Goal: Entertainment & Leisure: Consume media (video, audio)

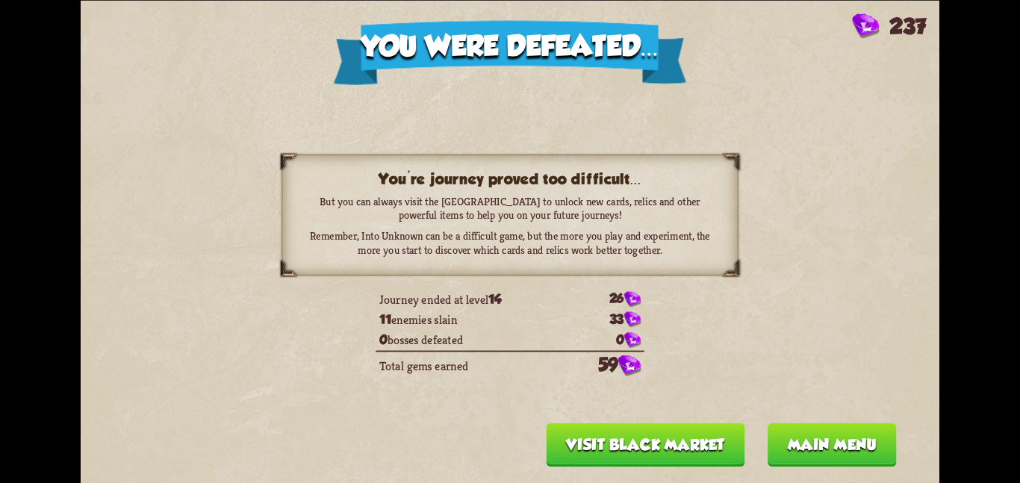
click at [793, 448] on button "Main menu" at bounding box center [831, 443] width 129 height 43
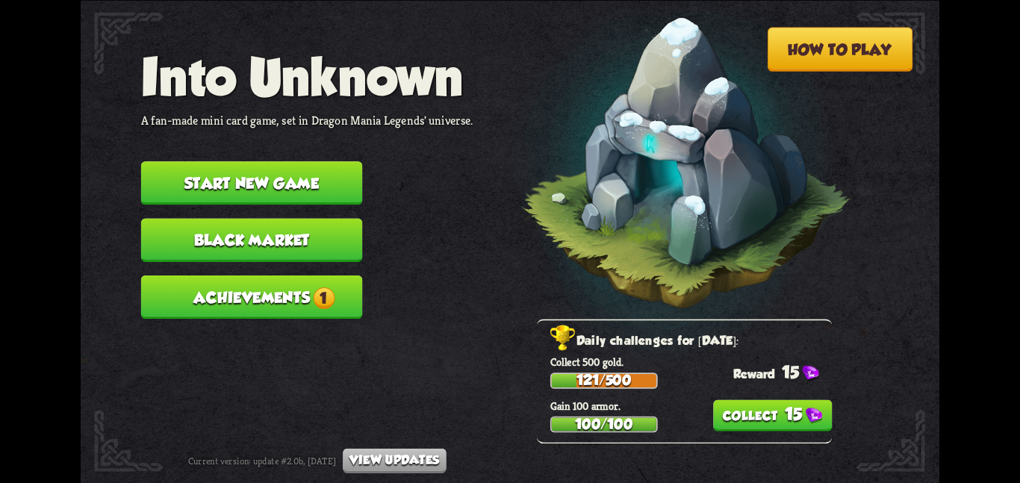
click at [785, 405] on button "15" at bounding box center [772, 414] width 119 height 31
click at [318, 293] on button "Achievements 1" at bounding box center [252, 296] width 222 height 43
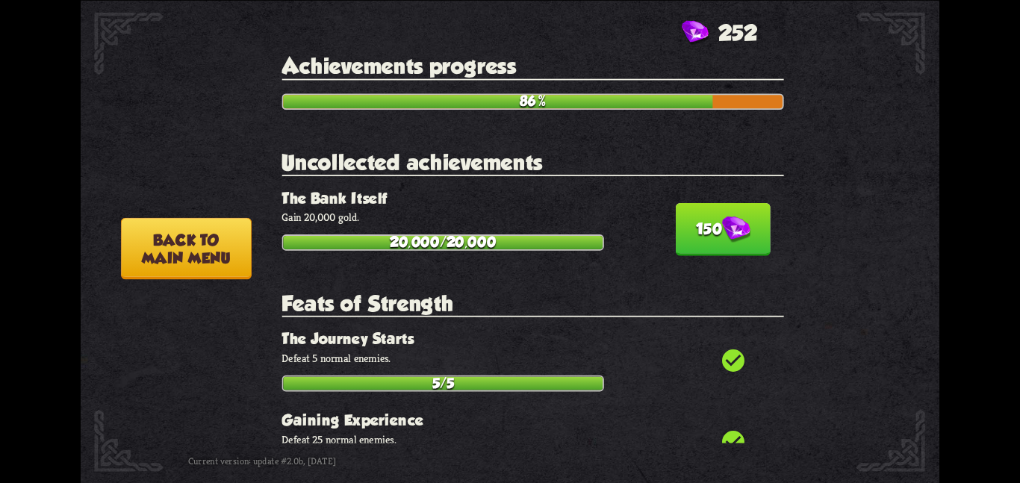
click at [723, 216] on img at bounding box center [736, 229] width 28 height 27
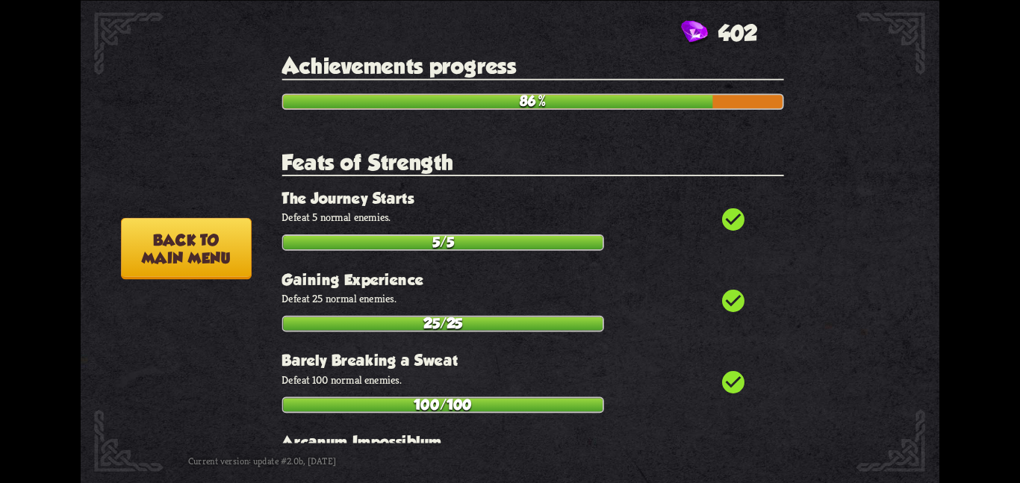
click at [122, 255] on button "Back to main menu" at bounding box center [186, 248] width 131 height 62
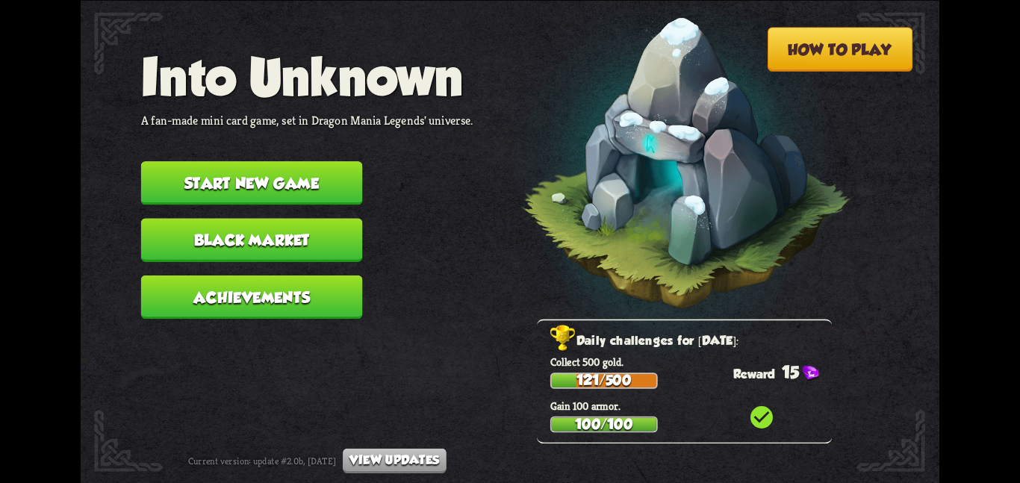
click at [328, 179] on button "Start new game" at bounding box center [252, 182] width 222 height 43
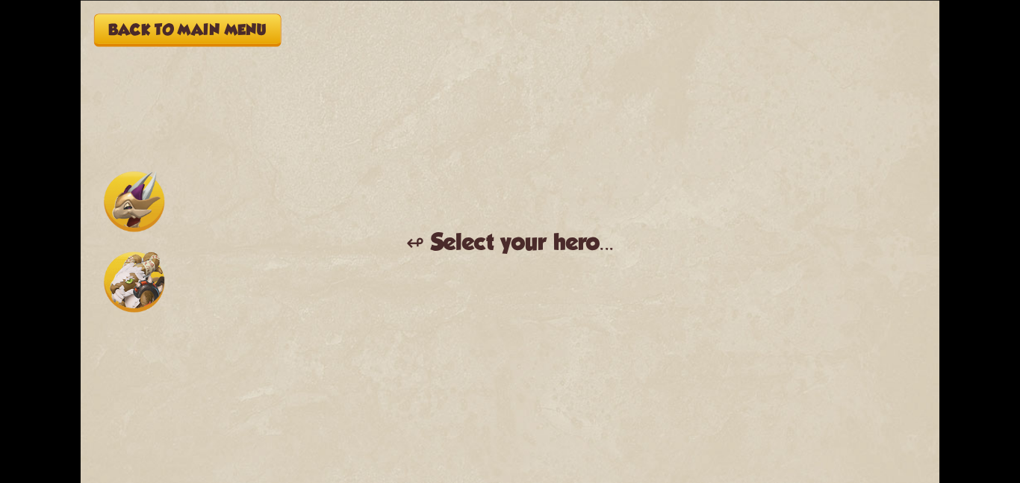
click at [125, 278] on img at bounding box center [134, 282] width 60 height 60
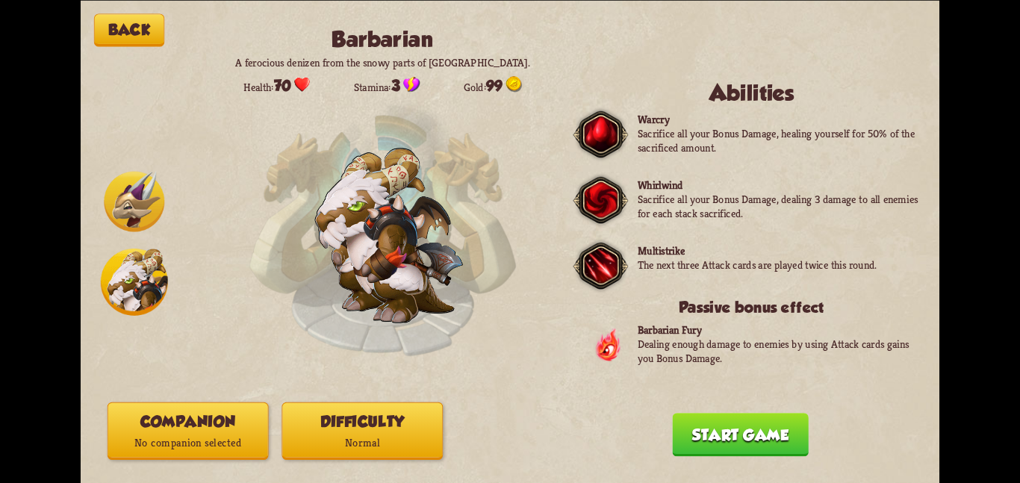
click at [224, 439] on p "No companion selected" at bounding box center [188, 443] width 160 height 22
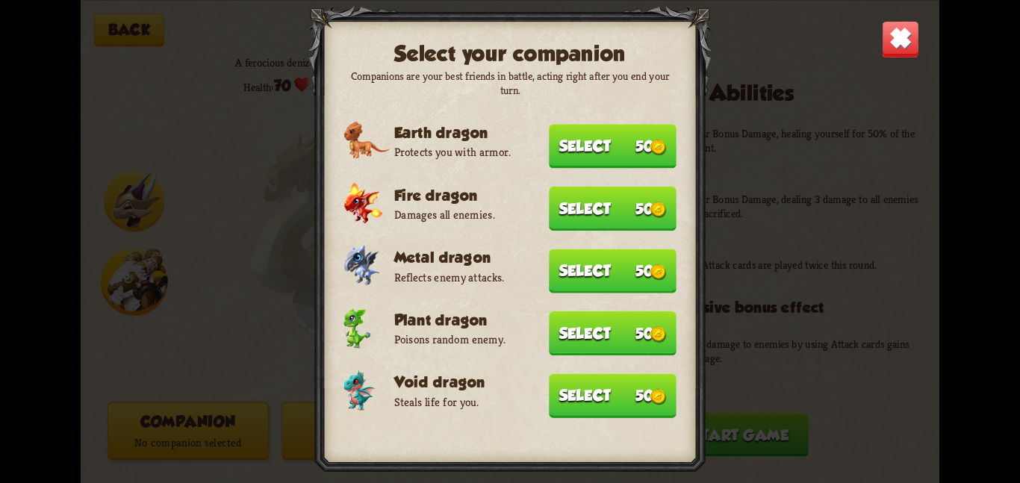
click at [568, 375] on button "Select 50" at bounding box center [613, 395] width 128 height 44
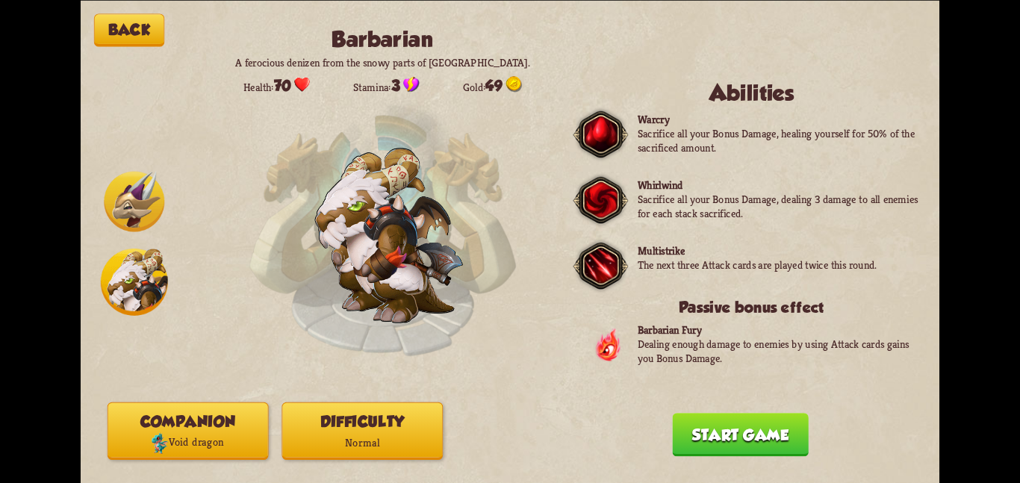
click at [367, 448] on p "Normal" at bounding box center [362, 443] width 160 height 22
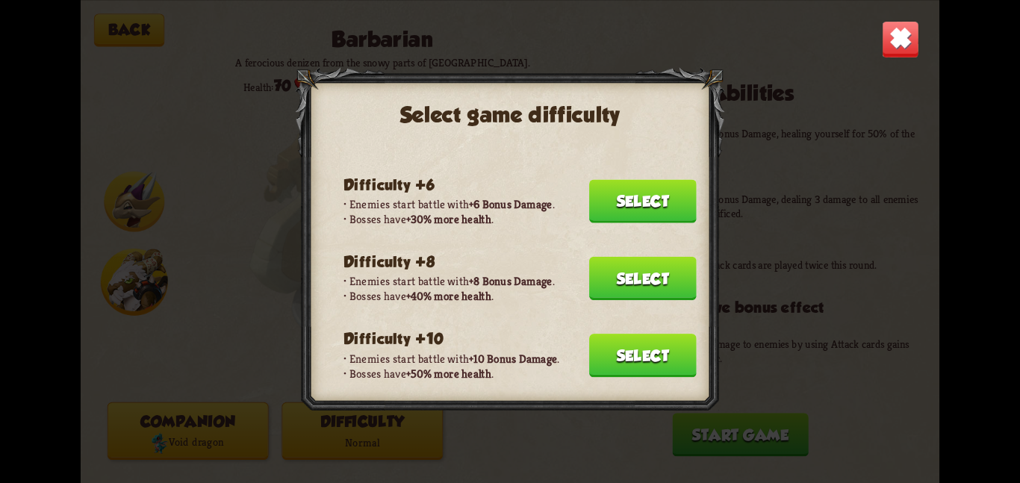
scroll to position [213, 0]
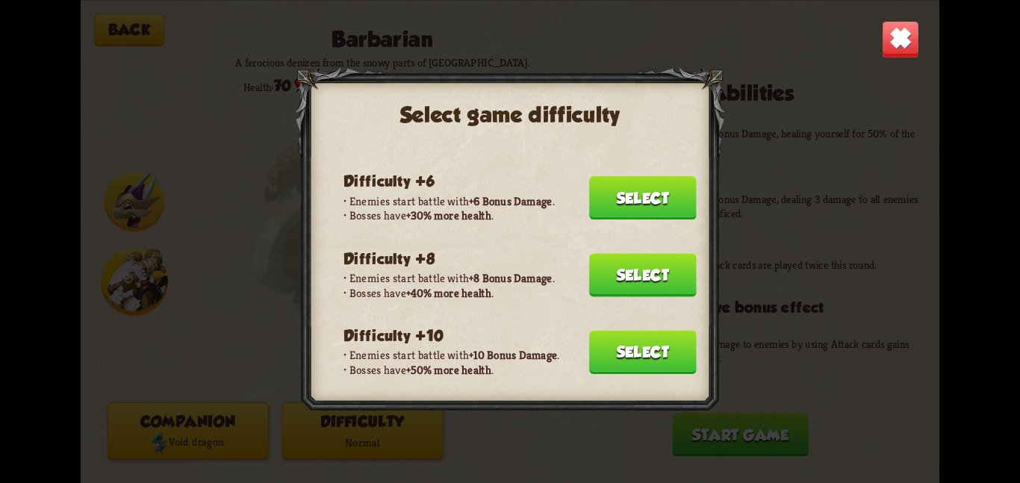
click at [626, 330] on button "Select" at bounding box center [642, 351] width 107 height 43
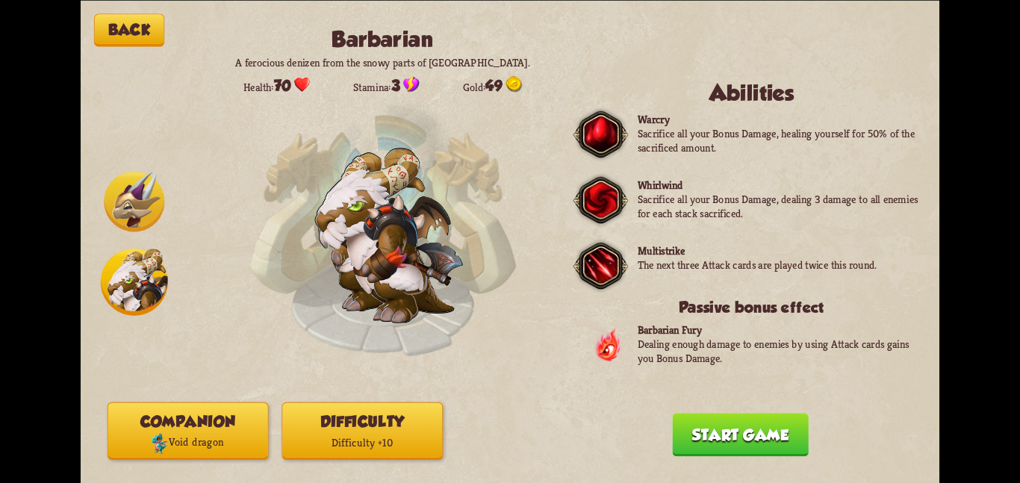
click at [694, 428] on button "Start game" at bounding box center [740, 434] width 136 height 43
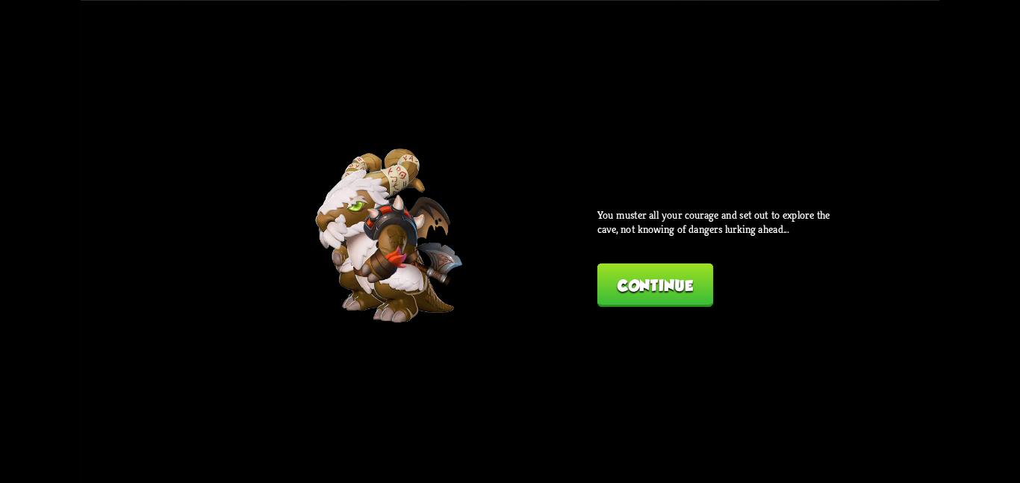
click at [679, 281] on button "Continue" at bounding box center [655, 284] width 116 height 43
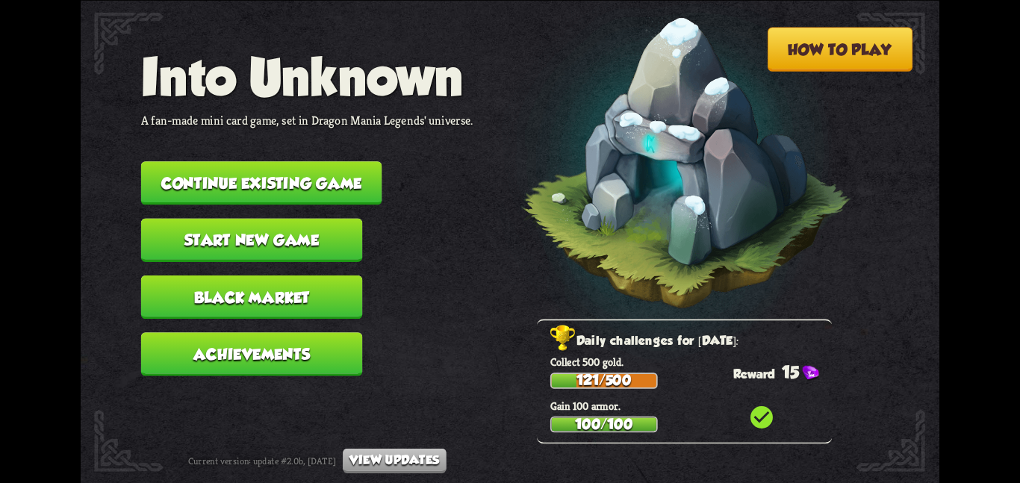
click at [247, 192] on nav "Into Unknown A fan-made mini card game, set in Dragon Mania Legends' universe. …" at bounding box center [307, 218] width 332 height 342
click at [305, 166] on button "Continue existing game" at bounding box center [261, 182] width 241 height 43
click at [157, 218] on button "Start new game" at bounding box center [252, 239] width 222 height 43
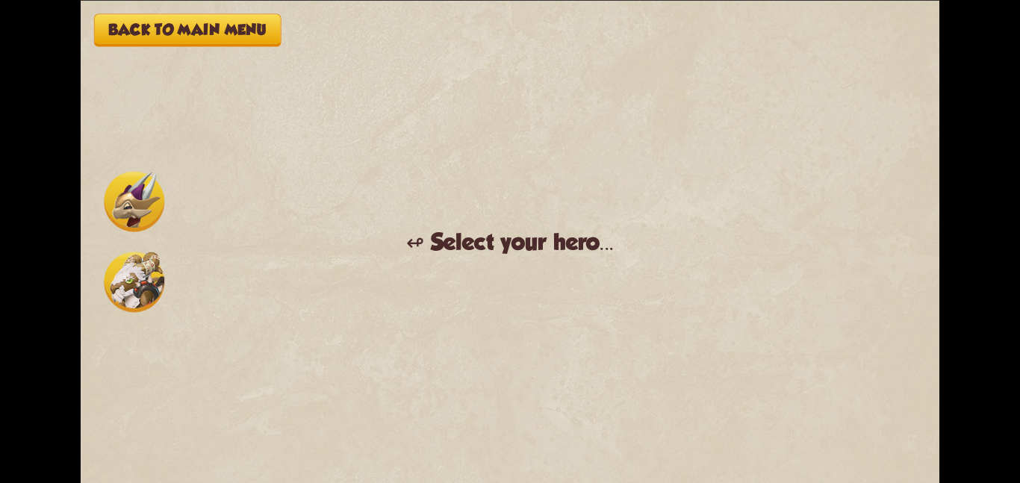
click at [129, 265] on img at bounding box center [134, 282] width 60 height 60
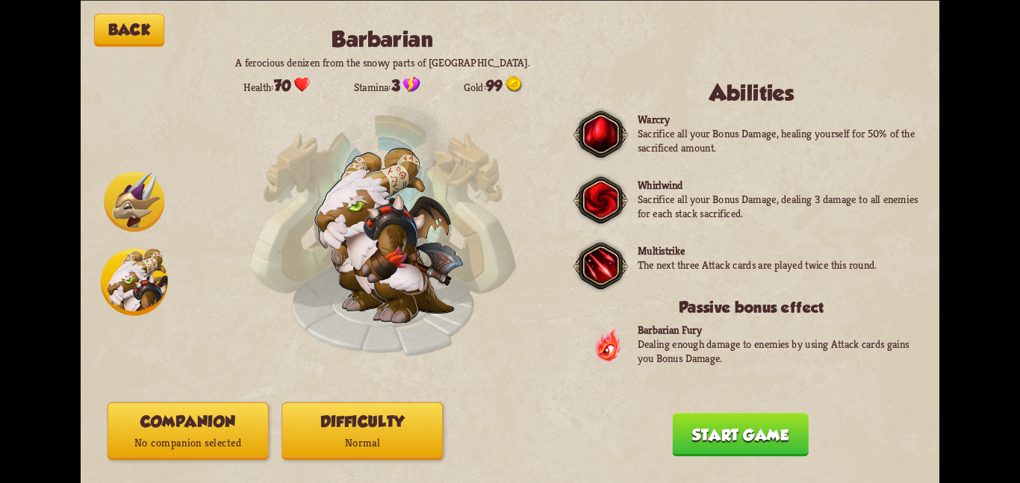
click at [227, 452] on p "No companion selected" at bounding box center [188, 443] width 160 height 22
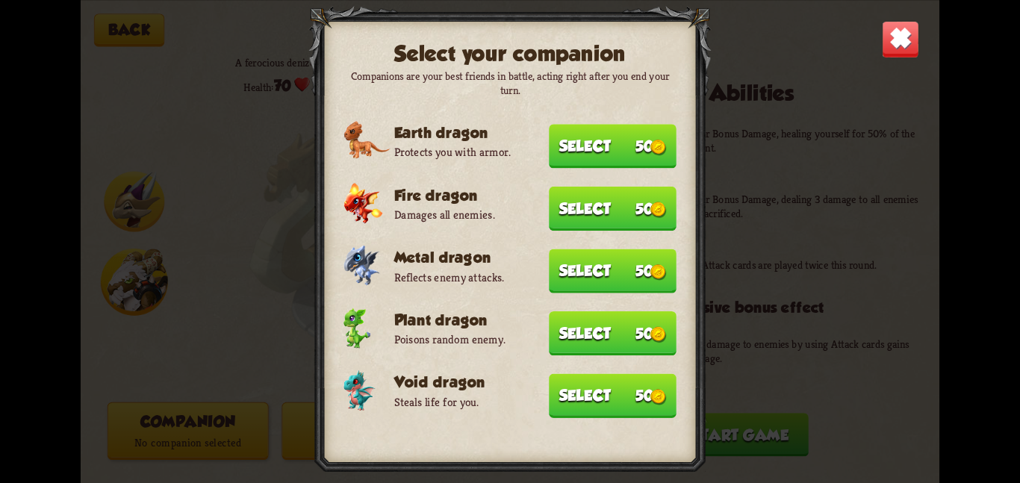
click at [576, 382] on button "Select 50" at bounding box center [613, 395] width 128 height 44
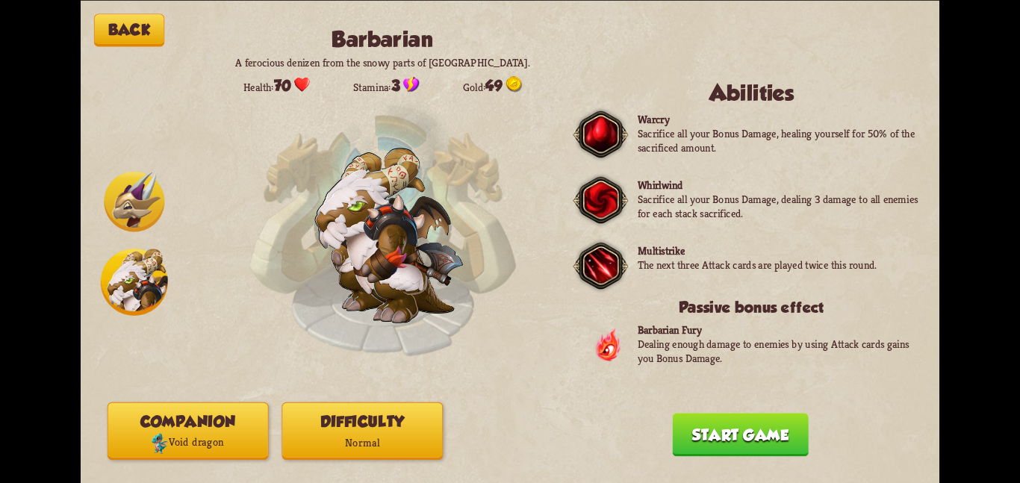
click at [368, 438] on p "Normal" at bounding box center [362, 443] width 160 height 22
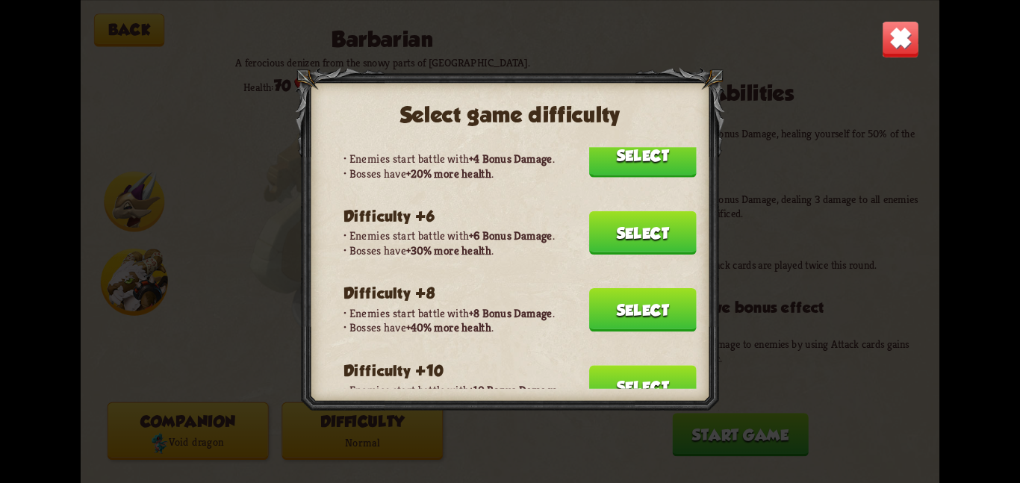
scroll to position [183, 0]
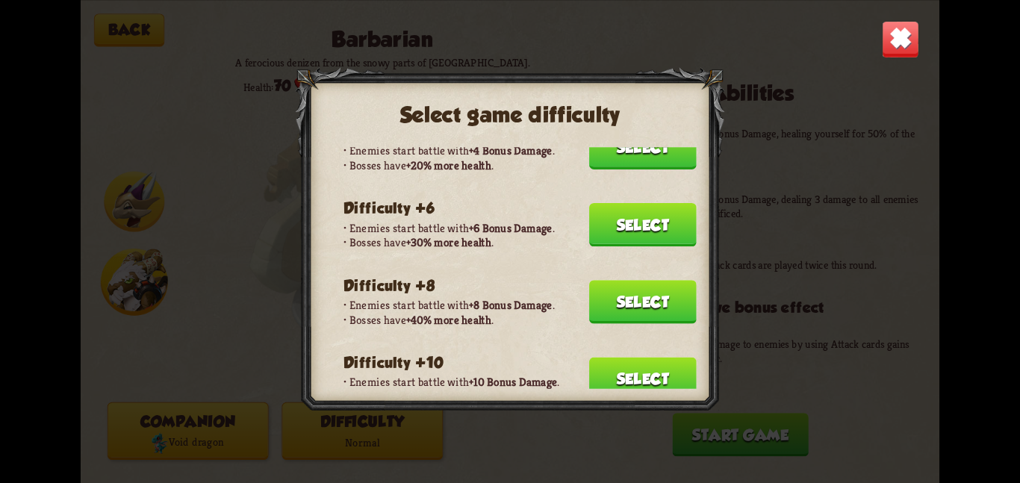
click at [601, 357] on button "Select" at bounding box center [642, 378] width 107 height 43
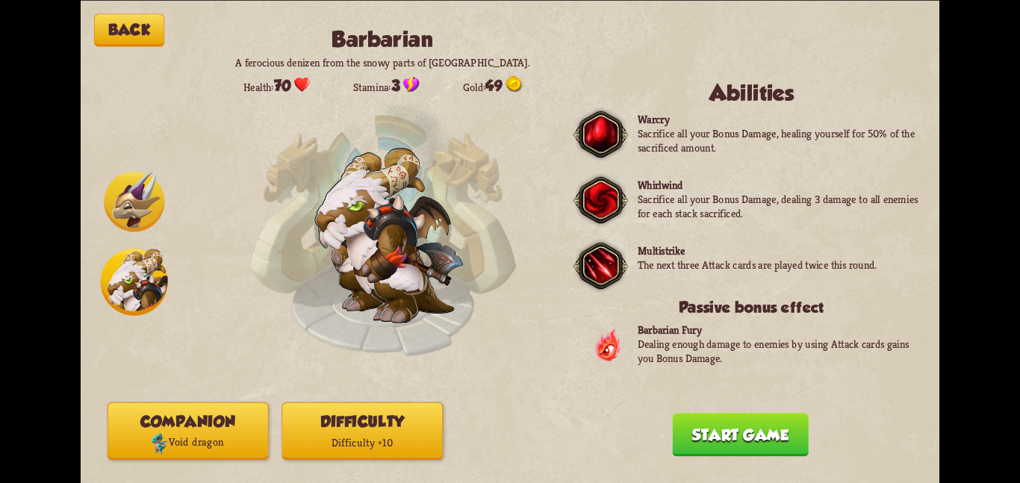
click at [694, 446] on button "Start game" at bounding box center [740, 434] width 136 height 43
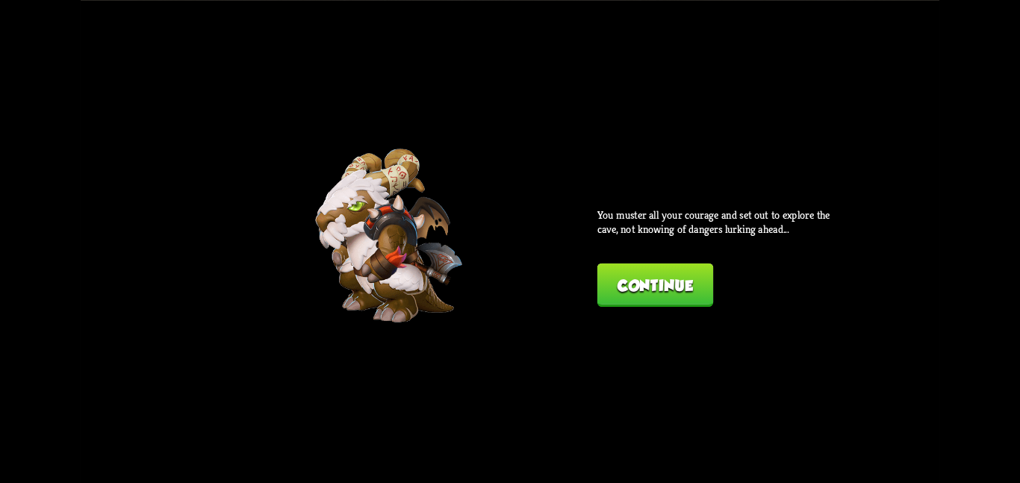
click at [633, 289] on button "Continue" at bounding box center [655, 284] width 116 height 43
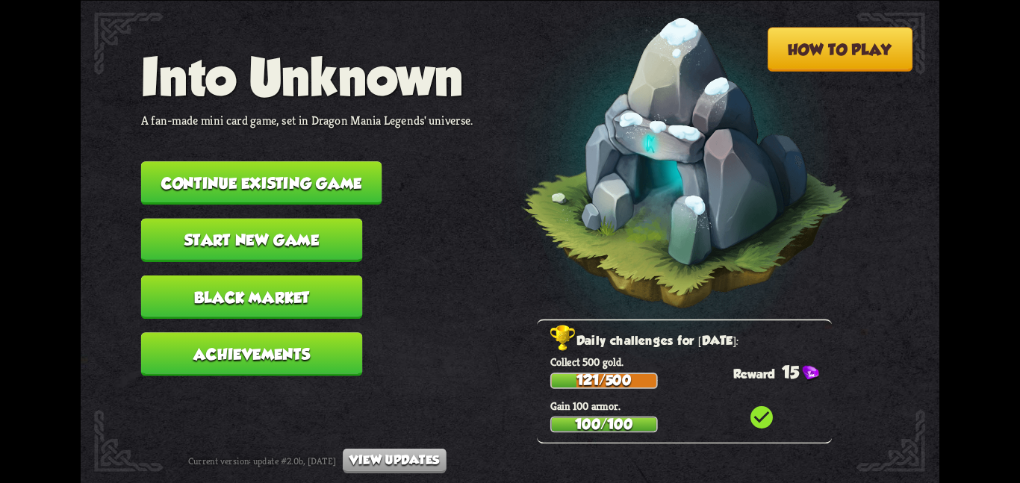
click at [238, 226] on button "Start new game" at bounding box center [252, 239] width 222 height 43
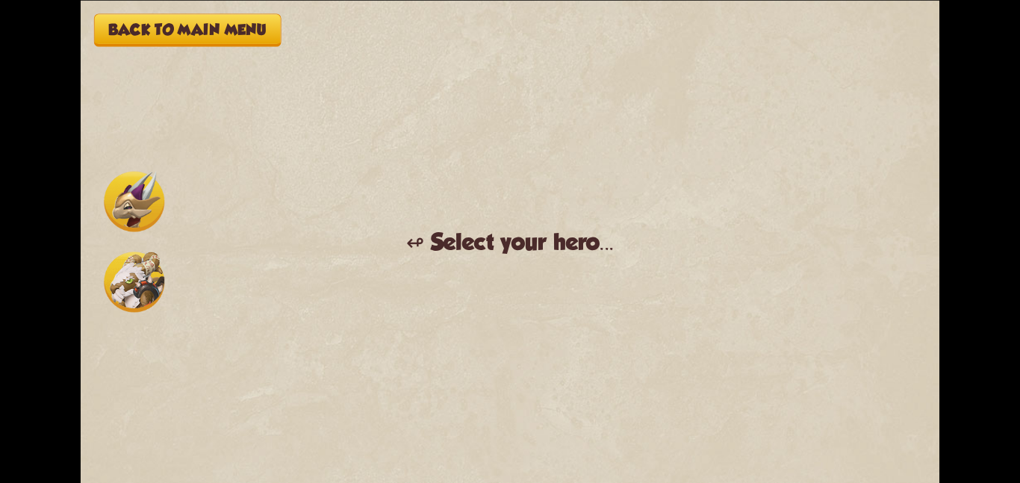
click at [178, 273] on div "Back to main menu ↫ Select your hero... You muster all your courage and set out…" at bounding box center [510, 241] width 858 height 483
click at [149, 272] on img at bounding box center [134, 282] width 60 height 60
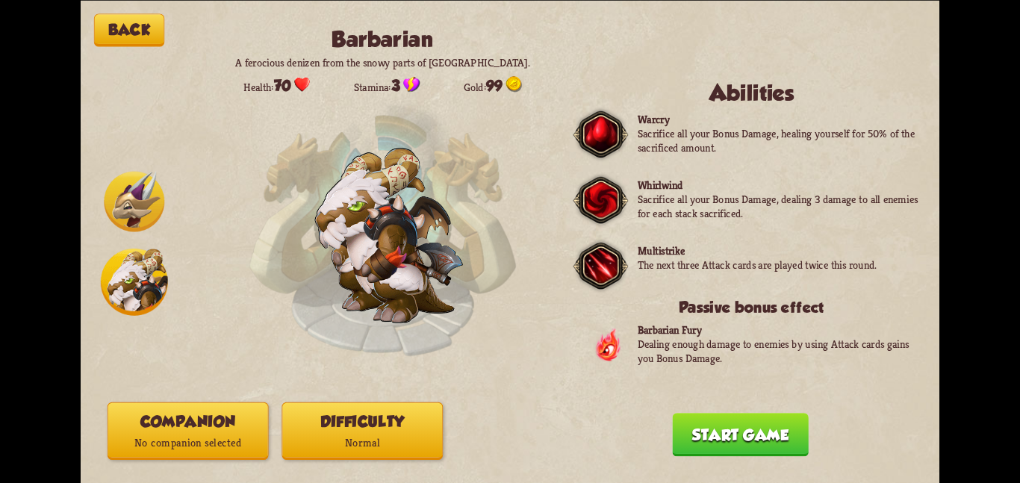
click at [396, 455] on button "Difficulty Normal" at bounding box center [361, 430] width 161 height 57
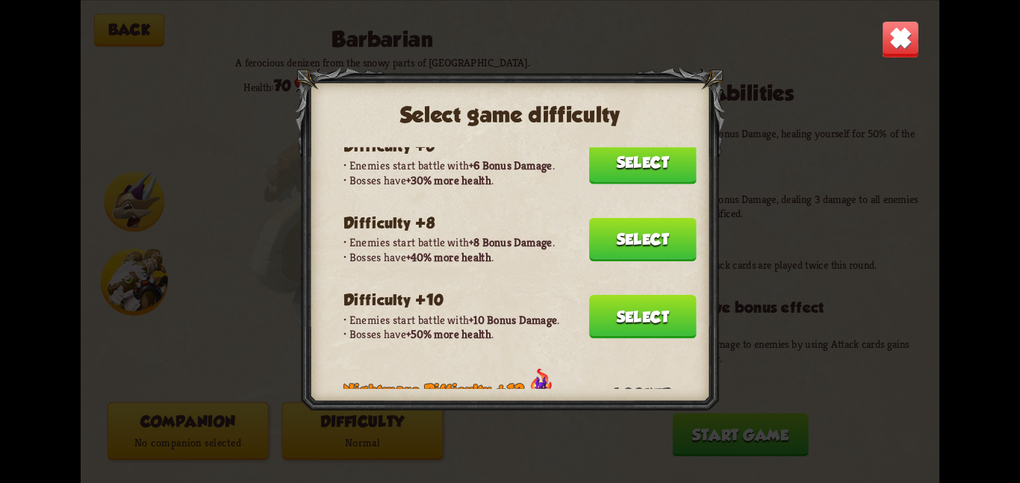
scroll to position [250, 0]
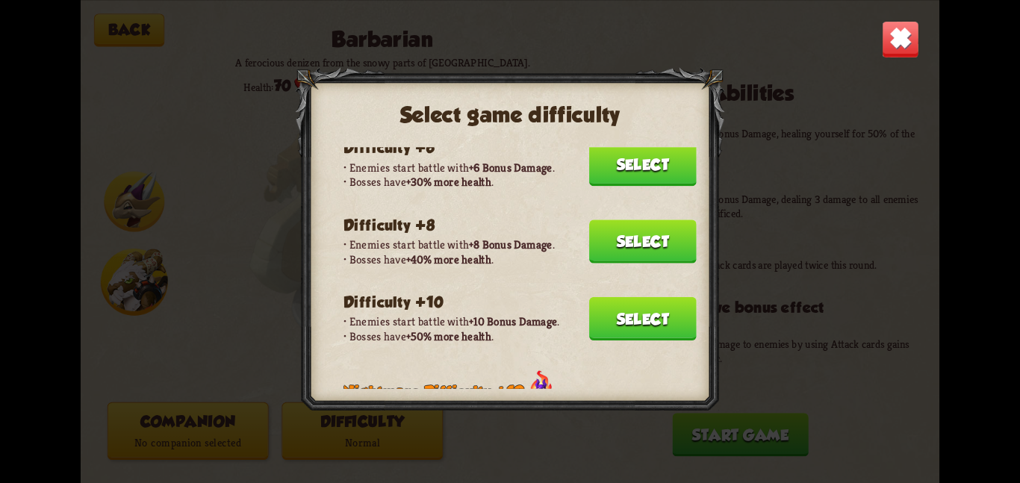
click at [640, 305] on button "Select" at bounding box center [642, 317] width 107 height 43
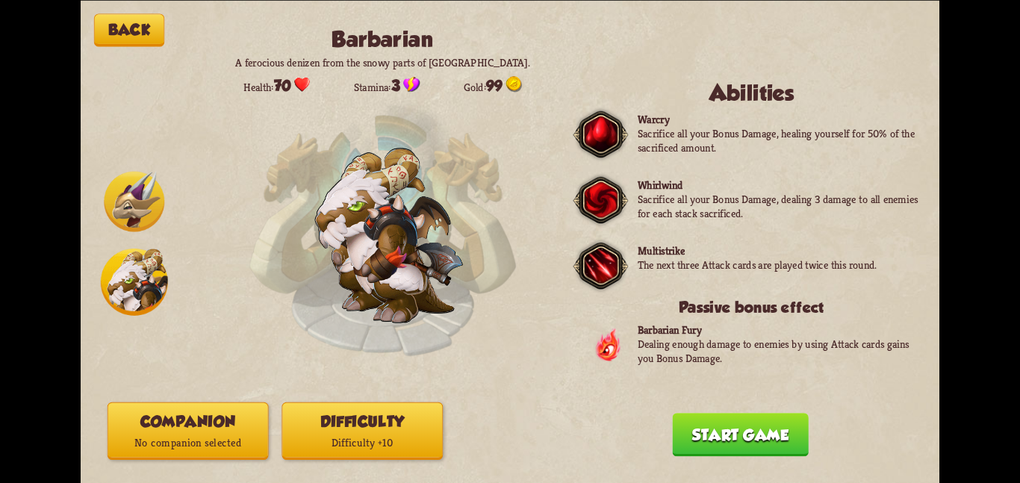
click at [227, 412] on button "Companion No companion selected" at bounding box center [187, 430] width 161 height 57
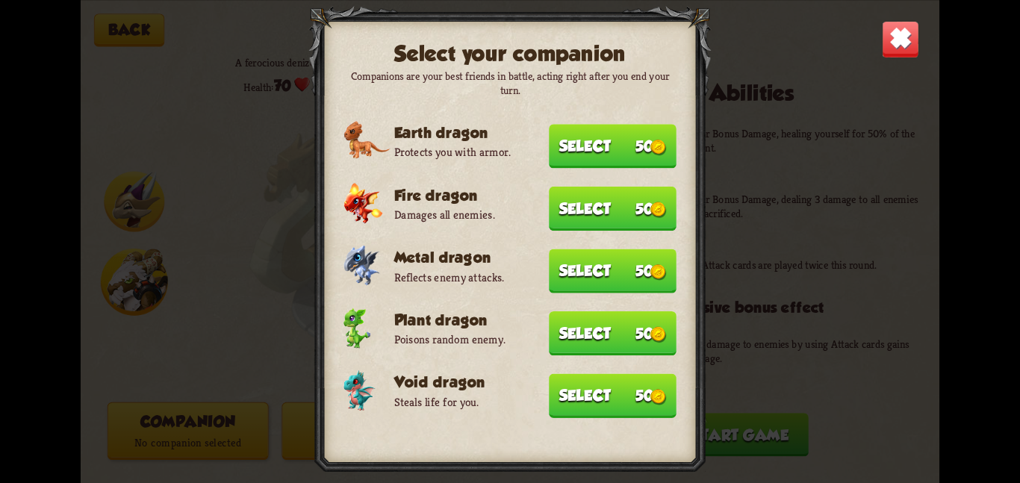
click at [581, 373] on button "Select 50" at bounding box center [613, 395] width 128 height 44
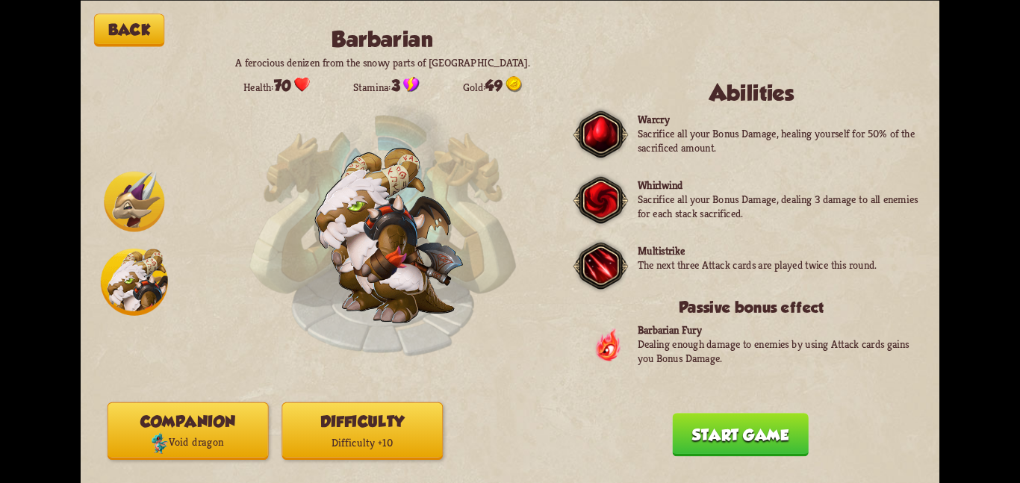
click at [672, 437] on button "Start game" at bounding box center [740, 434] width 136 height 43
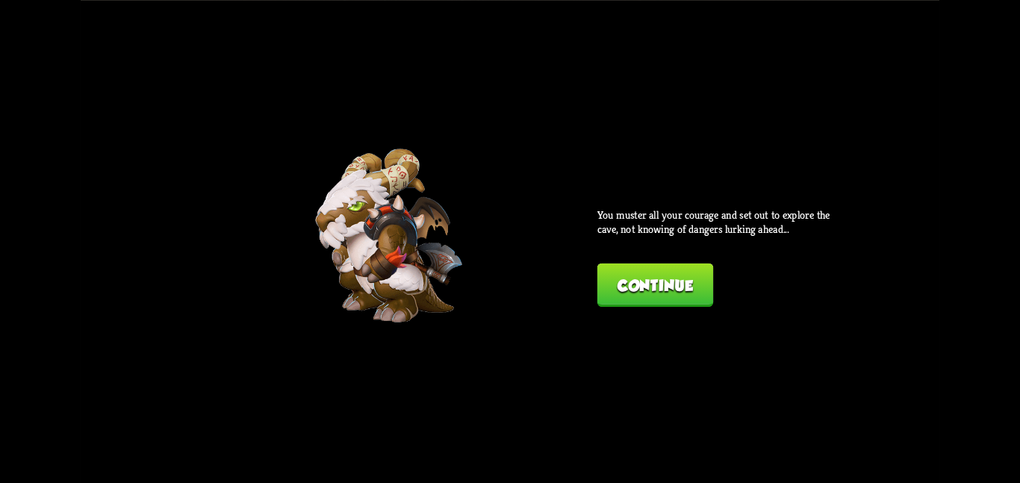
click at [634, 269] on button "Continue" at bounding box center [655, 284] width 116 height 43
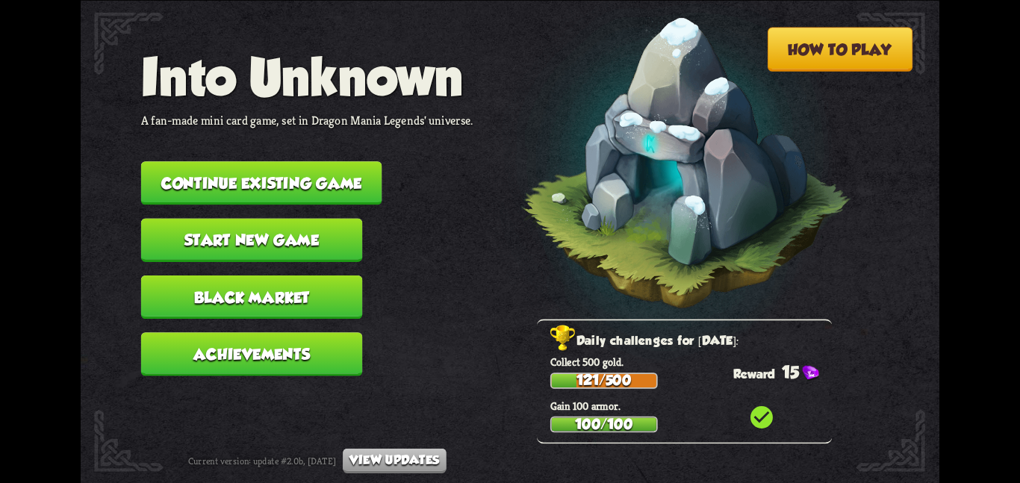
click at [184, 230] on button "Start new game" at bounding box center [252, 239] width 222 height 43
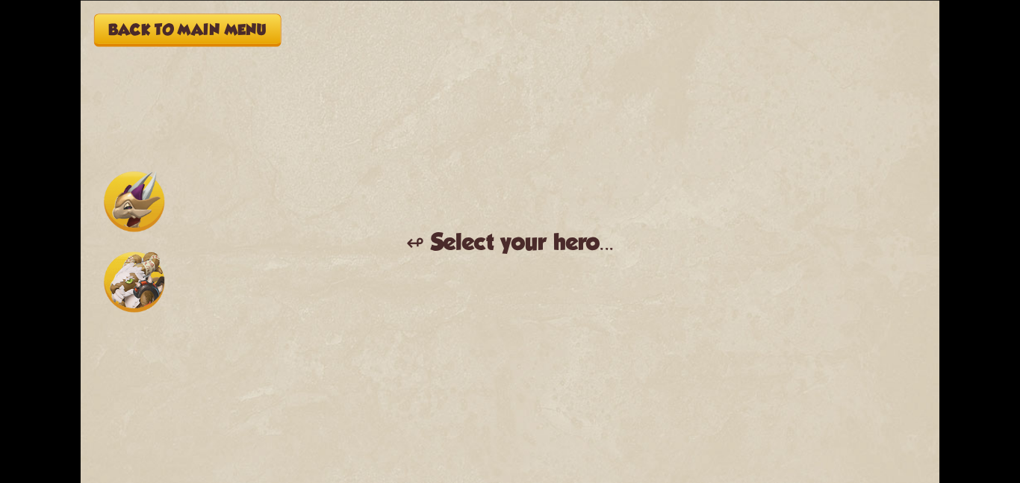
click at [141, 272] on img at bounding box center [134, 282] width 60 height 60
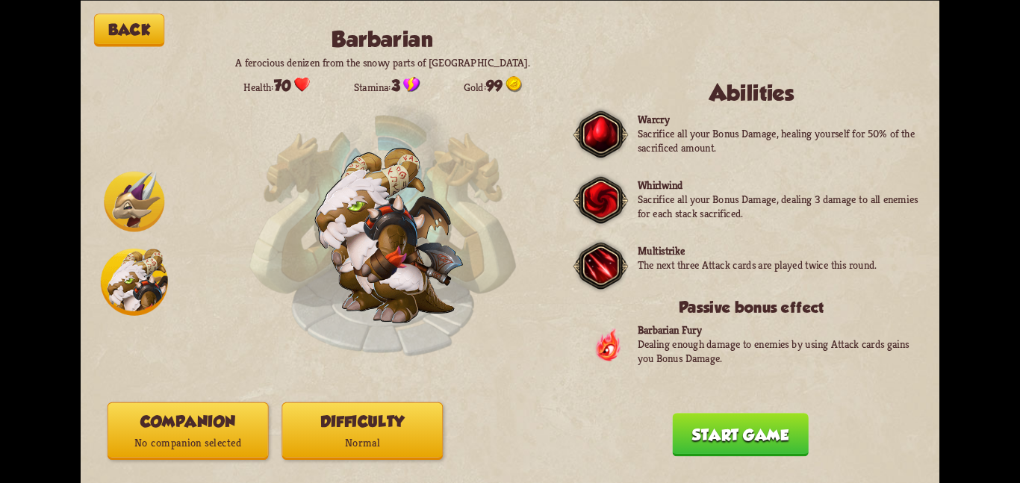
click at [243, 463] on div "Back Barbarian A ferocious denizen from the snowy parts of [GEOGRAPHIC_DATA]. H…" at bounding box center [510, 241] width 858 height 483
click at [252, 442] on p "No companion selected" at bounding box center [188, 443] width 160 height 22
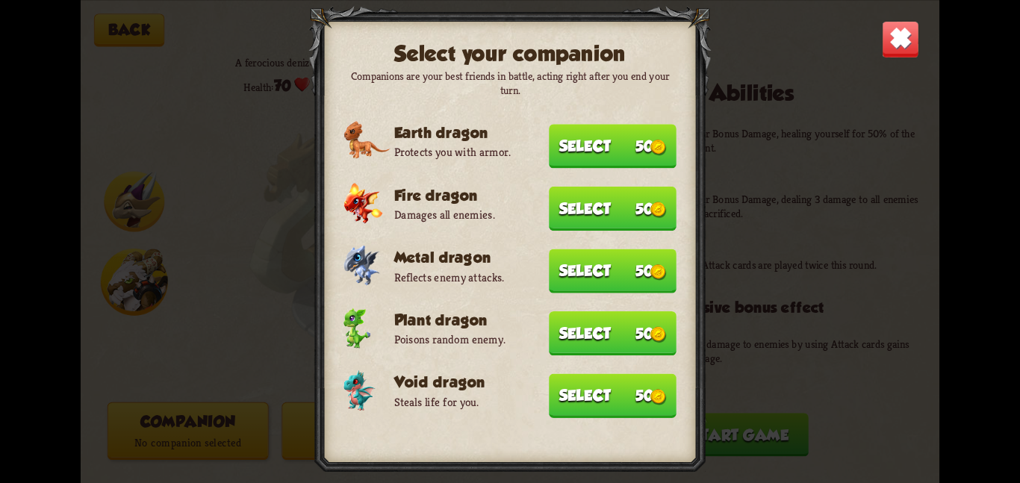
click at [608, 388] on button "Select 50" at bounding box center [613, 395] width 128 height 44
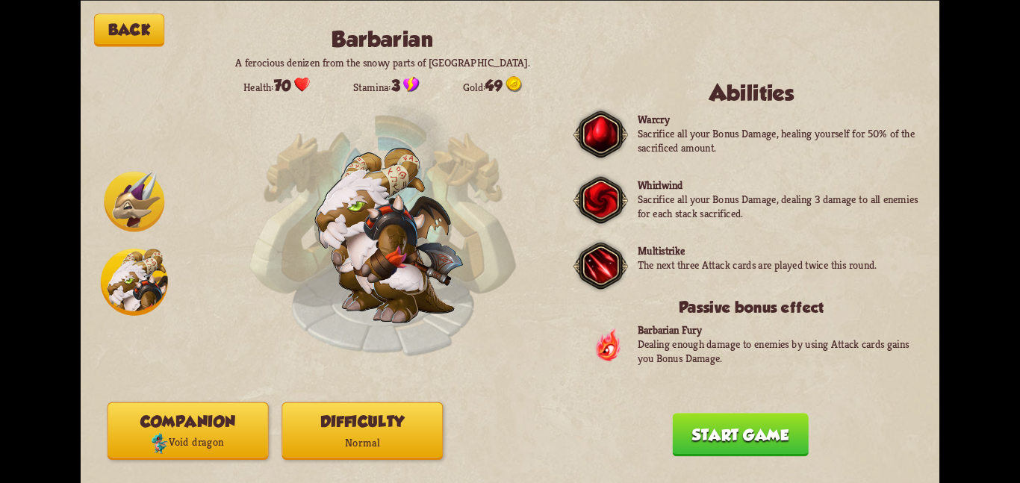
click at [346, 432] on p "Normal" at bounding box center [362, 443] width 160 height 22
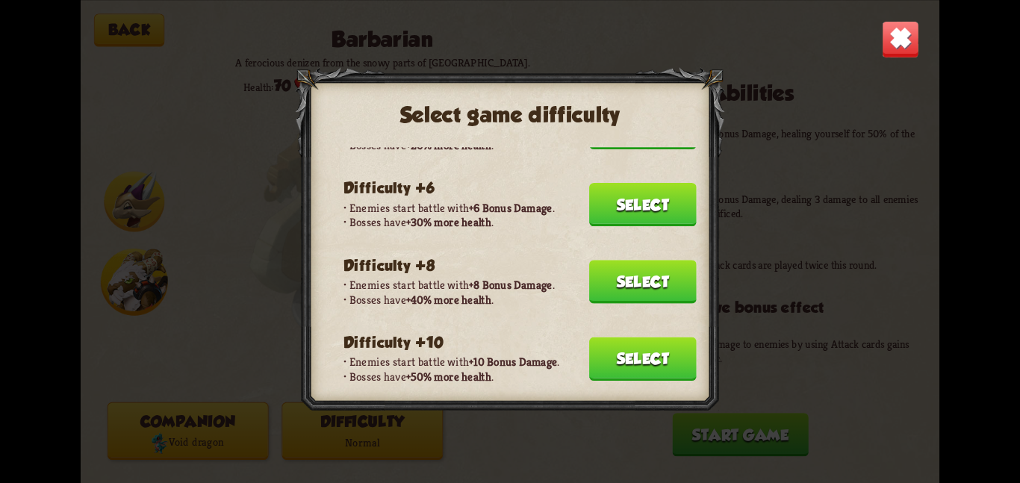
scroll to position [213, 0]
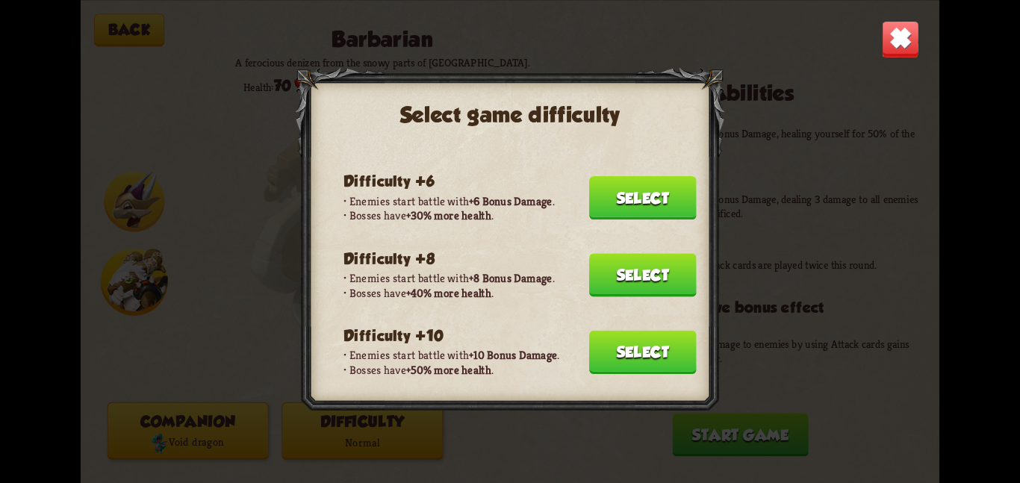
click at [617, 331] on button "Select" at bounding box center [642, 351] width 107 height 43
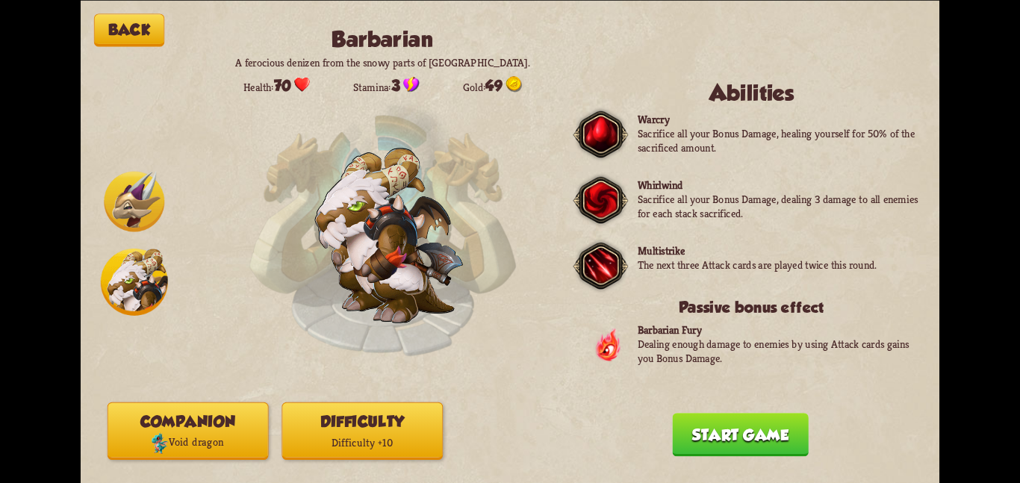
click at [690, 445] on button "Start game" at bounding box center [740, 434] width 136 height 43
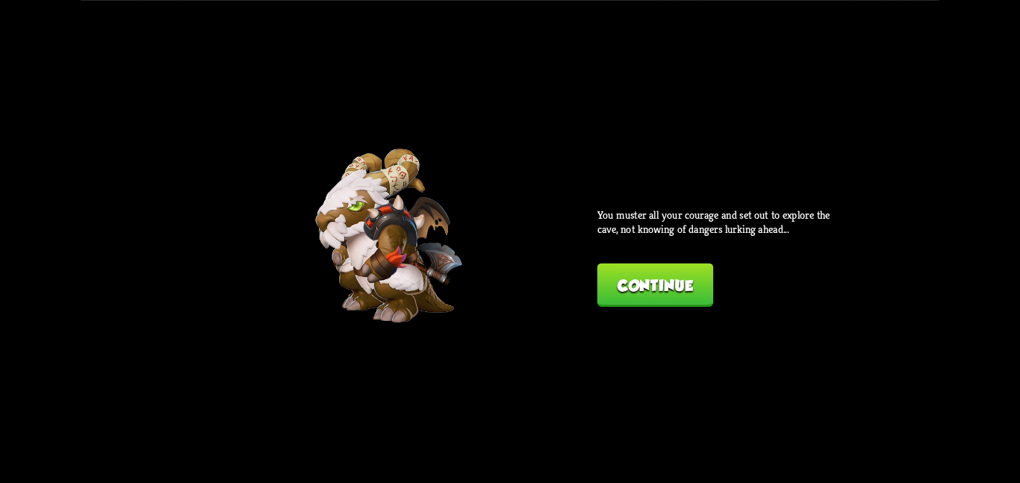
click at [662, 267] on button "Continue" at bounding box center [655, 284] width 116 height 43
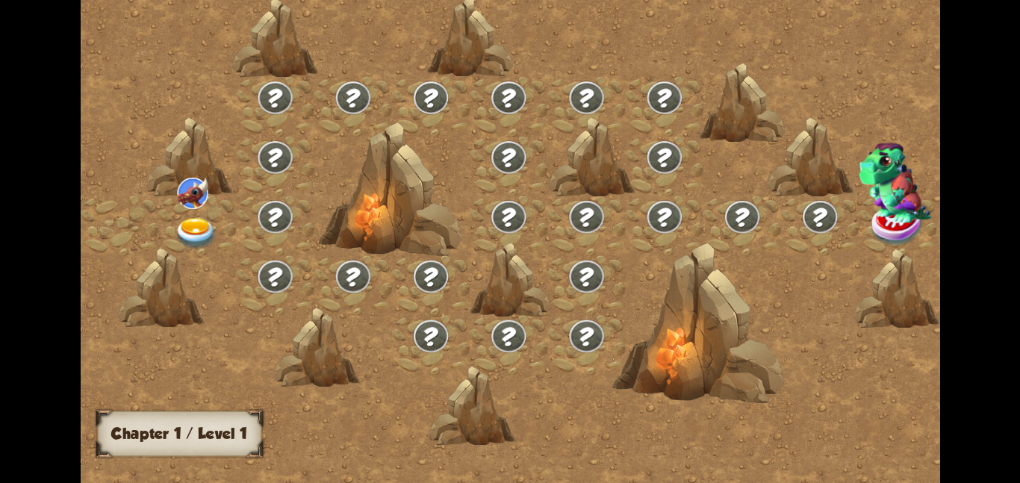
click at [190, 228] on img at bounding box center [196, 232] width 43 height 31
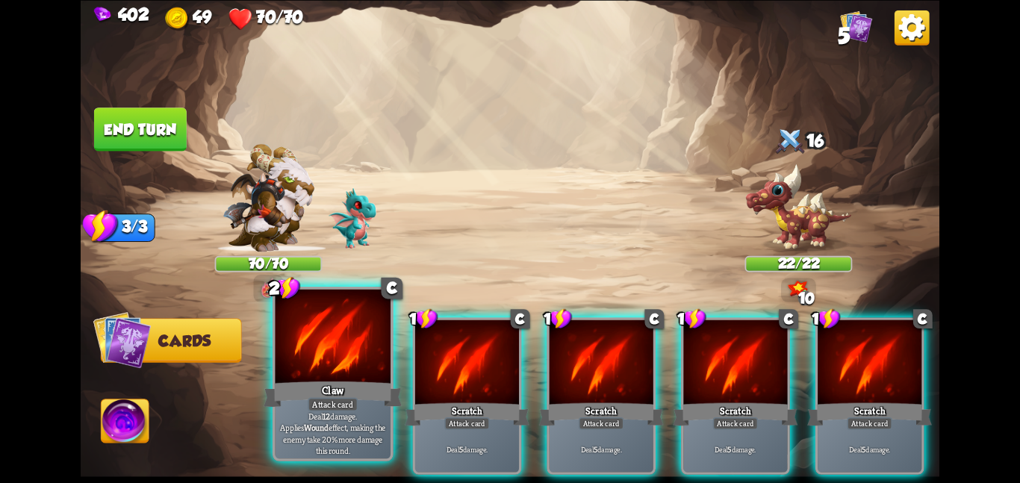
click at [334, 378] on div "Claw" at bounding box center [332, 393] width 138 height 31
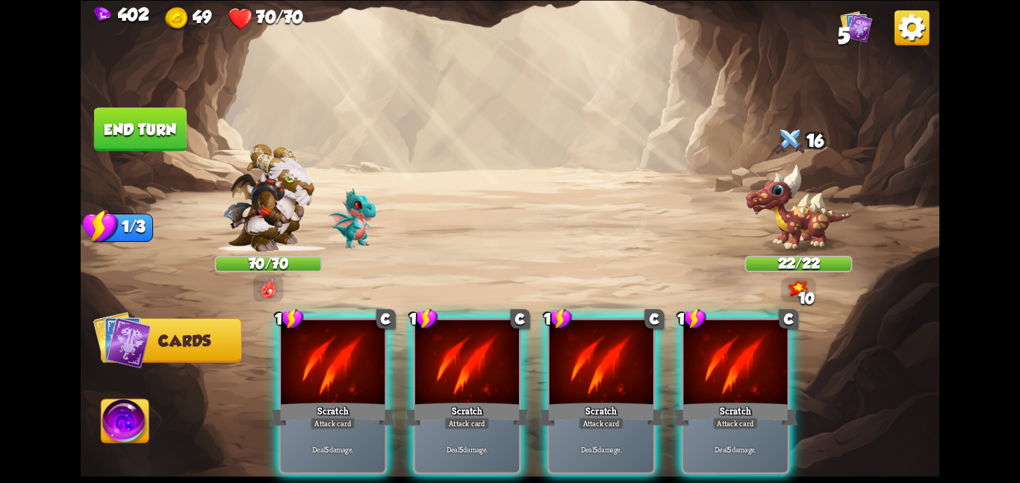
click at [334, 400] on div "Scratch" at bounding box center [332, 414] width 125 height 28
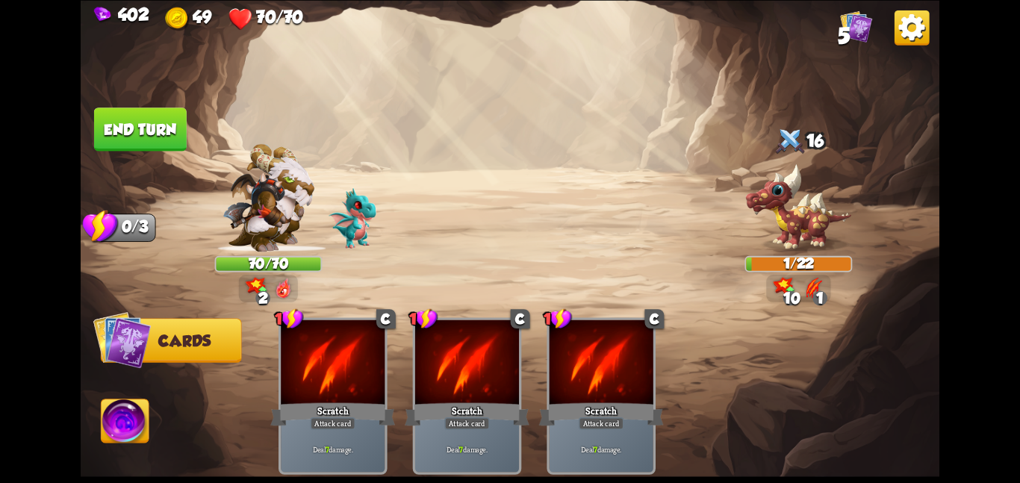
click at [158, 132] on button "End turn" at bounding box center [140, 128] width 93 height 43
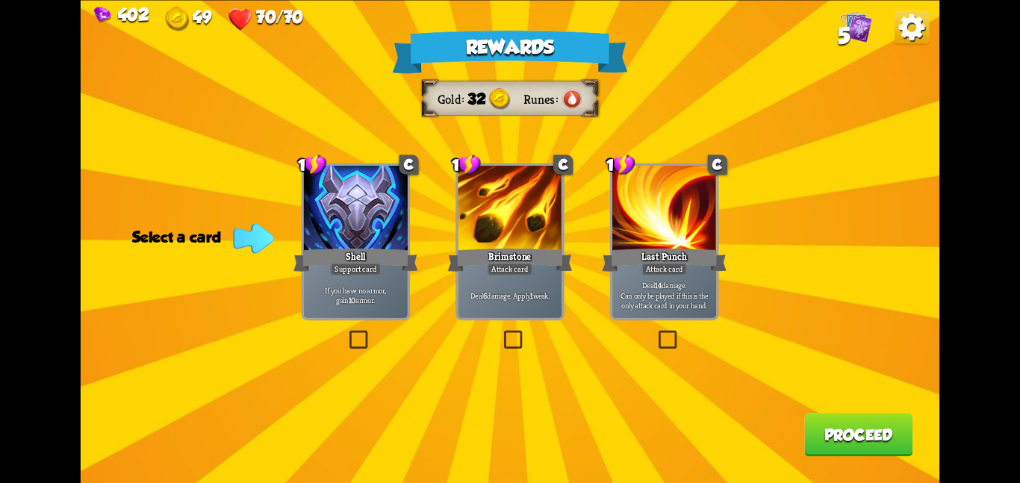
click at [369, 222] on div at bounding box center [356, 209] width 104 height 87
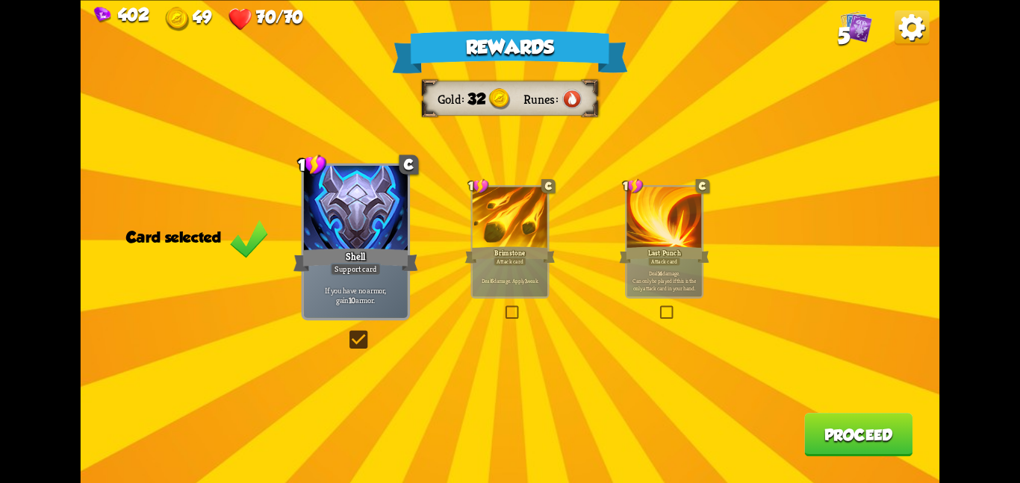
click at [804, 422] on button "Proceed" at bounding box center [858, 434] width 108 height 43
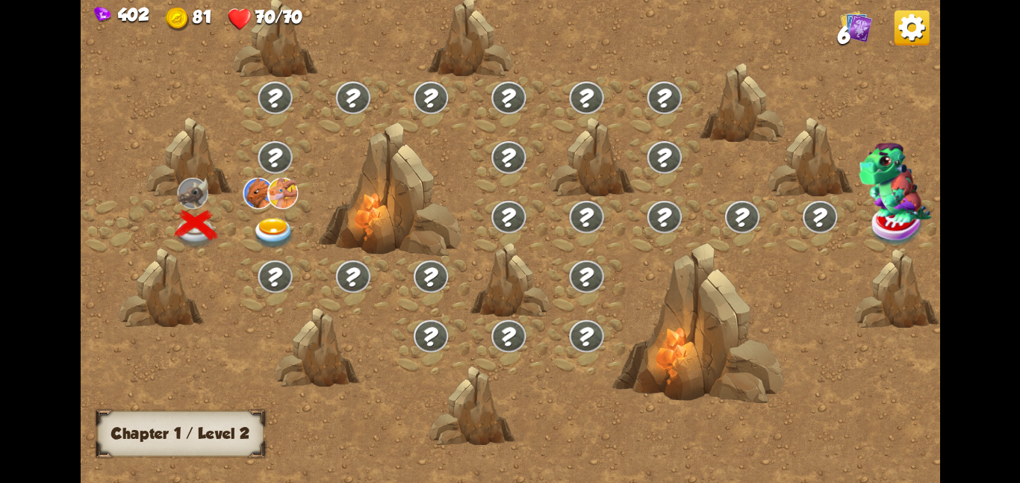
click at [280, 224] on img at bounding box center [273, 232] width 43 height 31
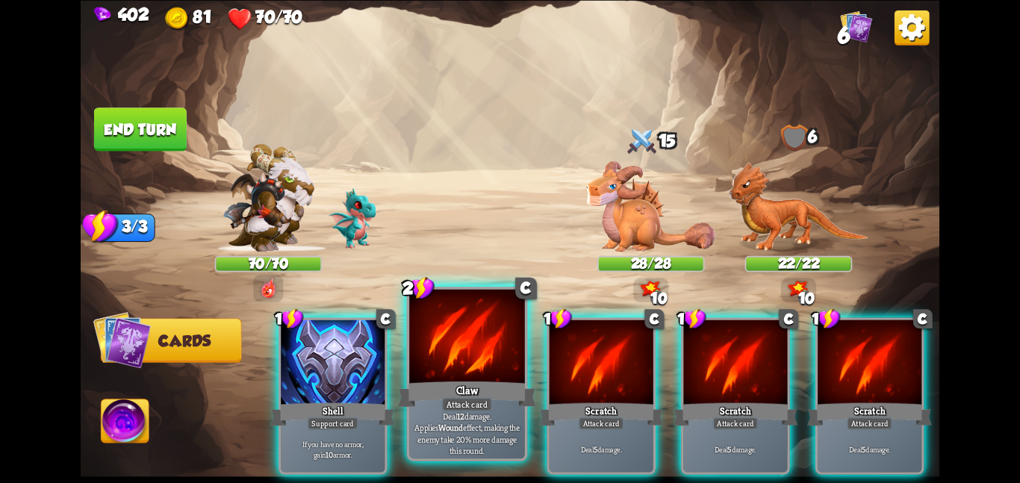
click at [455, 345] on div at bounding box center [467, 337] width 116 height 97
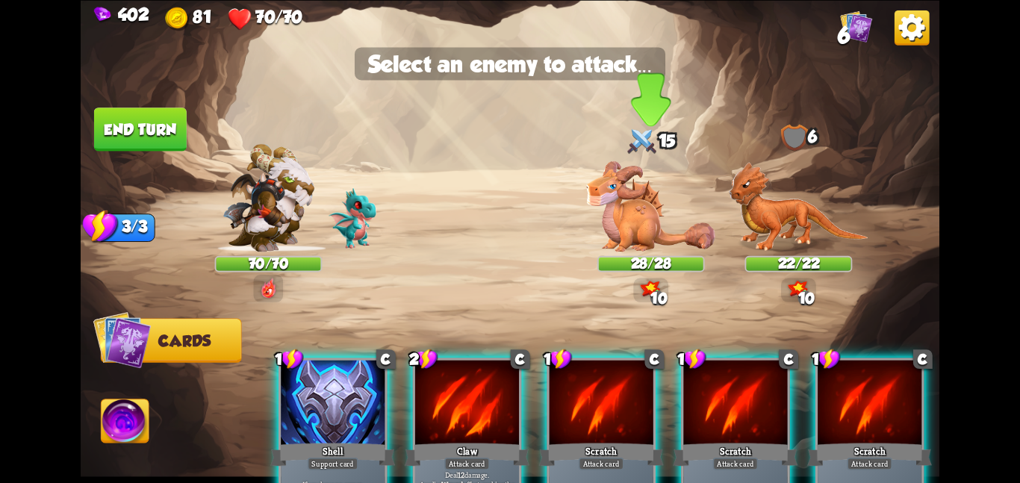
click at [621, 213] on img at bounding box center [650, 205] width 129 height 90
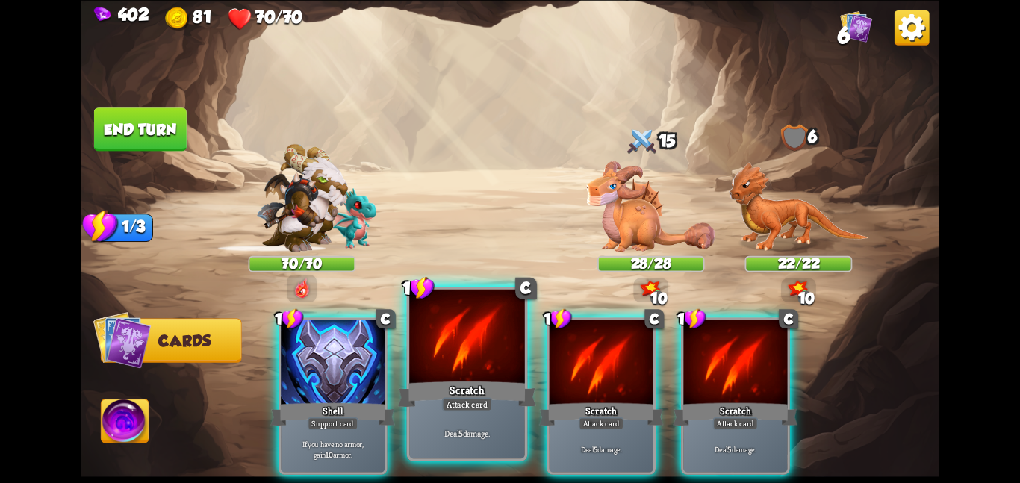
click at [486, 360] on div at bounding box center [467, 337] width 116 height 97
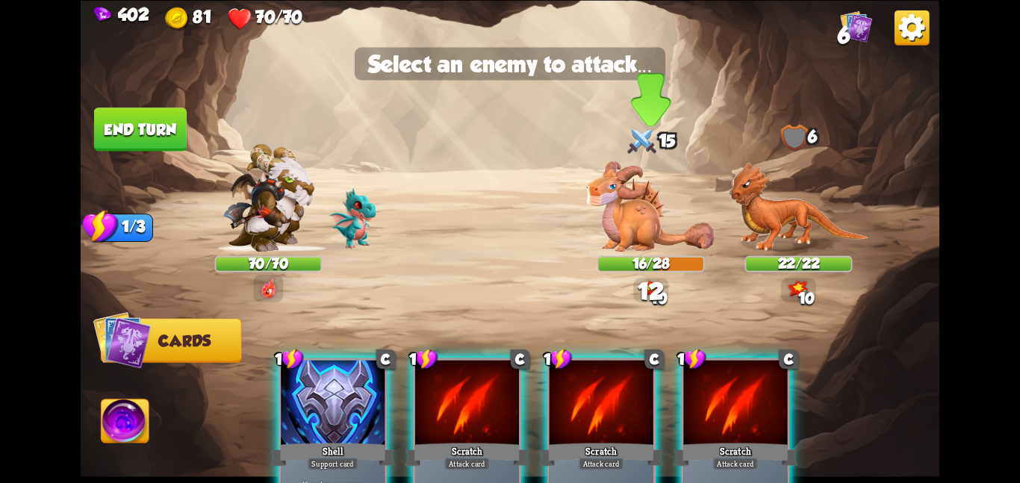
click at [667, 205] on img at bounding box center [650, 205] width 129 height 90
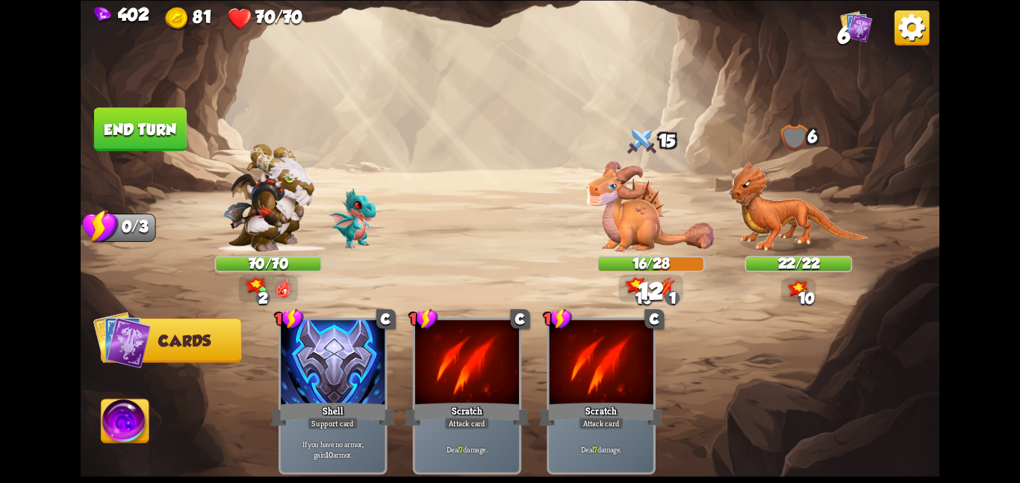
click at [140, 426] on img at bounding box center [126, 423] width 48 height 49
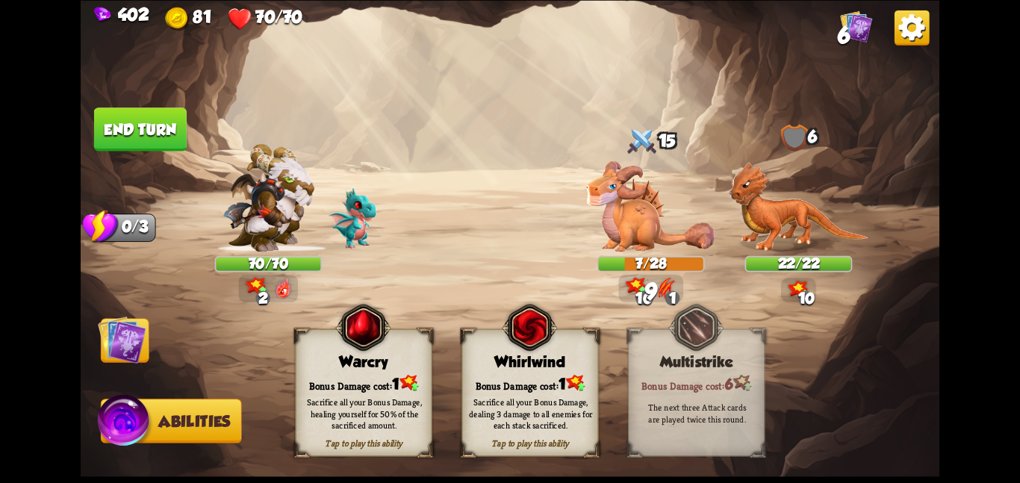
click at [478, 356] on div "Whirlwind" at bounding box center [530, 361] width 136 height 17
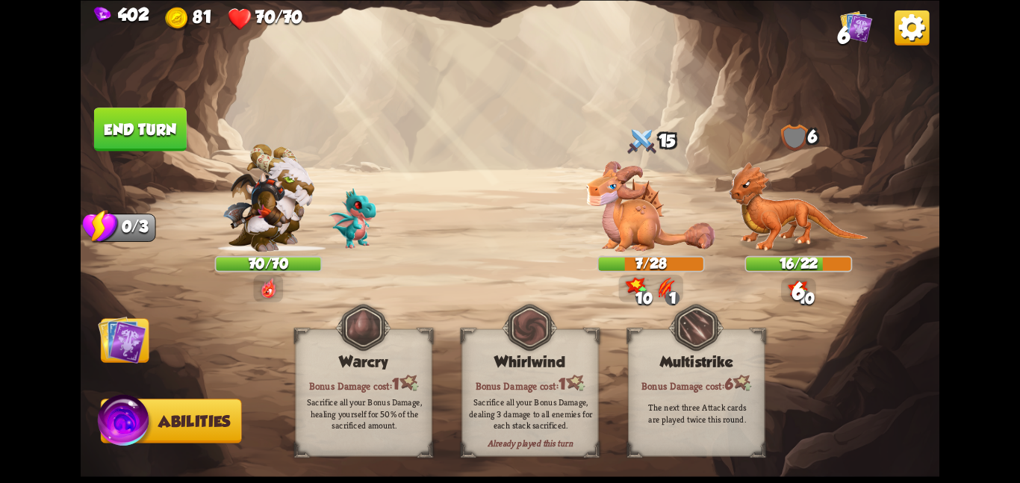
click at [115, 340] on img at bounding box center [122, 339] width 49 height 49
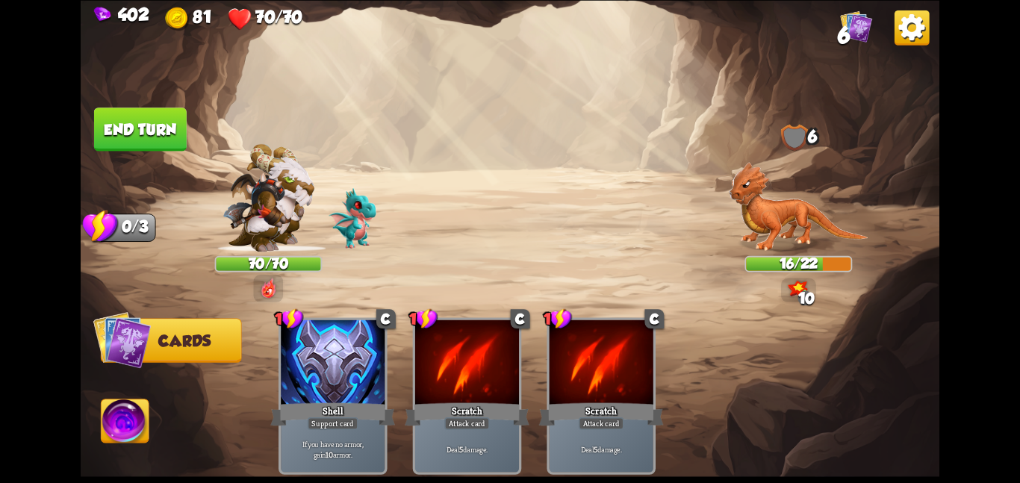
click at [149, 122] on button "End turn" at bounding box center [140, 128] width 93 height 43
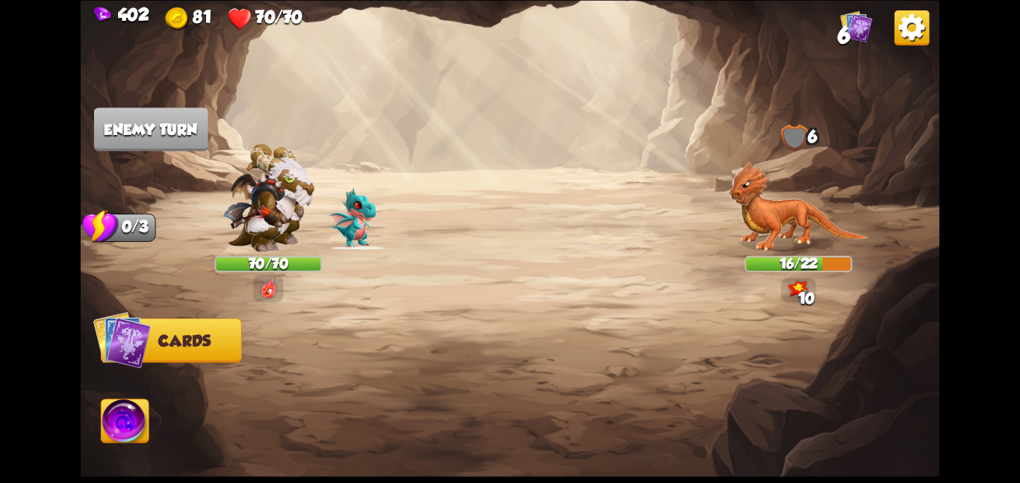
click at [266, 205] on img at bounding box center [268, 197] width 92 height 108
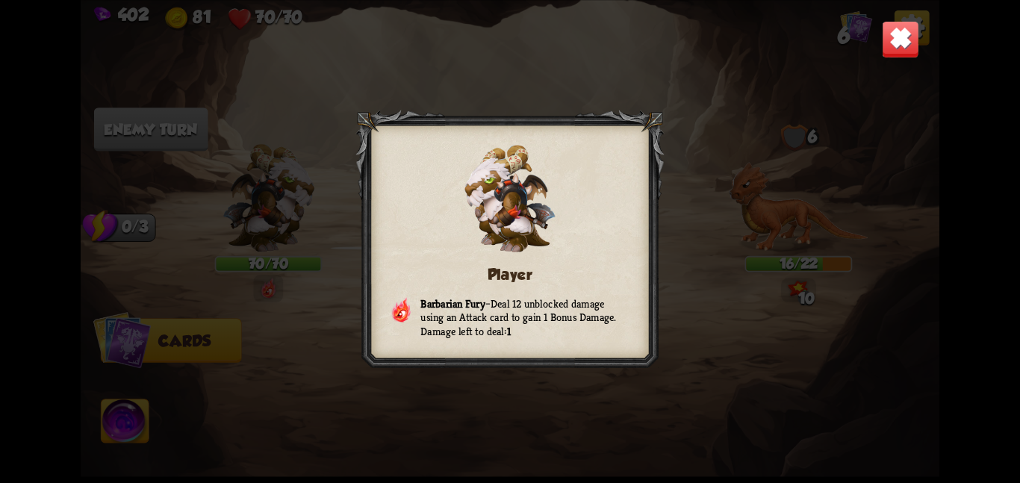
click at [882, 49] on img at bounding box center [900, 38] width 37 height 37
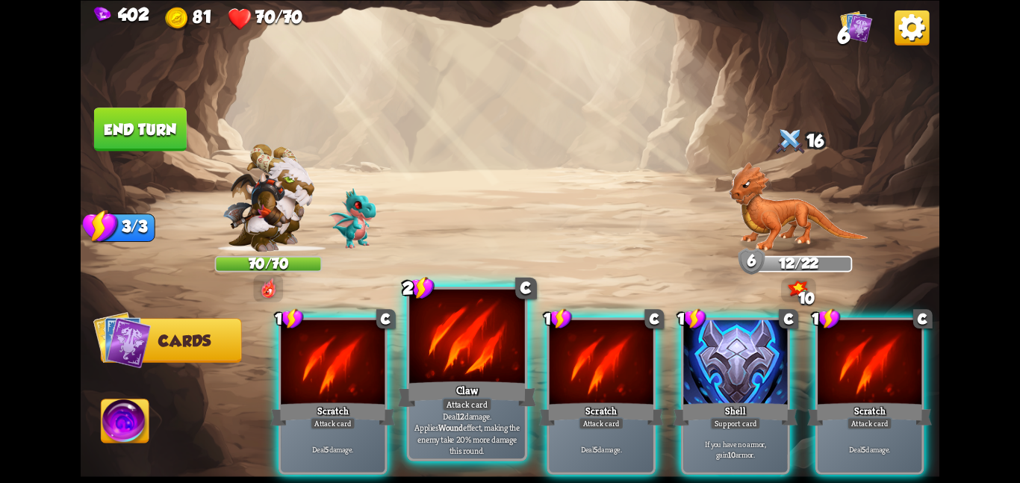
click at [502, 404] on div "Claw" at bounding box center [467, 393] width 138 height 31
click at [578, 417] on div "Attack card" at bounding box center [601, 423] width 46 height 13
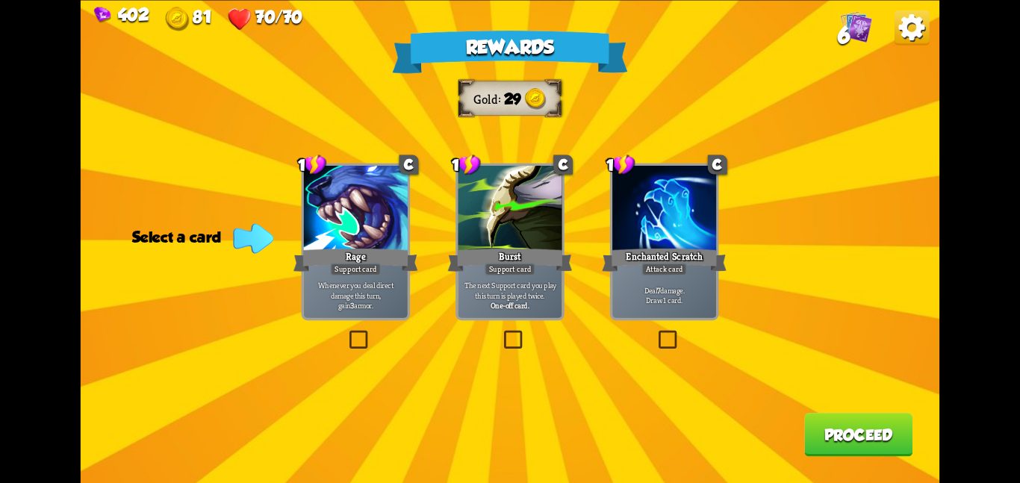
click at [670, 210] on div at bounding box center [664, 209] width 104 height 87
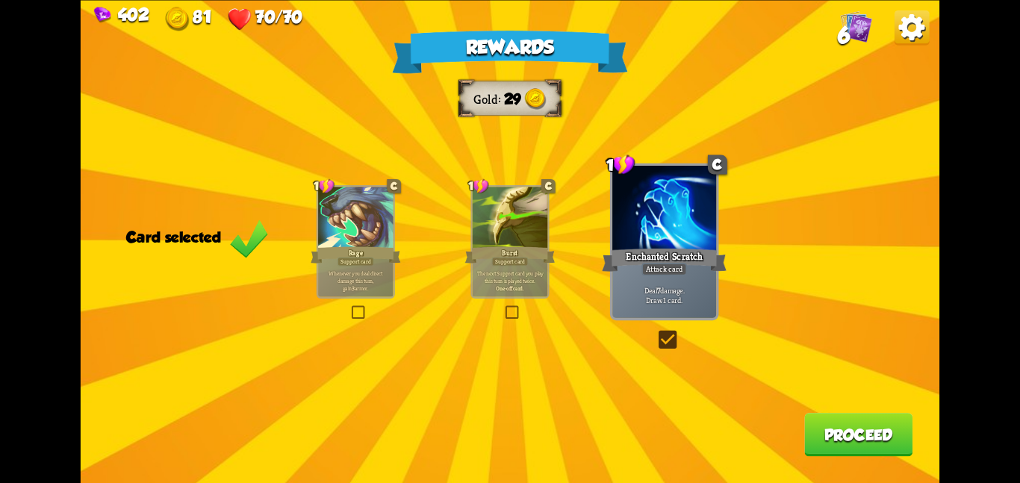
click at [835, 432] on button "Proceed" at bounding box center [858, 434] width 108 height 43
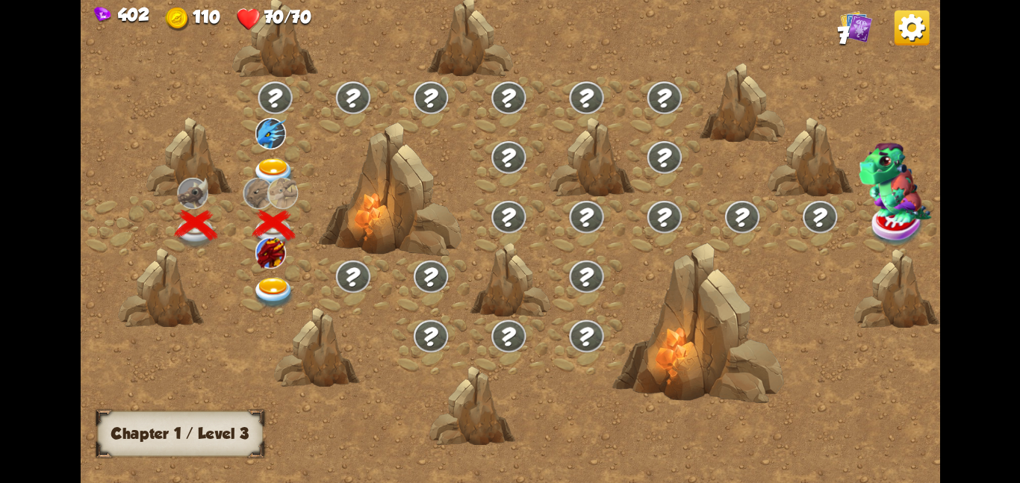
click at [266, 268] on div at bounding box center [275, 285] width 78 height 60
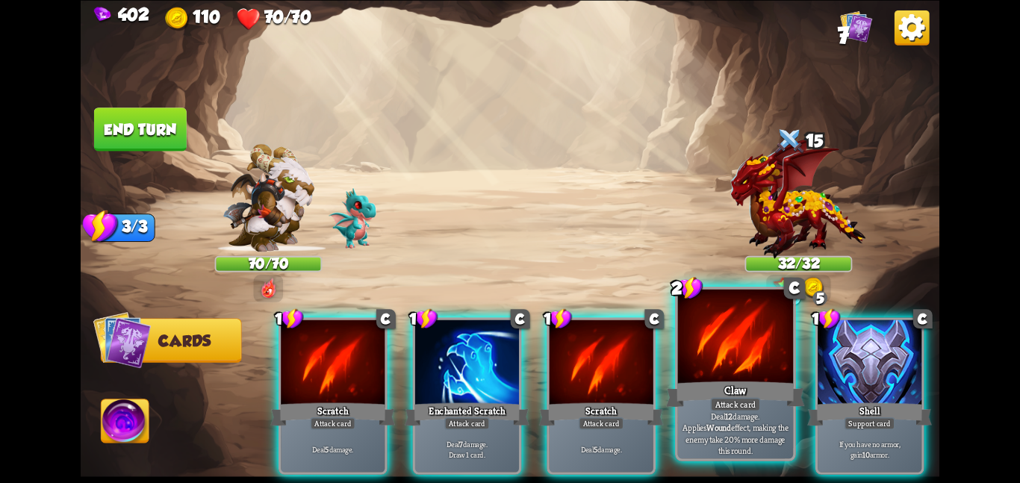
click at [725, 407] on div "Attack card" at bounding box center [735, 404] width 50 height 14
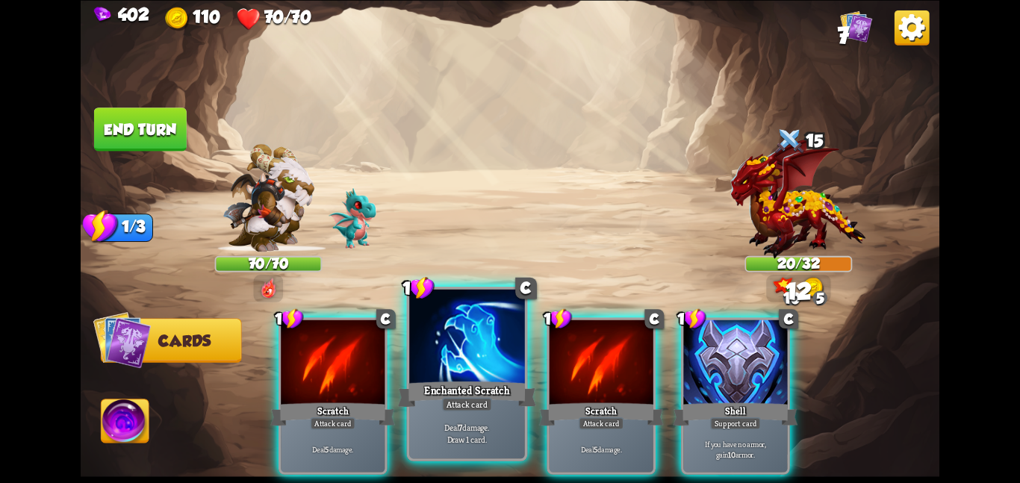
click at [441, 378] on div "Enchanted Scratch" at bounding box center [467, 393] width 138 height 31
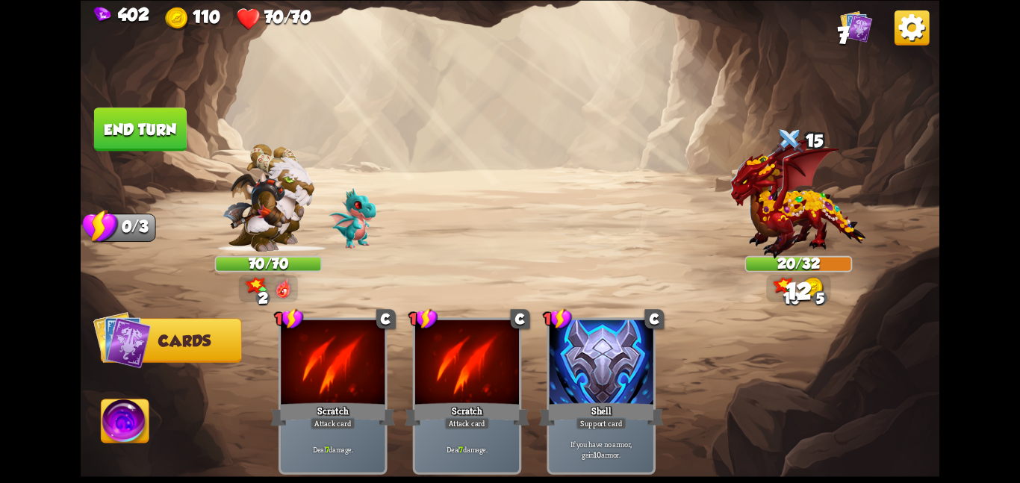
click at [105, 433] on img at bounding box center [126, 423] width 48 height 49
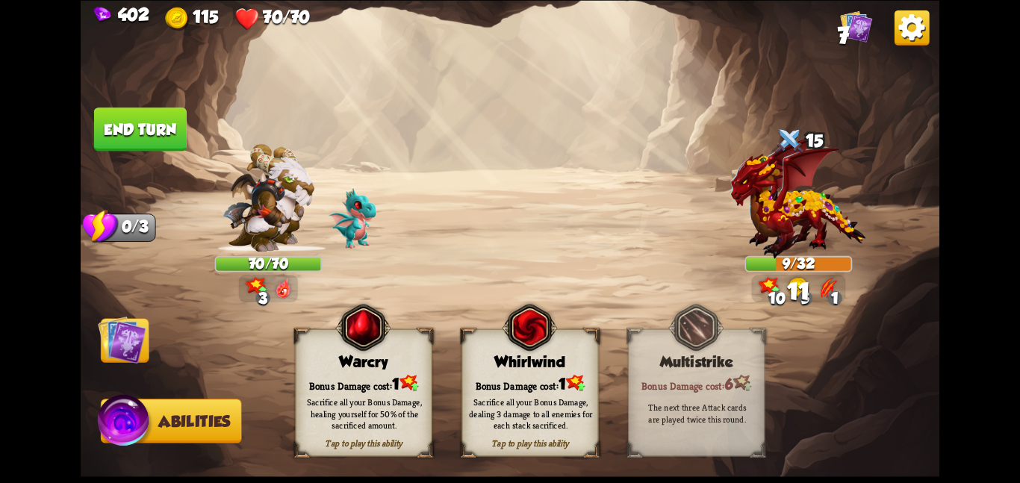
click at [517, 364] on div "Whirlwind" at bounding box center [530, 361] width 136 height 17
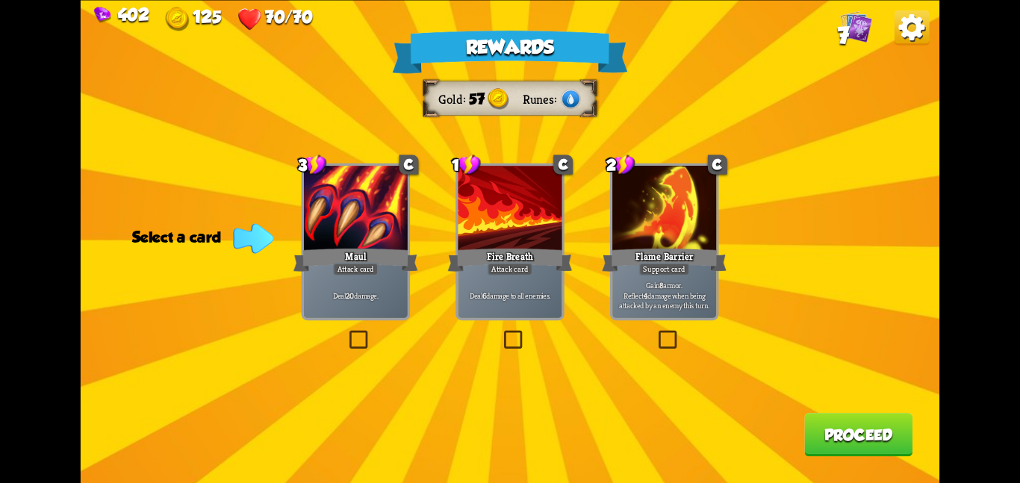
click at [651, 264] on div "Support card" at bounding box center [664, 269] width 51 height 13
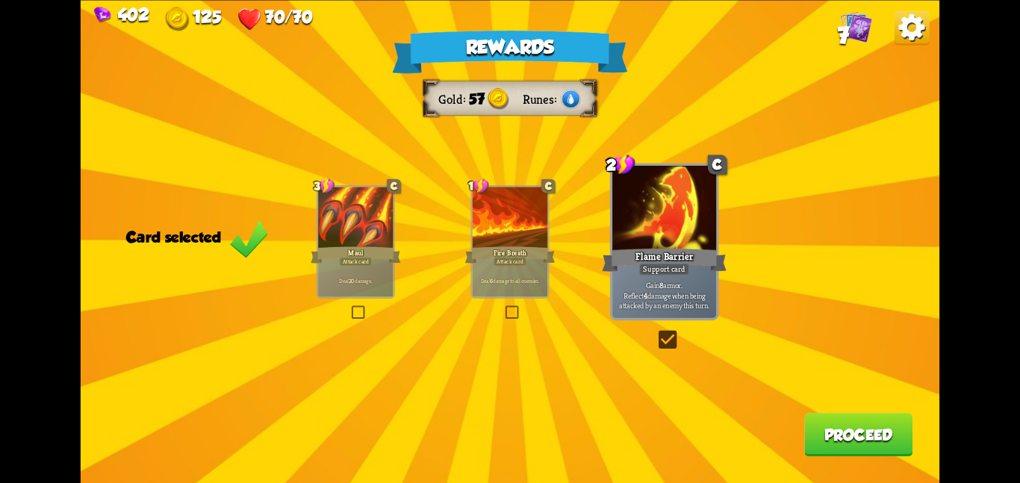
click at [853, 425] on button "Proceed" at bounding box center [858, 434] width 108 height 43
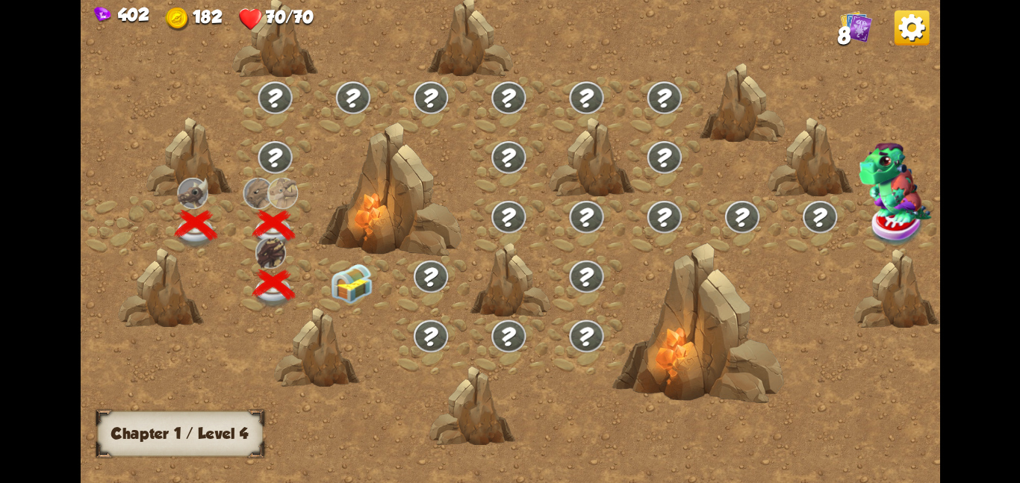
click at [339, 279] on img at bounding box center [351, 283] width 43 height 40
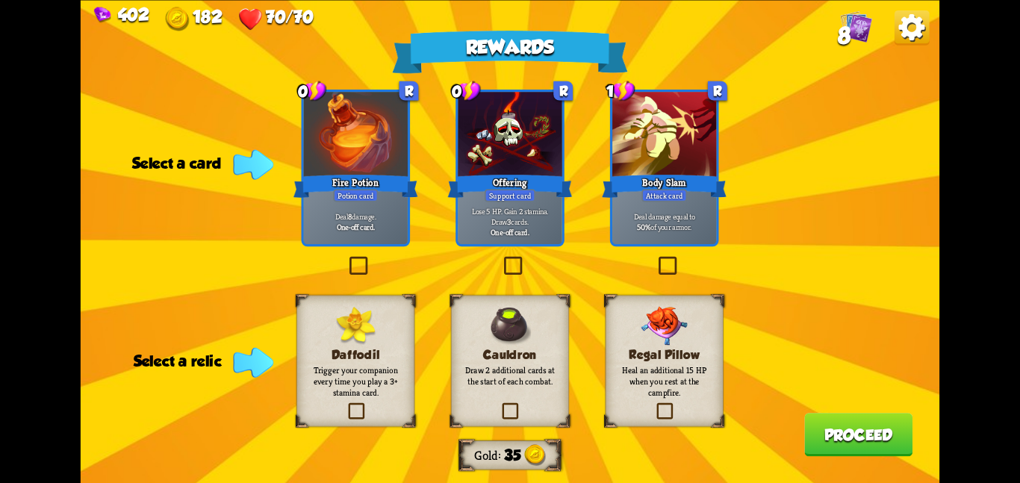
click at [642, 338] on img at bounding box center [663, 325] width 46 height 39
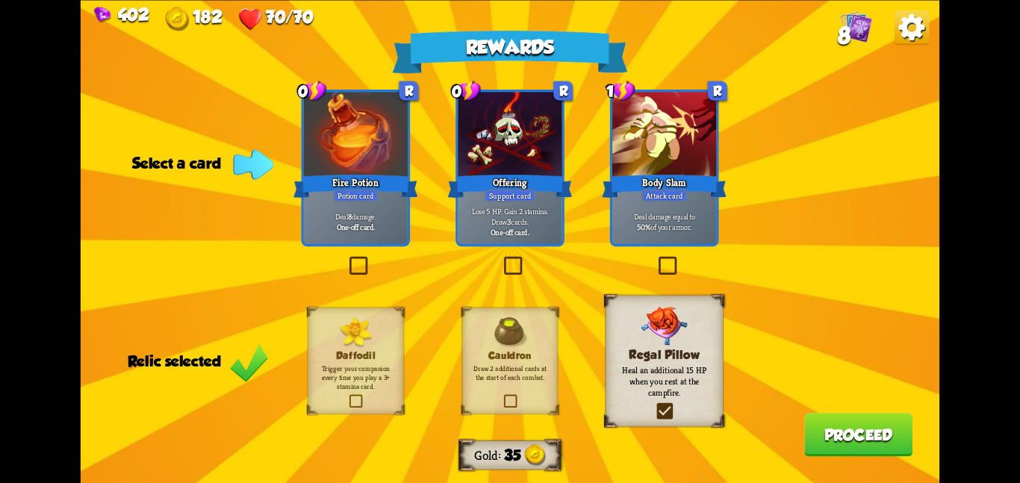
click at [362, 167] on div at bounding box center [356, 135] width 104 height 87
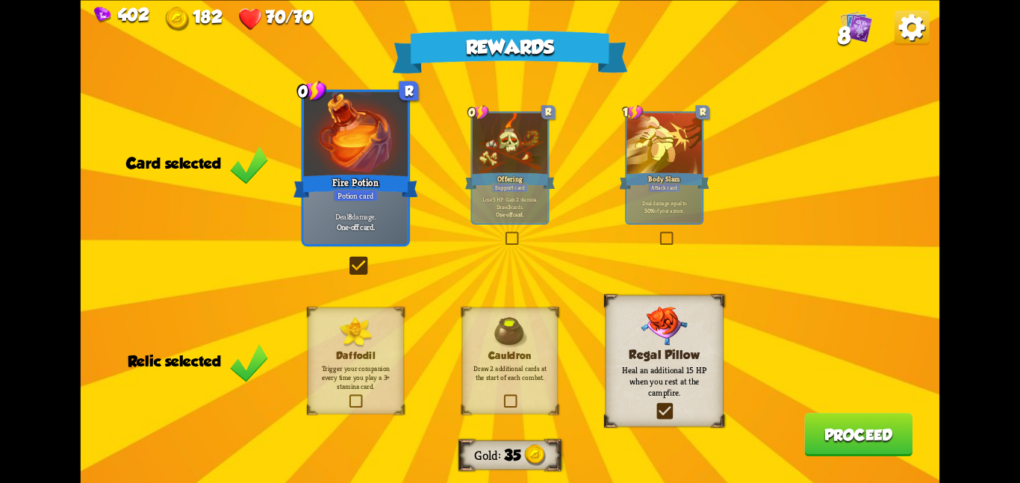
click at [805, 443] on button "Proceed" at bounding box center [858, 434] width 108 height 43
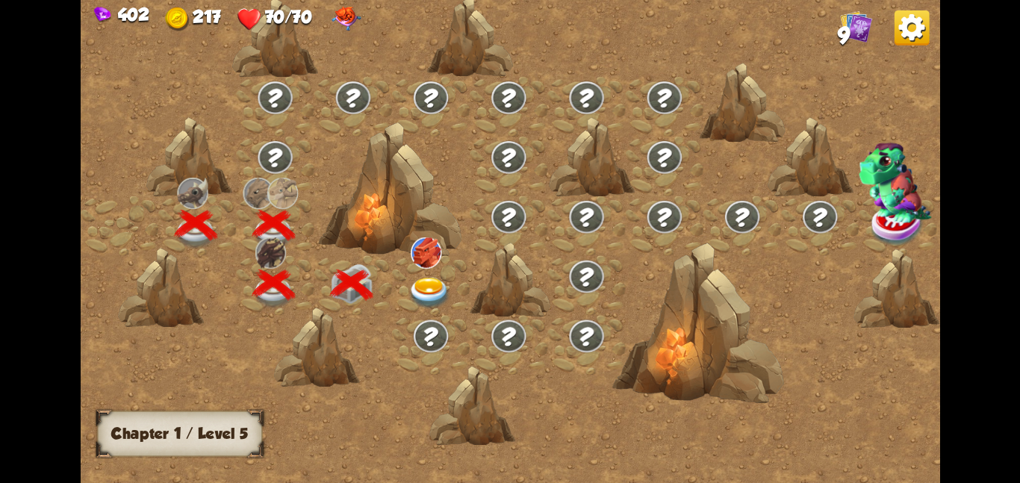
click at [425, 269] on div at bounding box center [431, 285] width 78 height 60
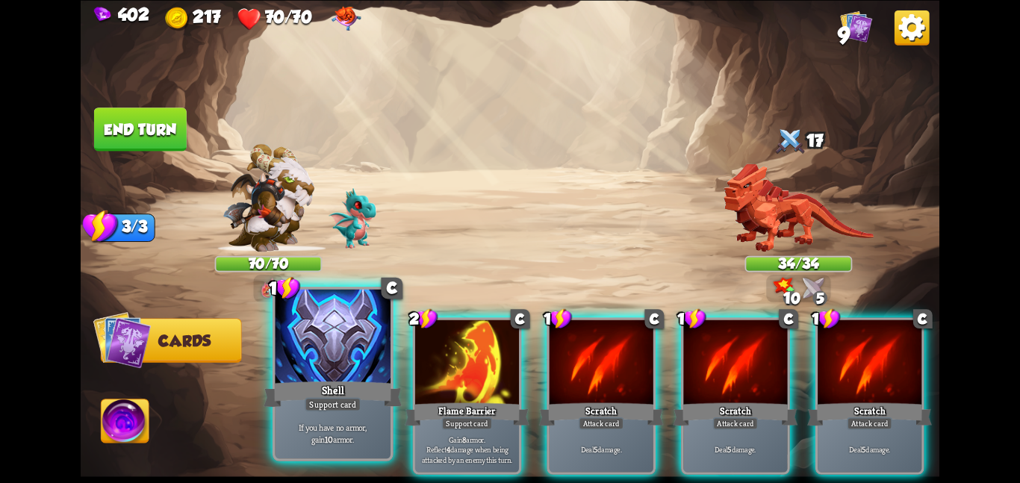
click at [365, 349] on div at bounding box center [333, 337] width 116 height 97
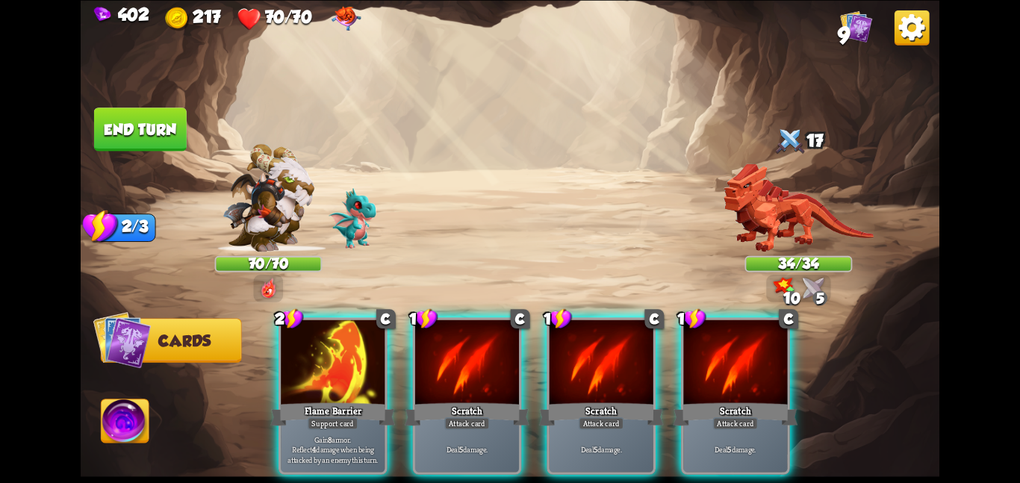
click at [365, 349] on div at bounding box center [333, 362] width 104 height 87
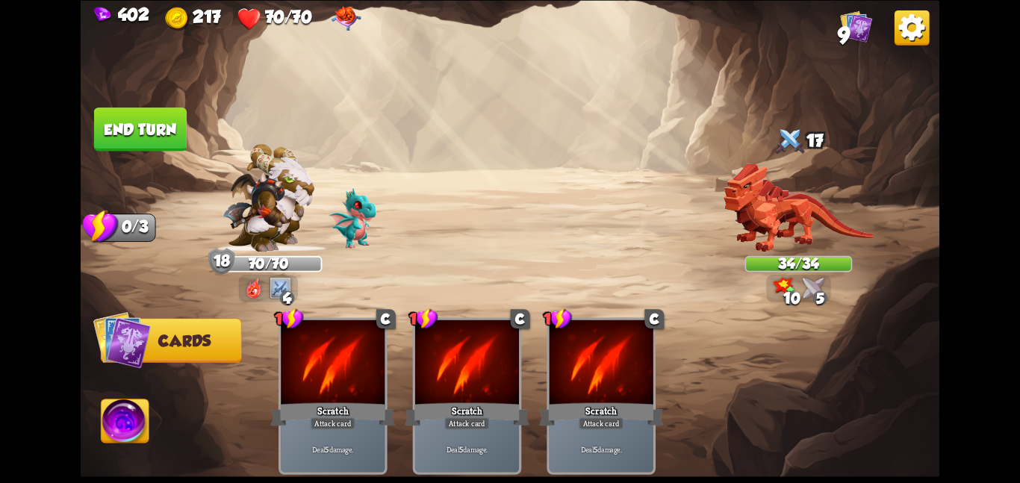
click at [145, 139] on button "End turn" at bounding box center [140, 128] width 93 height 43
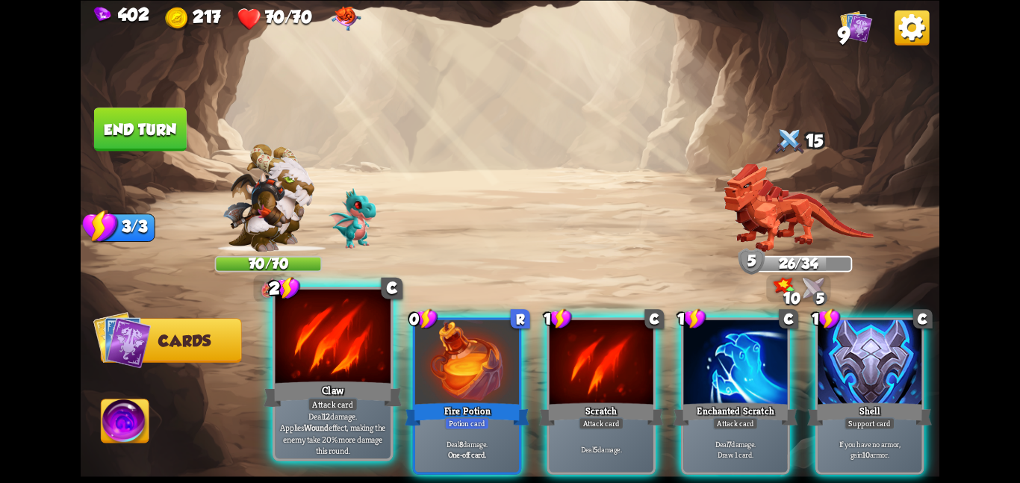
click at [351, 365] on div at bounding box center [333, 337] width 116 height 97
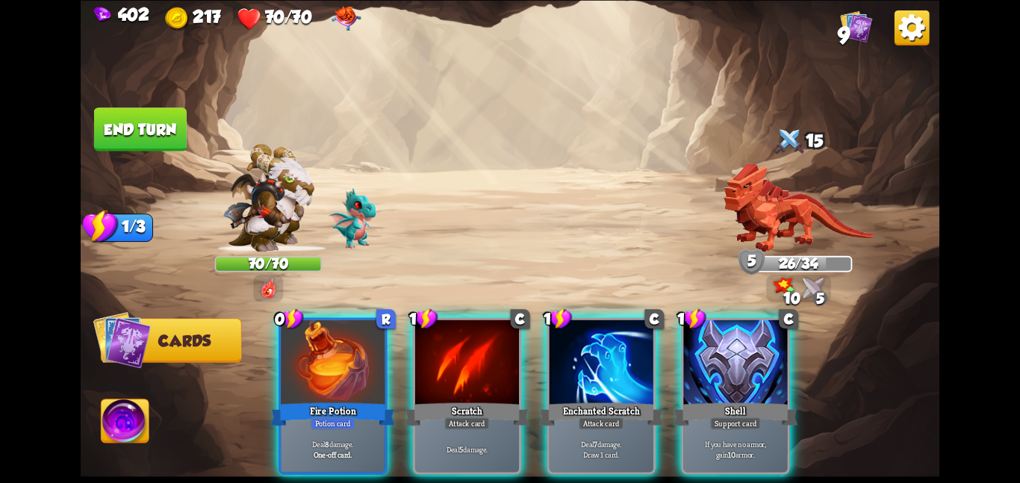
click at [351, 365] on div at bounding box center [333, 362] width 104 height 87
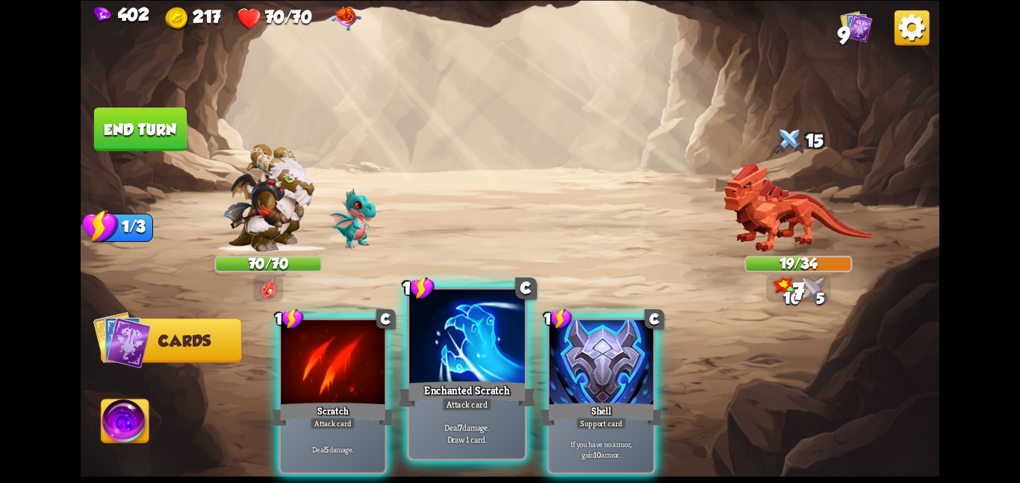
click at [491, 346] on div at bounding box center [467, 337] width 116 height 97
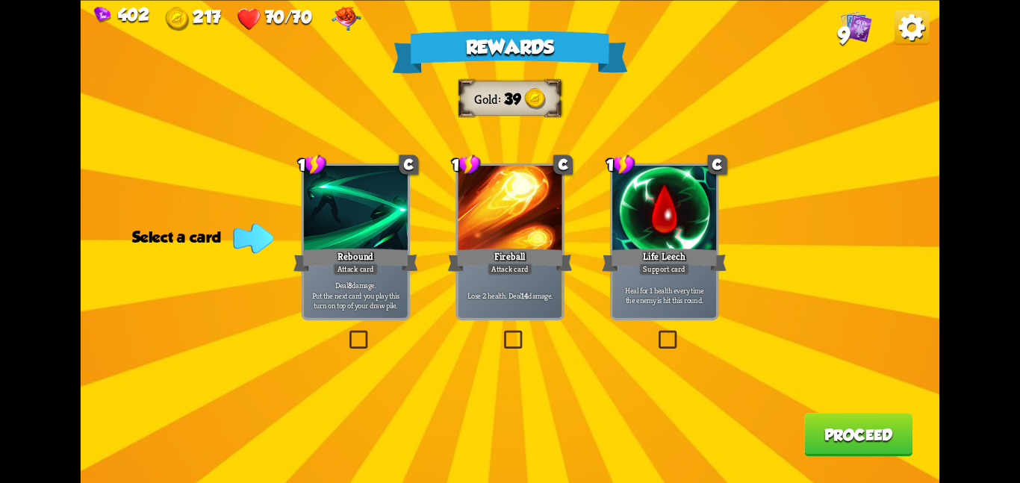
click at [625, 258] on div "Life Leech" at bounding box center [664, 260] width 125 height 28
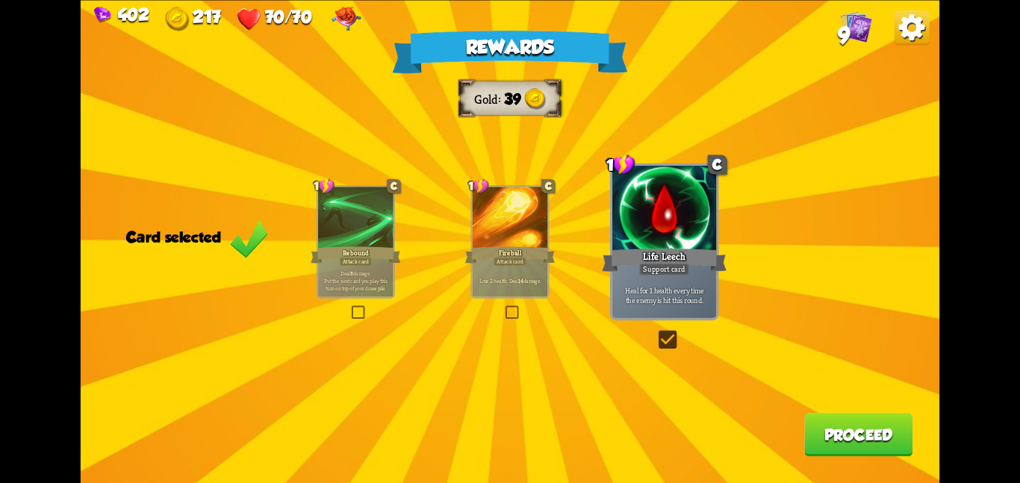
click at [875, 423] on button "Proceed" at bounding box center [858, 434] width 108 height 43
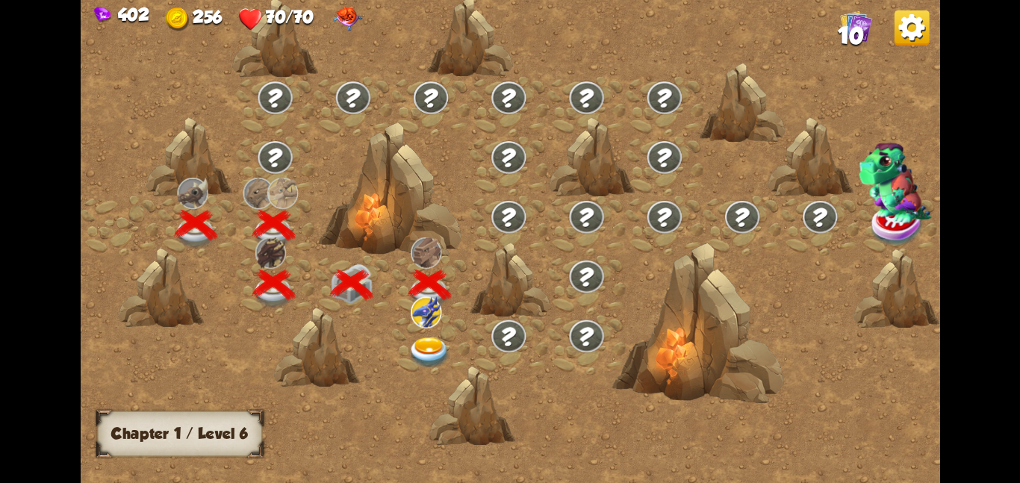
click at [418, 333] on div at bounding box center [431, 344] width 78 height 60
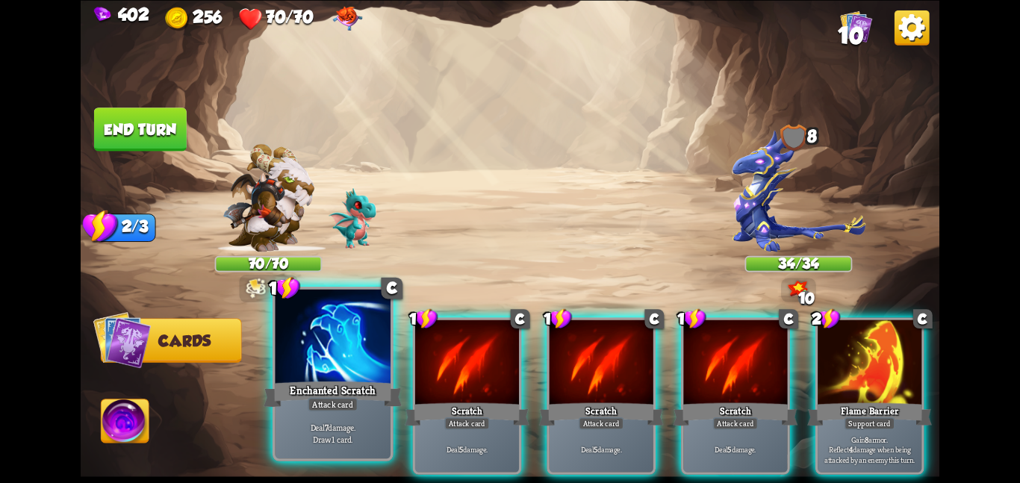
click at [296, 356] on div at bounding box center [333, 337] width 116 height 97
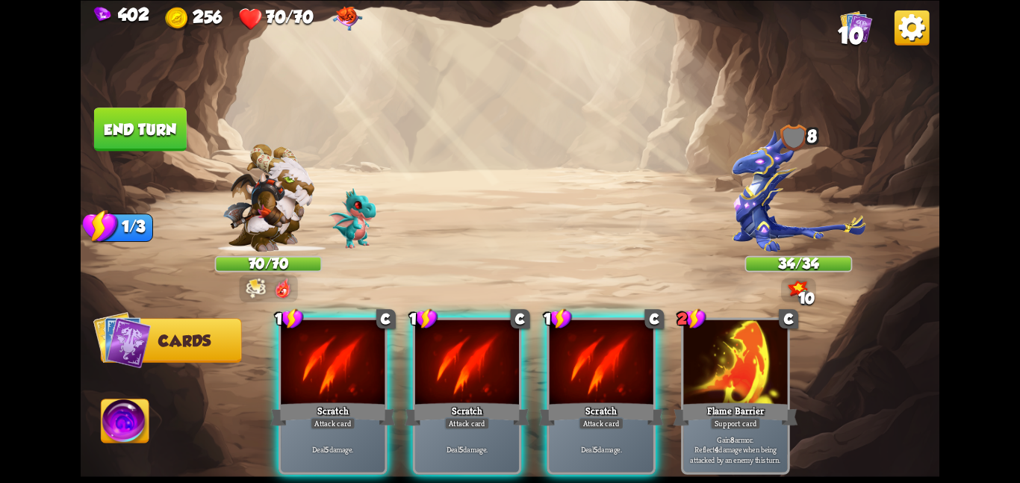
click at [296, 356] on div "1 C Scratch Attack card Deal 5 damage. 1 C Scratch Attack card Deal 5 damage. 1…" at bounding box center [595, 375] width 687 height 215
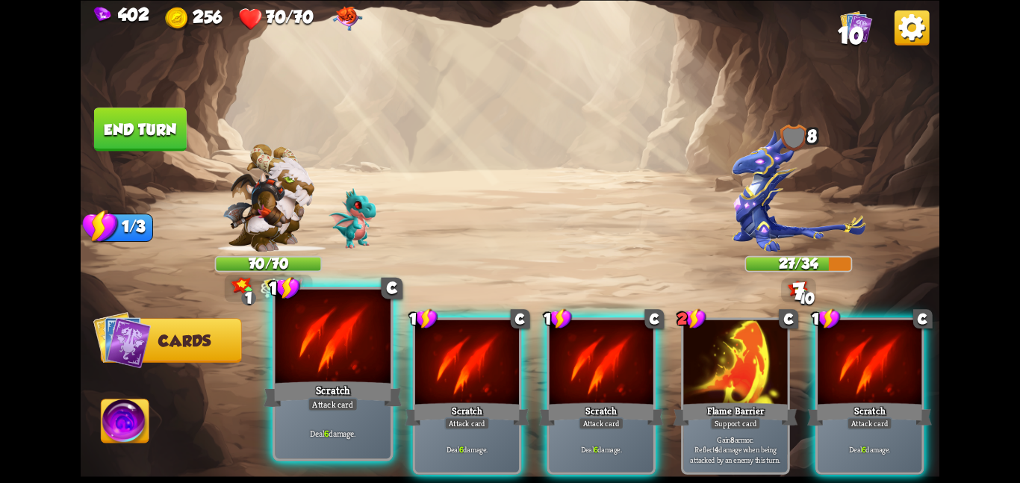
click at [309, 352] on div at bounding box center [333, 337] width 116 height 97
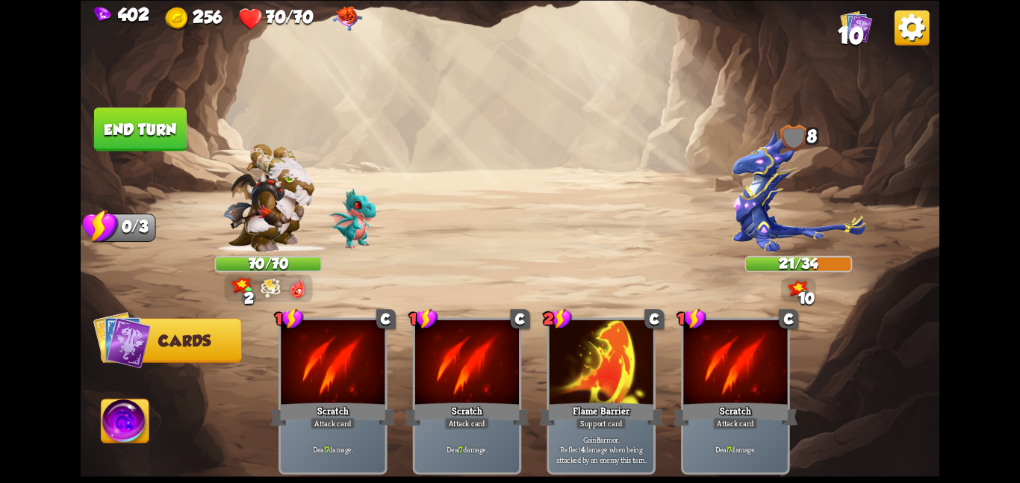
click at [128, 131] on button "End turn" at bounding box center [140, 128] width 93 height 43
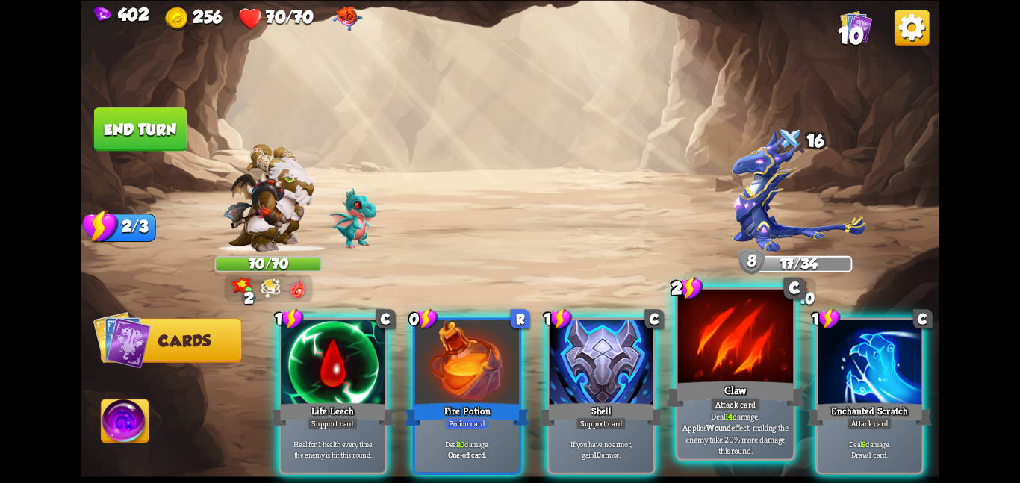
click at [791, 414] on div "Deal 14 damage. Applies Wound effect, making the enemy take 20% more damage thi…" at bounding box center [736, 433] width 116 height 50
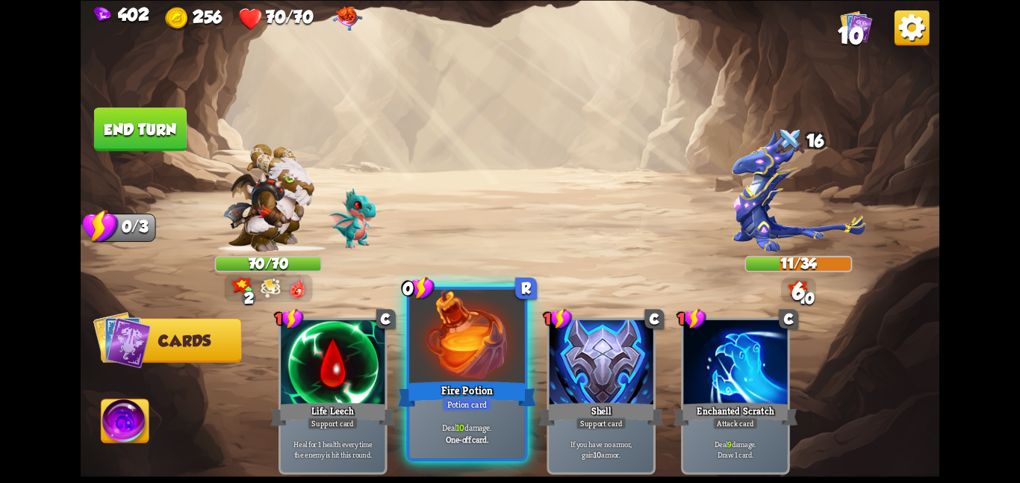
click at [491, 359] on div at bounding box center [467, 337] width 116 height 97
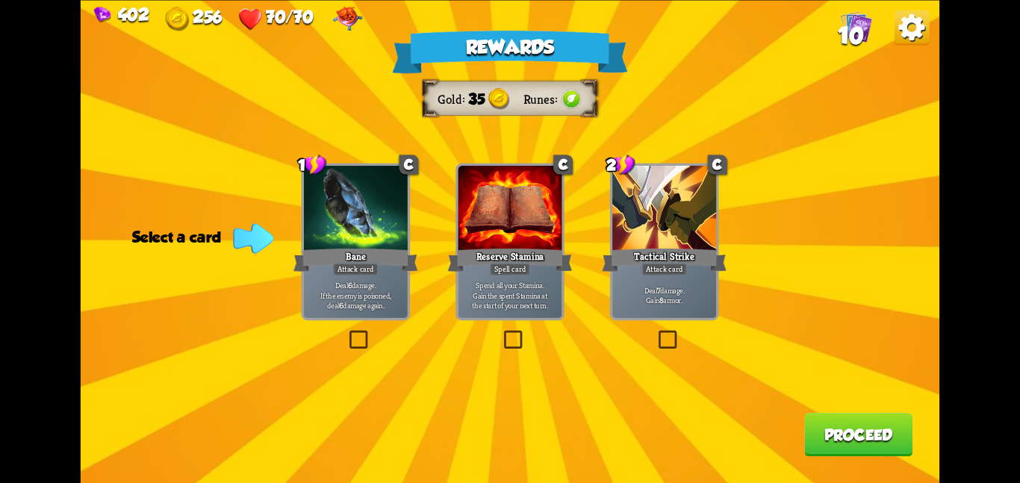
click at [620, 263] on div "Tactical Strike" at bounding box center [664, 260] width 125 height 28
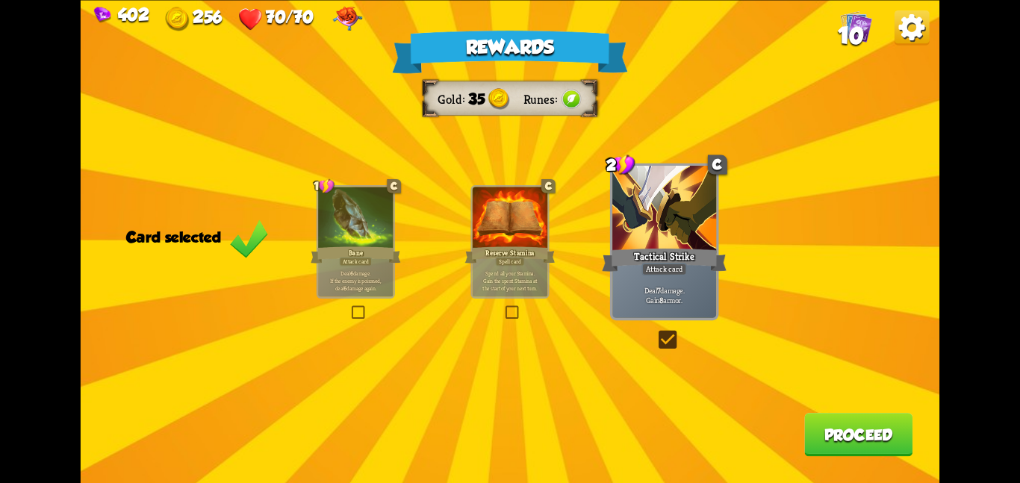
click at [878, 446] on button "Proceed" at bounding box center [858, 434] width 108 height 43
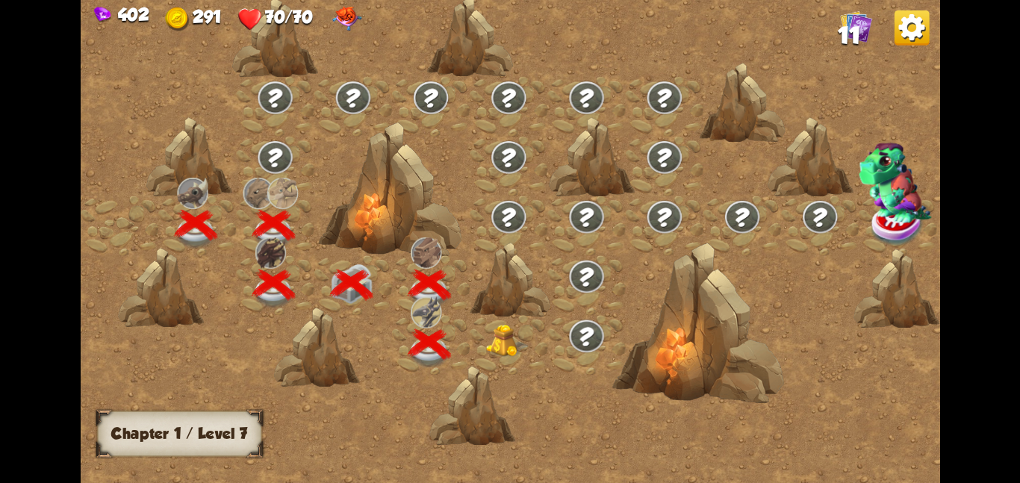
click at [500, 322] on div at bounding box center [509, 344] width 78 height 60
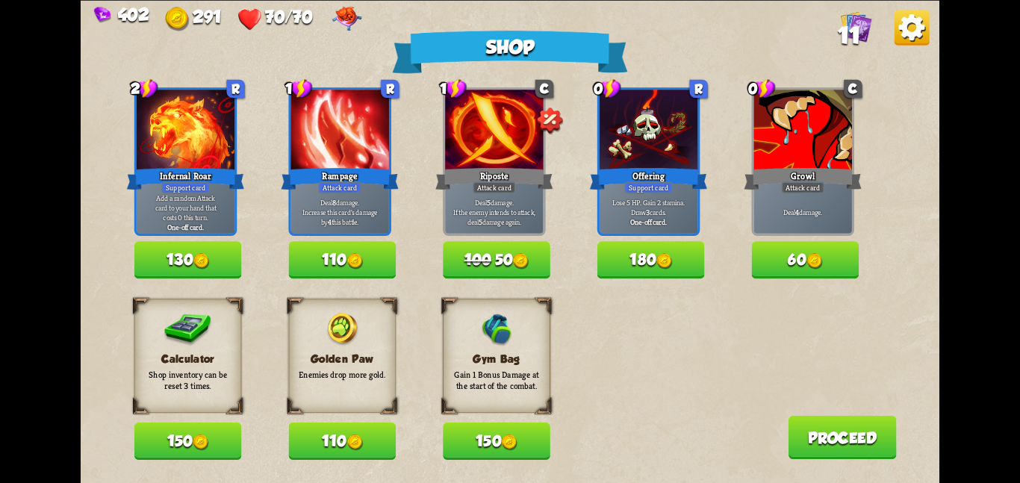
click at [472, 437] on button "150" at bounding box center [496, 440] width 107 height 37
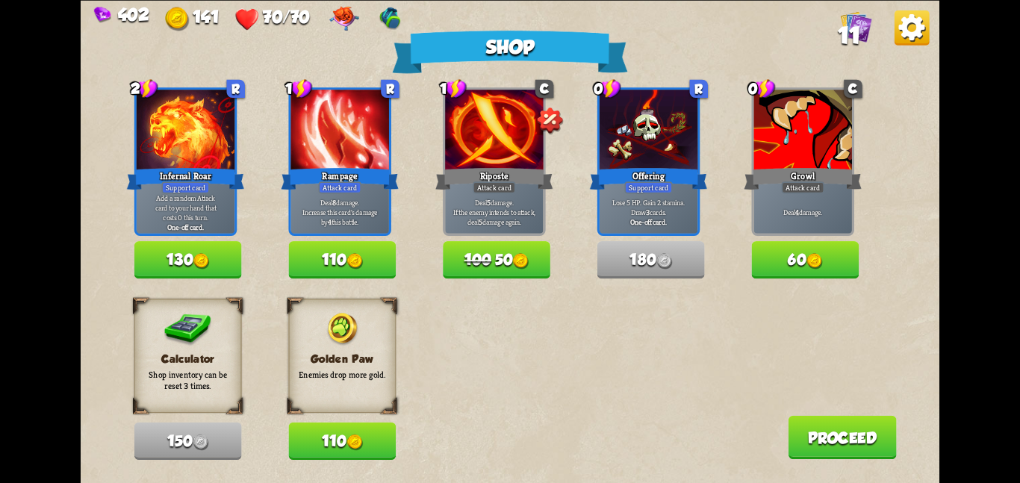
click at [483, 261] on span "100" at bounding box center [477, 259] width 27 height 17
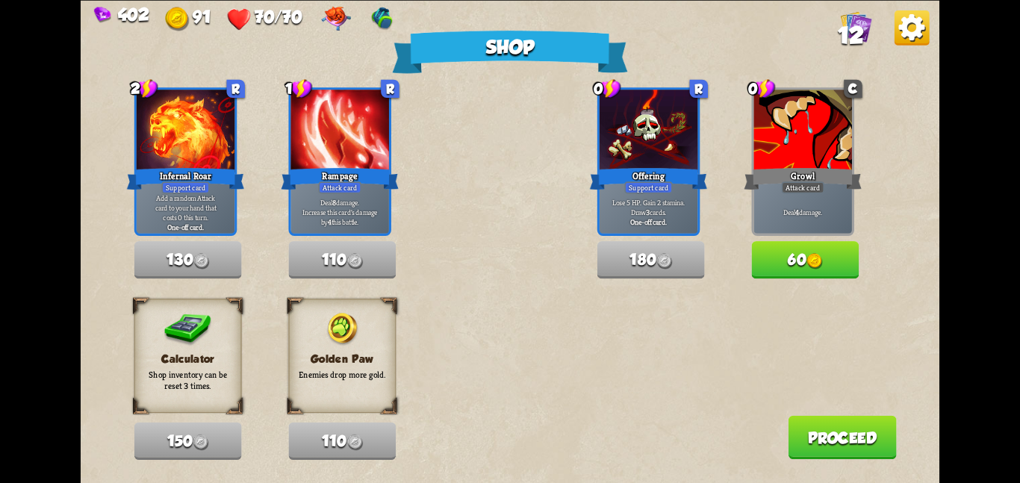
click at [811, 256] on img at bounding box center [814, 261] width 16 height 16
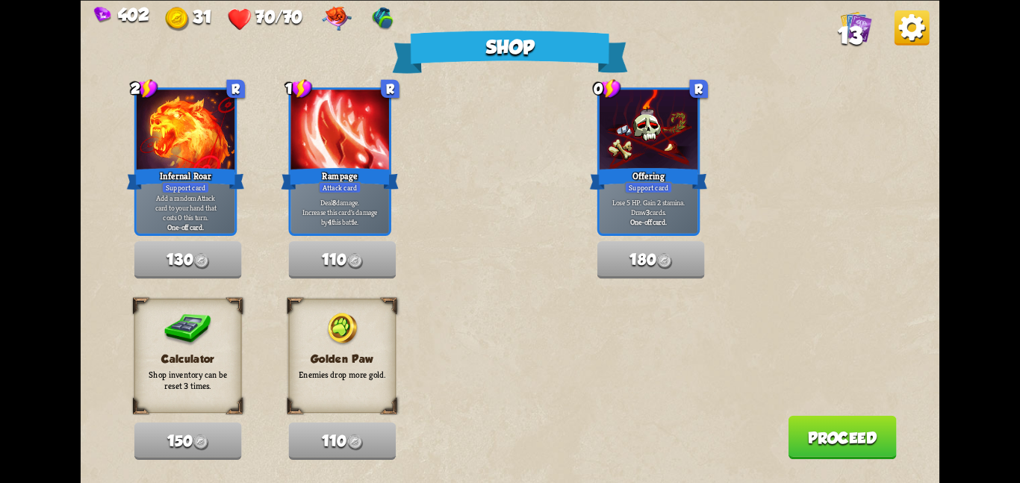
click at [837, 422] on button "Proceed" at bounding box center [841, 436] width 108 height 43
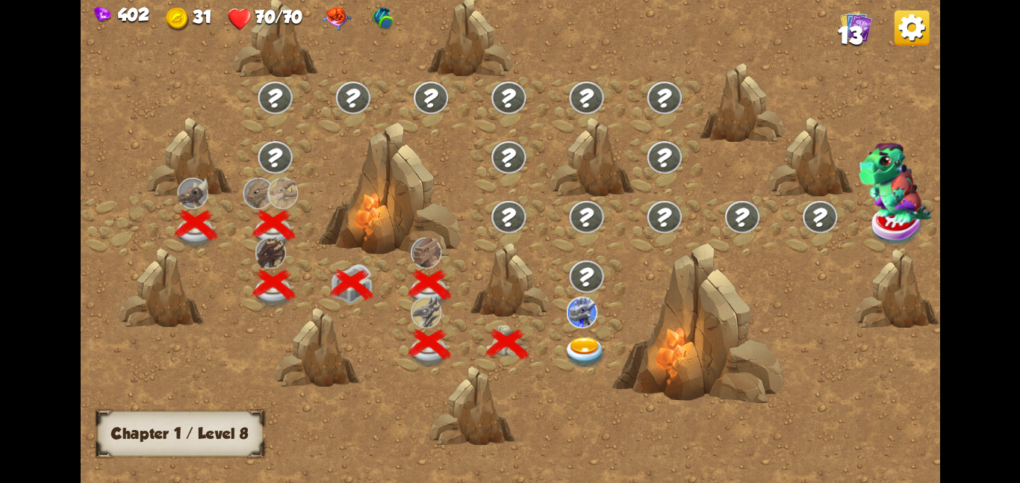
click at [564, 339] on img at bounding box center [585, 352] width 43 height 31
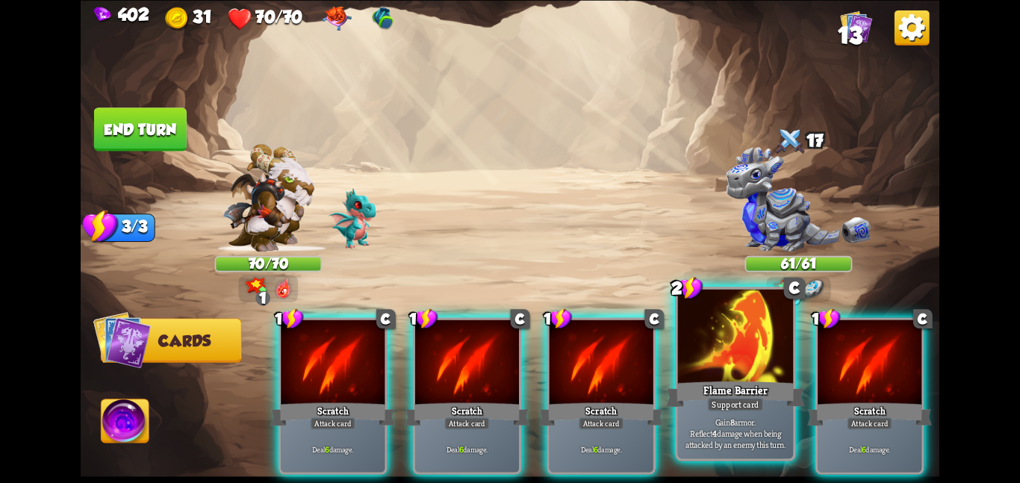
click at [764, 372] on div at bounding box center [736, 337] width 116 height 97
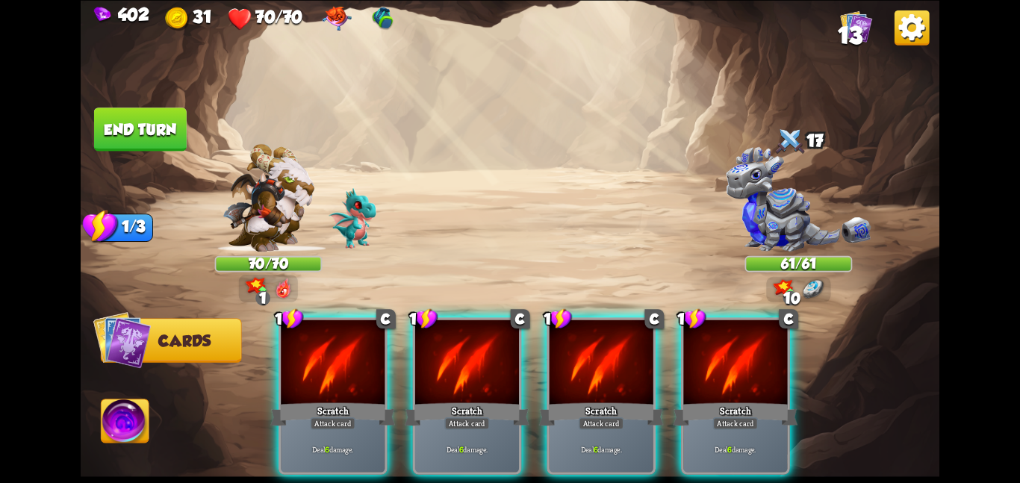
click at [764, 372] on div at bounding box center [735, 362] width 104 height 87
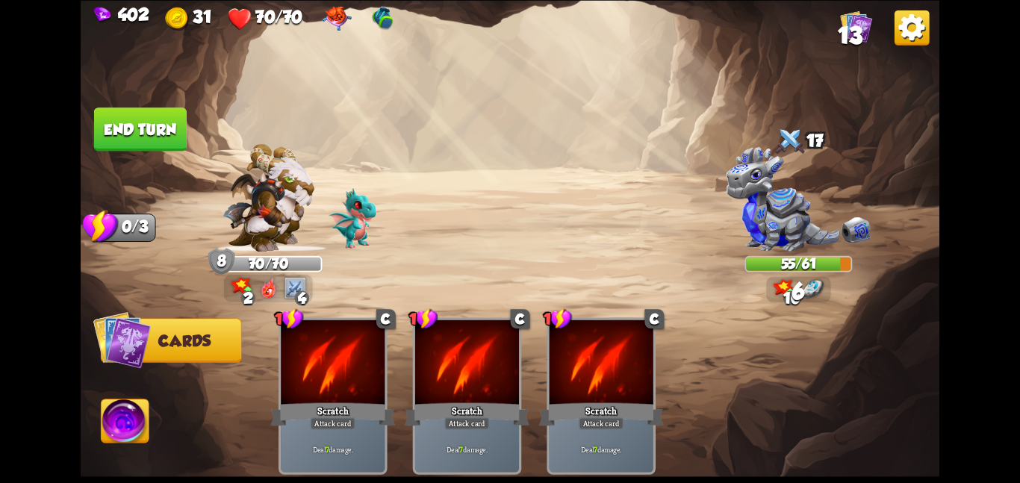
click at [196, 132] on img at bounding box center [510, 241] width 858 height 483
click at [184, 132] on button "End turn" at bounding box center [140, 128] width 93 height 43
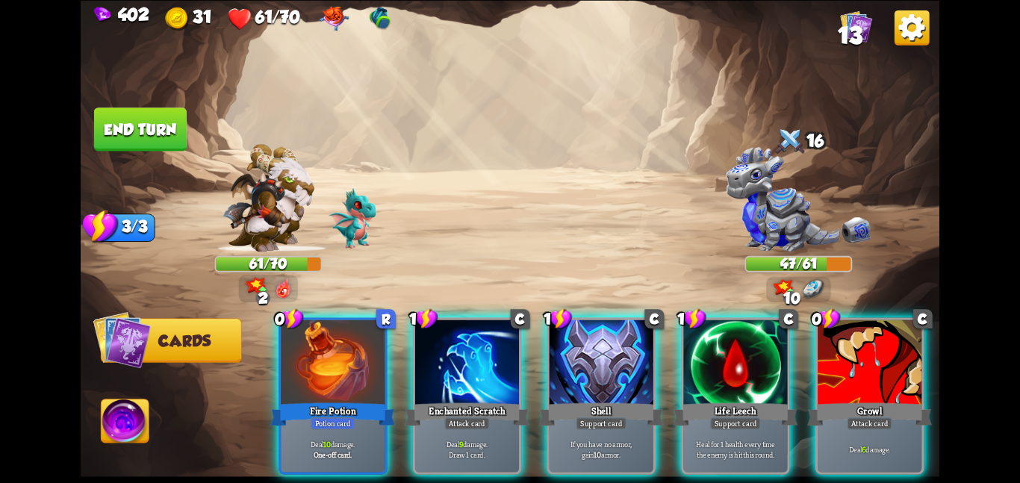
click at [654, 202] on img at bounding box center [510, 241] width 858 height 483
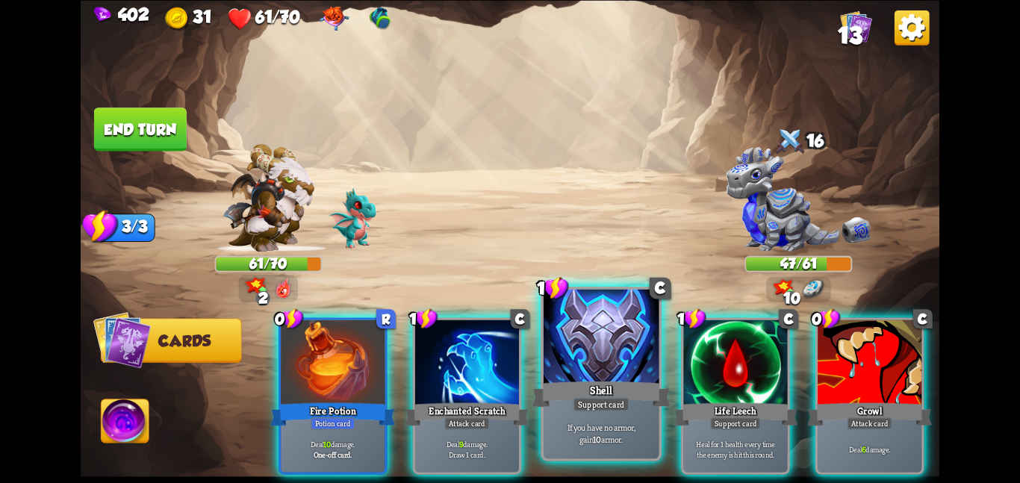
click at [629, 337] on div at bounding box center [601, 337] width 116 height 97
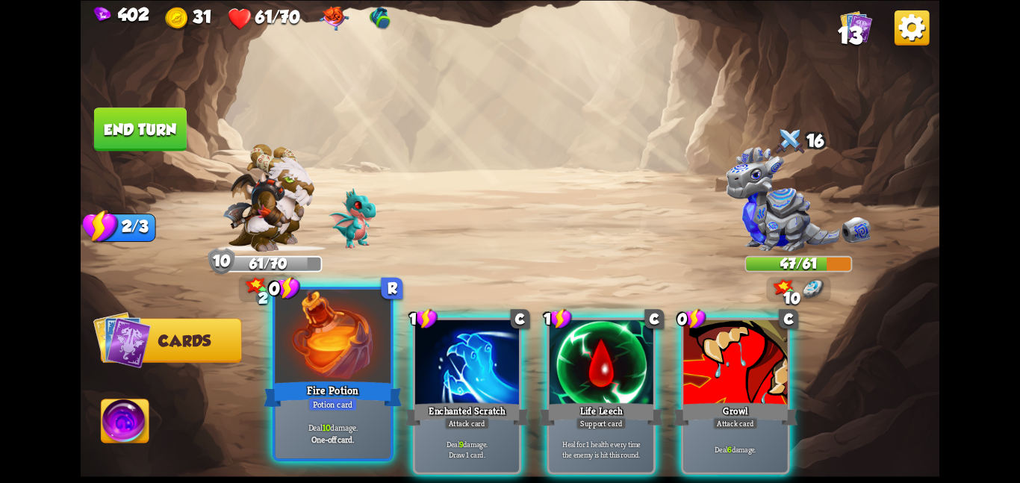
click at [349, 353] on div at bounding box center [333, 337] width 116 height 97
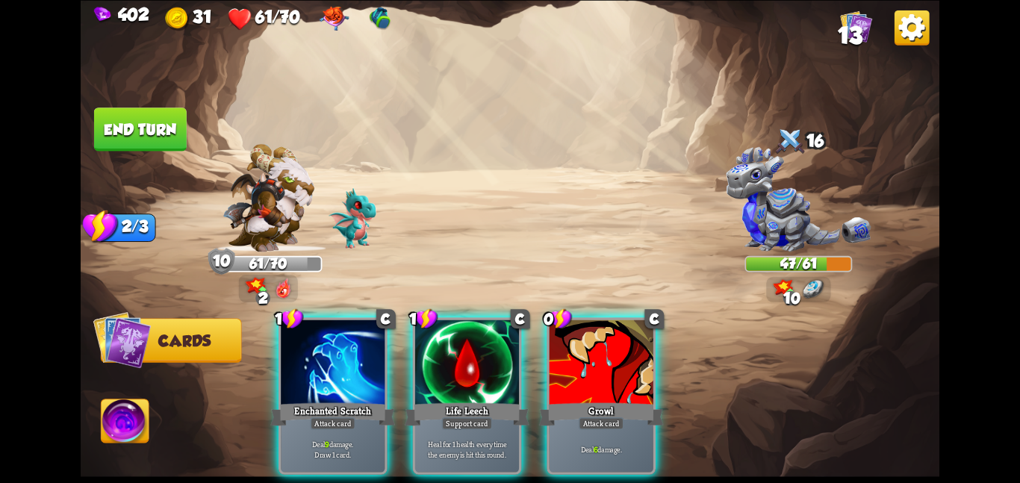
click at [349, 353] on div at bounding box center [333, 362] width 104 height 87
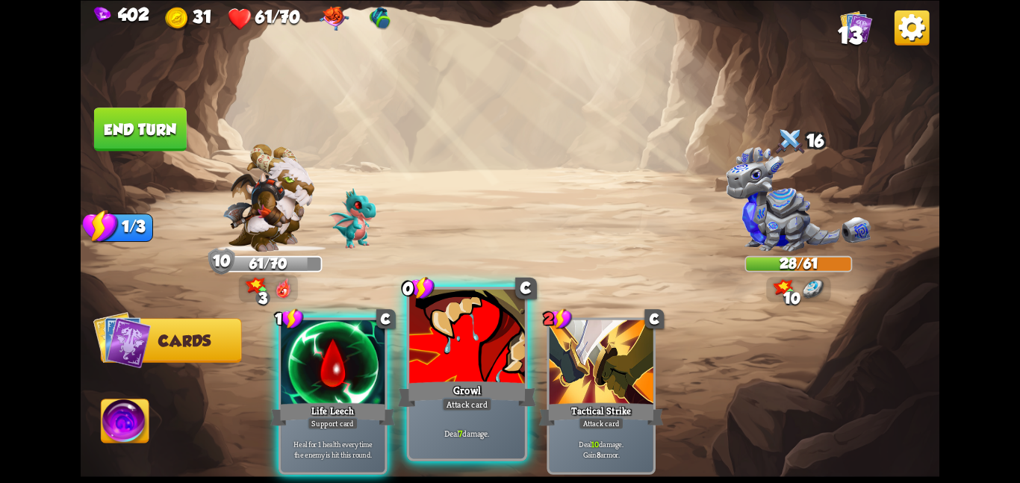
click at [461, 336] on div at bounding box center [467, 337] width 116 height 97
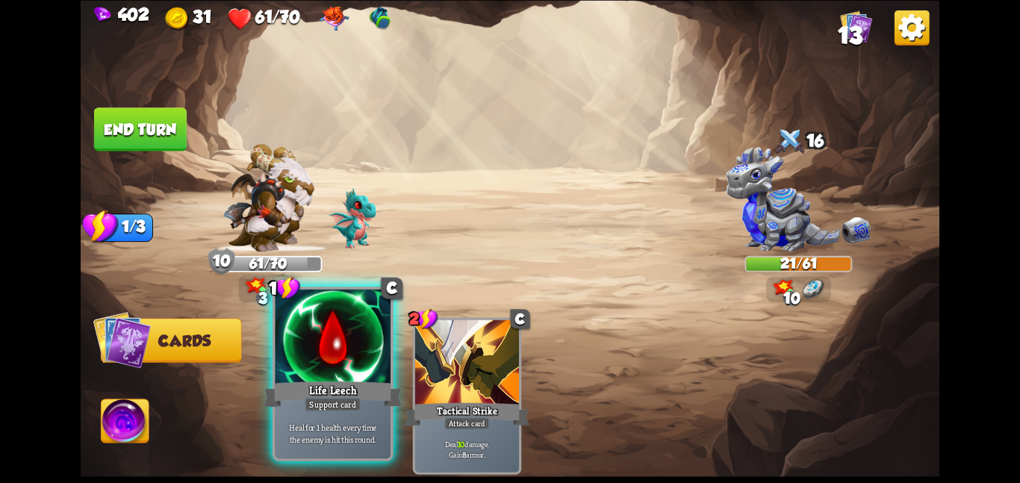
click at [282, 356] on div at bounding box center [333, 337] width 116 height 97
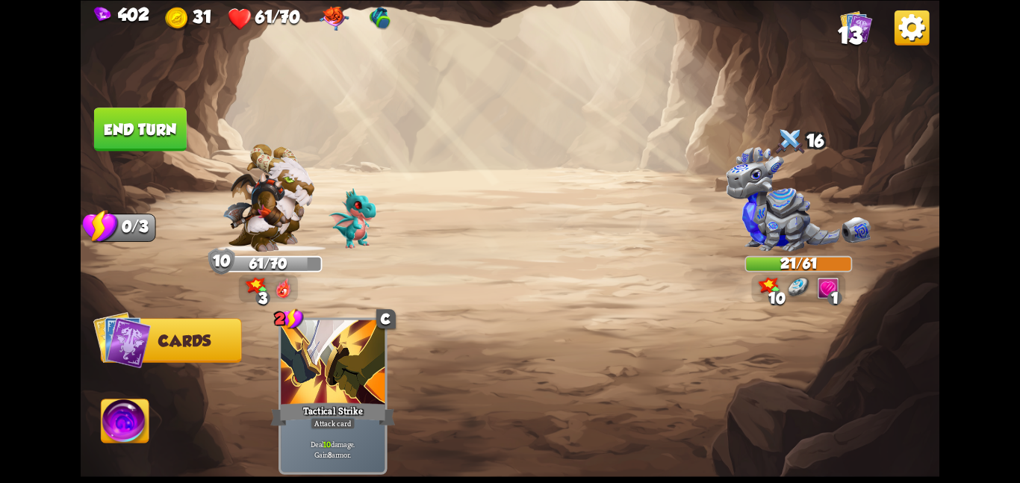
click at [128, 129] on button "End turn" at bounding box center [140, 128] width 93 height 43
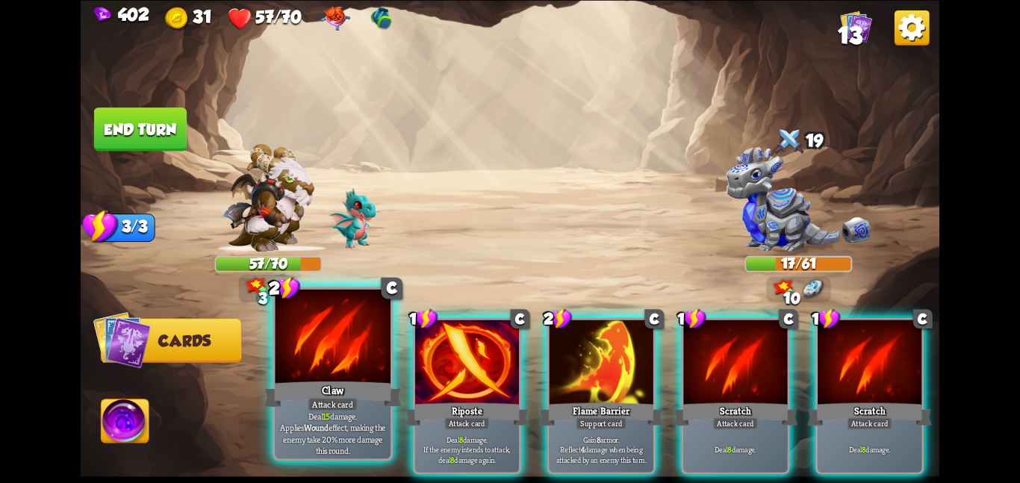
click at [348, 358] on div at bounding box center [333, 337] width 116 height 97
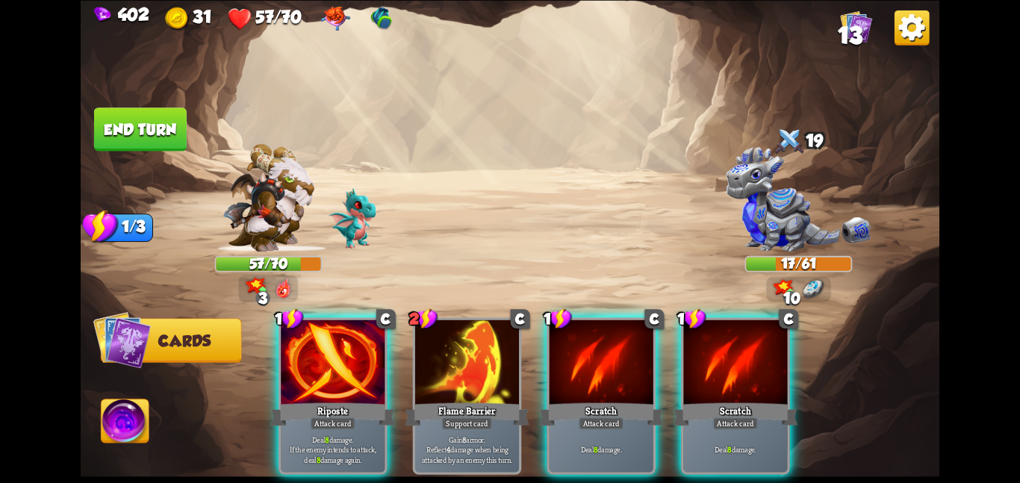
click at [348, 358] on div at bounding box center [333, 362] width 104 height 87
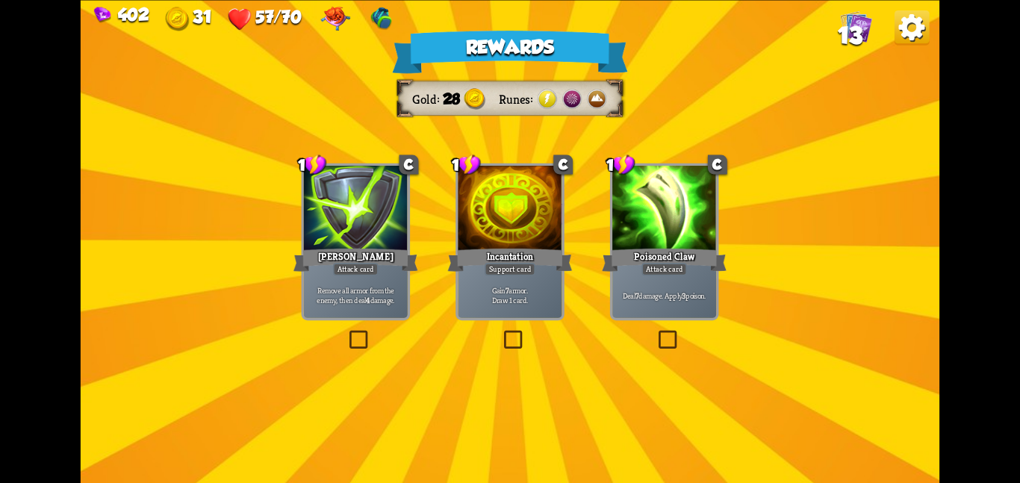
click at [518, 267] on div "Support card" at bounding box center [509, 269] width 51 height 13
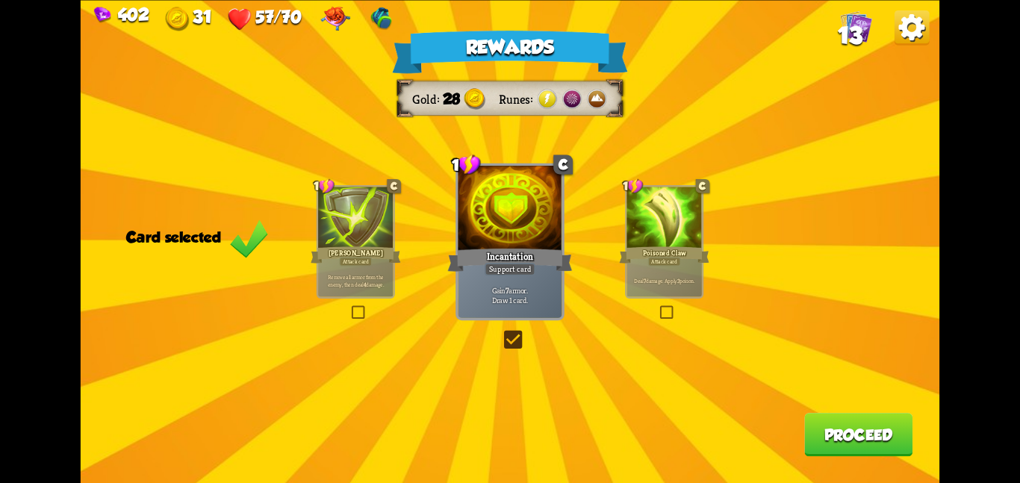
click at [851, 445] on button "Proceed" at bounding box center [858, 434] width 108 height 43
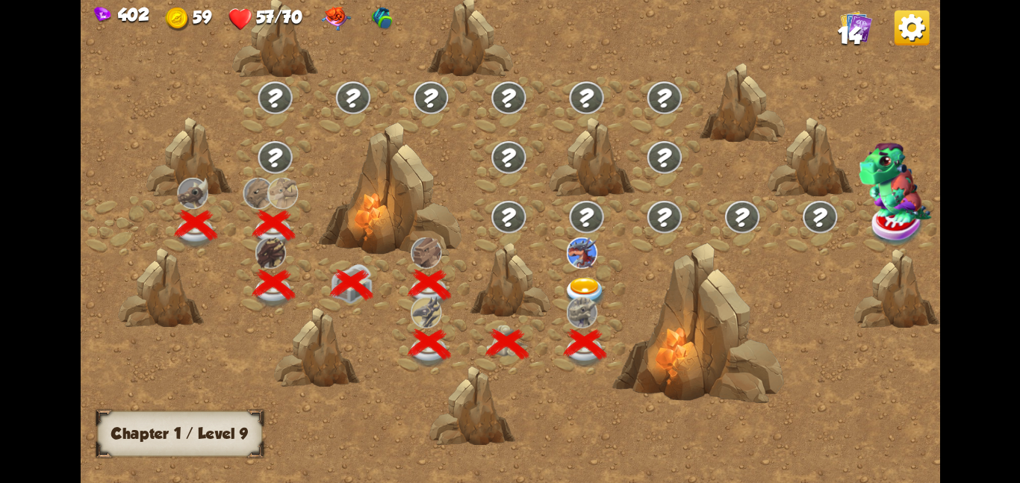
click at [593, 275] on div at bounding box center [586, 285] width 78 height 60
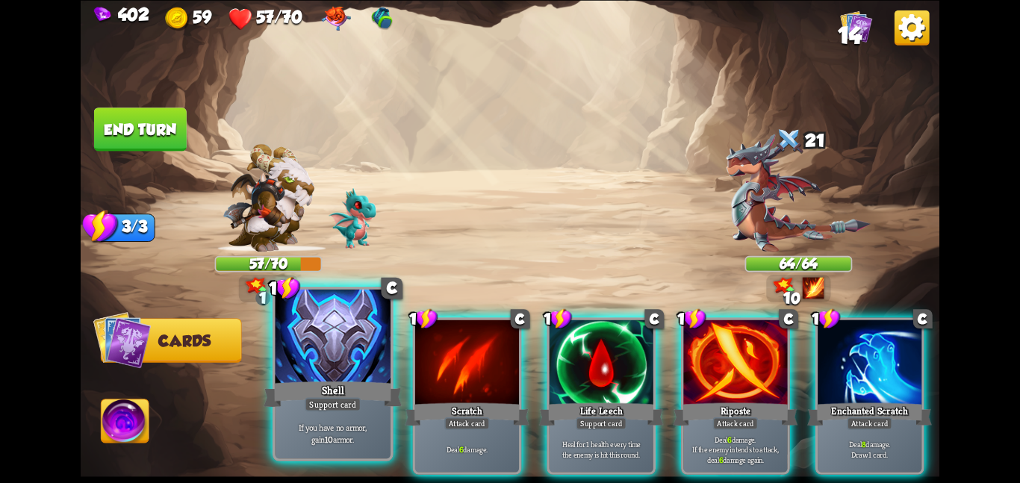
click at [343, 375] on div at bounding box center [333, 337] width 116 height 97
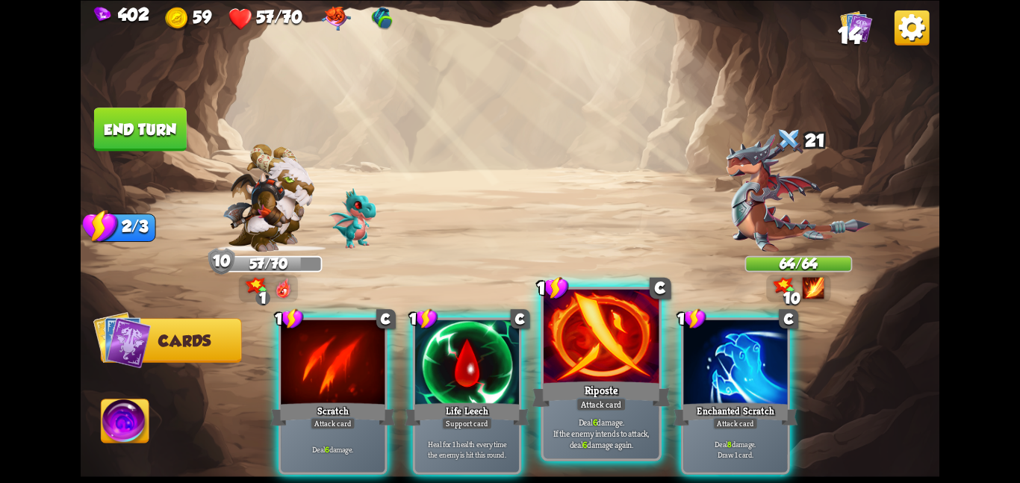
click at [579, 345] on div at bounding box center [601, 337] width 116 height 97
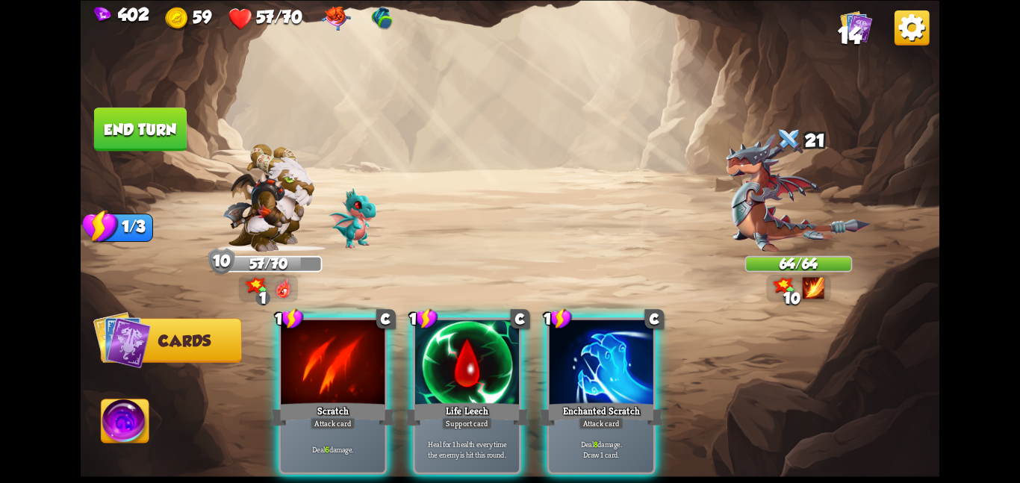
click at [579, 345] on div at bounding box center [601, 362] width 104 height 87
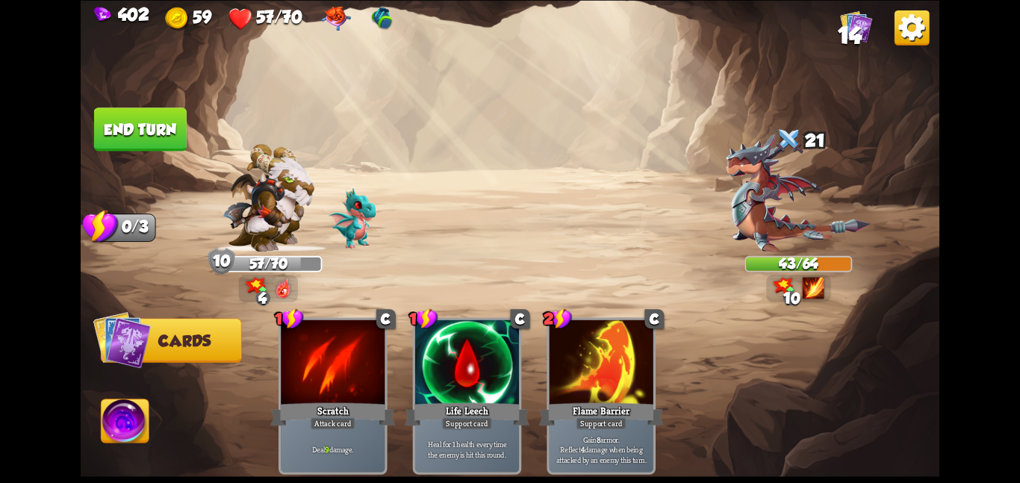
click at [152, 119] on button "End turn" at bounding box center [140, 128] width 93 height 43
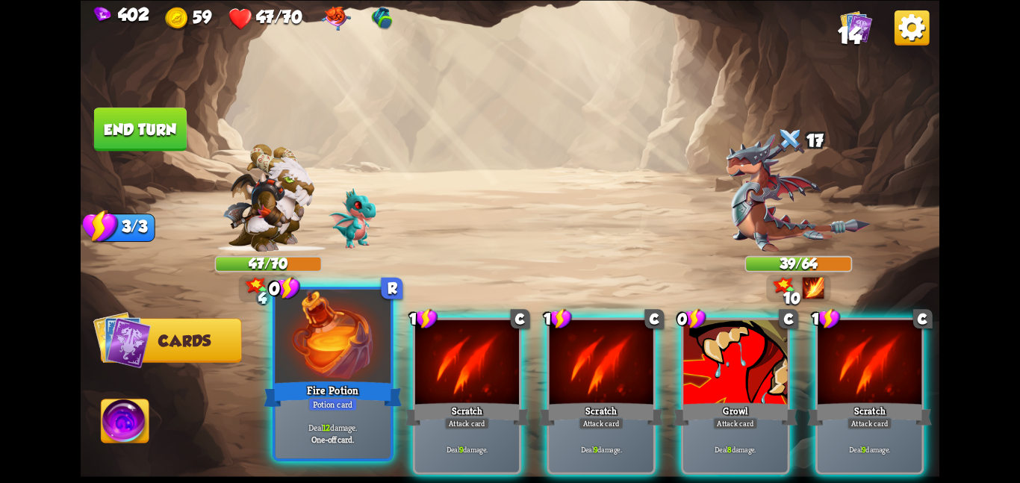
click at [343, 352] on div at bounding box center [333, 337] width 116 height 97
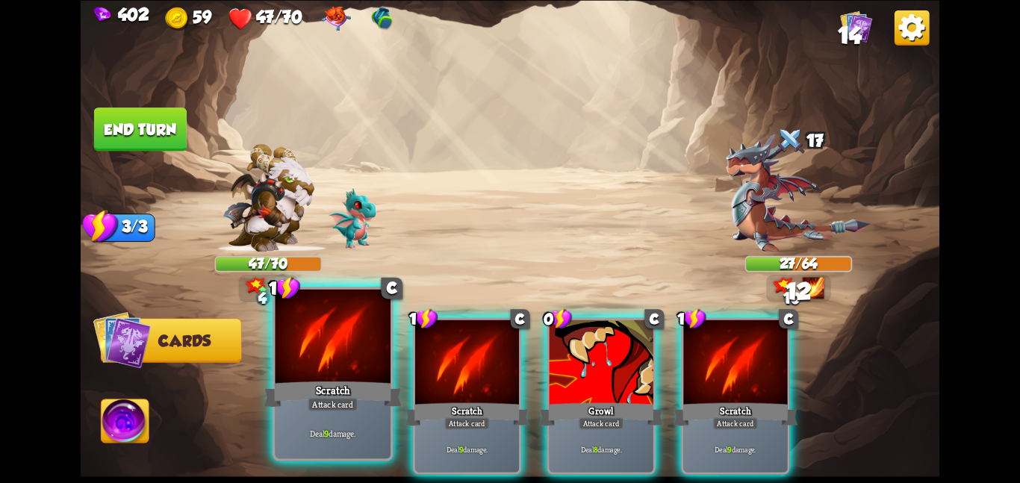
click at [343, 352] on div at bounding box center [333, 337] width 116 height 97
click at [415, 352] on div at bounding box center [467, 362] width 104 height 87
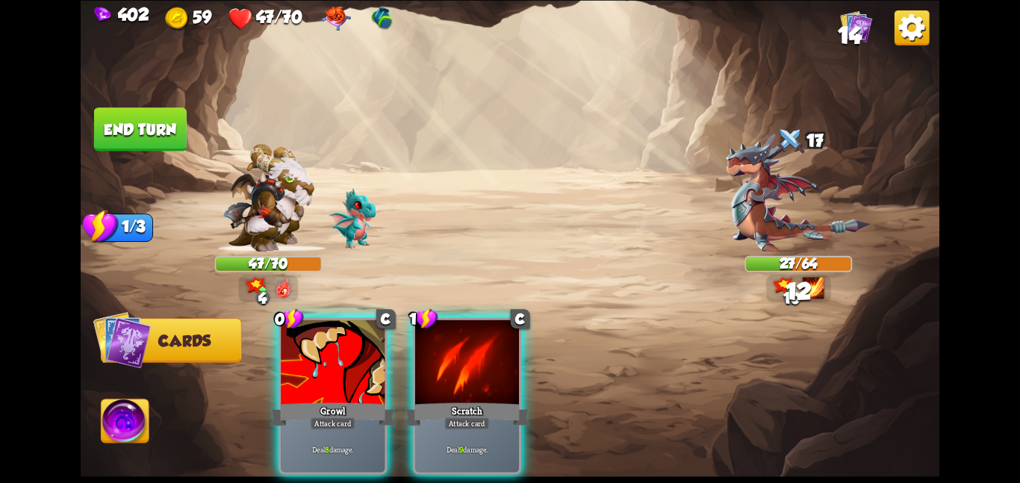
click at [343, 352] on div at bounding box center [333, 362] width 104 height 87
click at [343, 352] on div "0 C Growl Attack card Deal 8 damage. 1 C Scratch Attack card Deal 9 damage." at bounding box center [595, 375] width 687 height 215
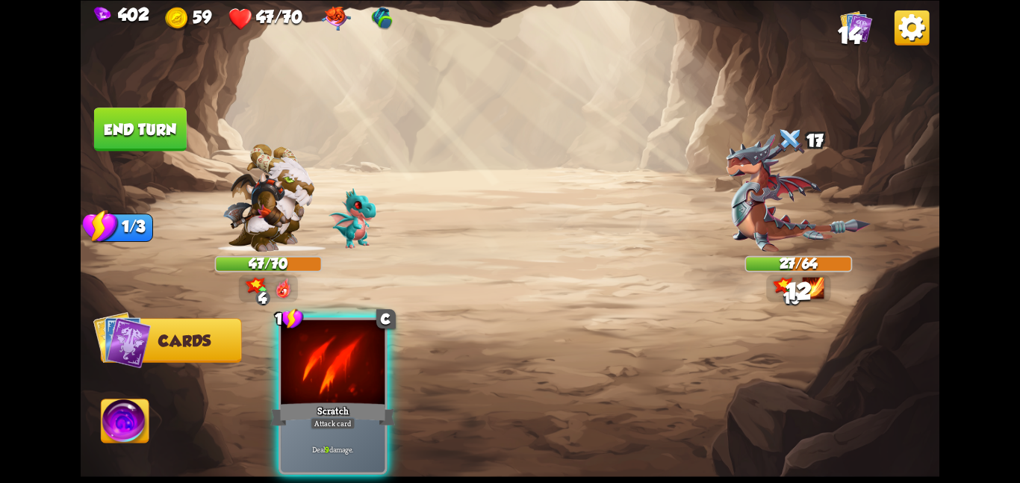
click at [343, 352] on div at bounding box center [333, 362] width 104 height 87
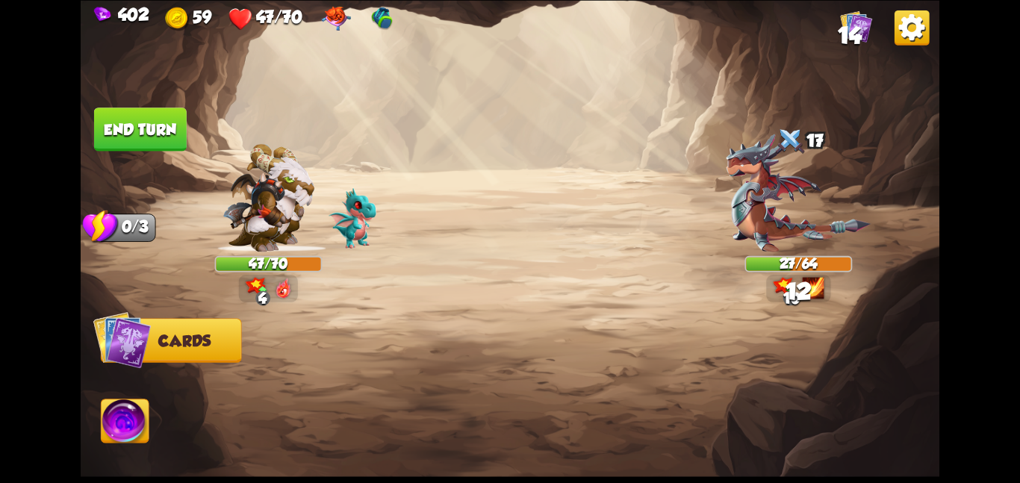
click at [343, 352] on div at bounding box center [595, 375] width 687 height 215
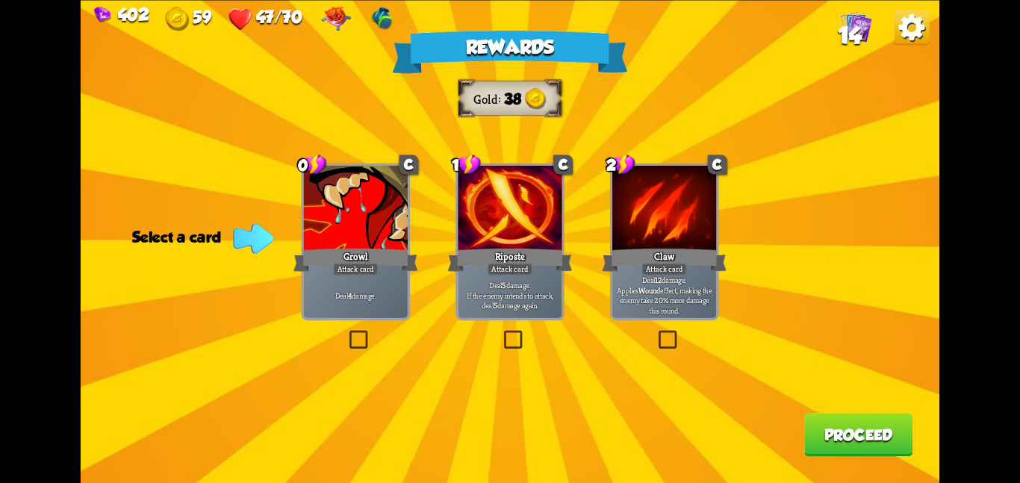
click at [560, 249] on div "Riposte" at bounding box center [510, 260] width 125 height 28
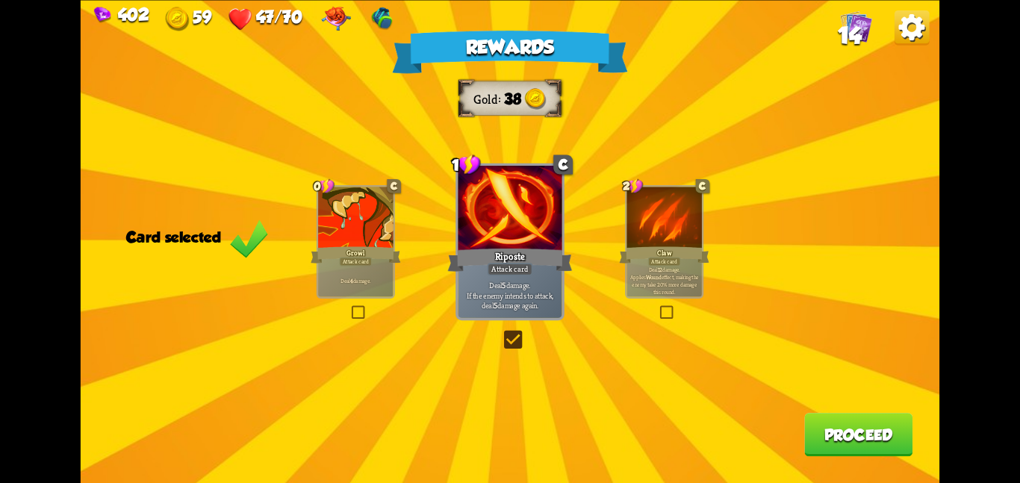
click at [861, 439] on button "Proceed" at bounding box center [858, 434] width 108 height 43
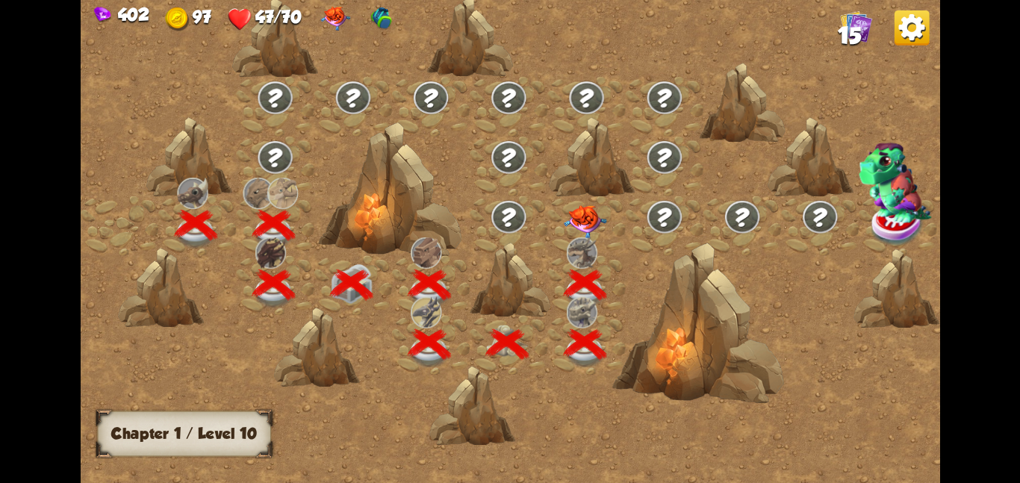
click at [608, 237] on div at bounding box center [586, 226] width 78 height 60
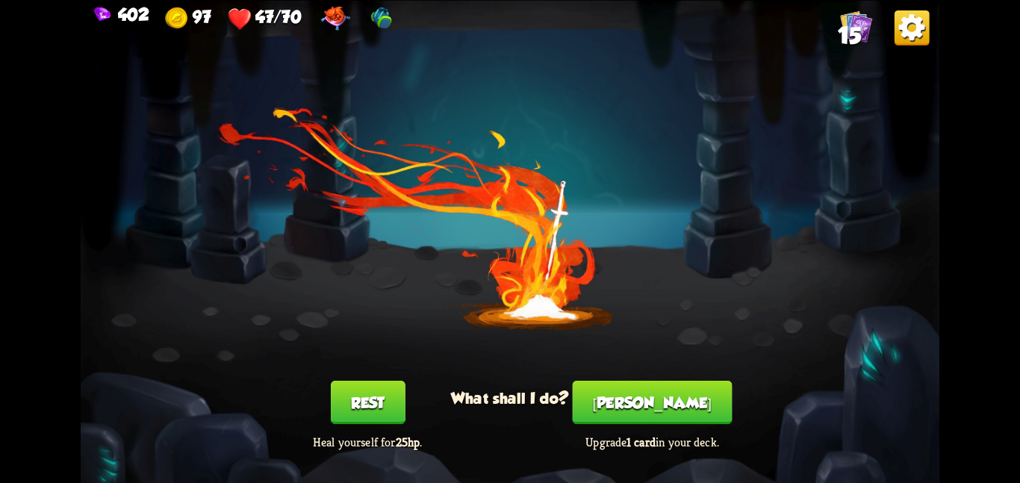
click at [389, 405] on button "Rest" at bounding box center [368, 402] width 75 height 43
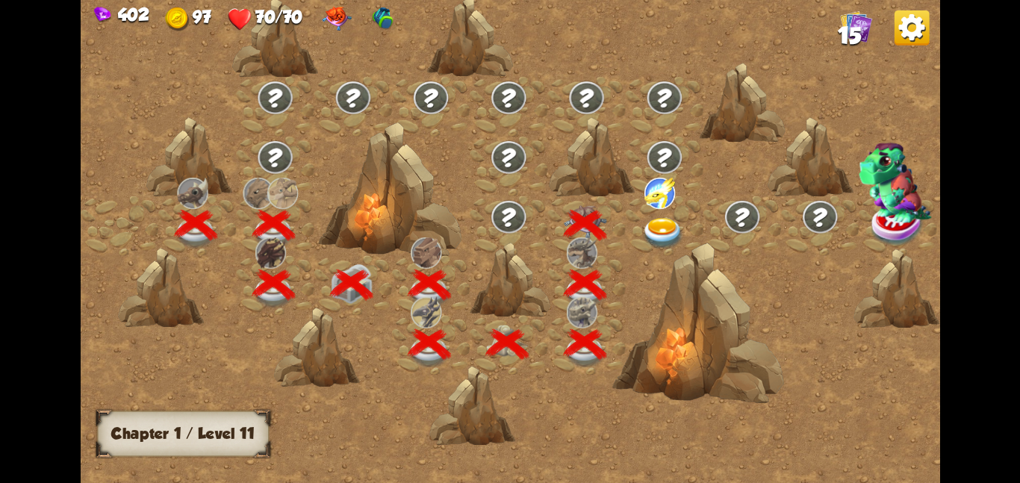
scroll to position [0, 227]
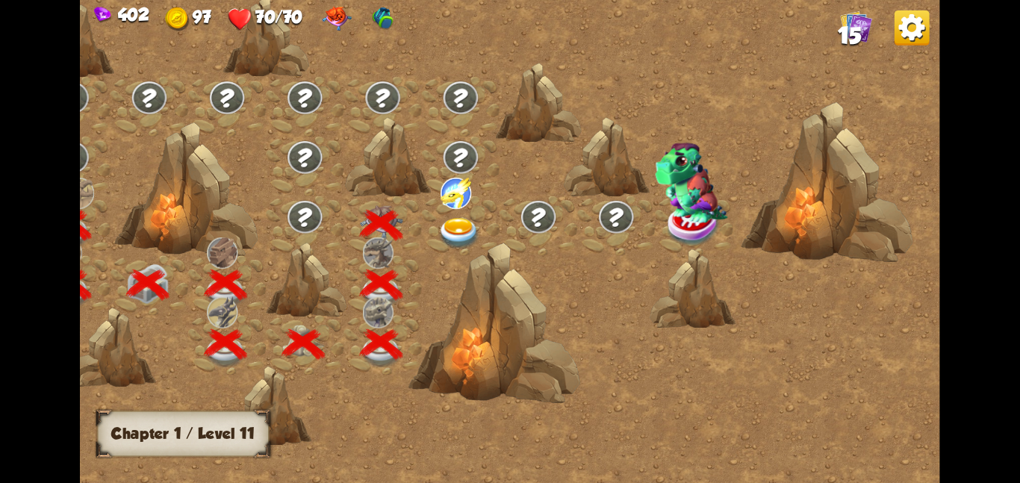
click at [447, 234] on img at bounding box center [458, 232] width 43 height 31
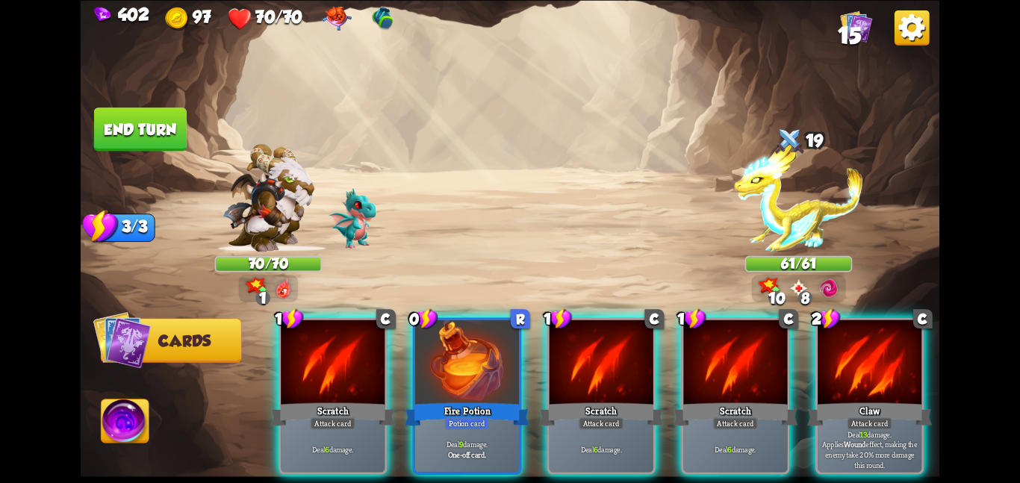
click at [940, 345] on div "402 97 70/70 15 Select an enemy to attack... You don't have enough stamina to p…" at bounding box center [510, 241] width 1020 height 483
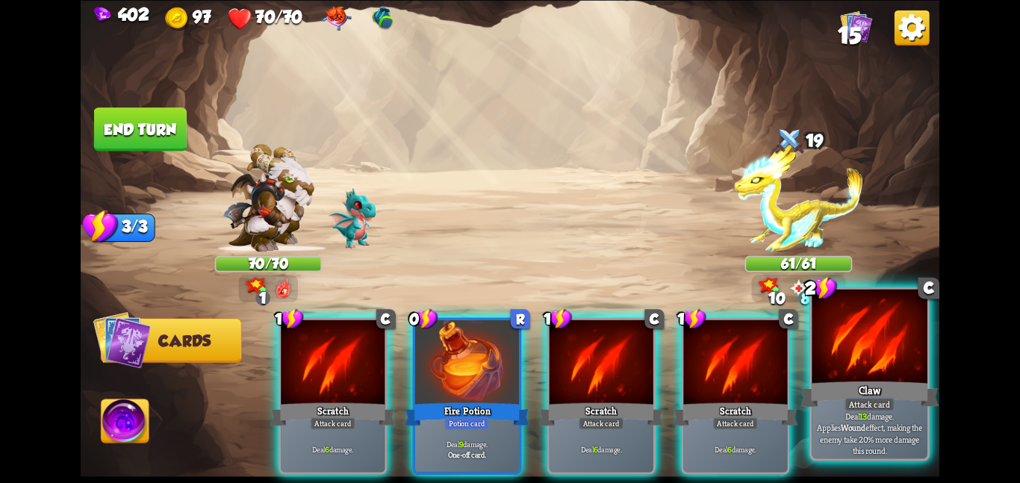
click at [907, 362] on div at bounding box center [869, 337] width 116 height 97
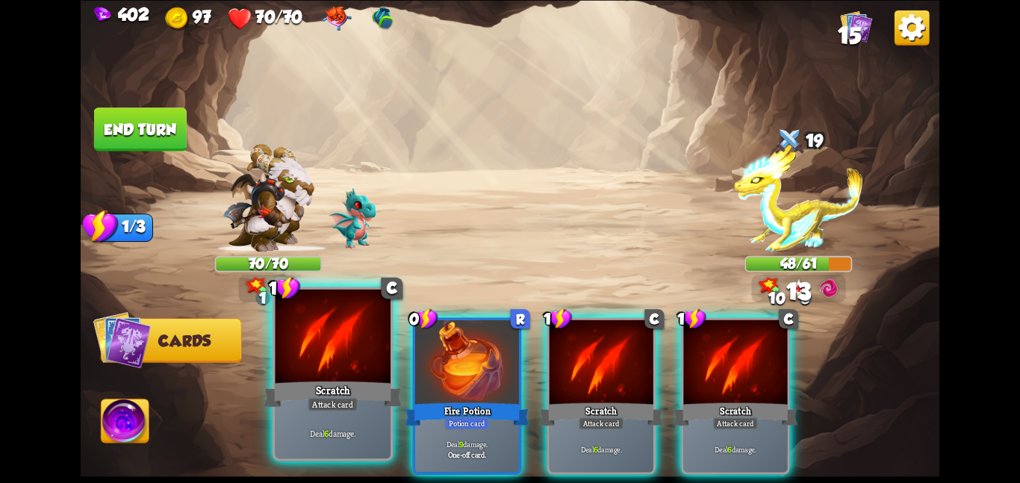
click at [321, 360] on div at bounding box center [333, 337] width 116 height 97
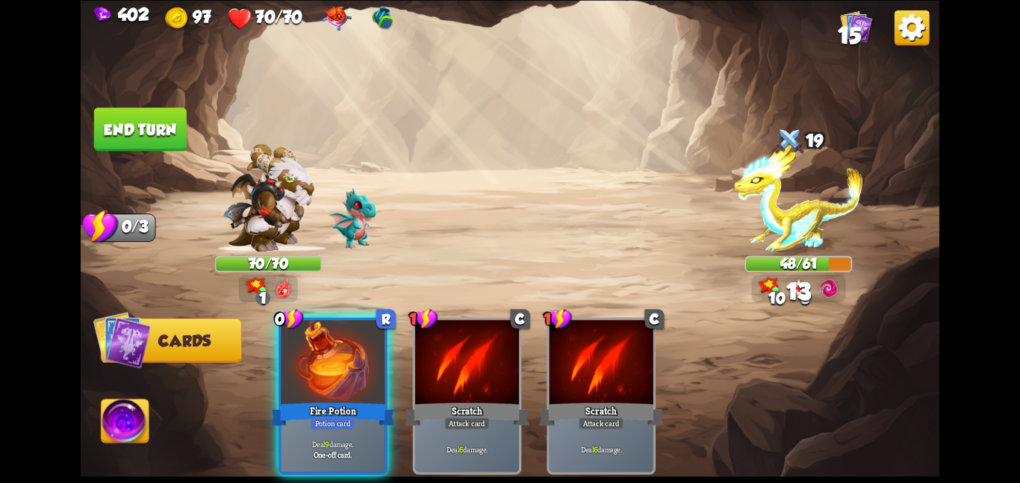
click at [321, 360] on div "0 R Fire Potion Potion card Deal 9 damage. One-off card." at bounding box center [332, 395] width 109 height 157
click at [321, 360] on div "0 R Fire Potion Potion card Deal 9 damage. One-off card. 1 C Scratch Attack car…" at bounding box center [595, 375] width 687 height 215
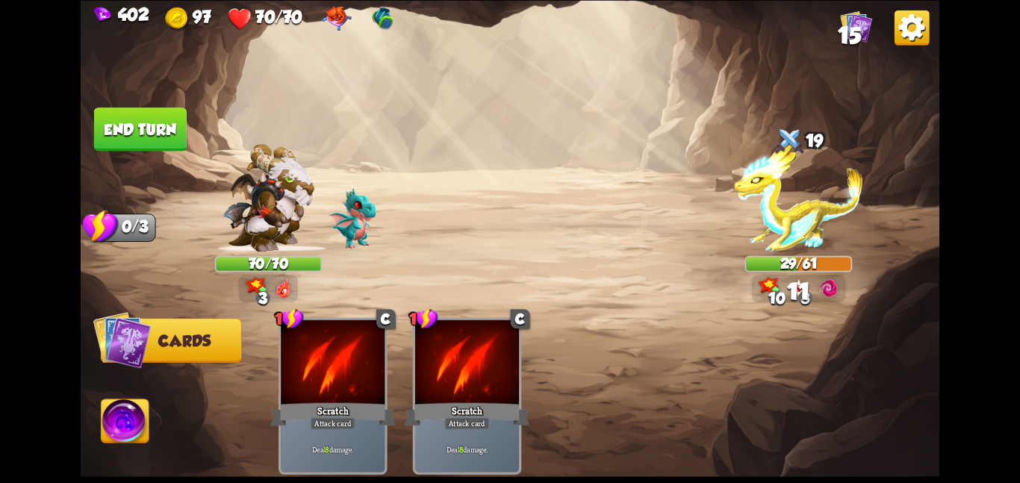
click at [131, 138] on button "End turn" at bounding box center [140, 128] width 93 height 43
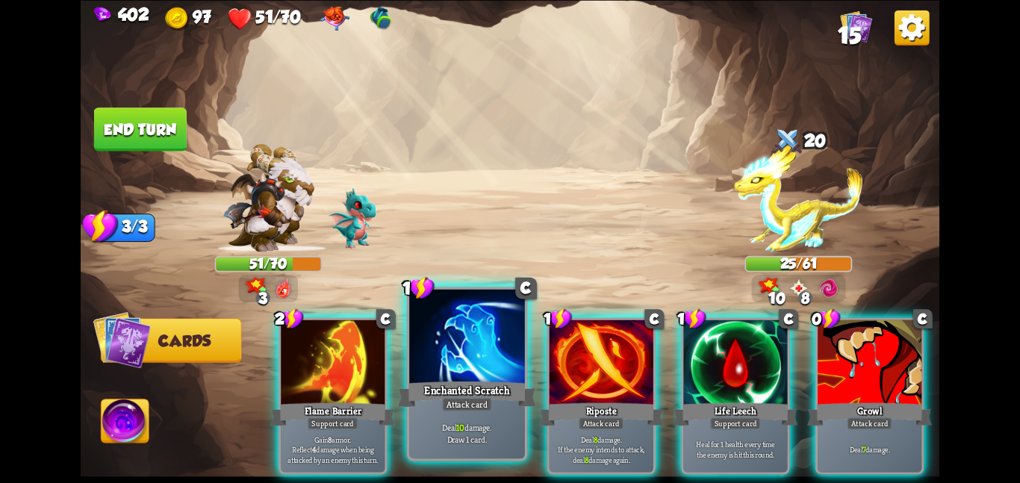
click at [478, 386] on div "Enchanted Scratch" at bounding box center [467, 393] width 138 height 31
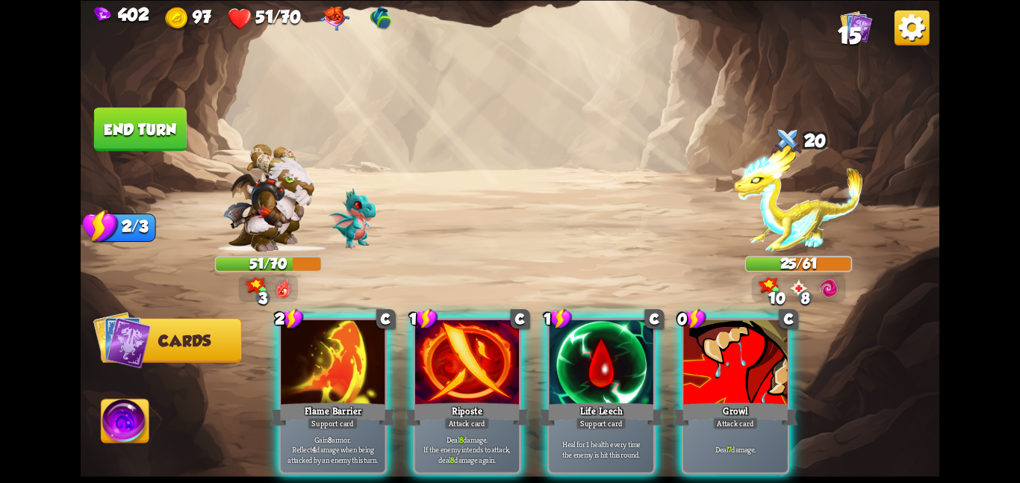
click at [478, 400] on div "Riposte" at bounding box center [467, 414] width 125 height 28
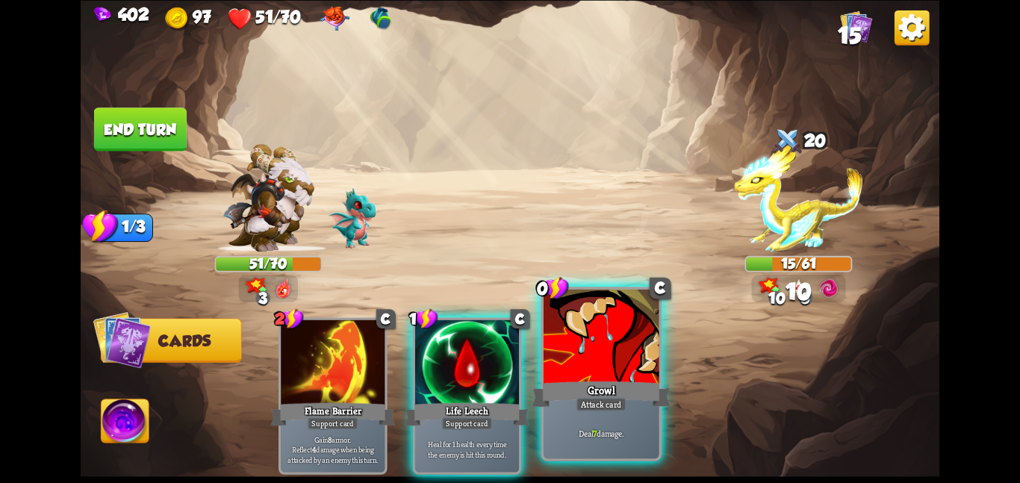
click at [590, 366] on div at bounding box center [601, 337] width 116 height 97
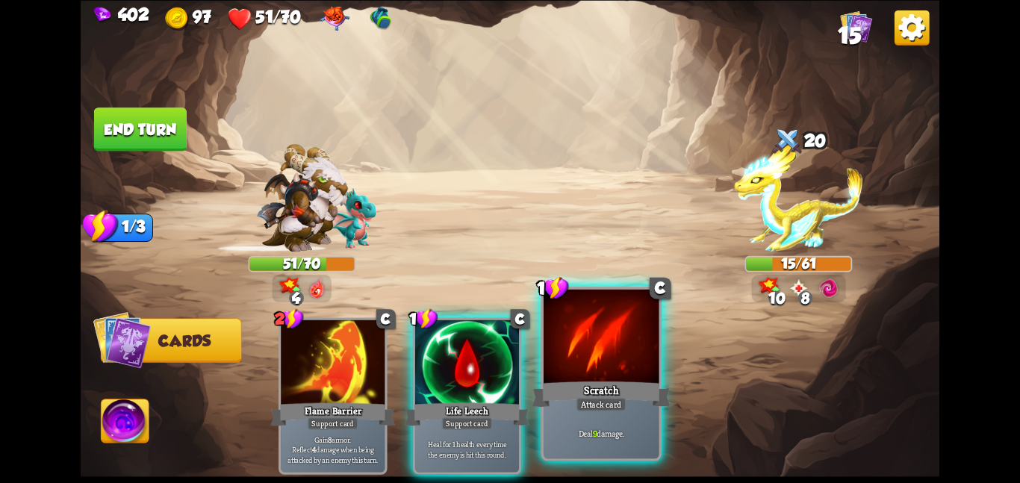
click at [598, 362] on div at bounding box center [601, 337] width 116 height 97
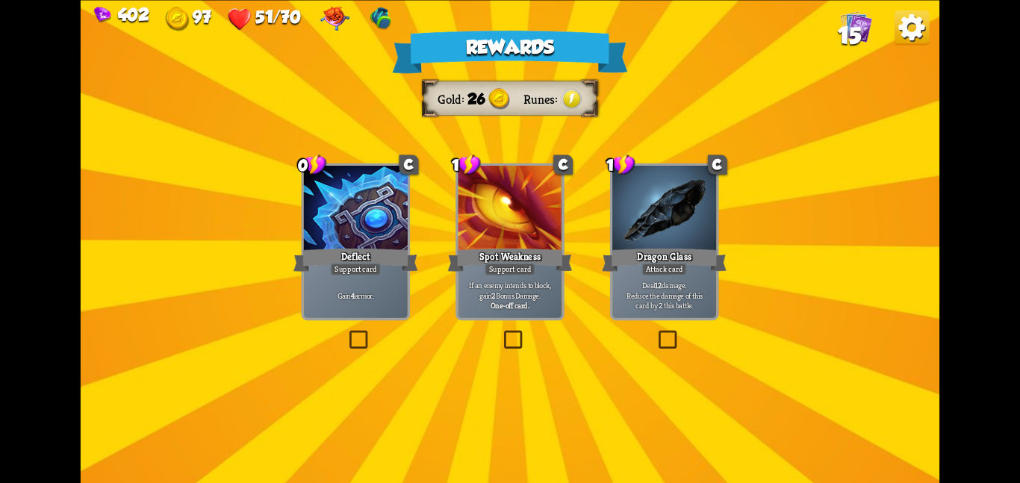
click at [417, 258] on div "Deflect" at bounding box center [355, 260] width 125 height 28
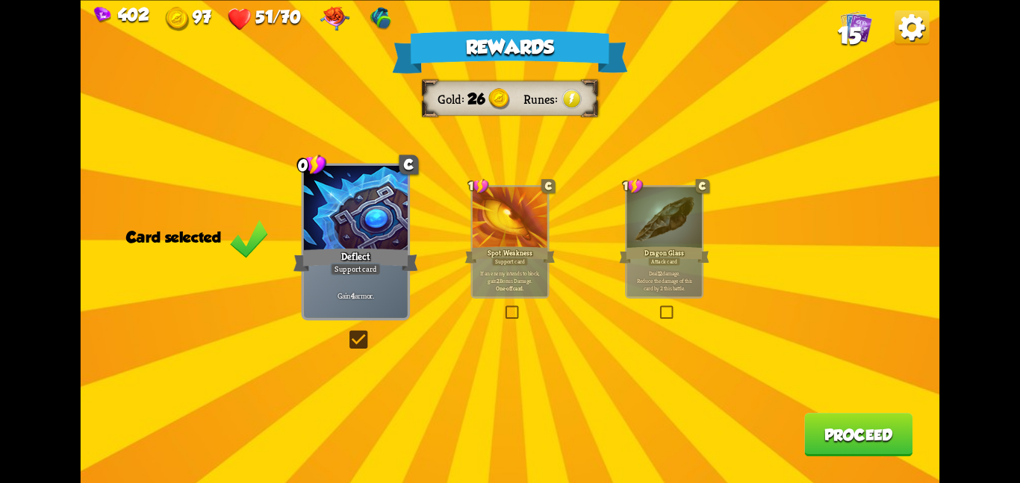
click at [808, 424] on button "Proceed" at bounding box center [858, 434] width 108 height 43
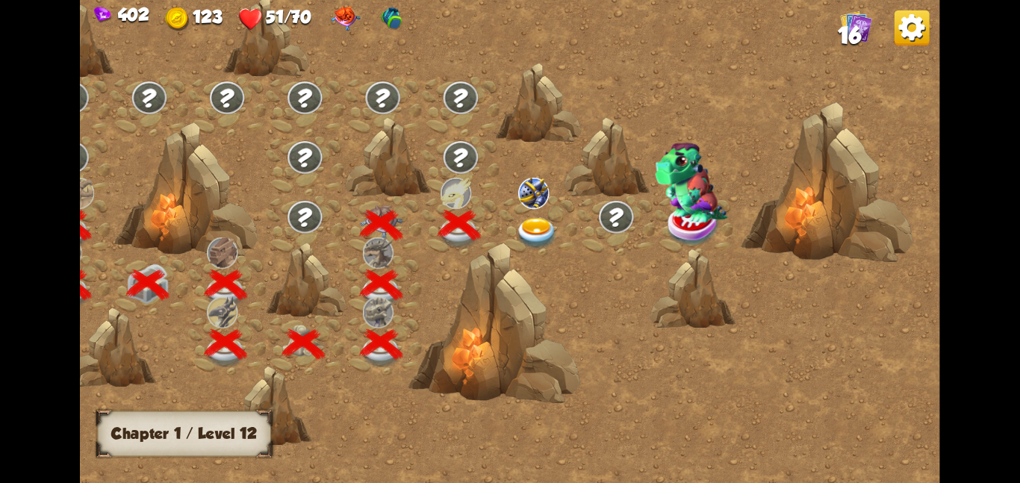
click at [546, 231] on img at bounding box center [536, 232] width 43 height 31
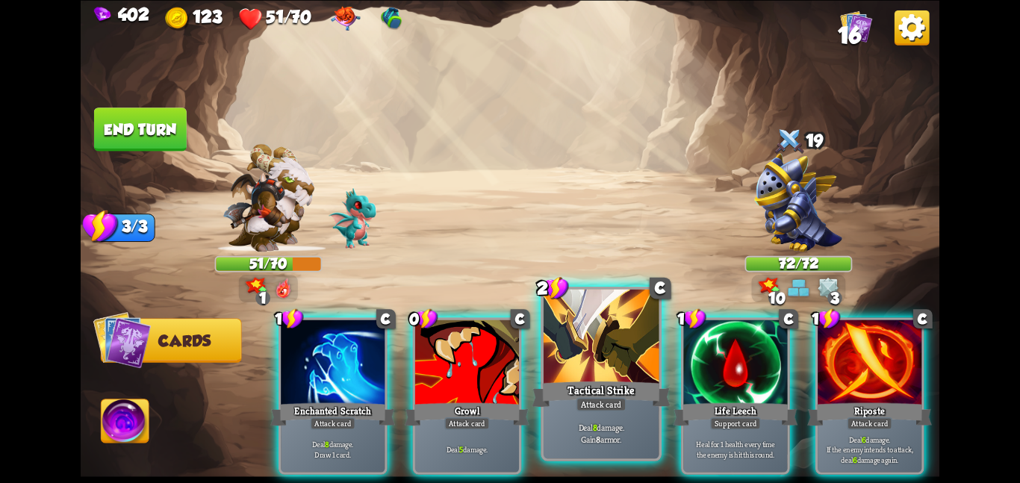
click at [596, 327] on div at bounding box center [601, 337] width 116 height 97
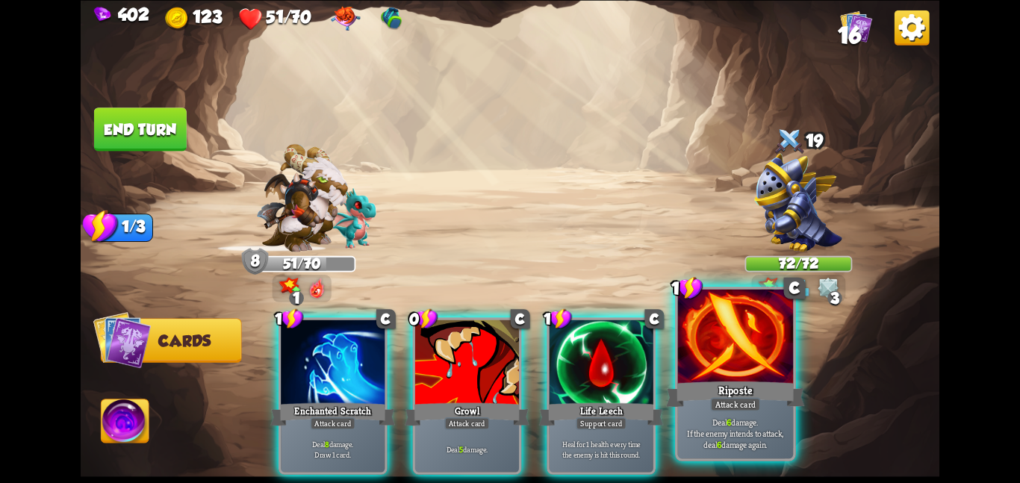
click at [700, 336] on div at bounding box center [736, 337] width 116 height 97
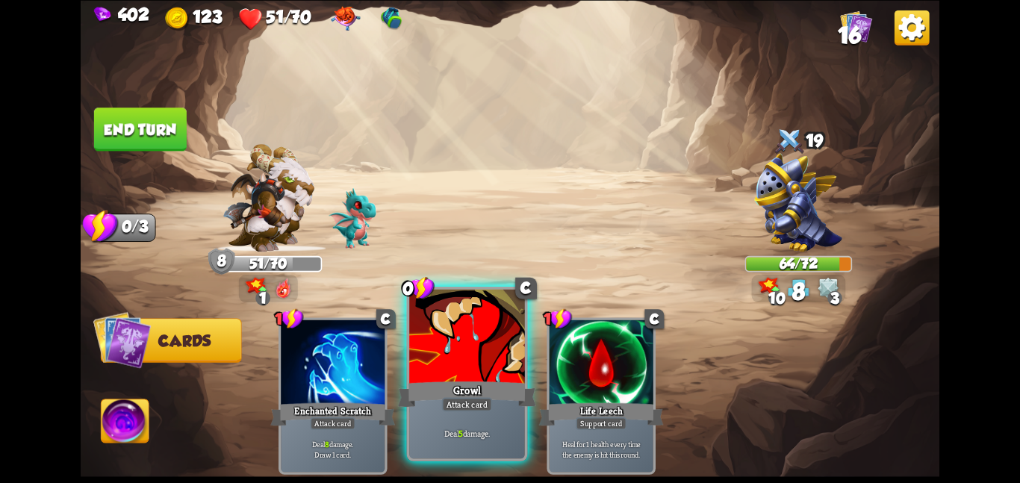
click at [477, 355] on div at bounding box center [467, 337] width 116 height 97
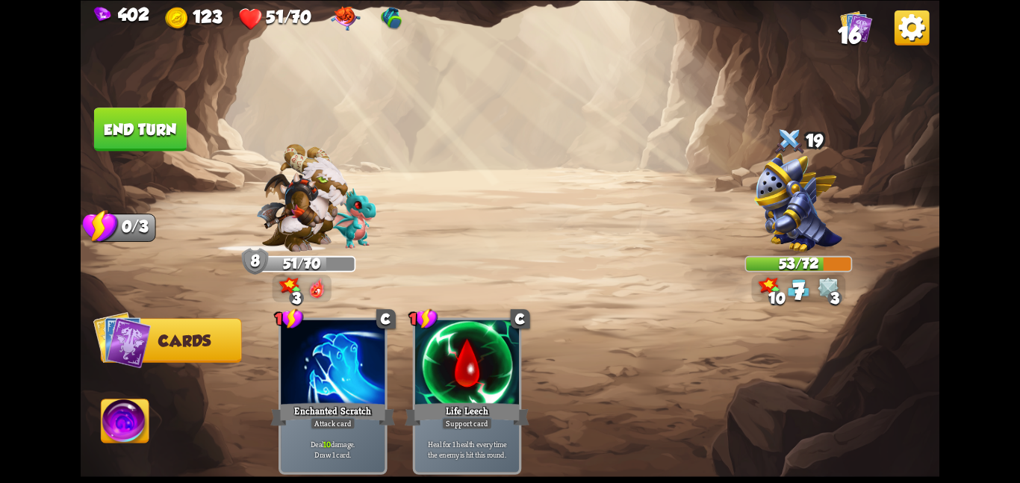
click at [157, 131] on button "End turn" at bounding box center [140, 128] width 93 height 43
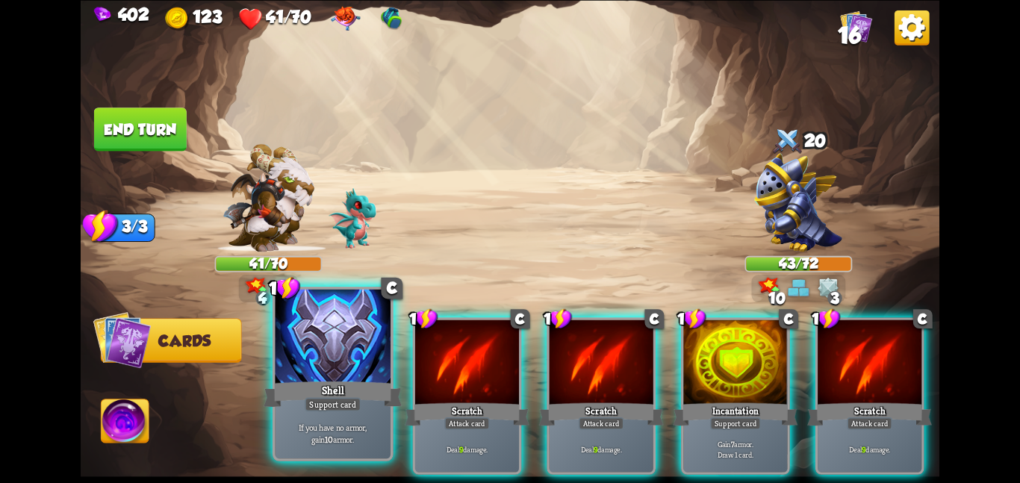
click at [311, 421] on div "If you have no armor, gain 10 armor." at bounding box center [333, 433] width 116 height 50
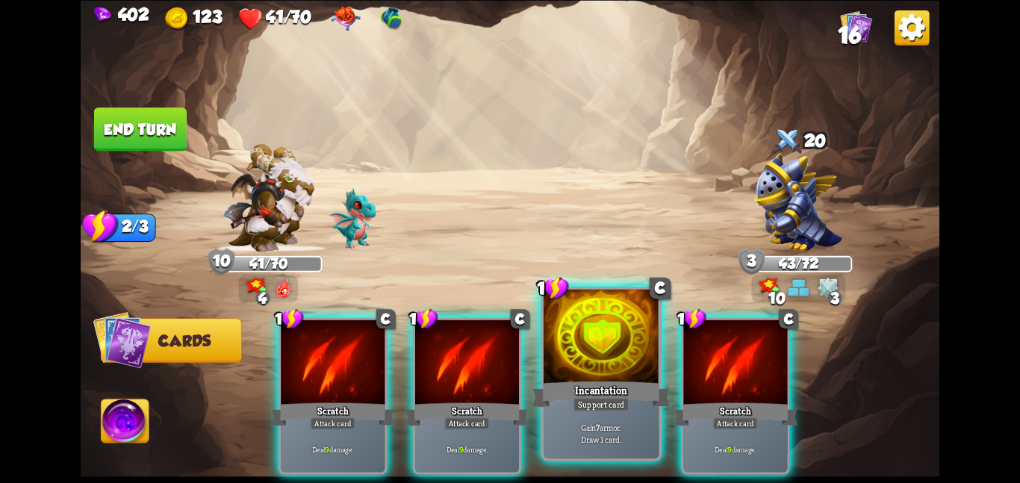
click at [581, 367] on div at bounding box center [601, 337] width 116 height 97
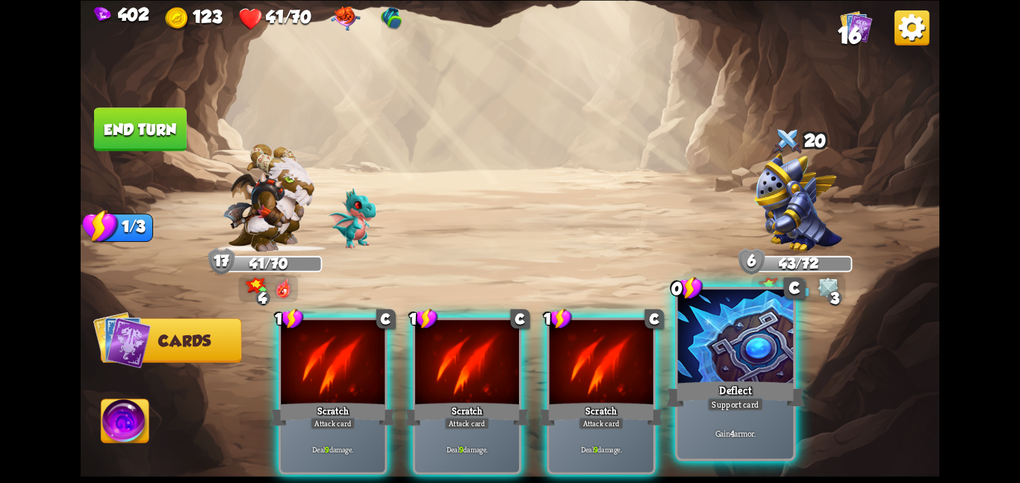
click at [793, 381] on div "Deflect" at bounding box center [735, 393] width 138 height 31
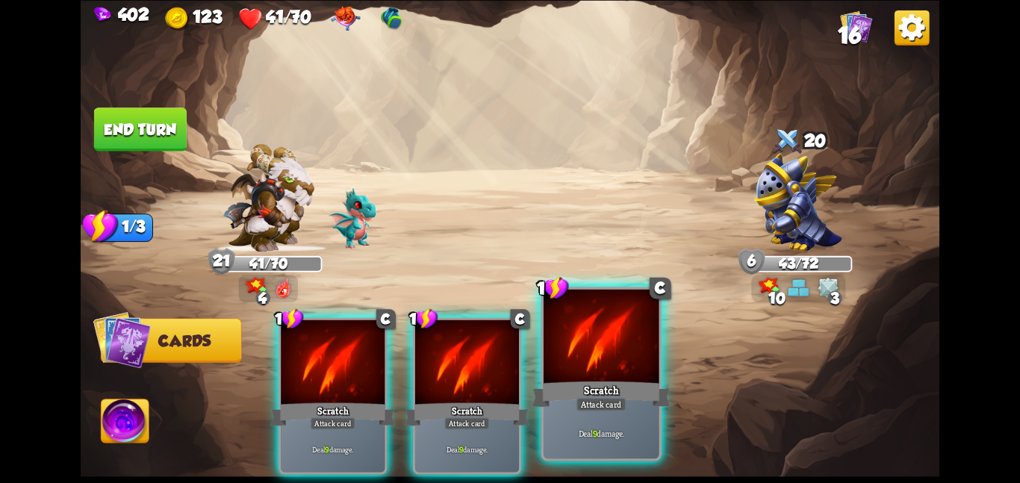
click at [649, 375] on div at bounding box center [601, 337] width 116 height 97
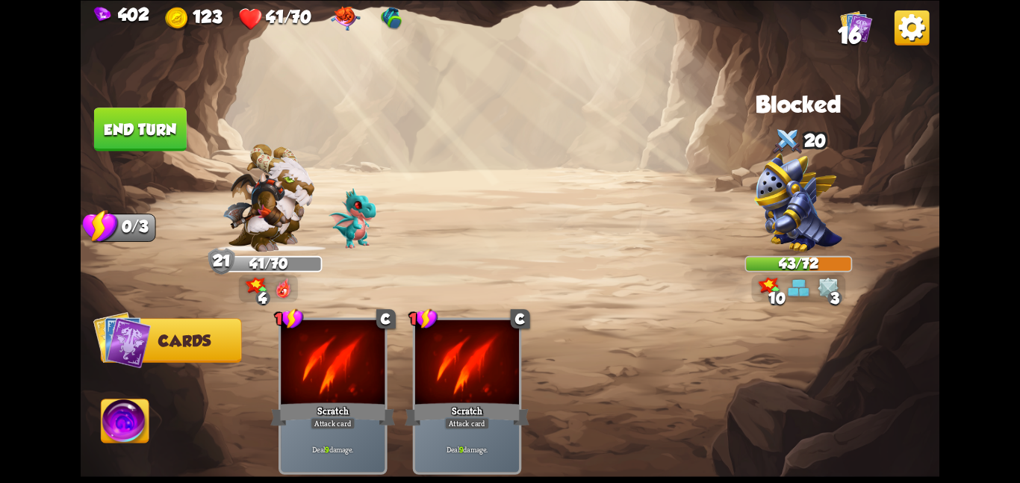
click at [185, 147] on img at bounding box center [510, 241] width 858 height 483
click at [161, 123] on button "End turn" at bounding box center [140, 128] width 93 height 43
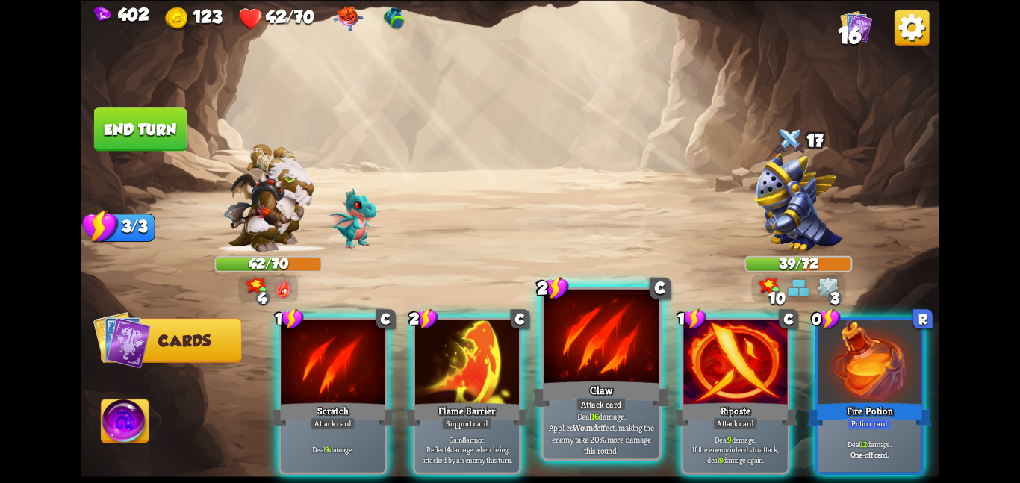
click at [574, 358] on div at bounding box center [601, 337] width 116 height 97
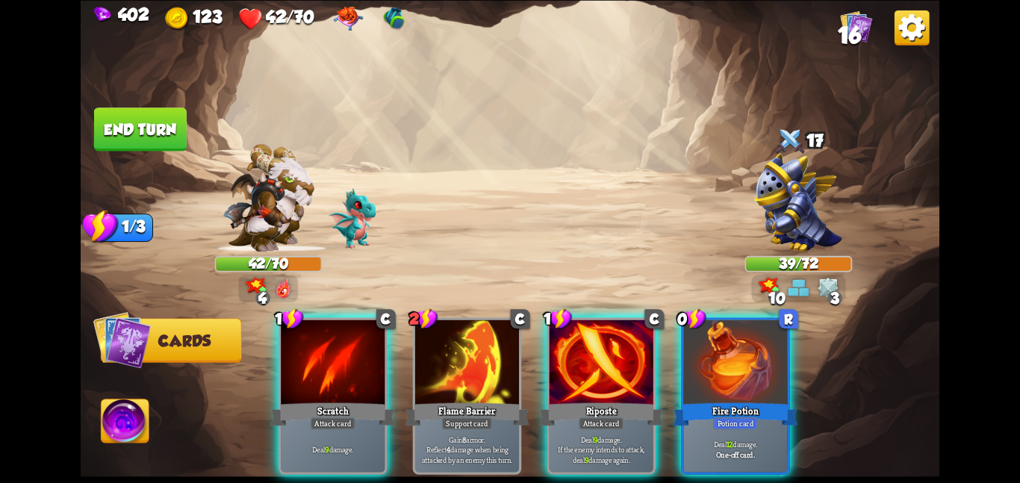
click at [574, 358] on div at bounding box center [601, 362] width 104 height 87
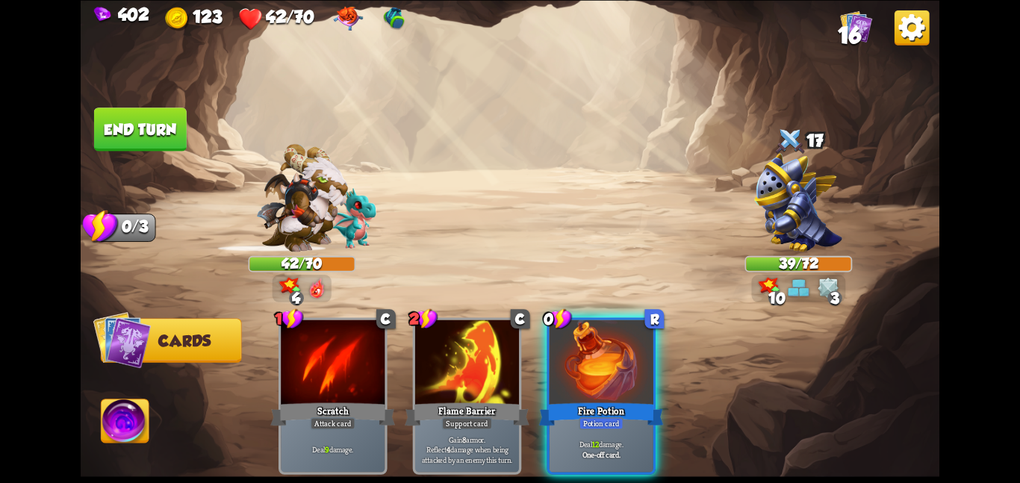
click at [574, 358] on div at bounding box center [601, 362] width 104 height 87
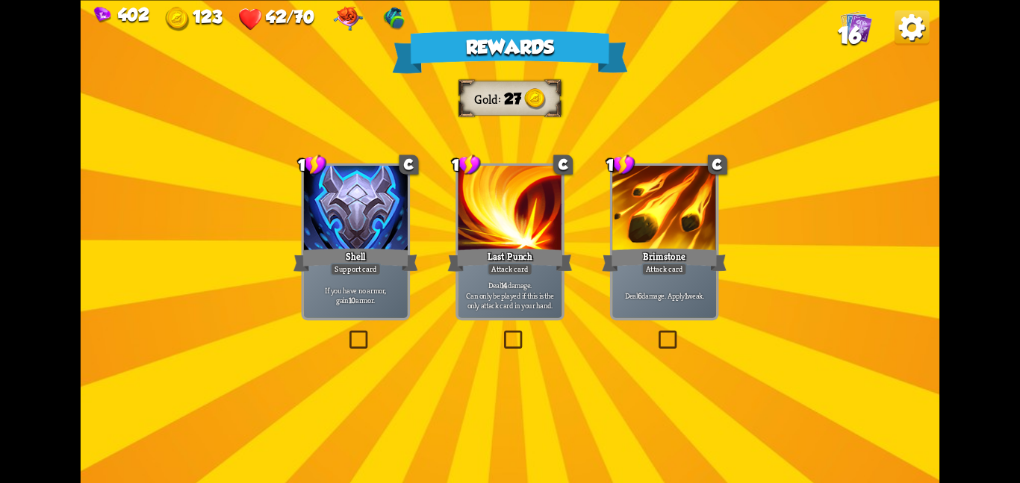
click at [287, 191] on div "Rewards Gold 27 Select a card 1 C Shell Support card If you have no armor, gain…" at bounding box center [510, 241] width 858 height 483
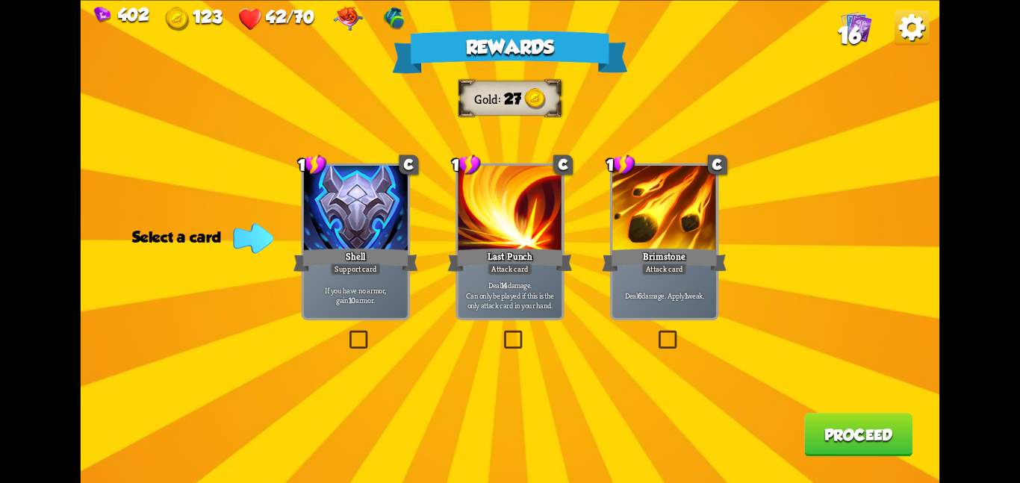
click at [339, 226] on div at bounding box center [356, 209] width 104 height 87
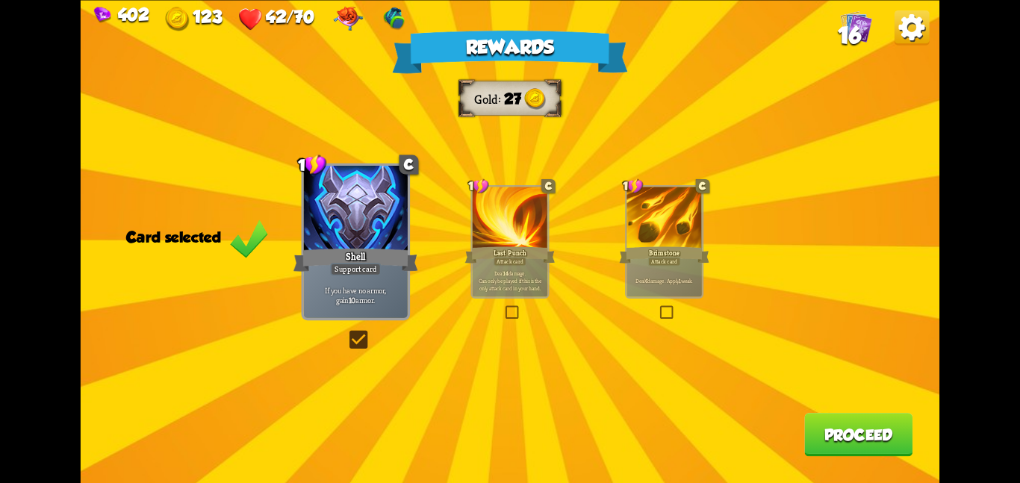
click at [816, 443] on button "Proceed" at bounding box center [858, 434] width 108 height 43
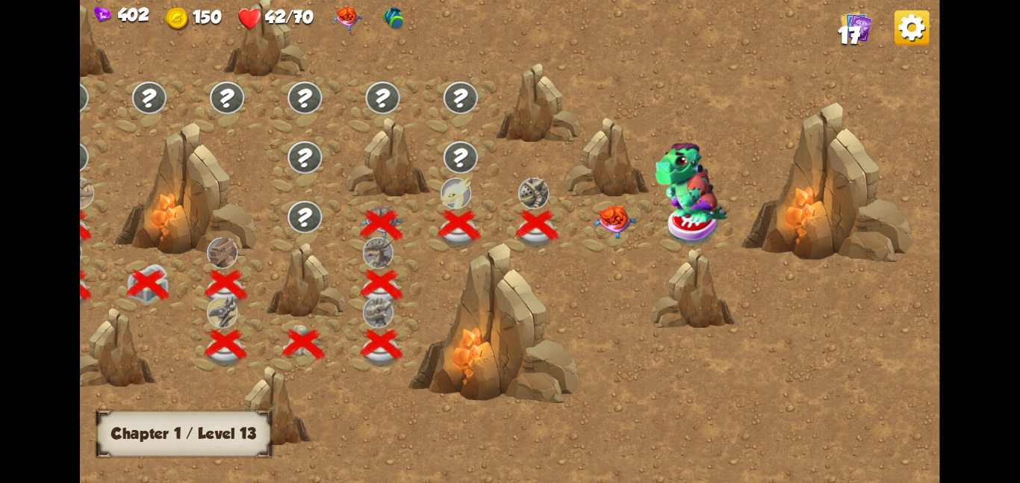
click at [598, 217] on img at bounding box center [614, 222] width 43 height 34
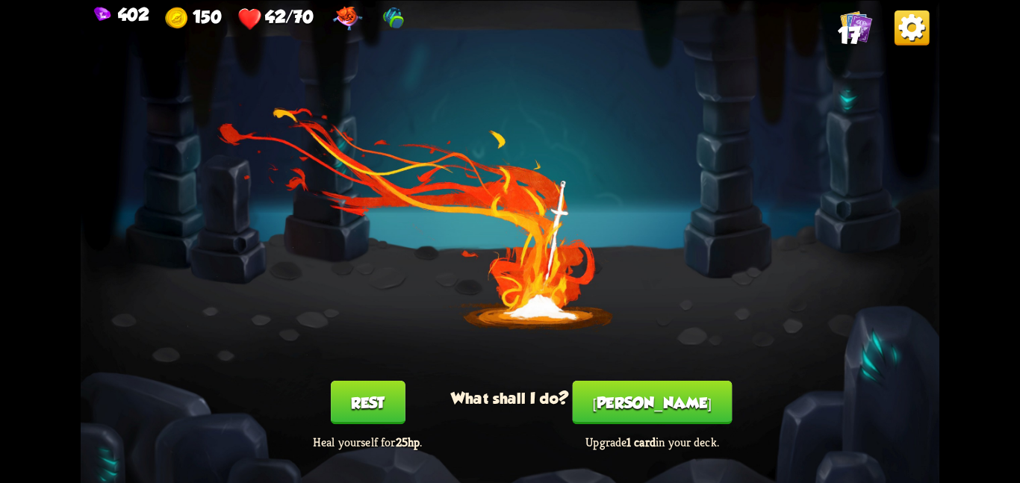
click at [369, 402] on button "Rest" at bounding box center [368, 402] width 75 height 43
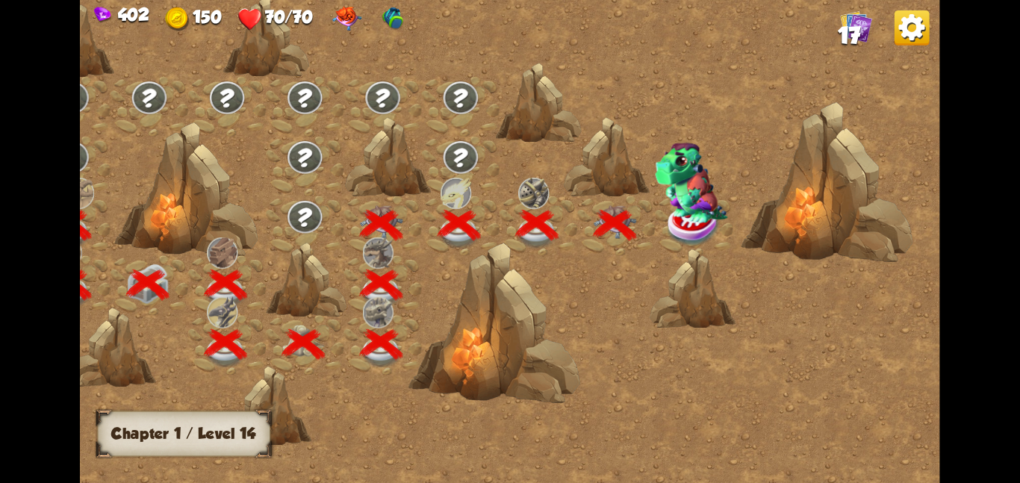
click at [670, 235] on img at bounding box center [694, 224] width 54 height 44
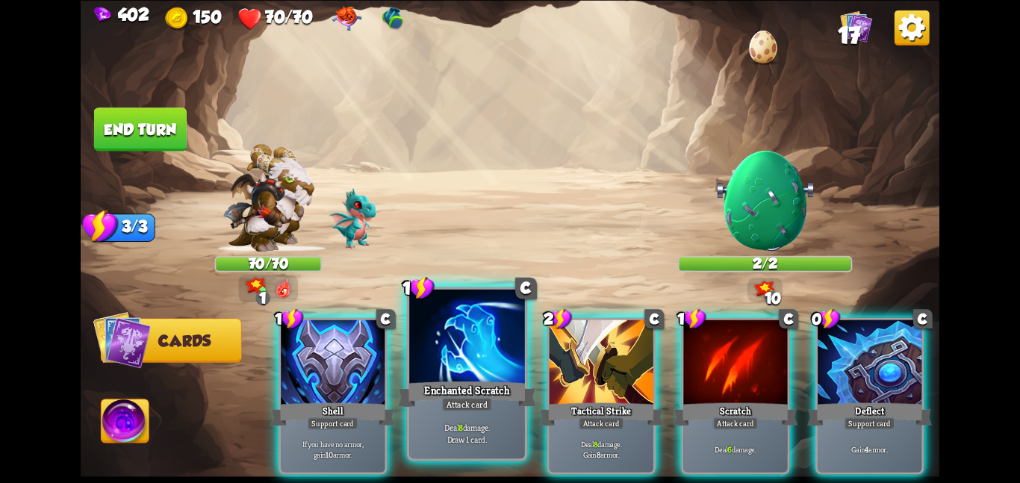
click at [485, 343] on div at bounding box center [467, 337] width 116 height 97
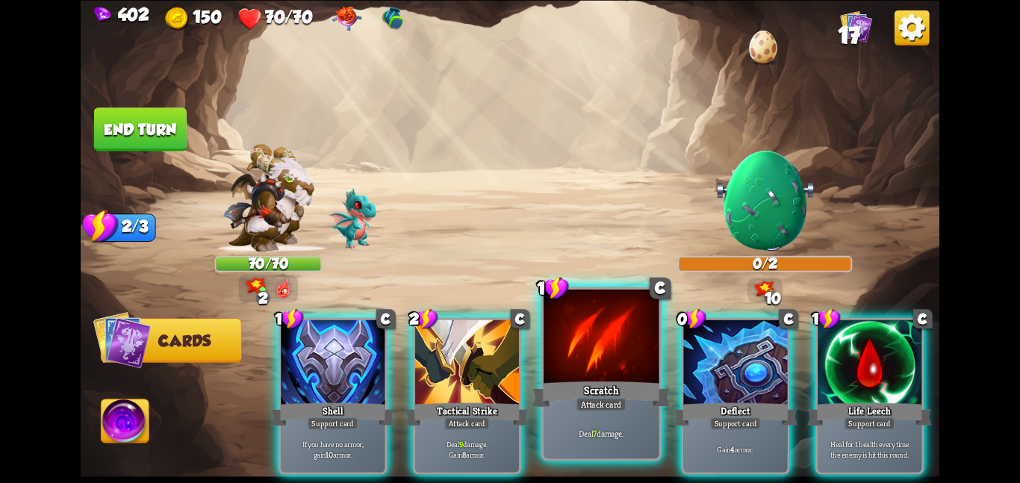
click at [587, 330] on div at bounding box center [601, 337] width 116 height 97
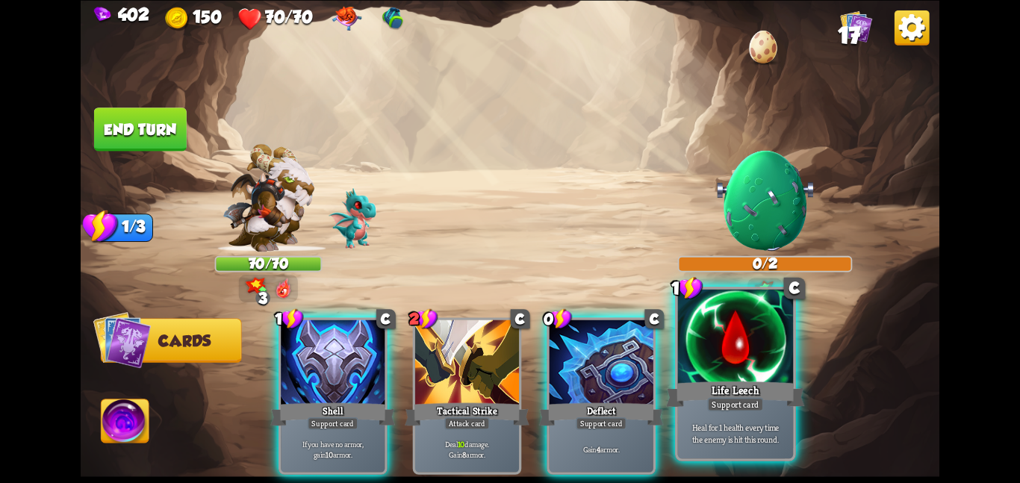
click at [698, 387] on div "Life Leech" at bounding box center [735, 393] width 138 height 31
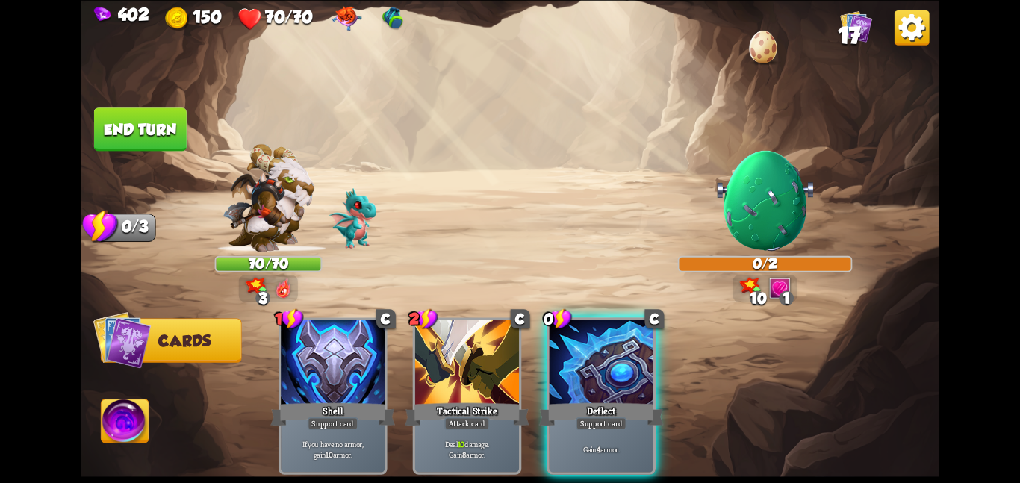
click at [130, 128] on button "End turn" at bounding box center [140, 128] width 93 height 43
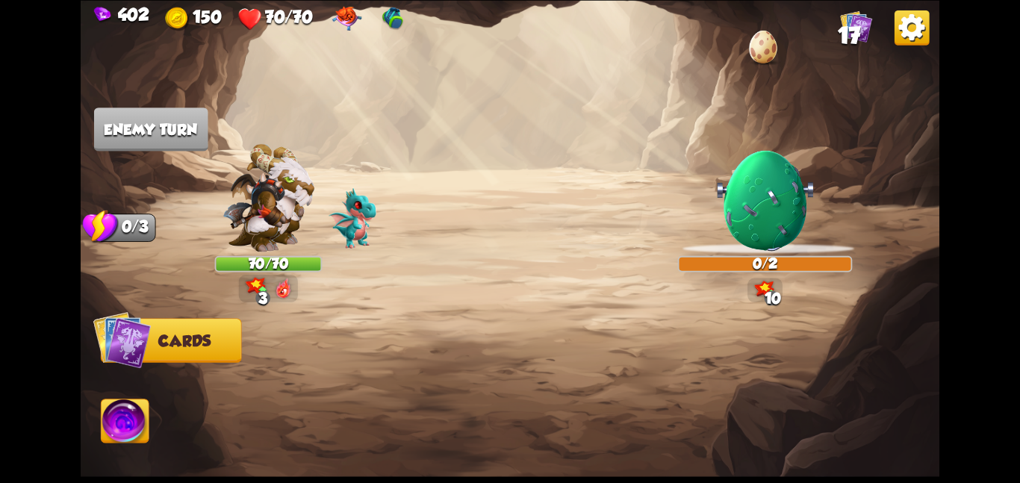
click at [296, 215] on img at bounding box center [268, 197] width 92 height 108
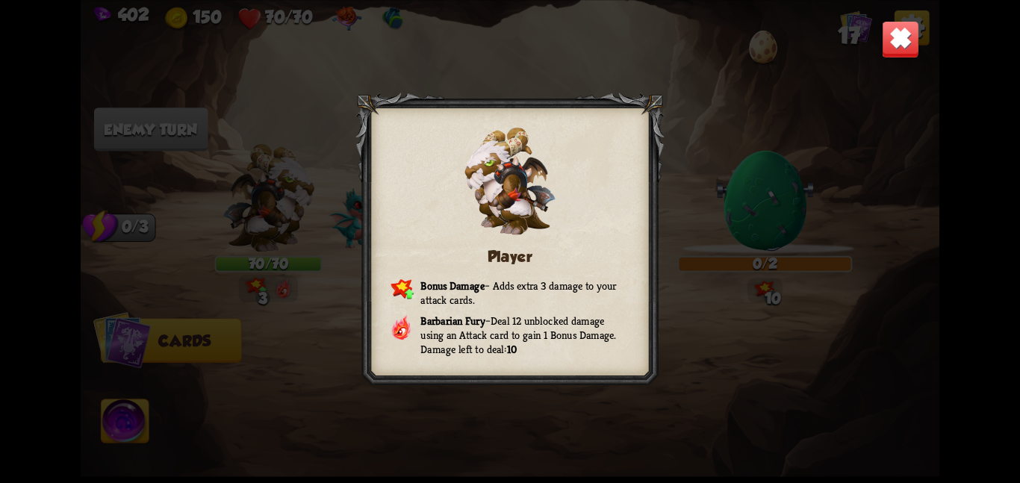
click at [902, 41] on img at bounding box center [900, 38] width 37 height 37
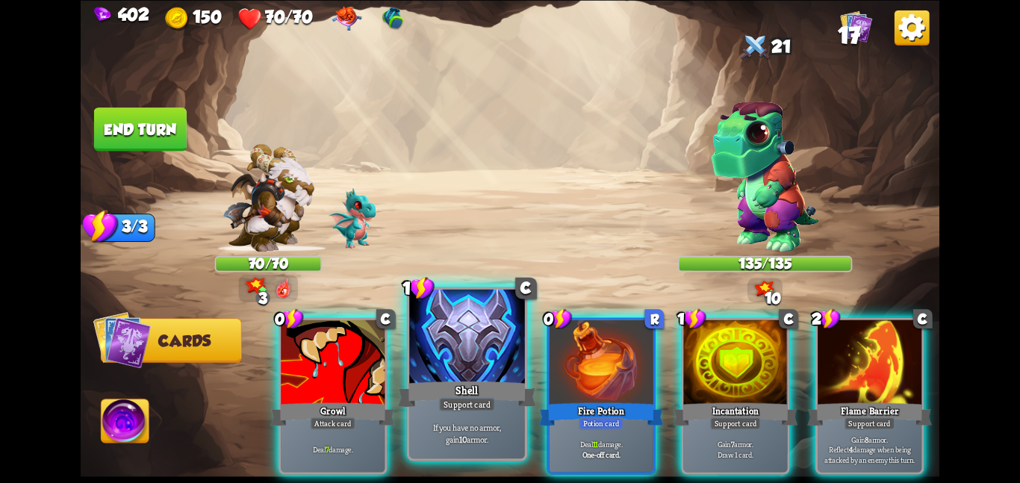
click at [438, 346] on div at bounding box center [467, 337] width 116 height 97
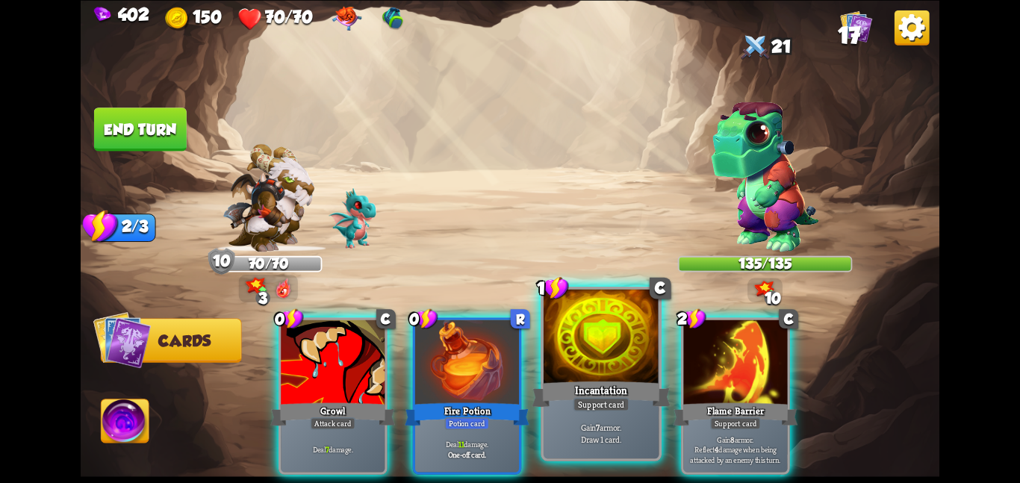
click at [590, 343] on div at bounding box center [601, 337] width 116 height 97
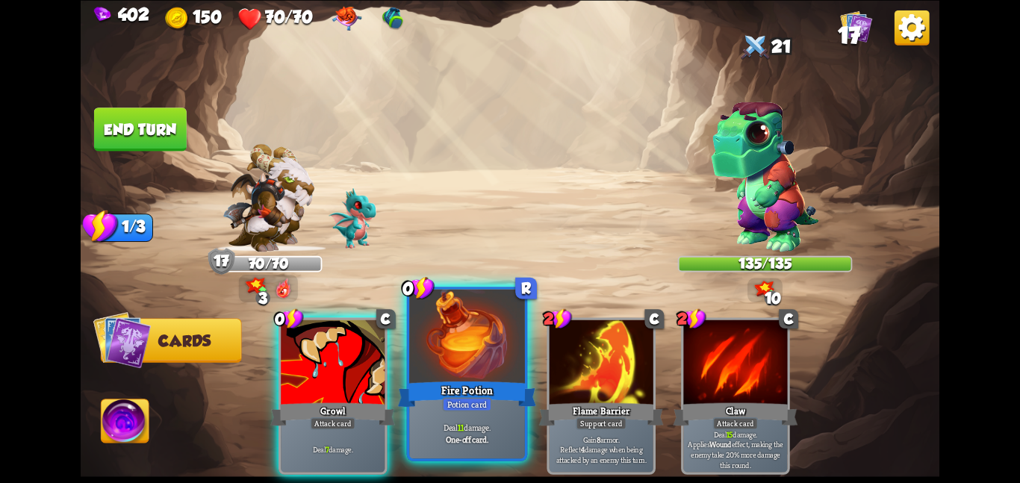
click at [466, 368] on div at bounding box center [467, 337] width 116 height 97
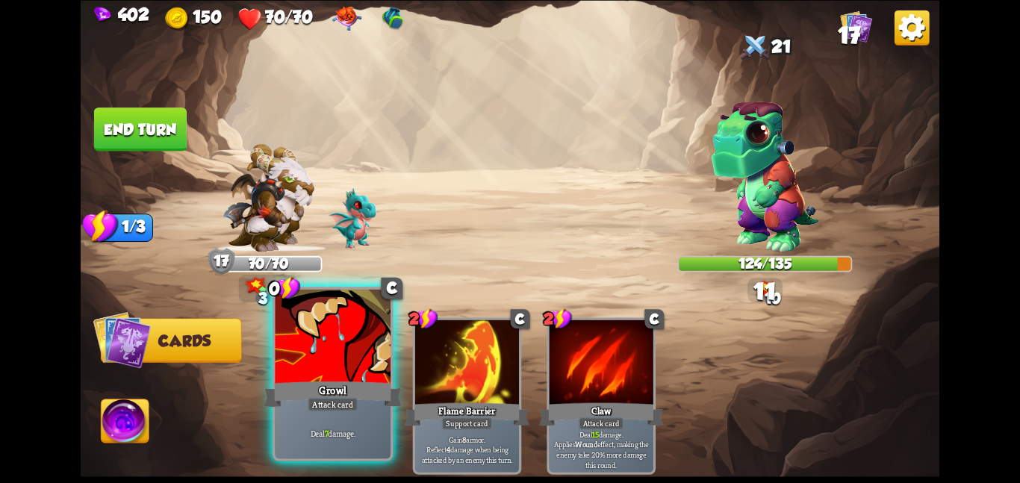
click at [355, 367] on div at bounding box center [333, 337] width 116 height 97
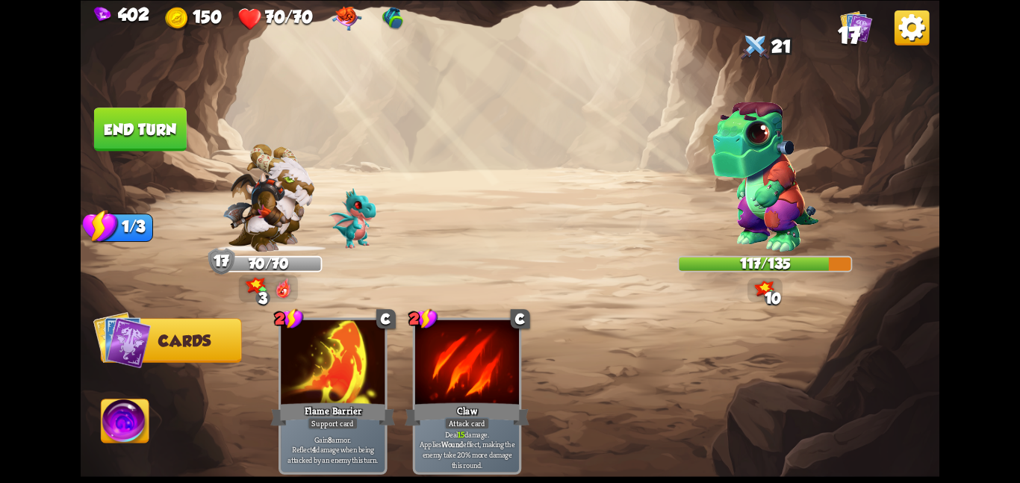
click at [166, 136] on button "End turn" at bounding box center [140, 128] width 93 height 43
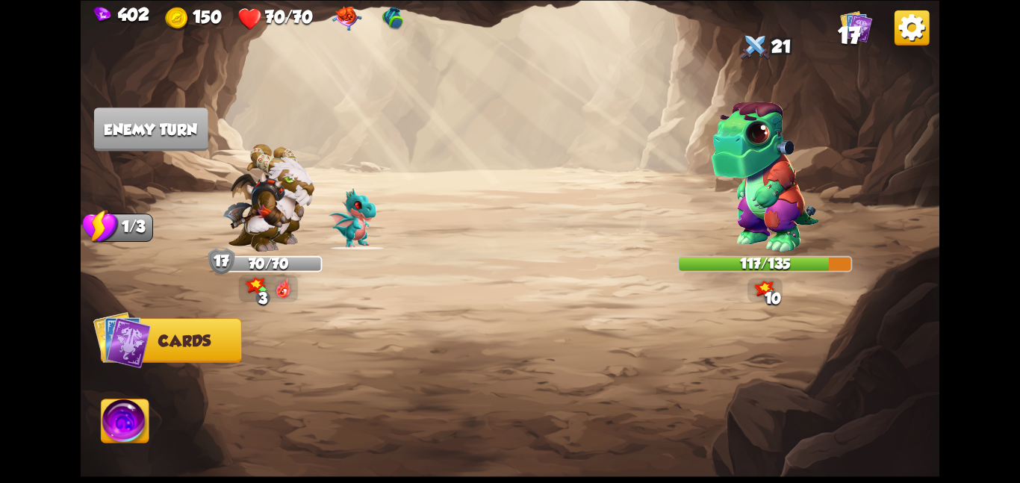
click at [290, 158] on img at bounding box center [268, 197] width 92 height 108
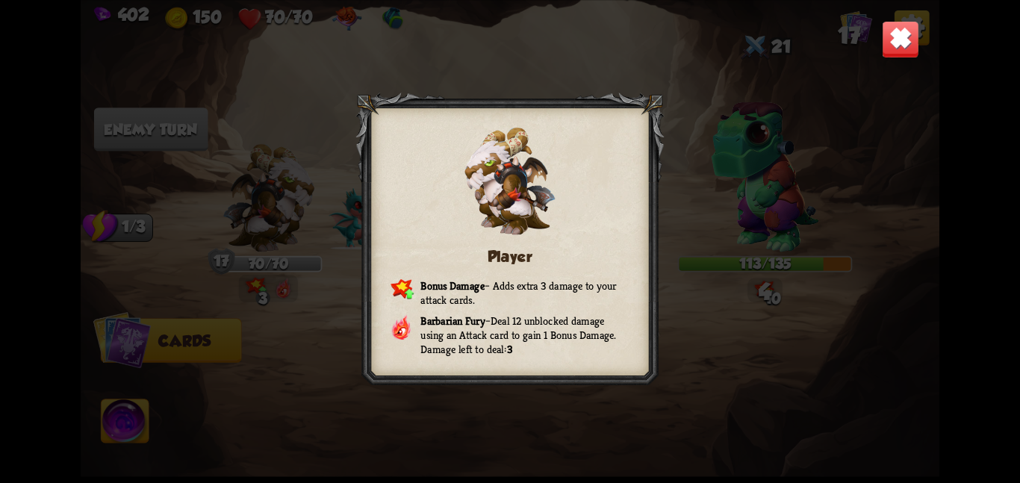
click at [917, 43] on img at bounding box center [900, 38] width 37 height 37
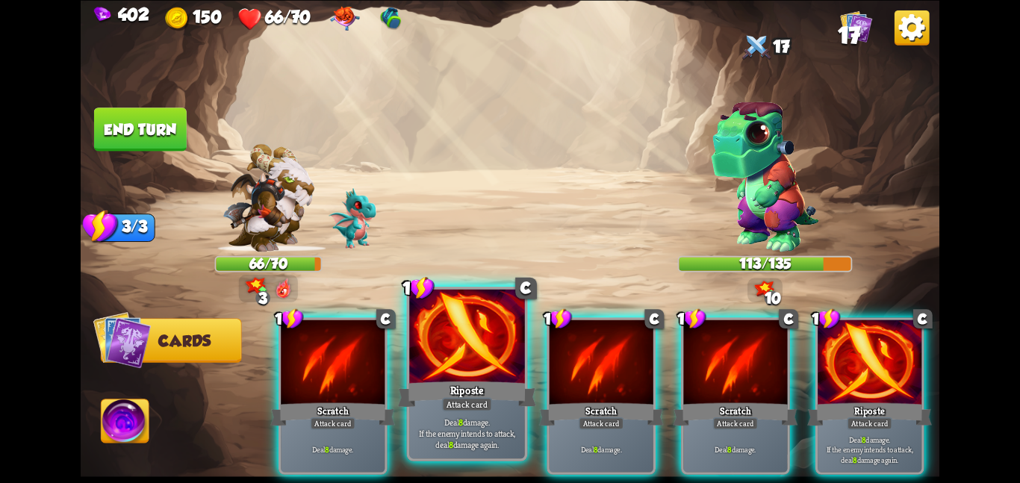
click at [411, 386] on div "Riposte" at bounding box center [467, 393] width 138 height 31
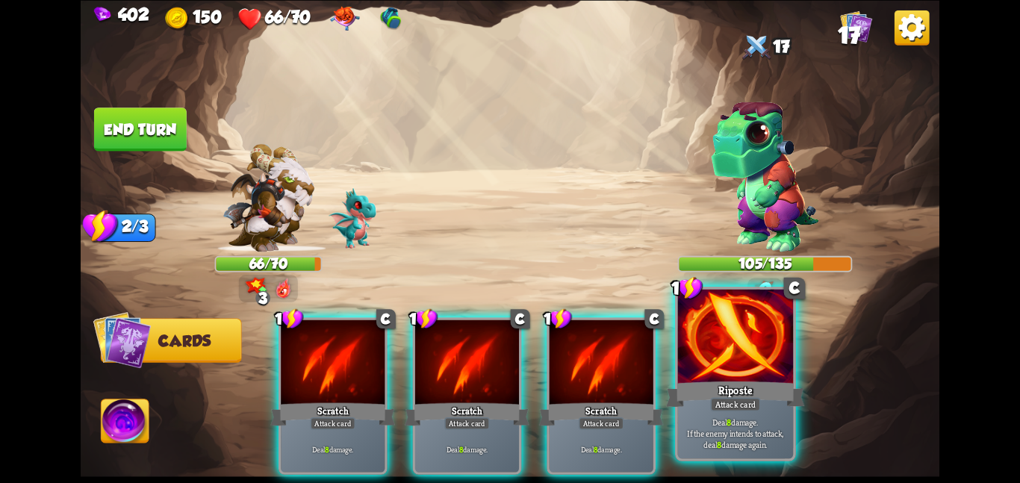
click at [739, 364] on div at bounding box center [736, 337] width 116 height 97
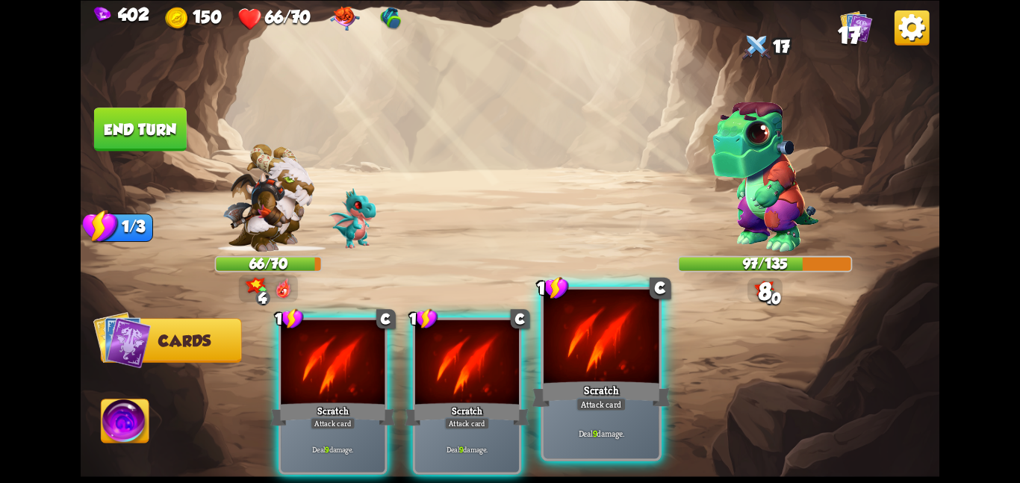
click at [583, 345] on div at bounding box center [601, 337] width 116 height 97
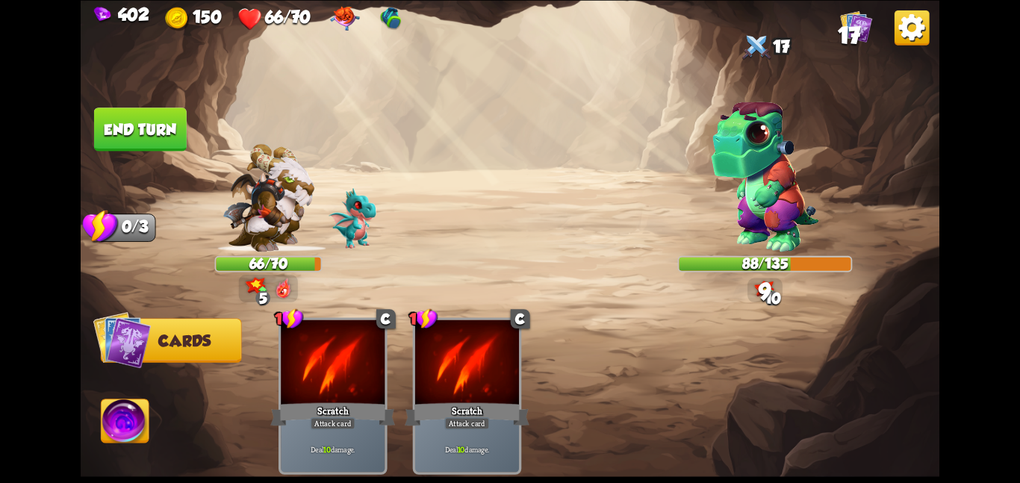
click at [158, 133] on button "End turn" at bounding box center [140, 128] width 93 height 43
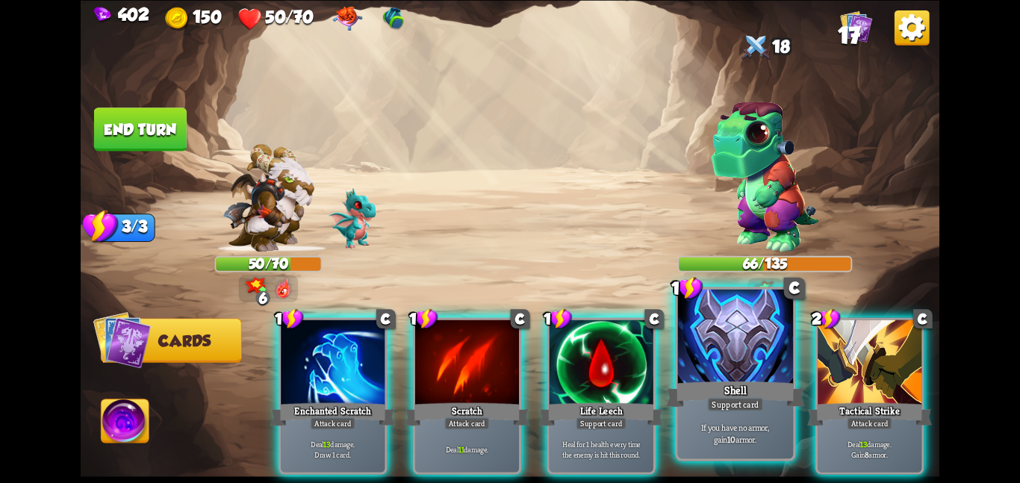
click at [732, 382] on div "Shell" at bounding box center [735, 393] width 138 height 31
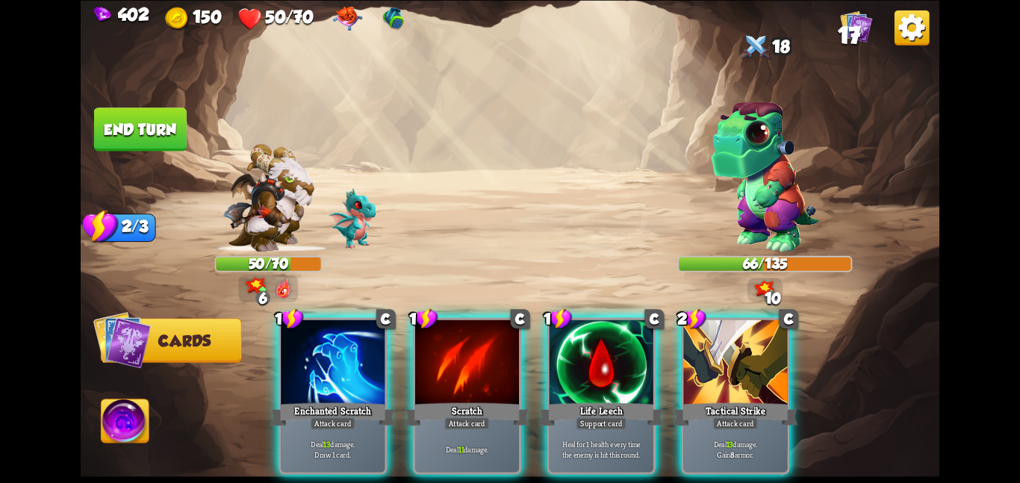
click at [732, 400] on div "Tactical Strike" at bounding box center [735, 414] width 125 height 28
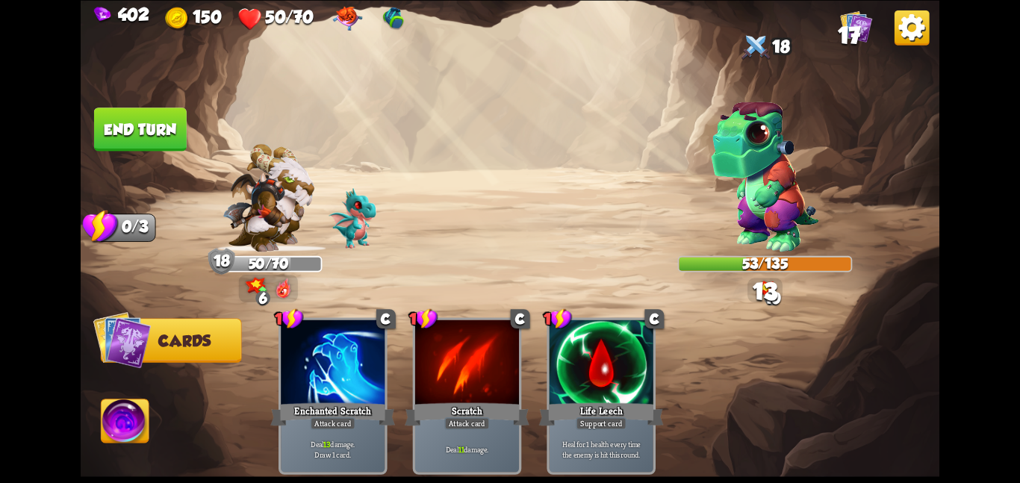
click at [131, 141] on button "End turn" at bounding box center [140, 128] width 93 height 43
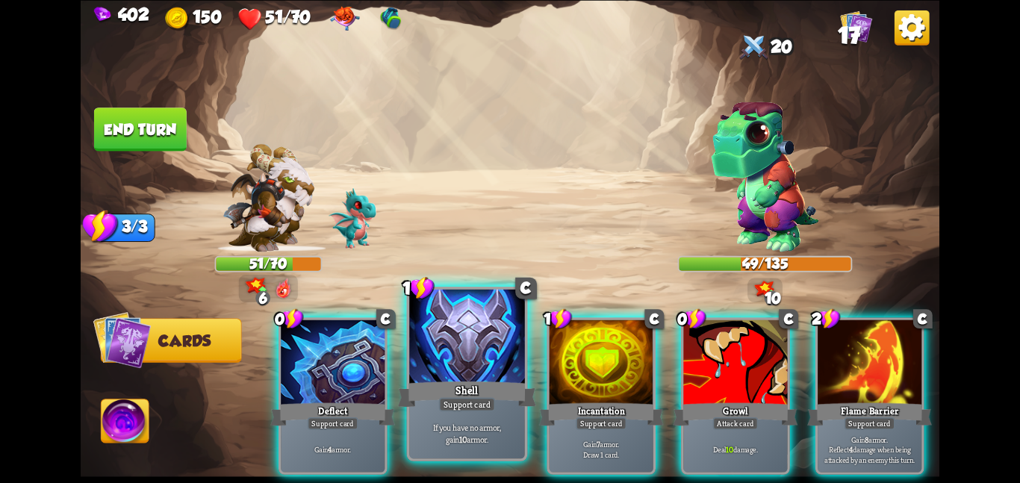
click at [487, 340] on div at bounding box center [467, 337] width 116 height 97
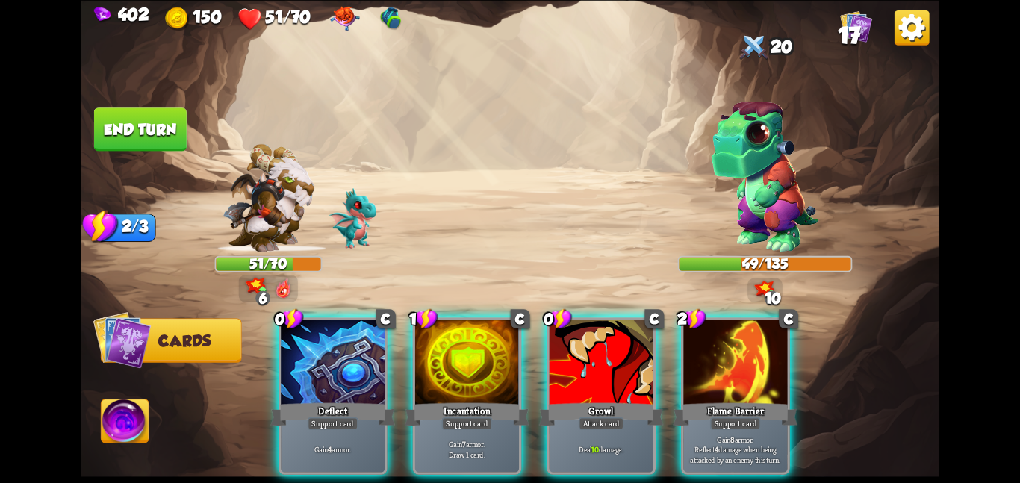
click at [487, 340] on div at bounding box center [467, 362] width 104 height 87
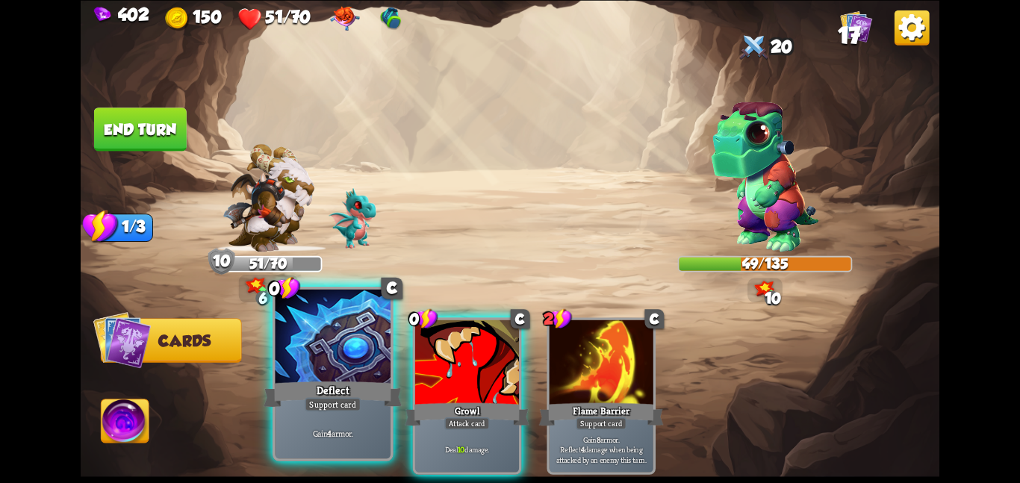
click at [364, 372] on div at bounding box center [333, 337] width 116 height 97
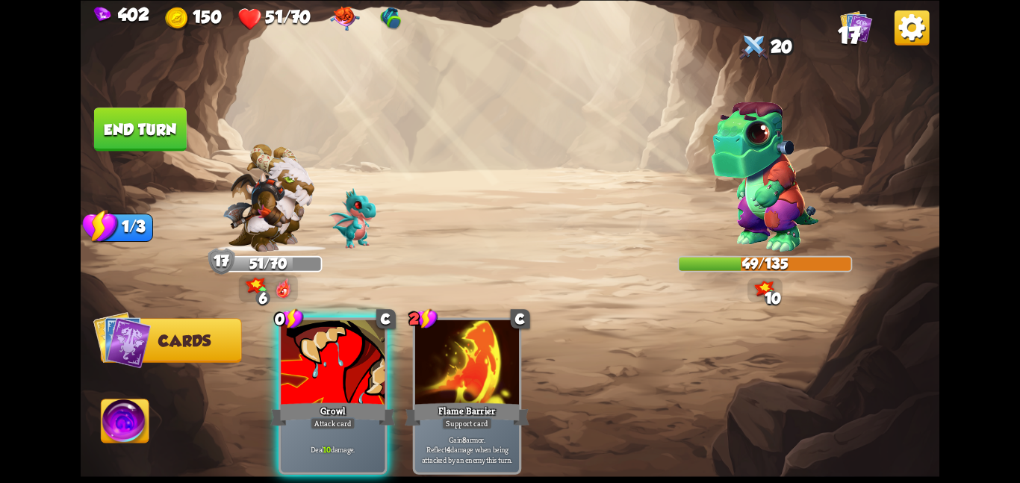
click at [364, 372] on div at bounding box center [333, 362] width 104 height 87
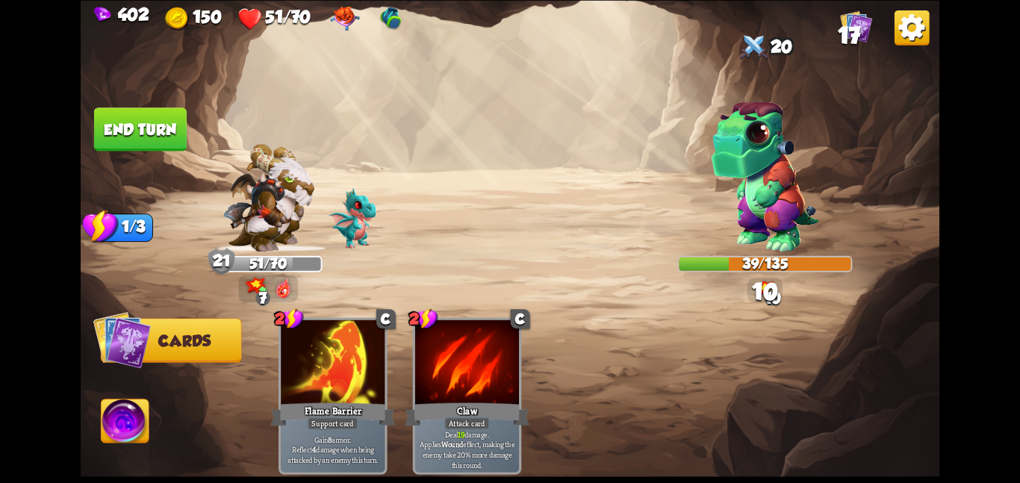
click at [150, 133] on button "End turn" at bounding box center [140, 128] width 93 height 43
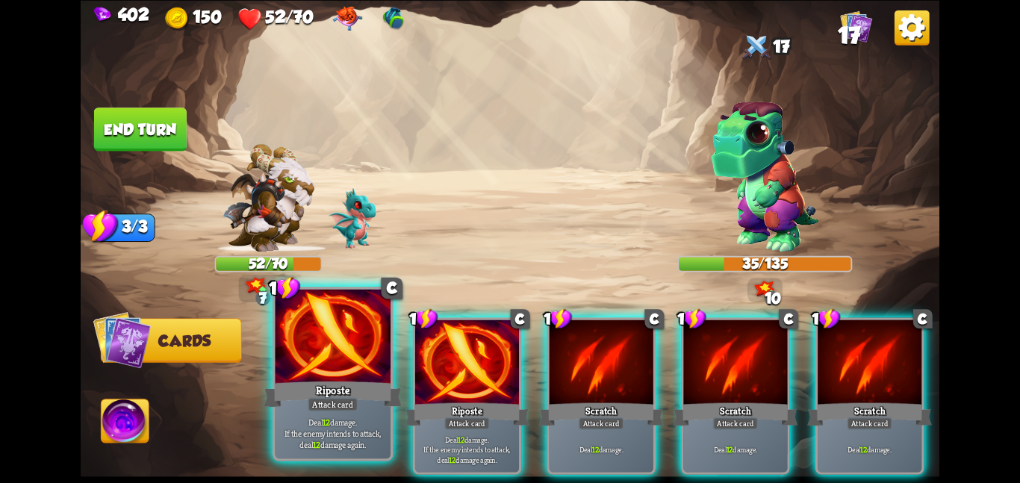
click at [361, 369] on div at bounding box center [333, 337] width 116 height 97
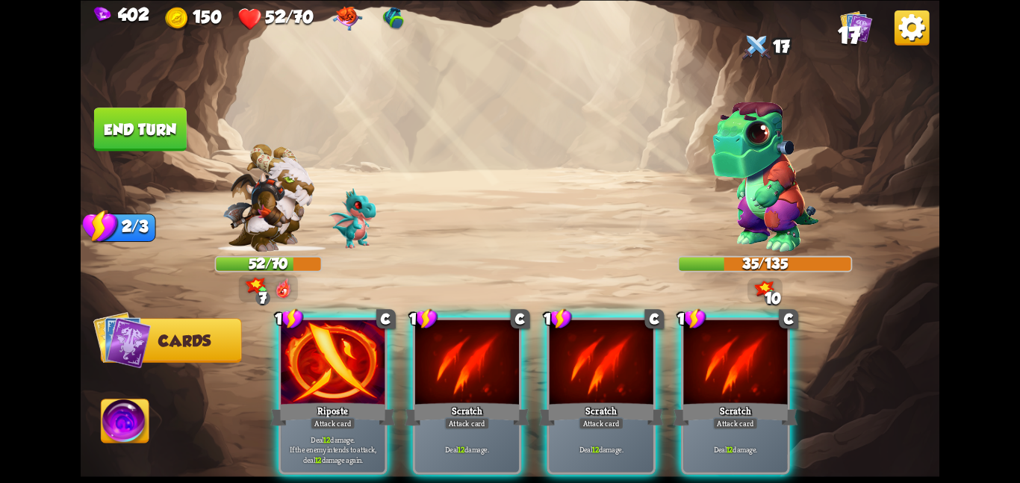
click at [361, 369] on div at bounding box center [333, 362] width 104 height 87
click at [415, 369] on div at bounding box center [467, 362] width 104 height 87
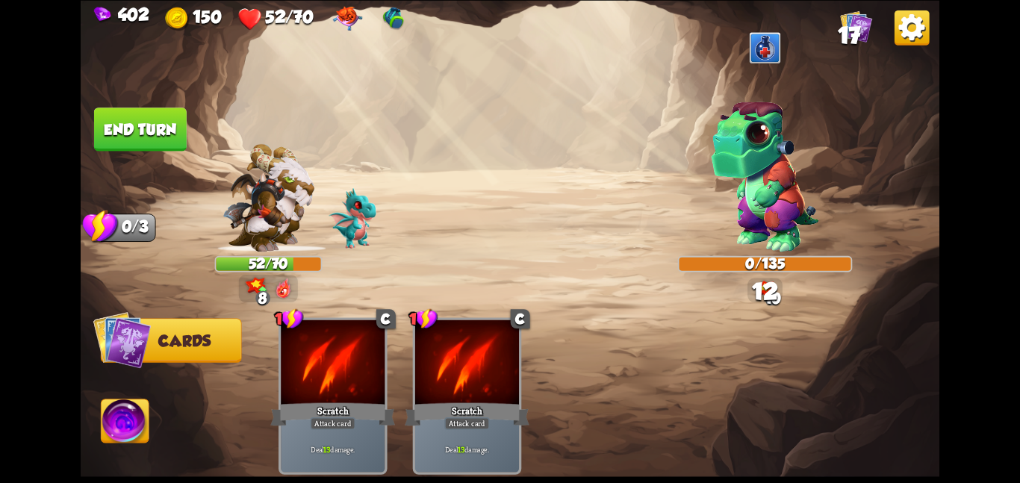
click at [234, 194] on img at bounding box center [268, 197] width 92 height 108
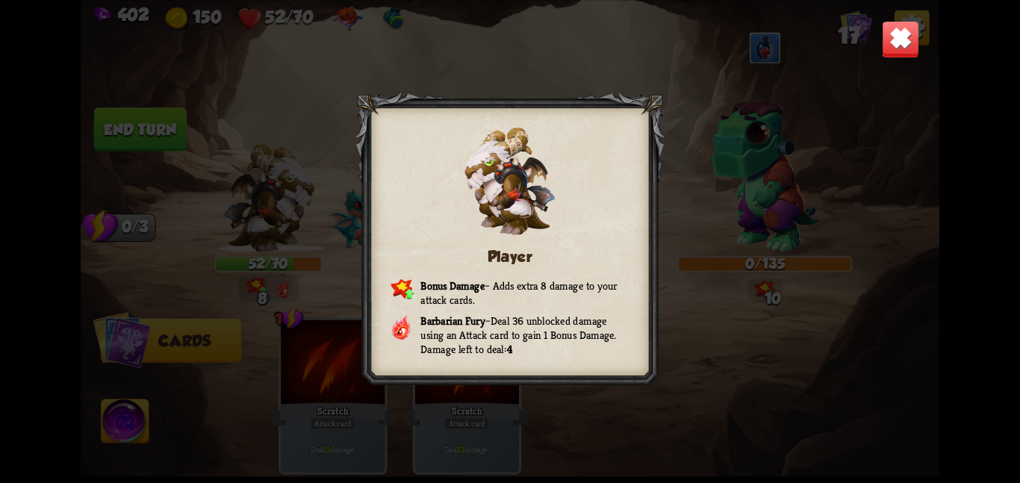
click at [885, 32] on img at bounding box center [900, 38] width 37 height 37
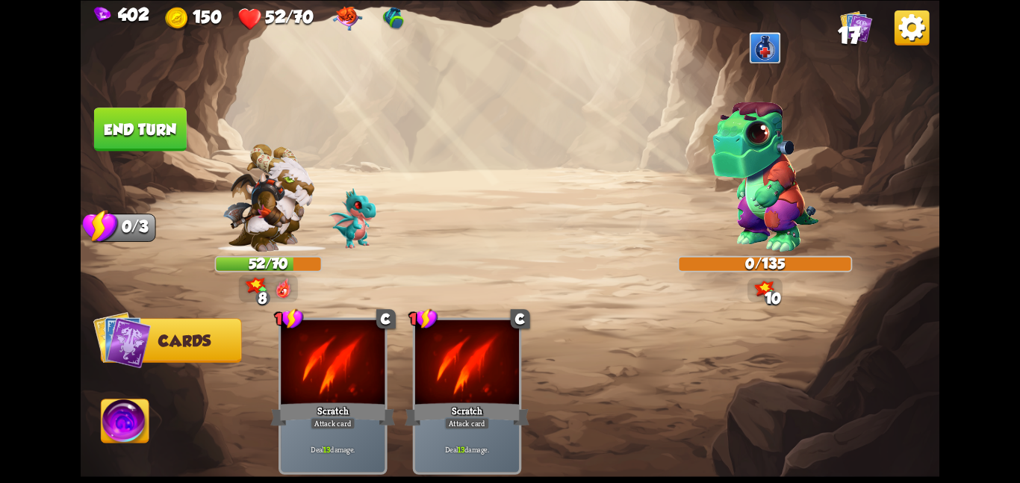
click at [128, 153] on img at bounding box center [510, 241] width 858 height 483
click at [150, 142] on button "End turn" at bounding box center [140, 129] width 95 height 45
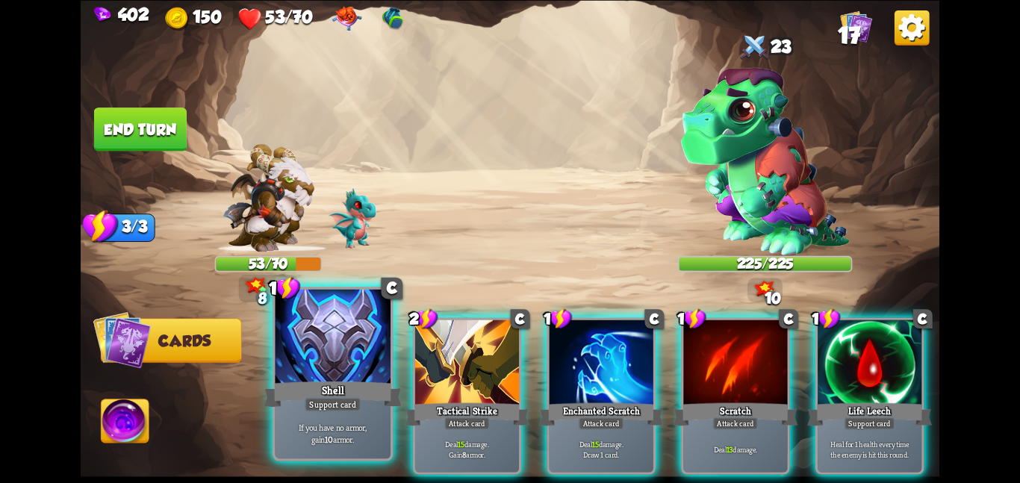
click at [356, 363] on div at bounding box center [333, 337] width 116 height 97
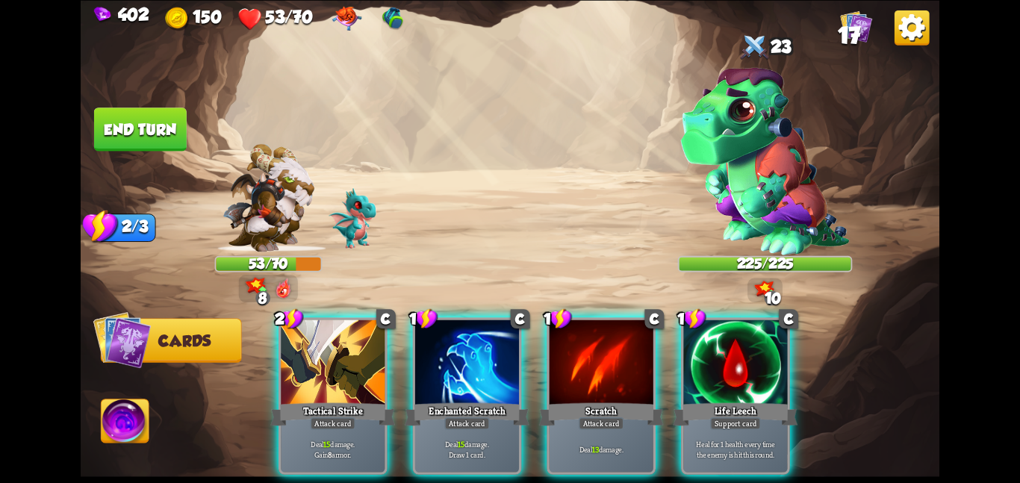
click at [356, 363] on div at bounding box center [333, 362] width 104 height 87
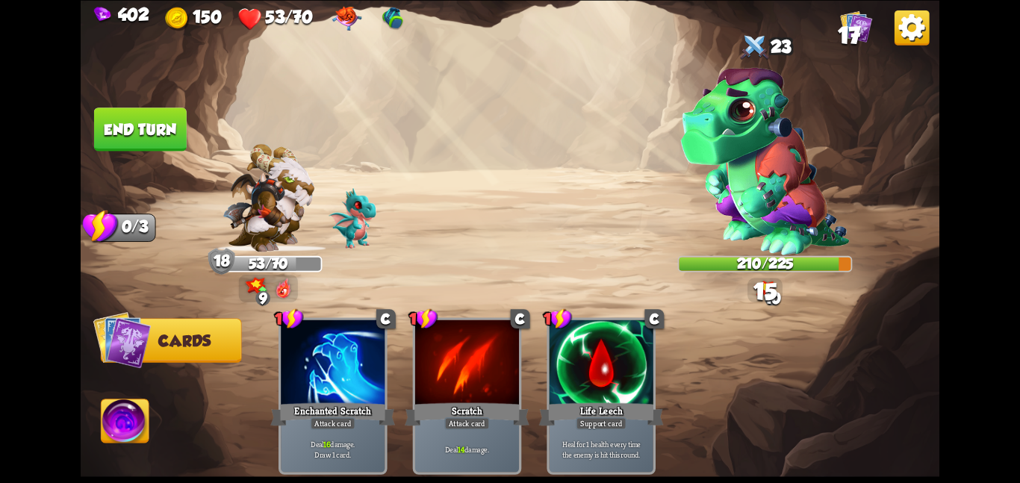
click at [160, 128] on button "End turn" at bounding box center [140, 128] width 93 height 43
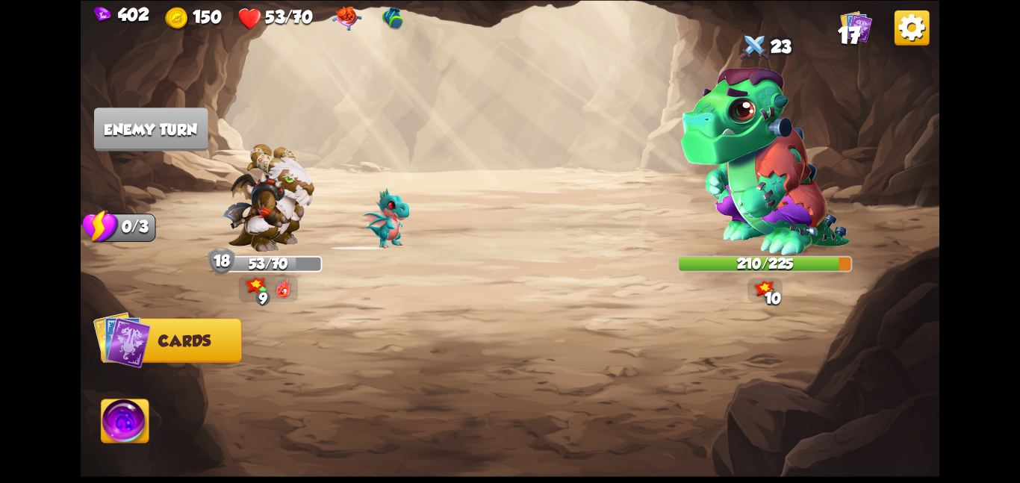
click at [295, 214] on img at bounding box center [268, 197] width 92 height 108
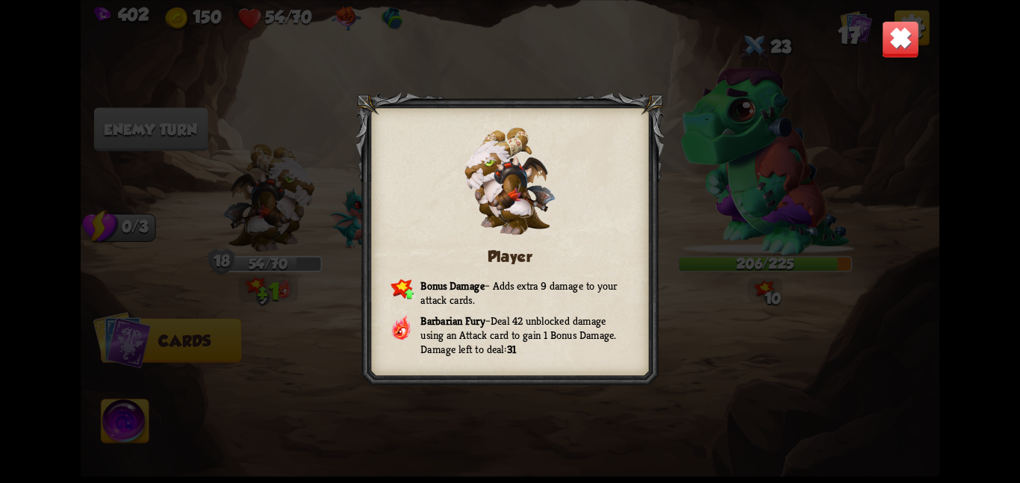
click at [898, 49] on img at bounding box center [900, 38] width 37 height 37
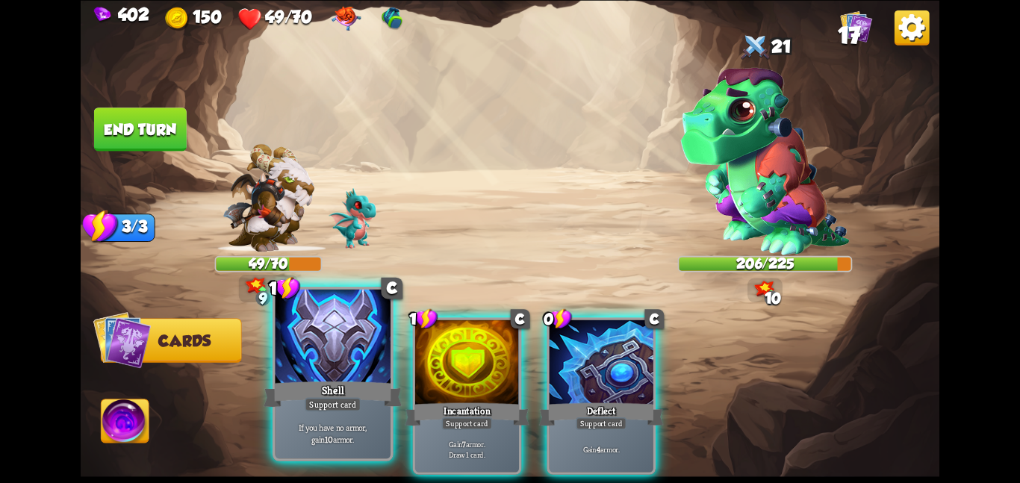
click at [328, 363] on div at bounding box center [333, 337] width 116 height 97
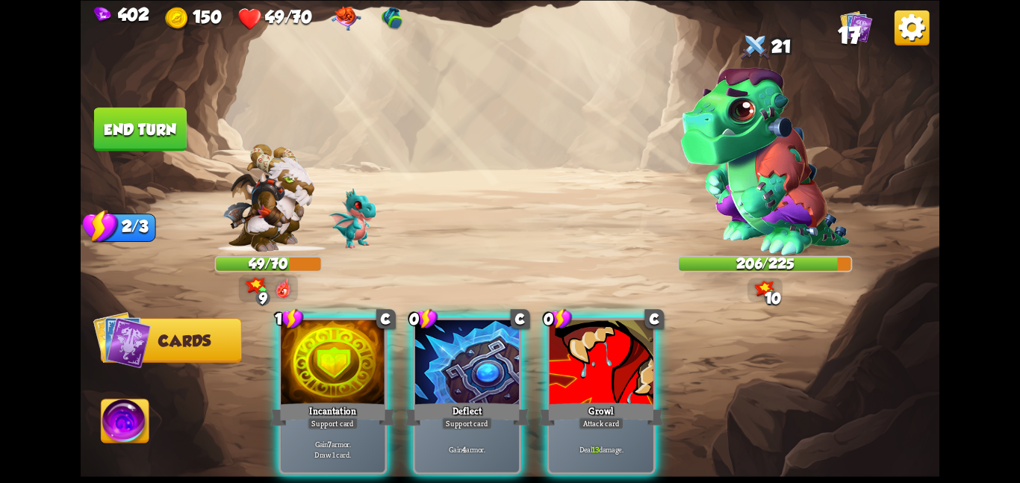
click at [328, 363] on div at bounding box center [333, 362] width 104 height 87
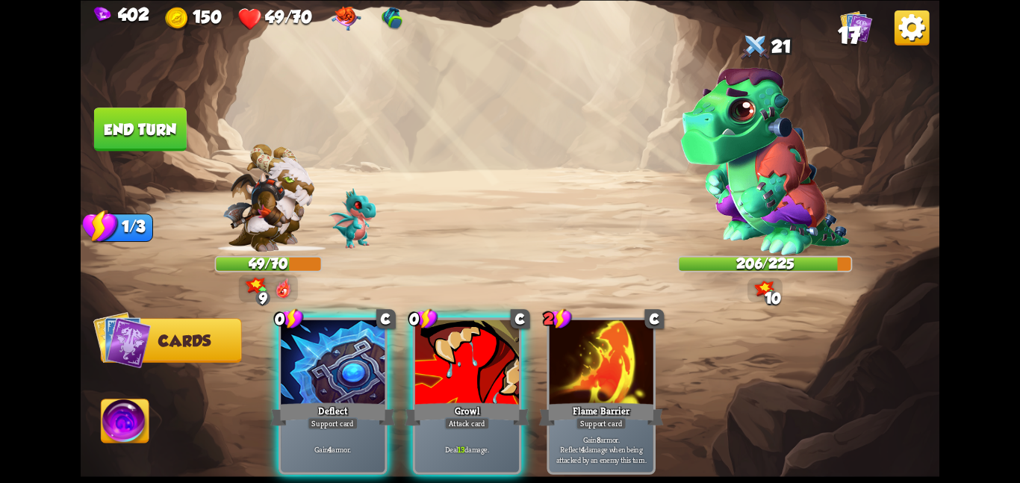
click at [328, 363] on div at bounding box center [333, 362] width 104 height 87
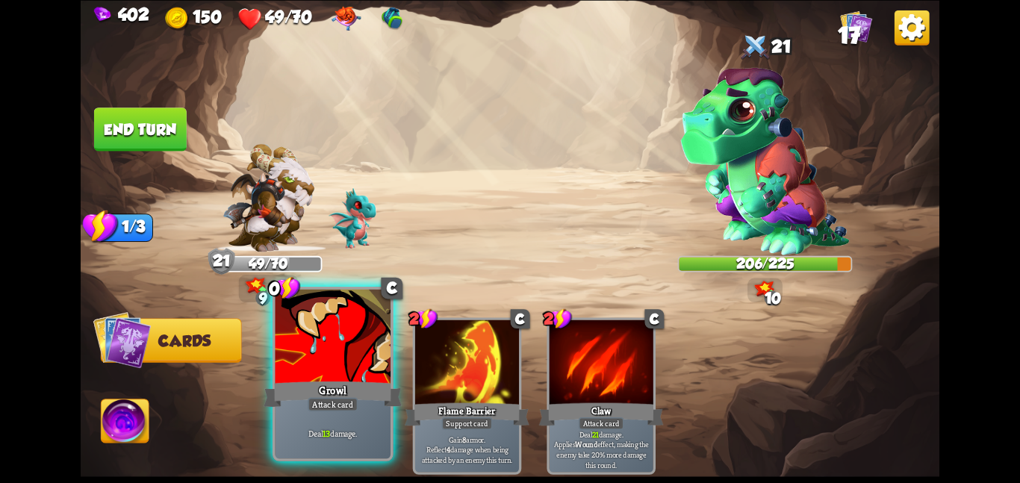
click at [355, 335] on div at bounding box center [333, 337] width 116 height 97
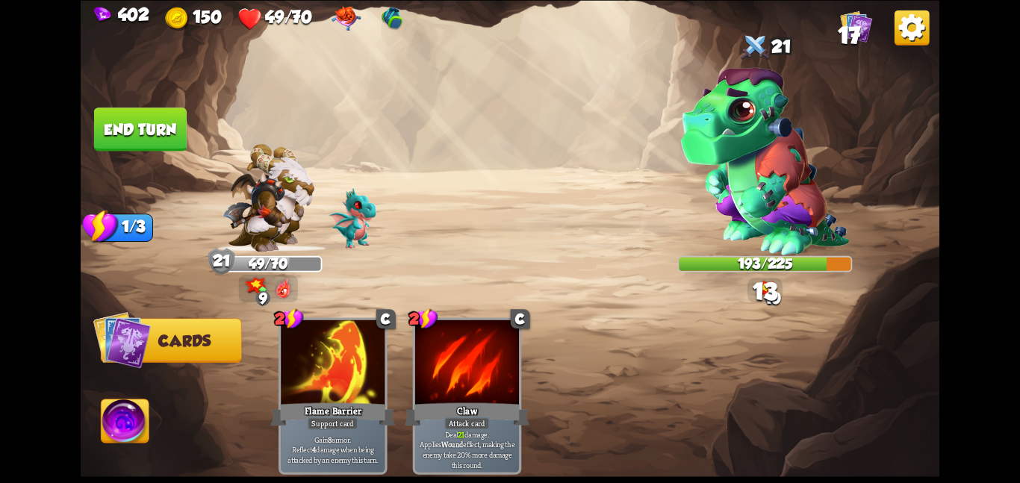
click at [148, 125] on button "End turn" at bounding box center [140, 128] width 93 height 43
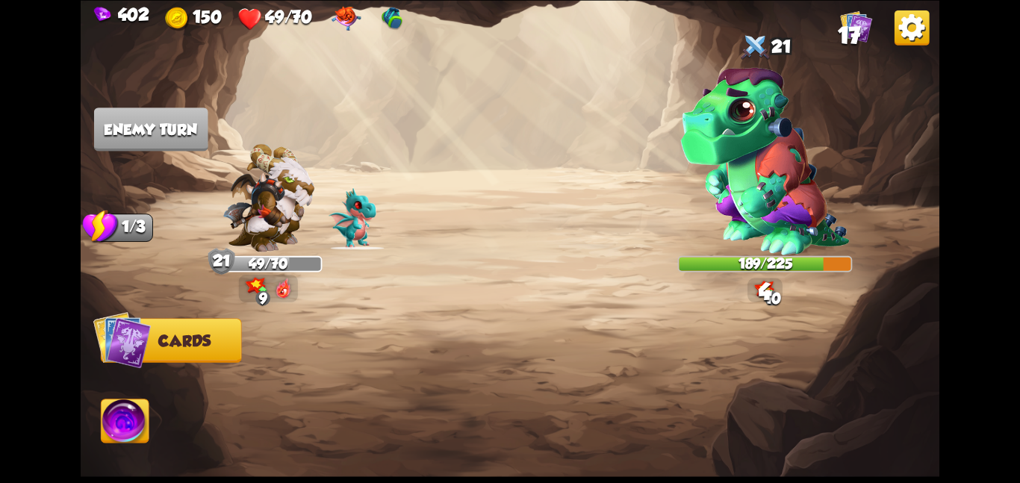
click at [308, 196] on img at bounding box center [268, 197] width 92 height 108
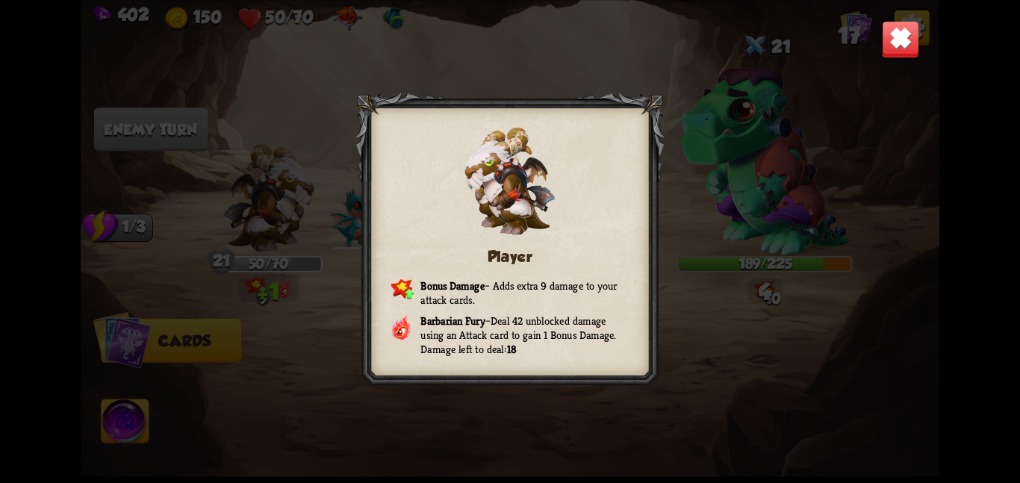
click at [899, 41] on img at bounding box center [900, 38] width 37 height 37
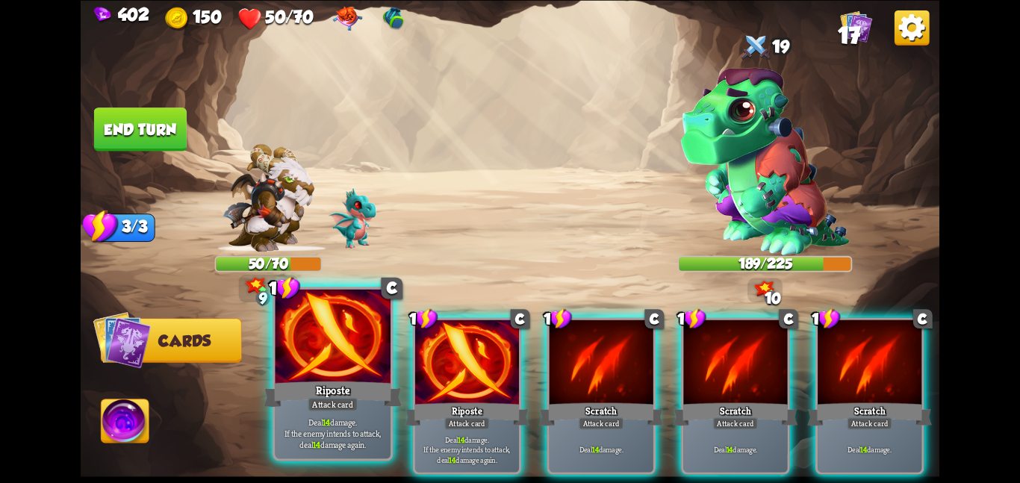
click at [376, 378] on div at bounding box center [333, 337] width 116 height 97
click at [415, 378] on div at bounding box center [467, 362] width 104 height 87
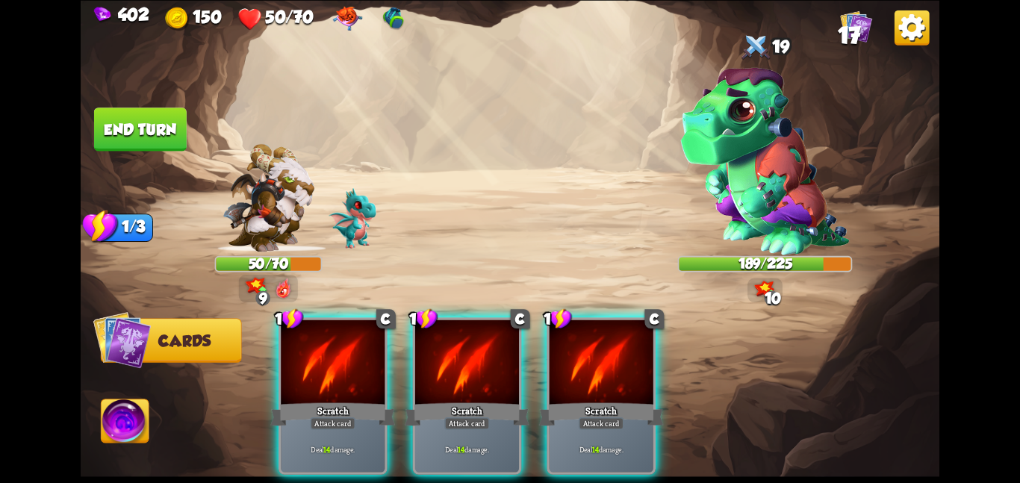
click at [376, 378] on div at bounding box center [333, 362] width 104 height 87
click at [415, 378] on div at bounding box center [467, 362] width 104 height 87
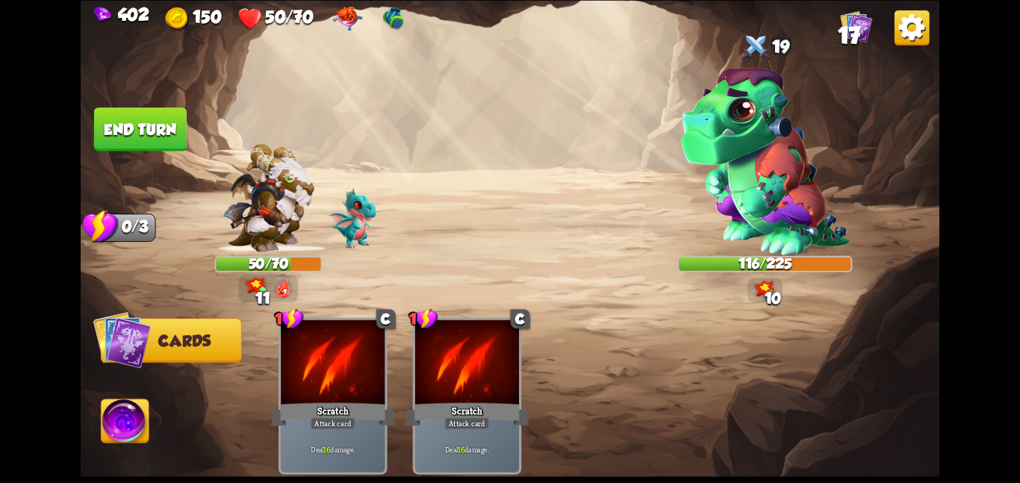
click at [248, 180] on img at bounding box center [268, 197] width 92 height 108
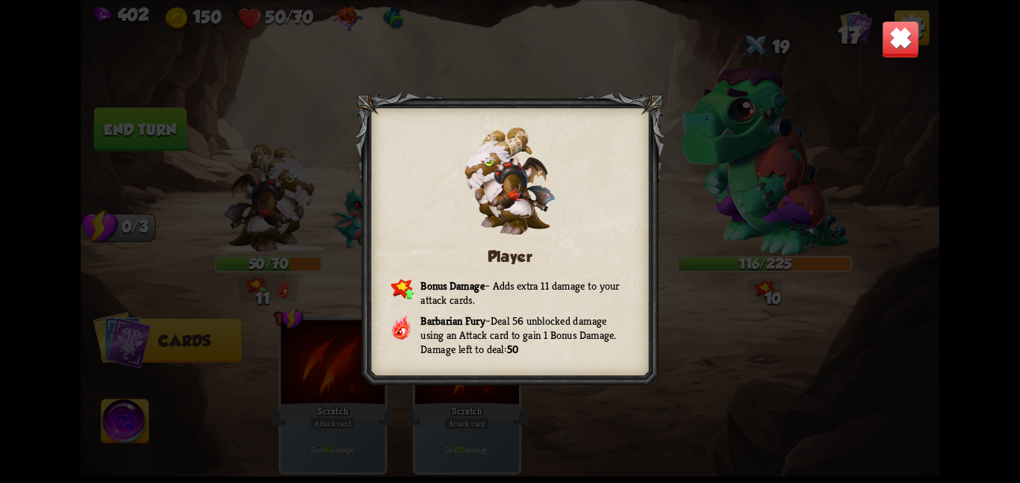
click at [896, 49] on img at bounding box center [900, 38] width 37 height 37
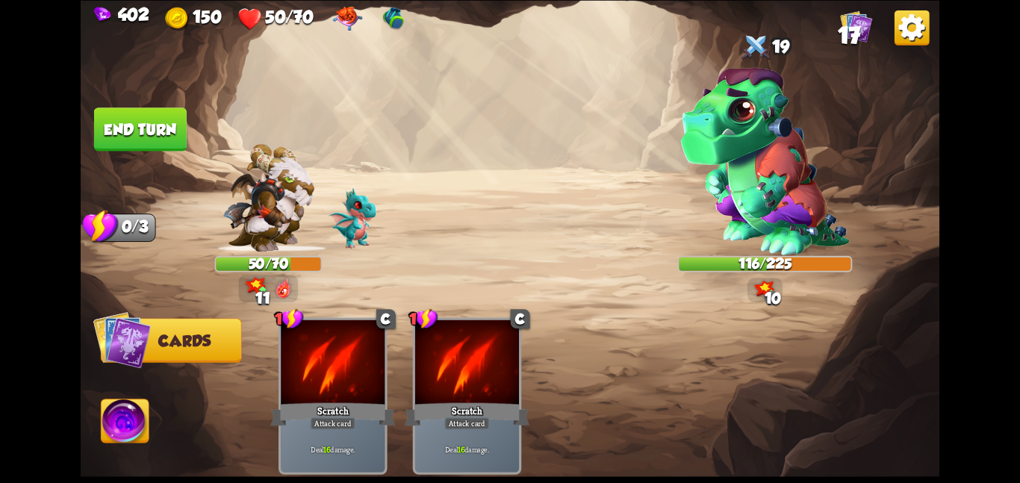
click at [143, 136] on button "End turn" at bounding box center [140, 129] width 94 height 44
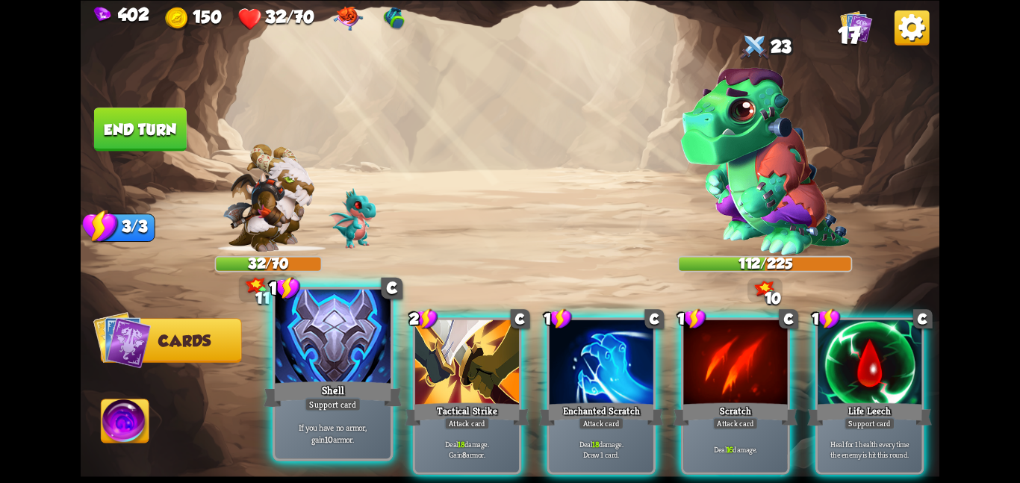
click at [337, 361] on div at bounding box center [333, 337] width 116 height 97
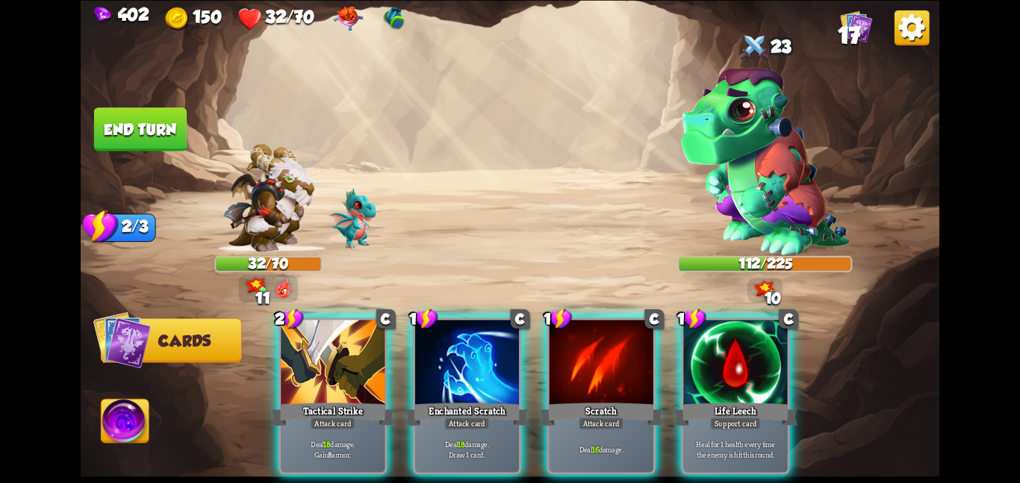
click at [337, 361] on div at bounding box center [333, 362] width 104 height 87
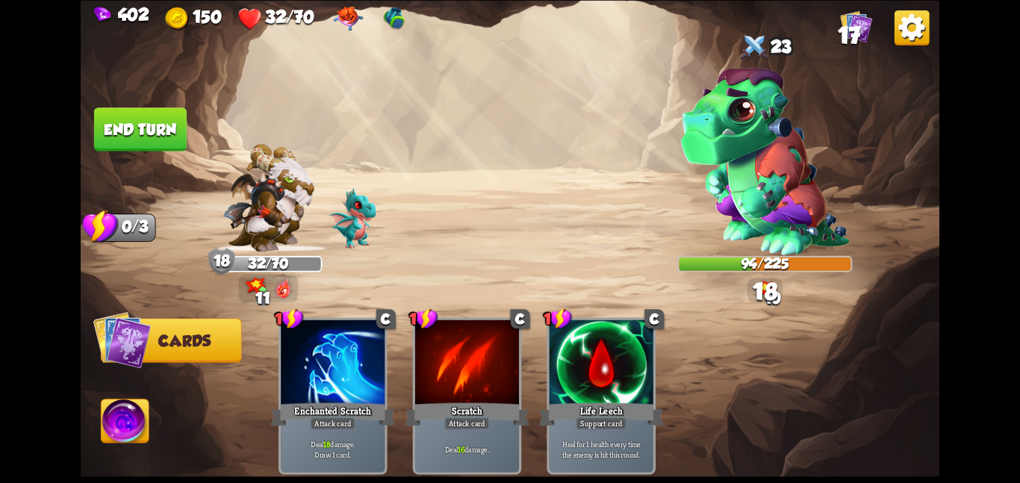
click at [160, 125] on button "End turn" at bounding box center [140, 128] width 93 height 43
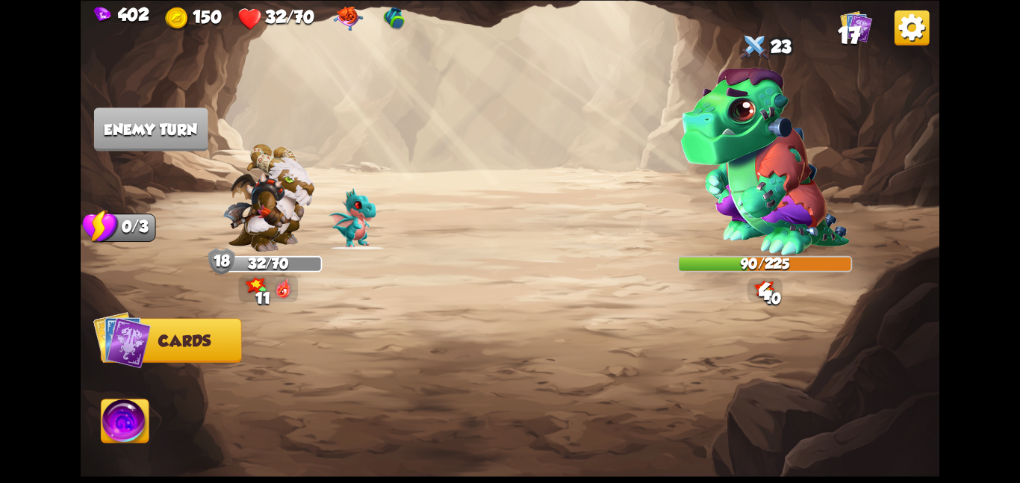
click at [314, 171] on div at bounding box center [268, 204] width 107 height 94
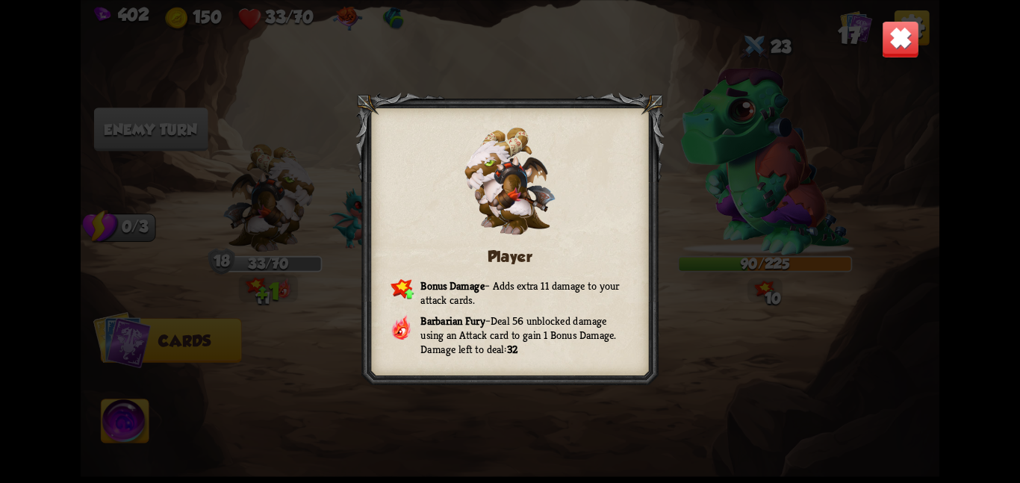
click at [891, 52] on img at bounding box center [900, 38] width 37 height 37
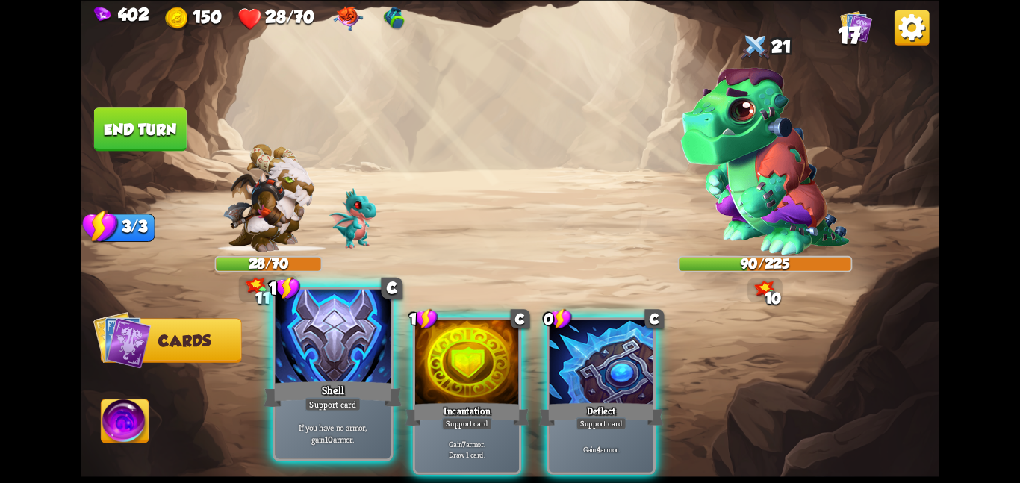
click at [349, 333] on div at bounding box center [333, 337] width 116 height 97
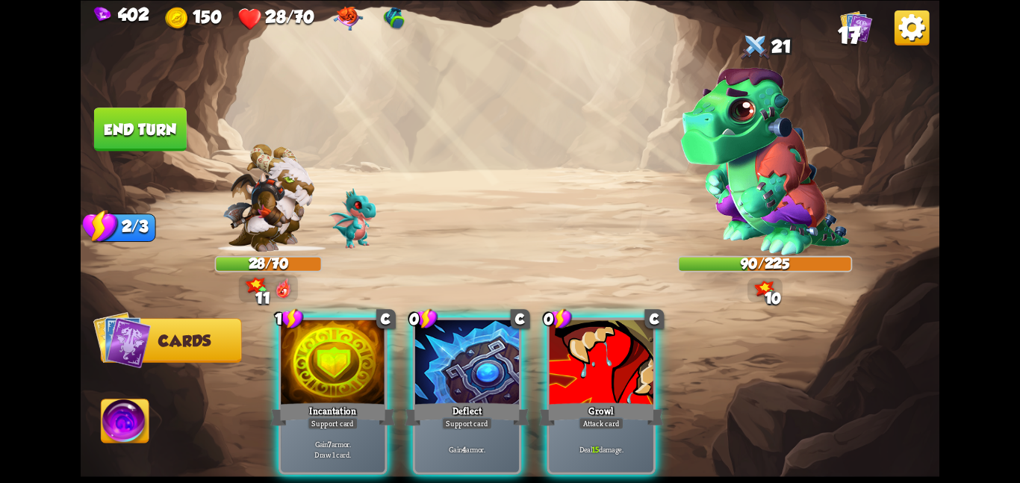
click at [349, 333] on div at bounding box center [333, 362] width 104 height 87
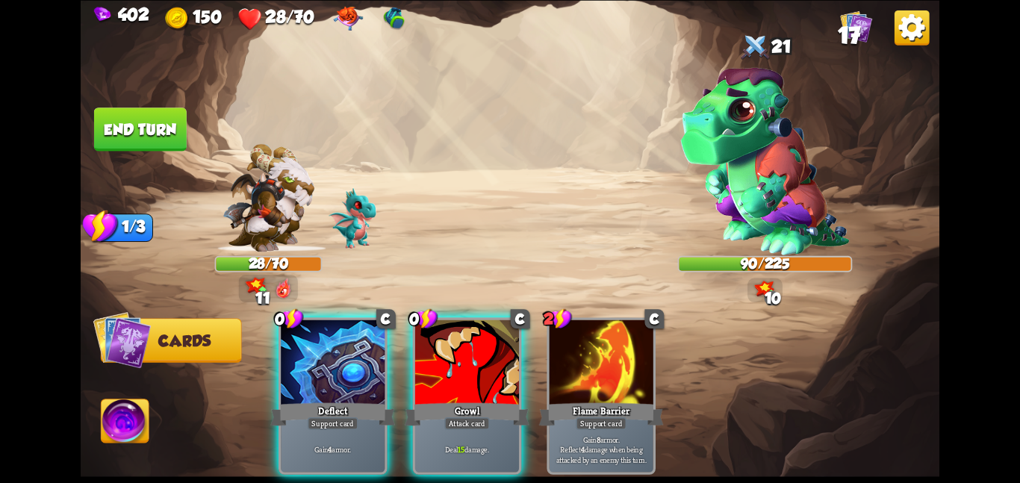
click at [349, 333] on div at bounding box center [333, 362] width 104 height 87
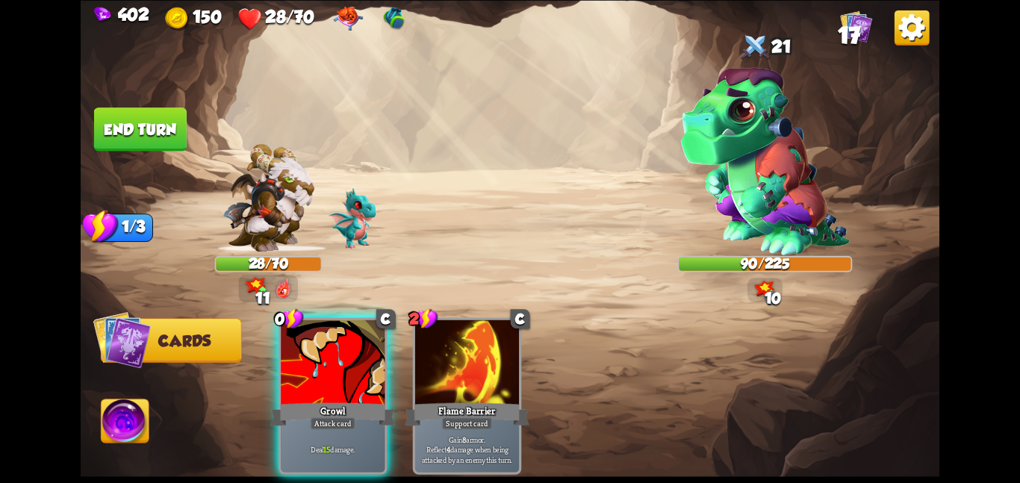
click at [349, 333] on div at bounding box center [333, 362] width 104 height 87
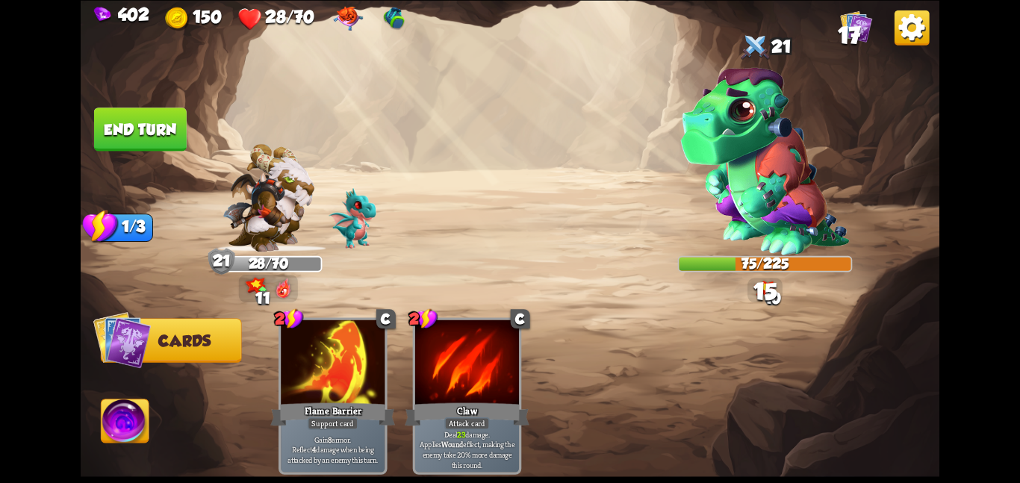
click at [157, 127] on button "End turn" at bounding box center [140, 128] width 93 height 43
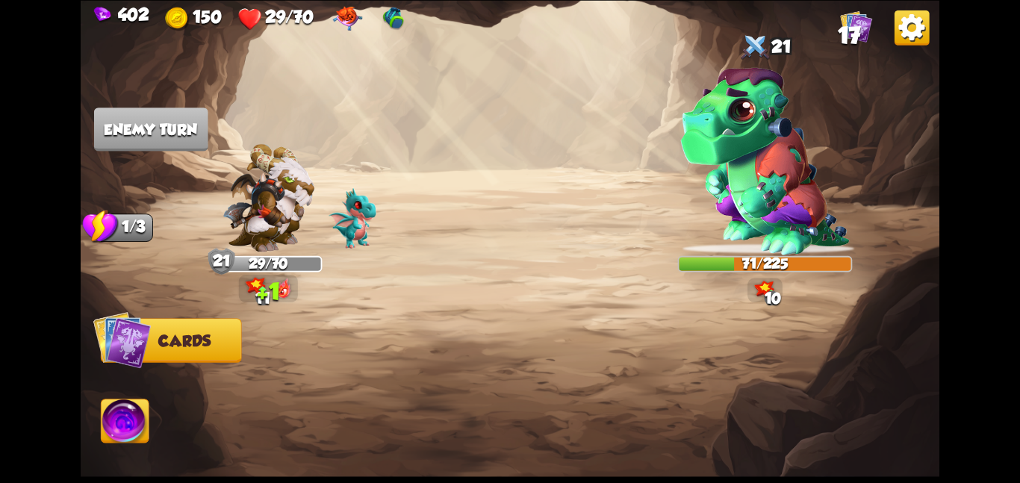
click at [275, 198] on img at bounding box center [268, 197] width 92 height 108
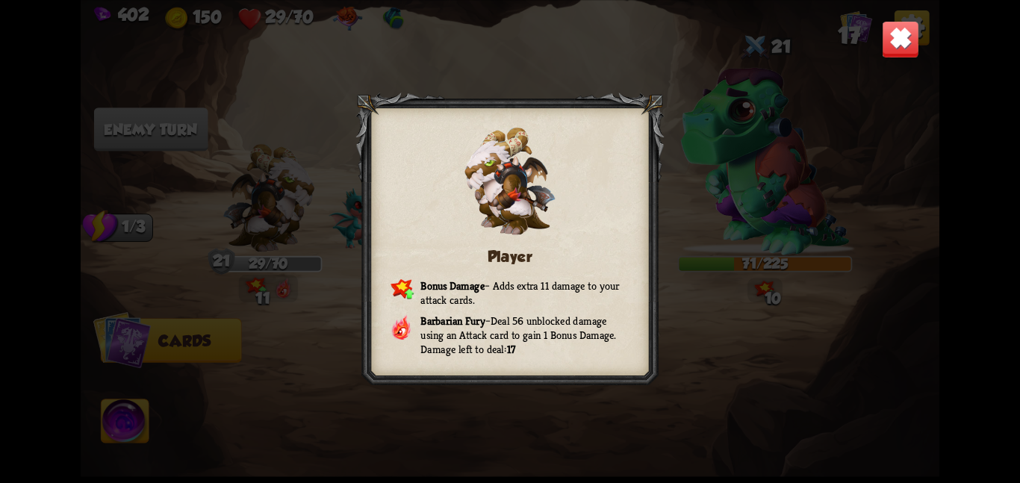
click at [904, 51] on img at bounding box center [900, 38] width 37 height 37
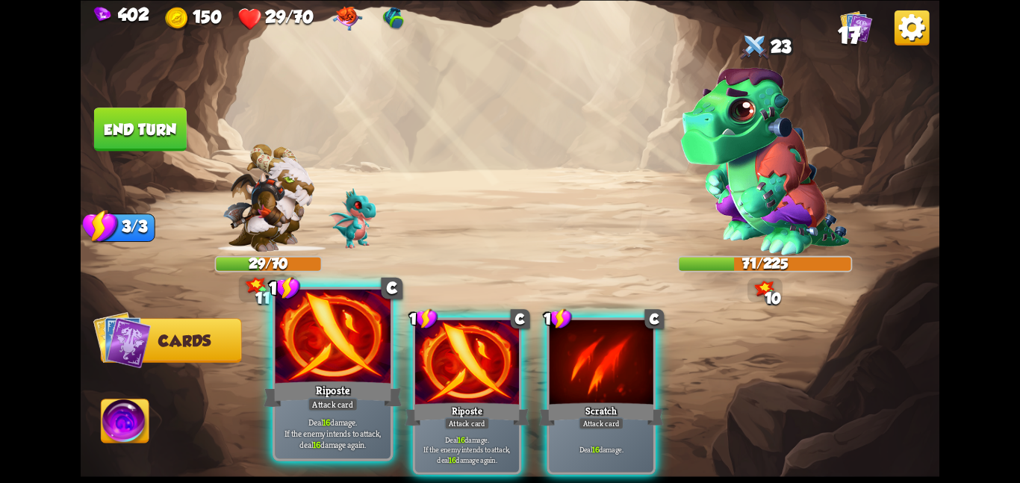
click at [340, 390] on div "Riposte" at bounding box center [332, 393] width 138 height 31
click at [405, 400] on div "Riposte" at bounding box center [467, 414] width 125 height 28
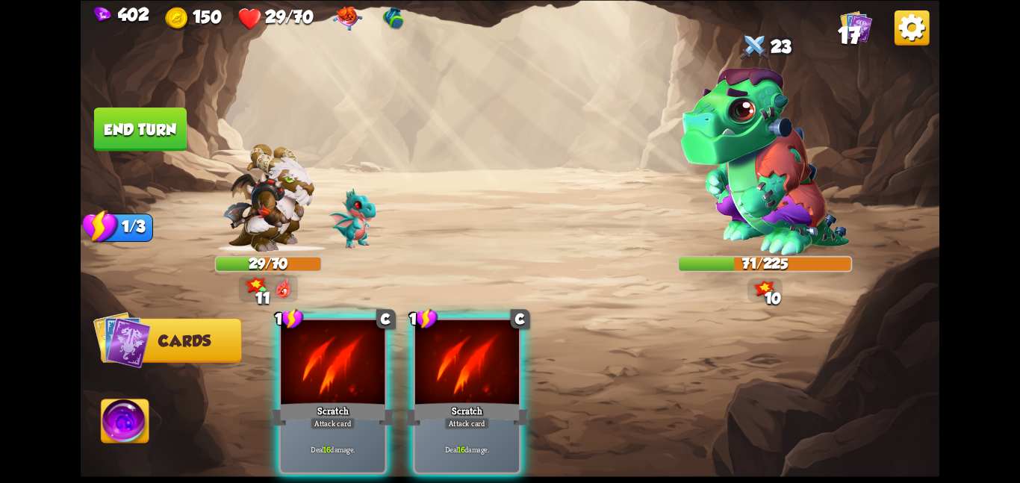
click at [340, 390] on div "1 C Scratch Attack card Deal 16 damage. 1 C Scratch Attack card Deal 16 damage." at bounding box center [595, 375] width 687 height 215
click at [340, 400] on div "Scratch" at bounding box center [332, 414] width 125 height 28
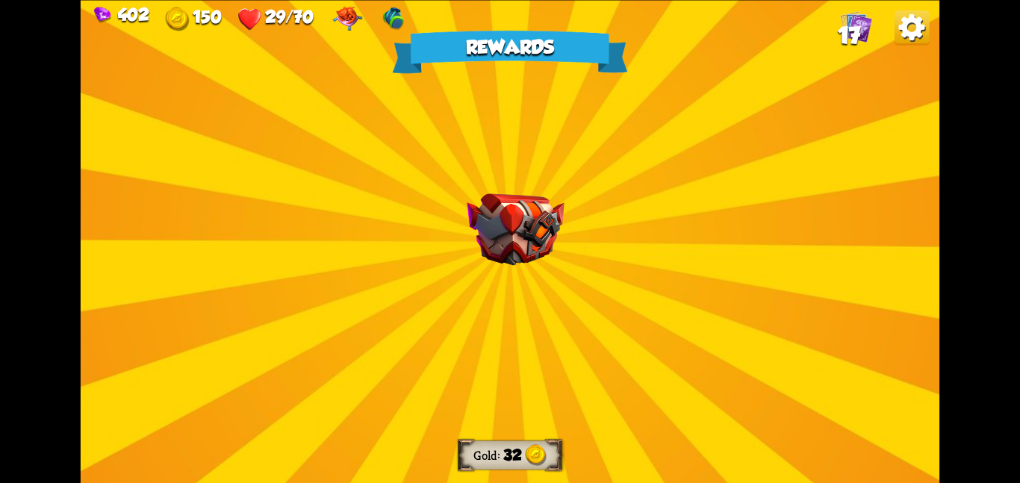
click at [513, 252] on img at bounding box center [515, 229] width 97 height 72
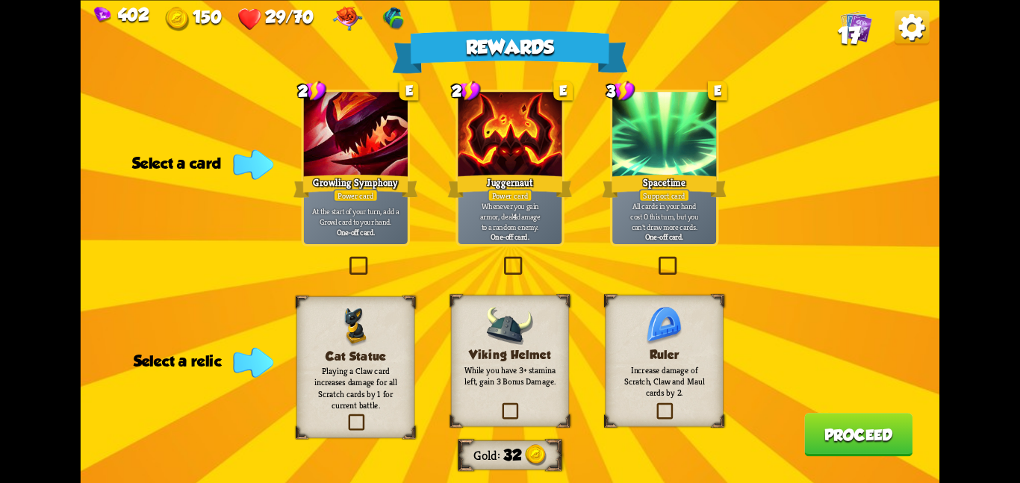
click at [684, 311] on div "Ruler Increase damage of Scratch, Claw and Maul cards by 2." at bounding box center [664, 360] width 118 height 131
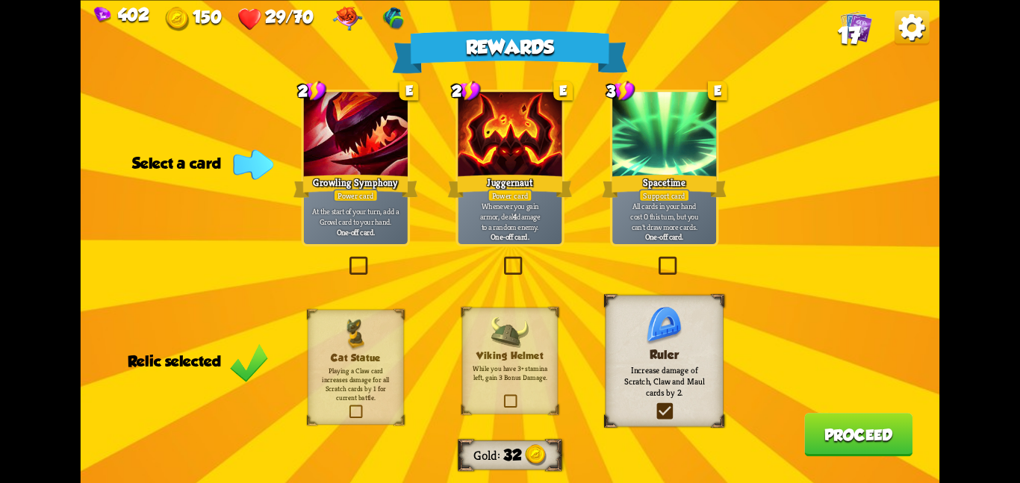
click at [684, 311] on div "Ruler Increase damage of Scratch, Claw and Maul cards by 2." at bounding box center [664, 360] width 118 height 131
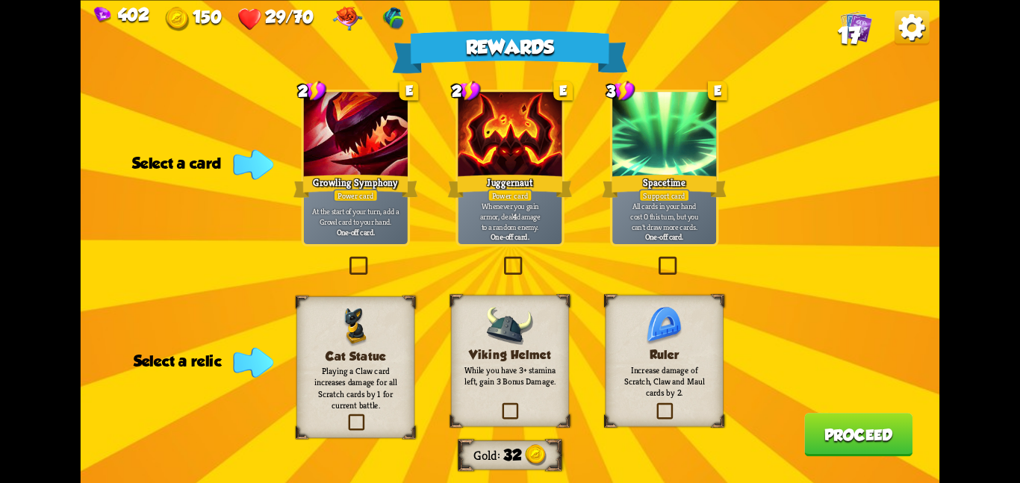
click at [375, 337] on div "Cat Statue Playing a Claw card increases damage for all Scratch cards by 1 for …" at bounding box center [355, 367] width 118 height 142
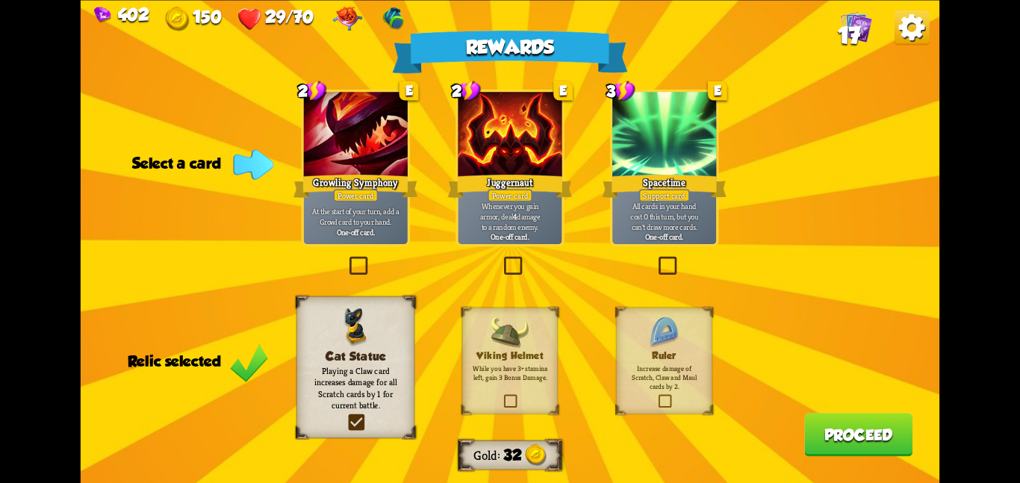
click at [516, 147] on div at bounding box center [510, 135] width 104 height 87
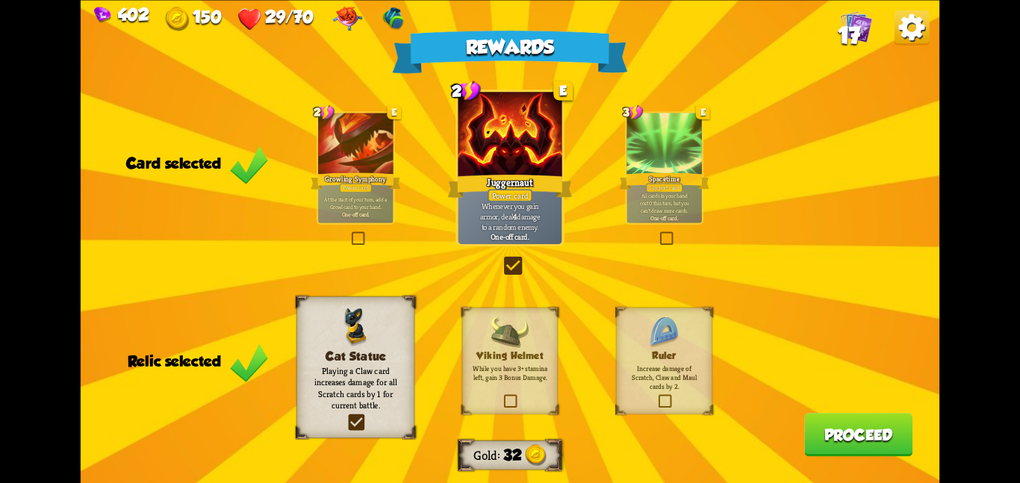
click at [832, 414] on div "Rewards Gold 32 Card selected 2 E Growling Symphony Power card At the start of …" at bounding box center [510, 241] width 858 height 483
click at [827, 423] on button "Proceed" at bounding box center [858, 434] width 108 height 43
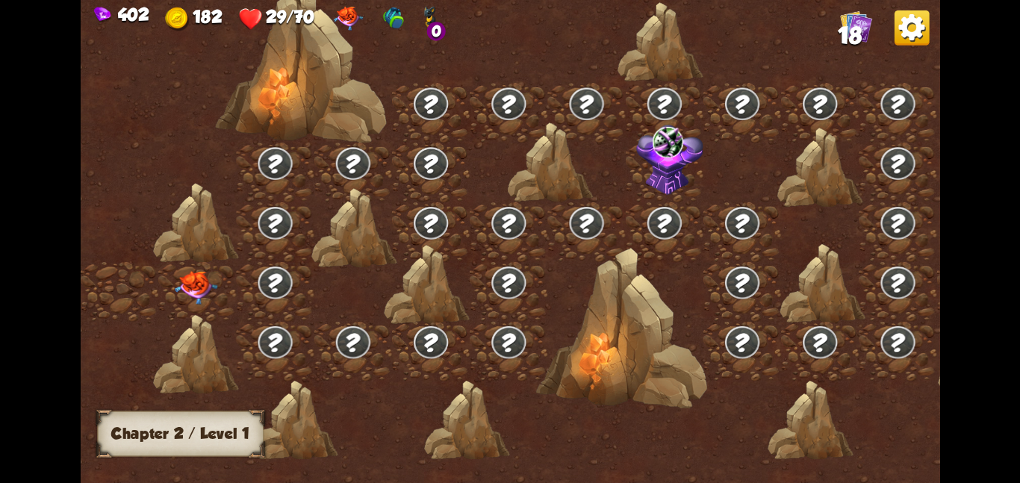
click at [205, 272] on img at bounding box center [196, 287] width 43 height 34
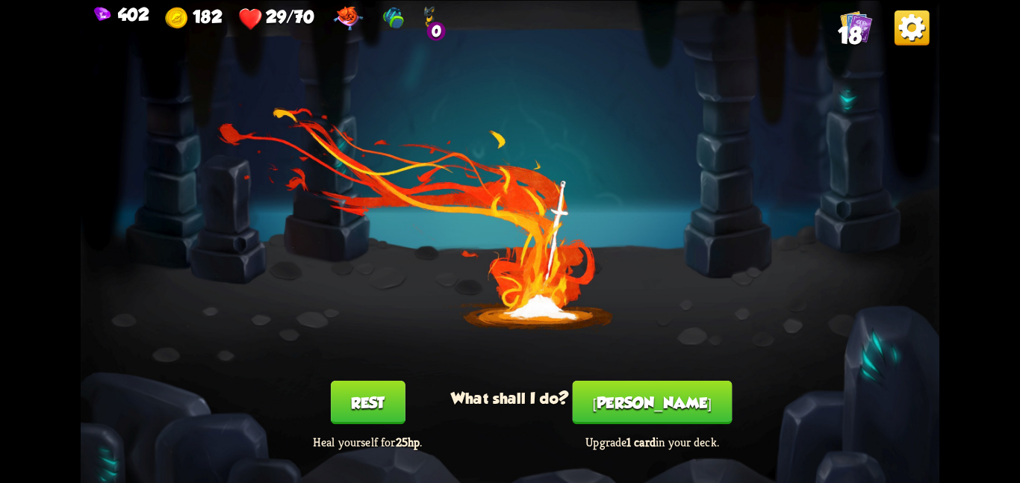
click at [361, 422] on button "Rest" at bounding box center [368, 402] width 75 height 43
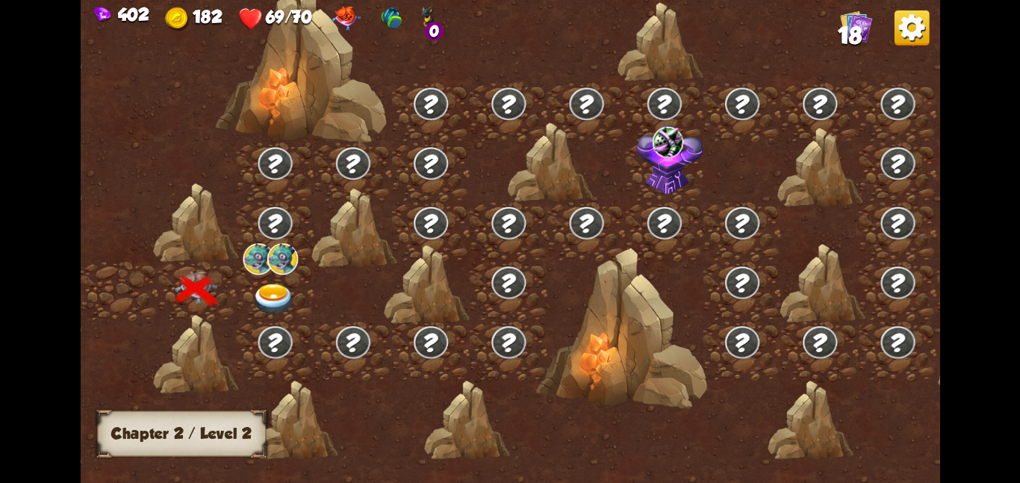
click at [269, 272] on img at bounding box center [282, 258] width 31 height 31
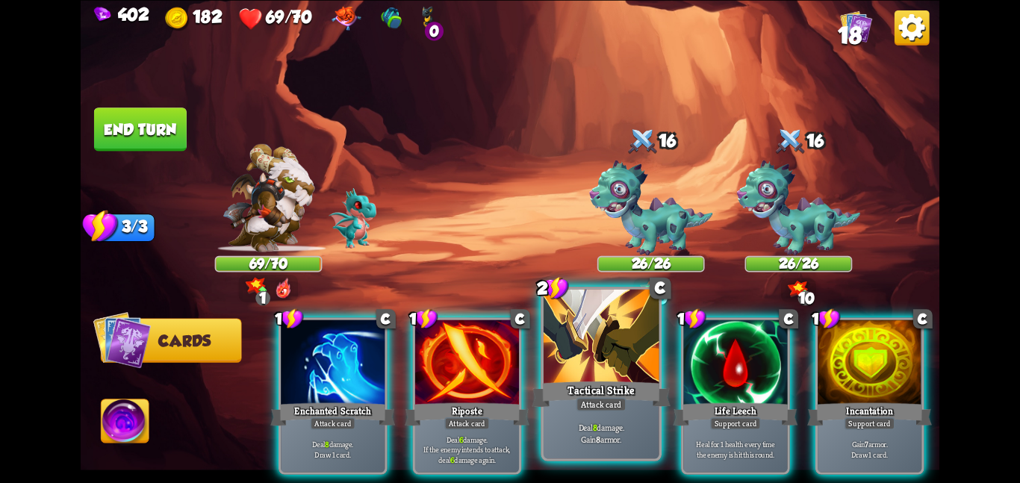
click at [589, 340] on div at bounding box center [601, 337] width 116 height 97
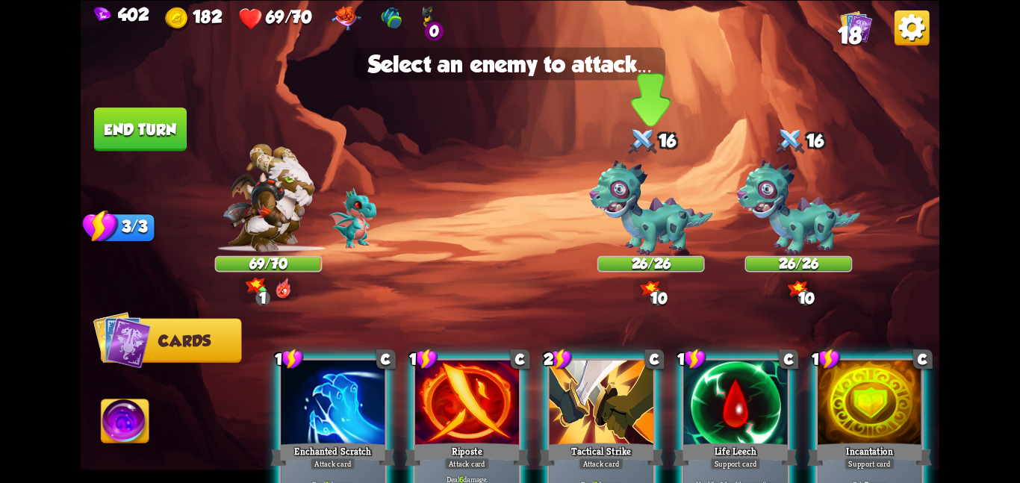
click at [638, 248] on img at bounding box center [650, 208] width 123 height 96
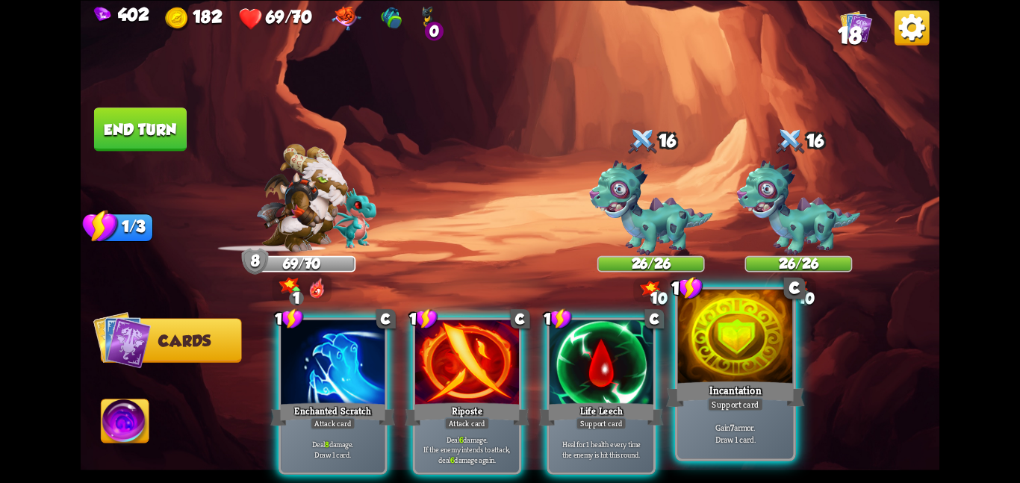
click at [688, 369] on div at bounding box center [736, 337] width 116 height 97
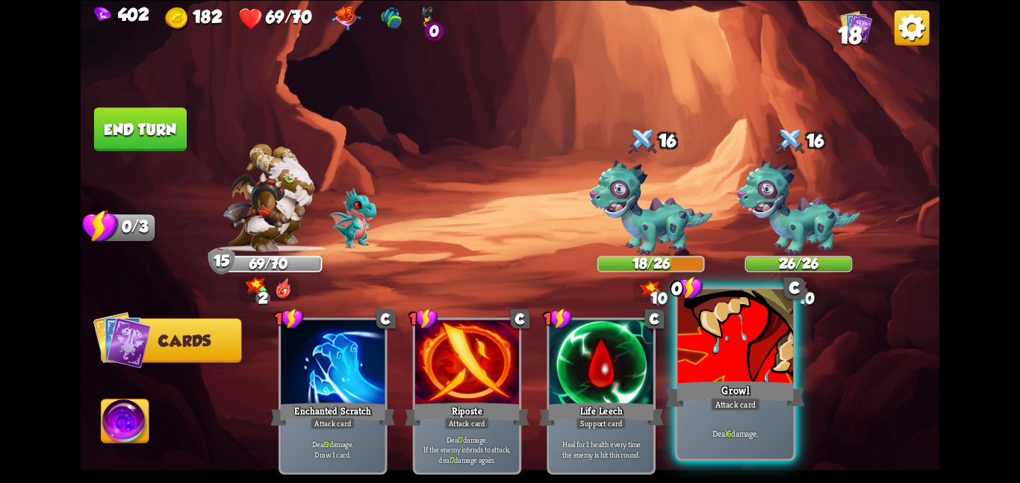
click at [683, 367] on div at bounding box center [736, 337] width 116 height 97
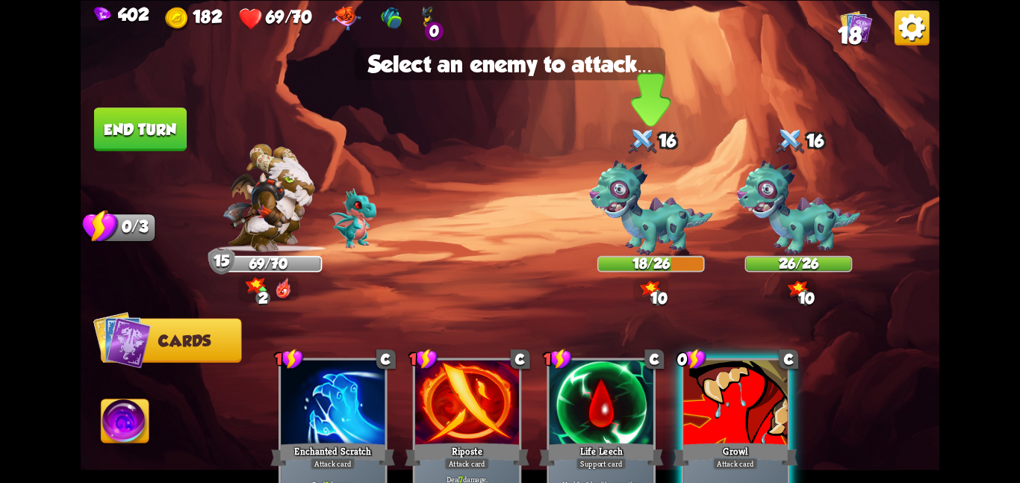
click at [643, 257] on div "18/26" at bounding box center [651, 263] width 105 height 13
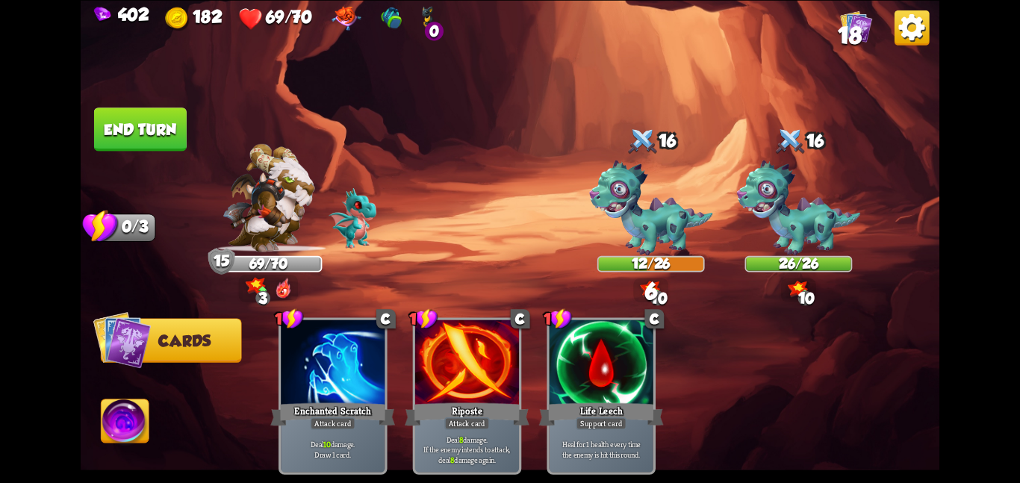
click at [135, 405] on img at bounding box center [126, 423] width 48 height 49
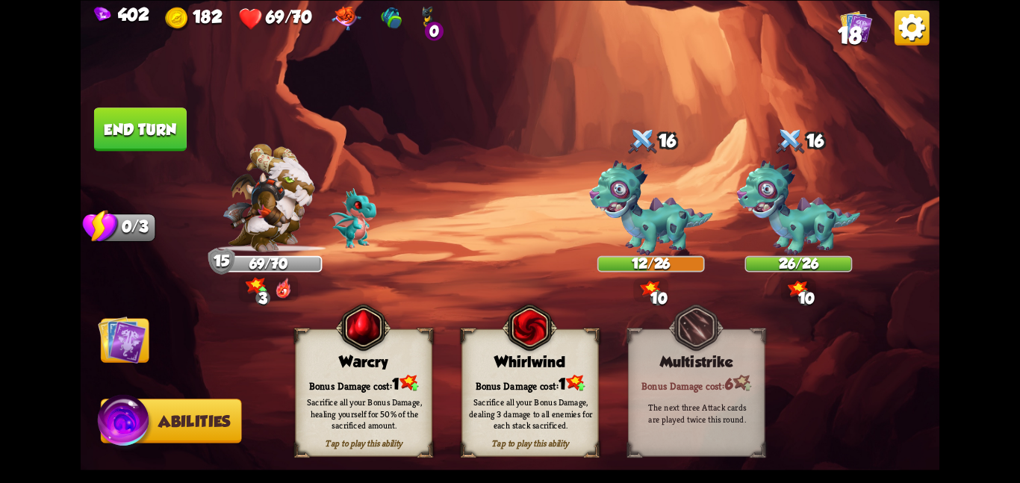
click at [458, 346] on span at bounding box center [468, 340] width 25 height 28
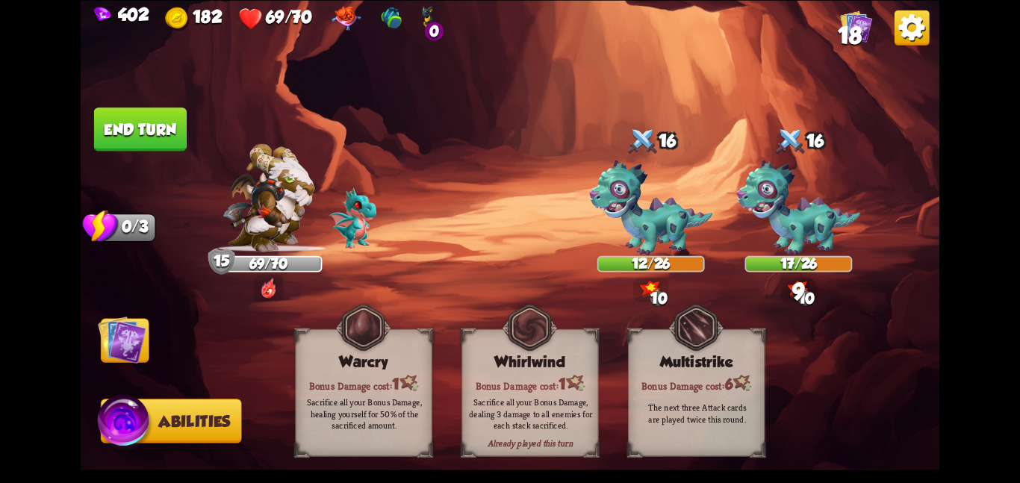
click at [137, 336] on img at bounding box center [122, 339] width 49 height 49
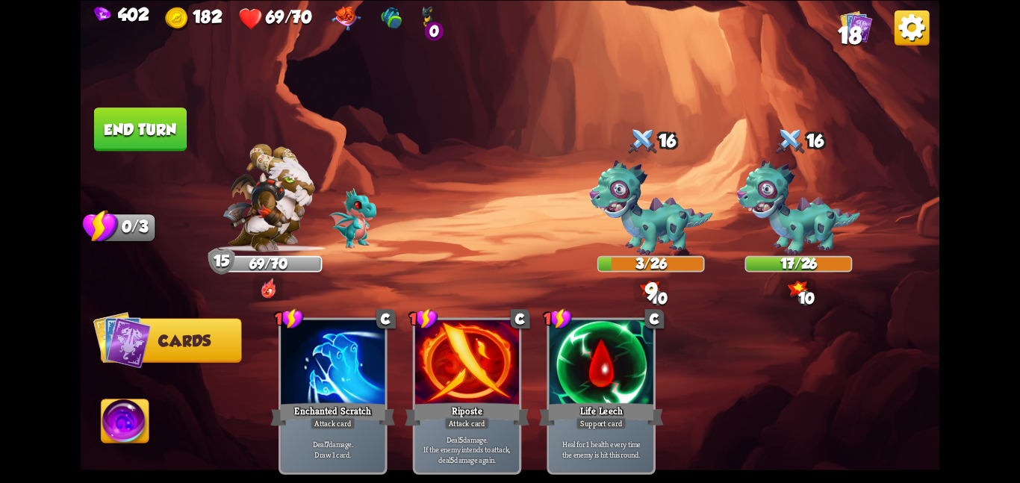
click at [120, 134] on button "End turn" at bounding box center [140, 128] width 93 height 43
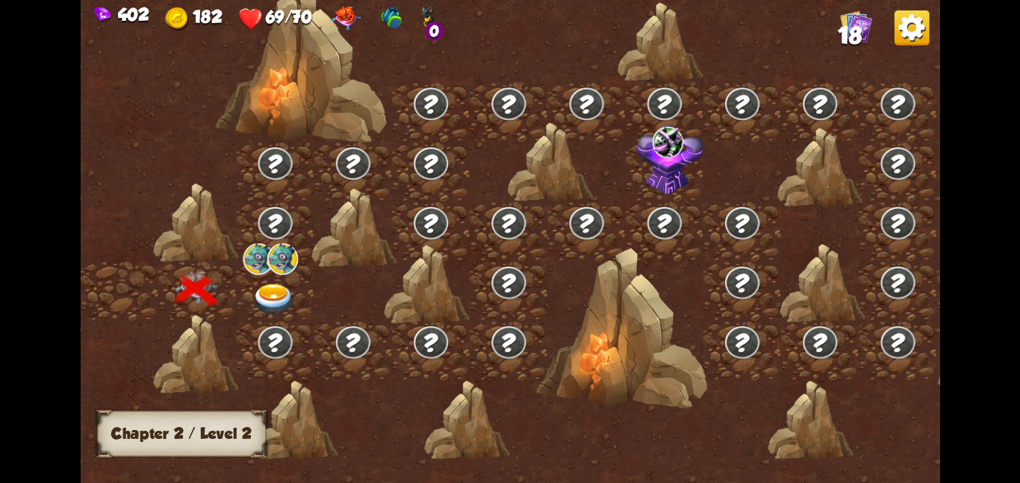
click at [261, 255] on img at bounding box center [258, 258] width 31 height 31
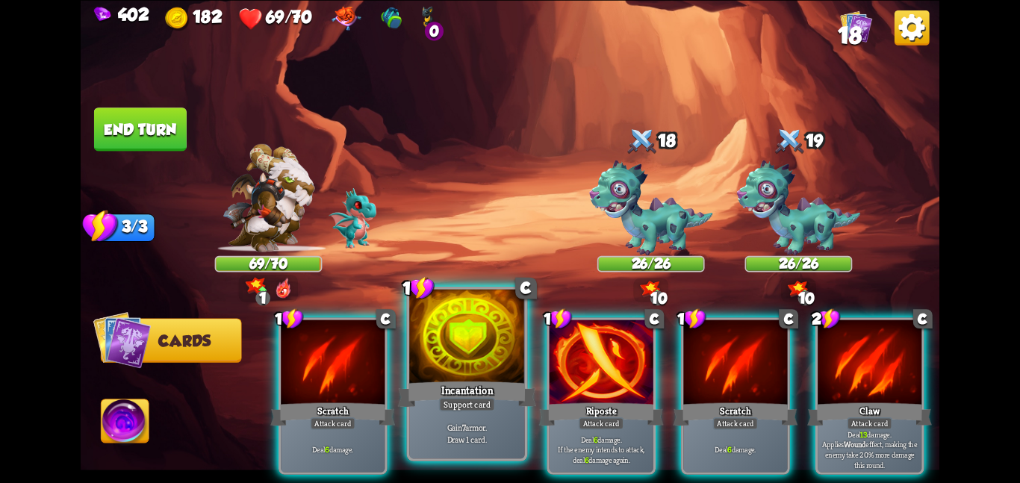
click at [490, 373] on div at bounding box center [467, 337] width 116 height 97
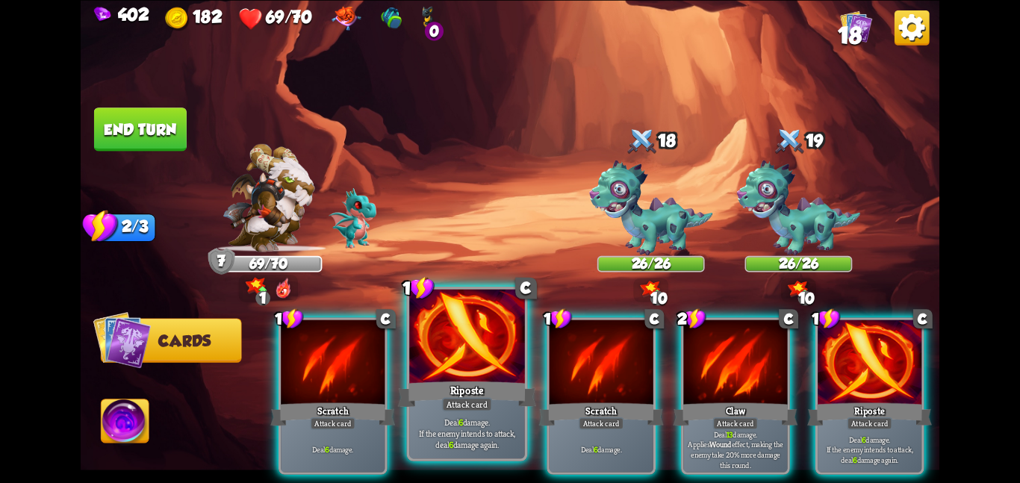
click at [475, 364] on div at bounding box center [467, 337] width 116 height 97
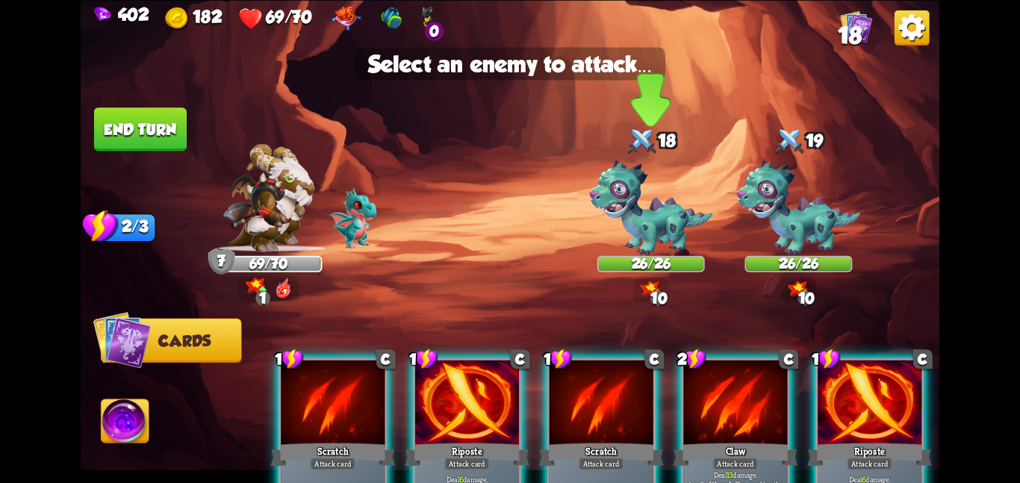
click at [637, 231] on img at bounding box center [650, 208] width 123 height 96
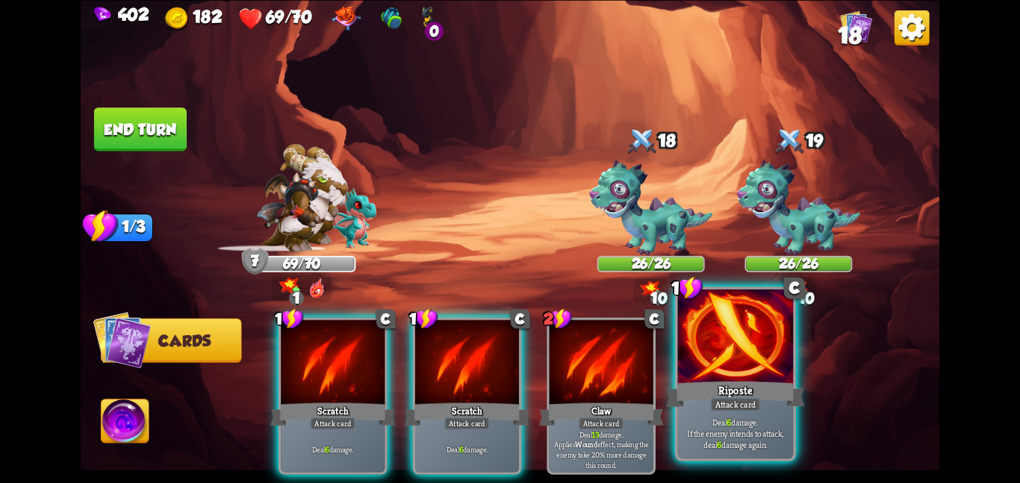
click at [711, 339] on div at bounding box center [736, 337] width 116 height 97
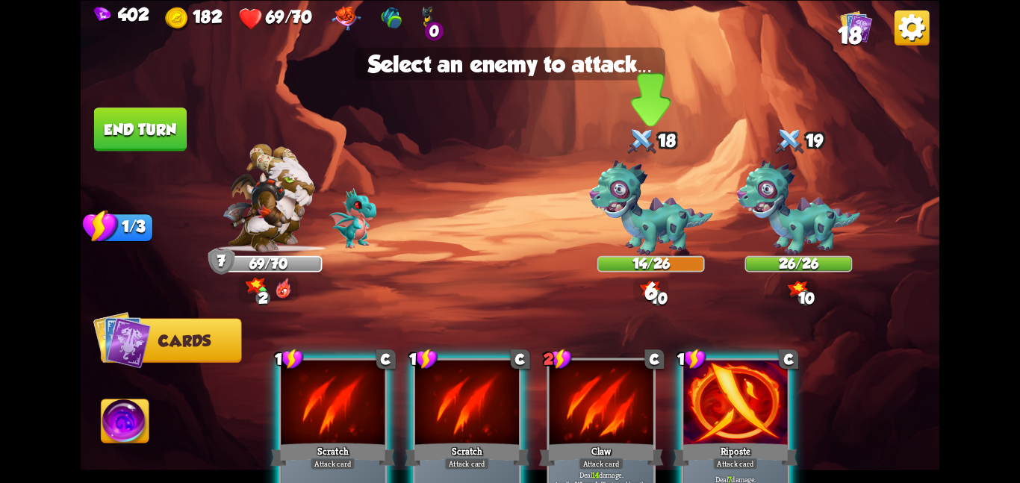
click at [654, 225] on img at bounding box center [650, 208] width 123 height 96
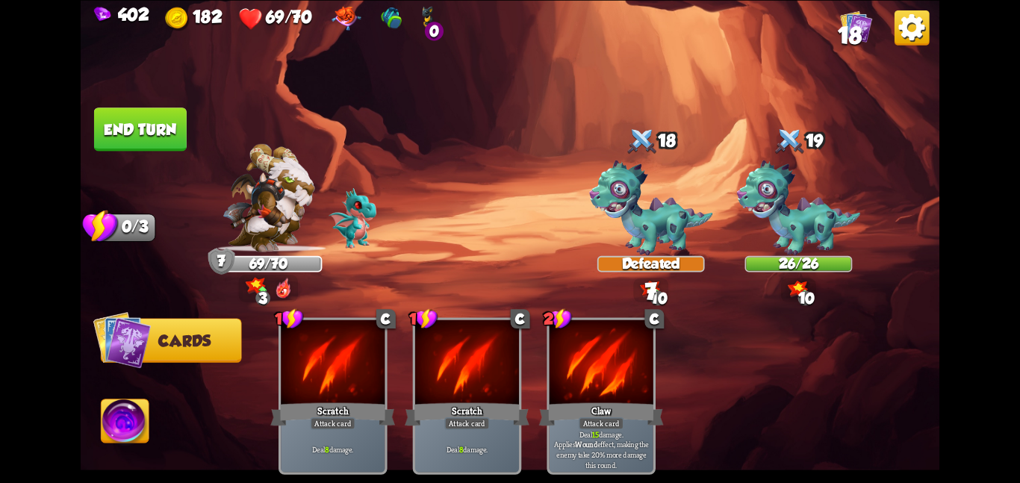
click at [141, 119] on button "End turn" at bounding box center [140, 128] width 93 height 43
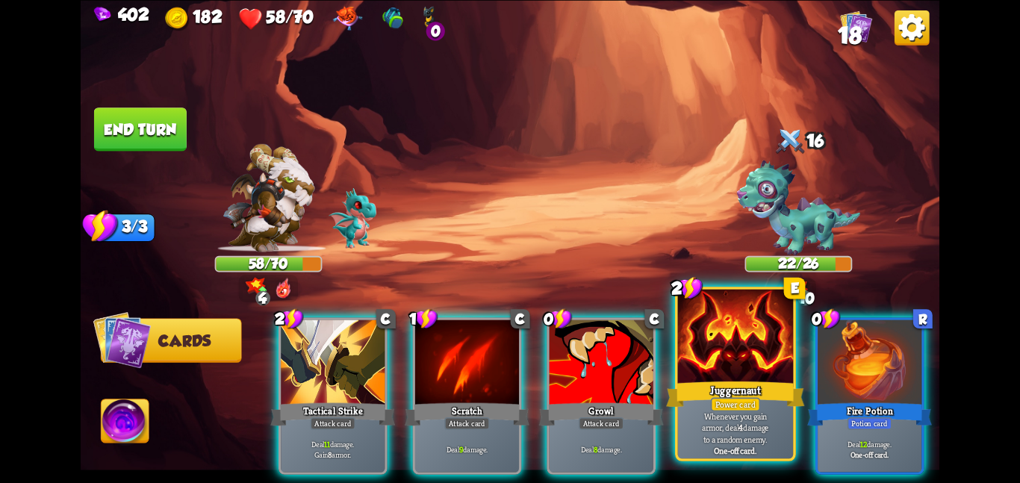
click at [742, 384] on div "Juggernaut" at bounding box center [735, 393] width 138 height 31
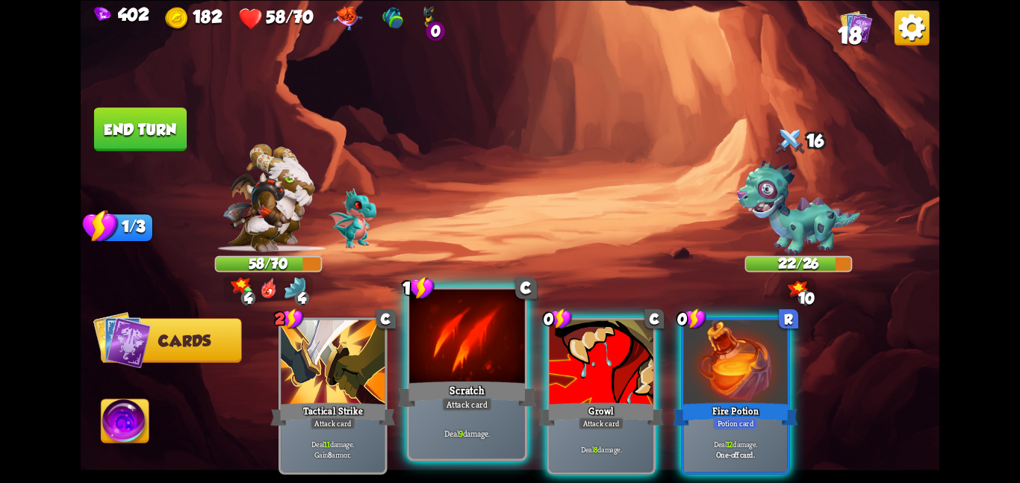
click at [495, 376] on div at bounding box center [467, 337] width 116 height 97
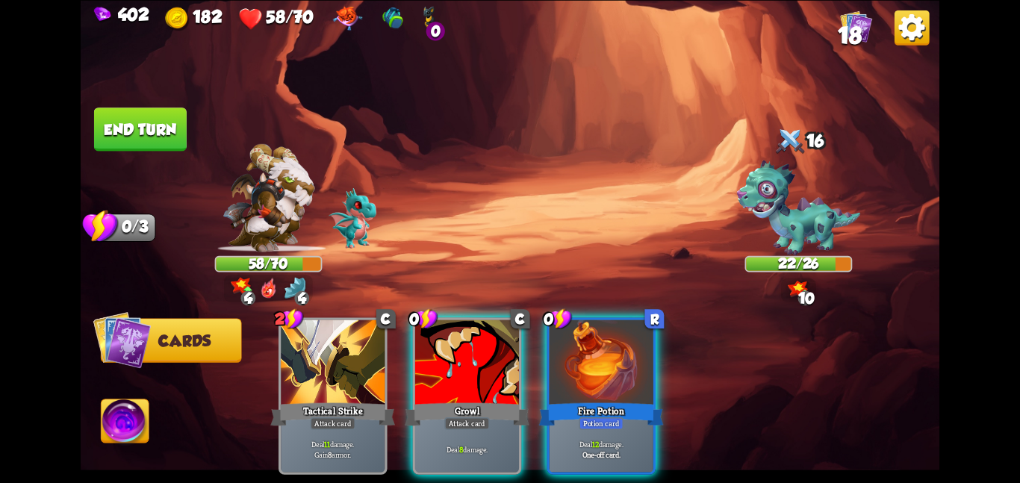
click at [495, 376] on div at bounding box center [467, 362] width 104 height 87
click at [549, 376] on div at bounding box center [601, 362] width 104 height 87
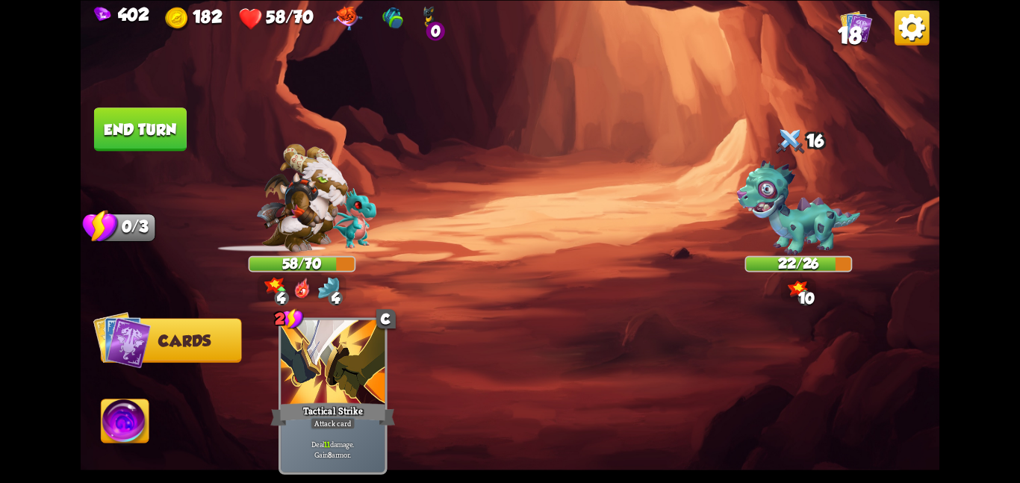
click at [495, 376] on div "2 C Tactical Strike Attack card Deal 11 damage. Gain 8 armor." at bounding box center [595, 375] width 687 height 215
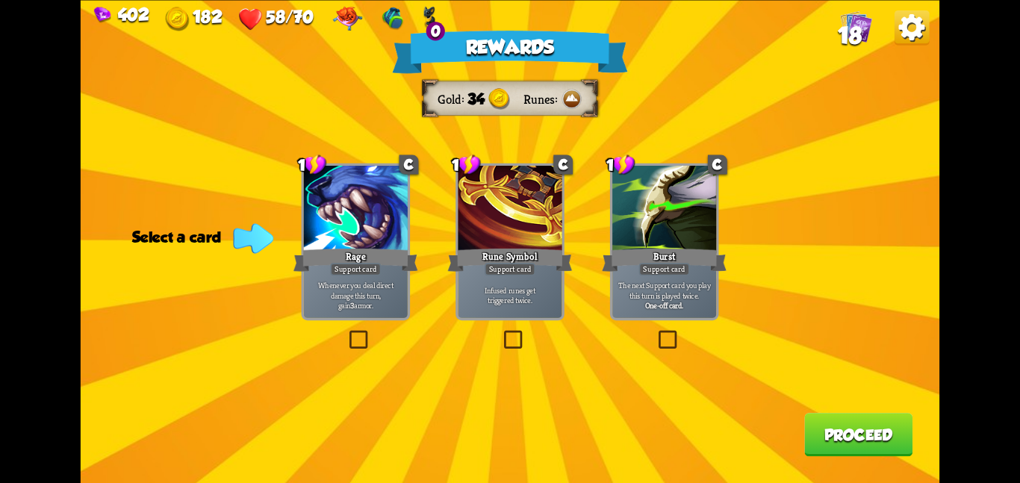
click at [465, 254] on div "Rune Symbol" at bounding box center [510, 260] width 125 height 28
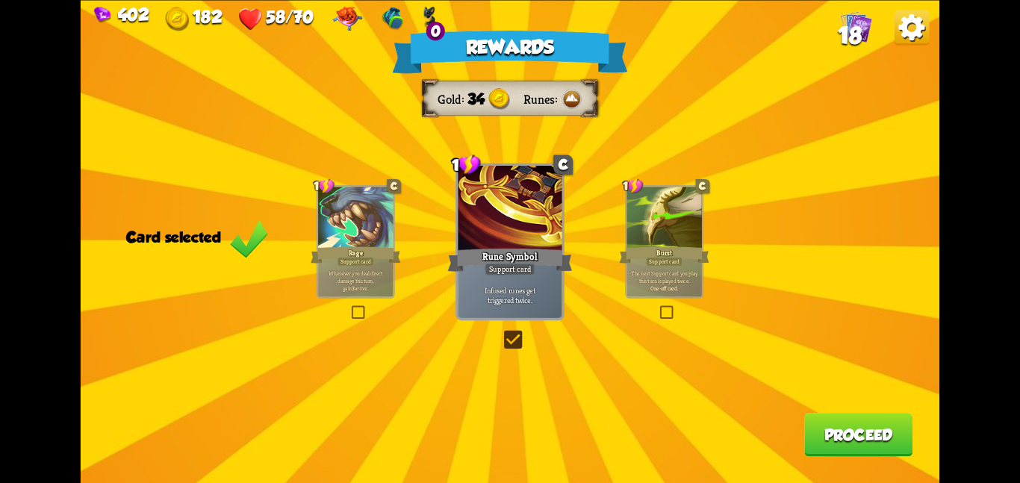
click at [830, 432] on button "Proceed" at bounding box center [858, 434] width 108 height 43
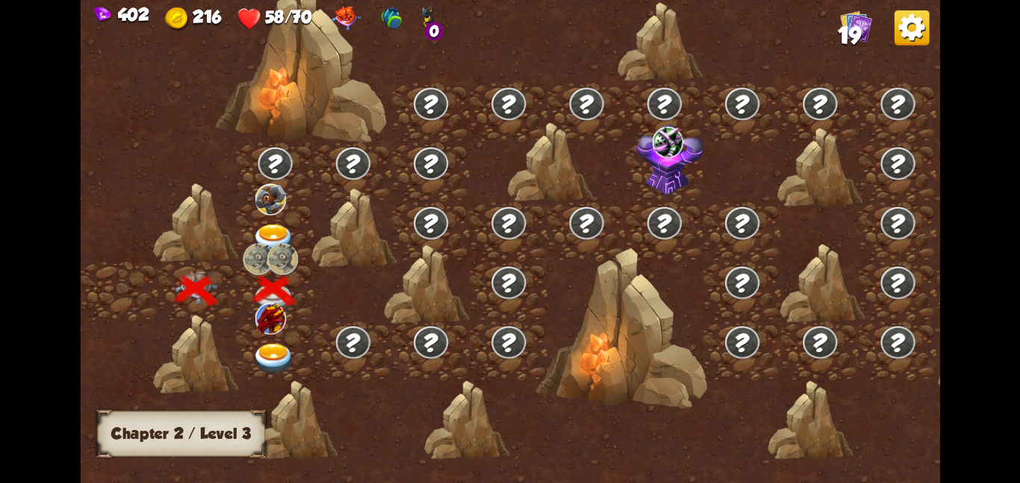
click at [299, 340] on div at bounding box center [275, 351] width 78 height 60
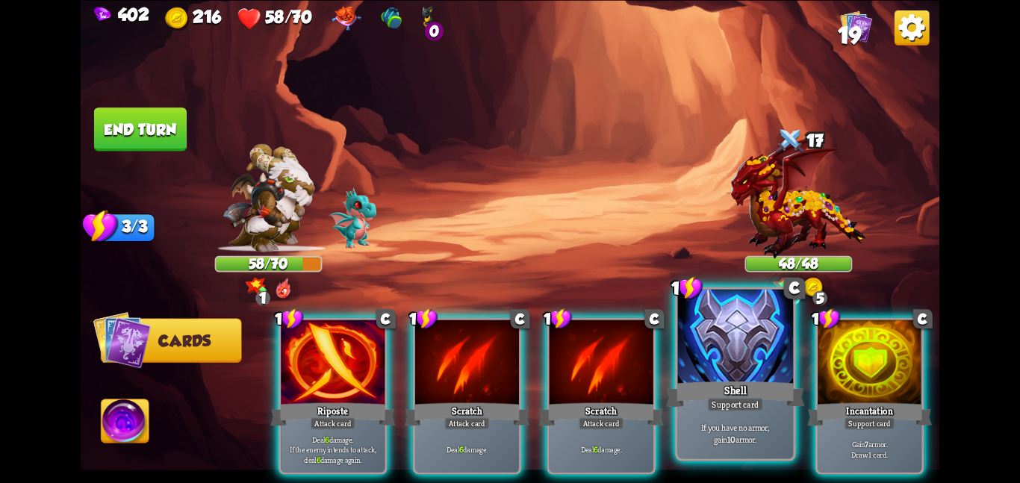
click at [763, 393] on div "Shell" at bounding box center [735, 393] width 138 height 31
click at [807, 400] on div "Incantation" at bounding box center [869, 414] width 125 height 28
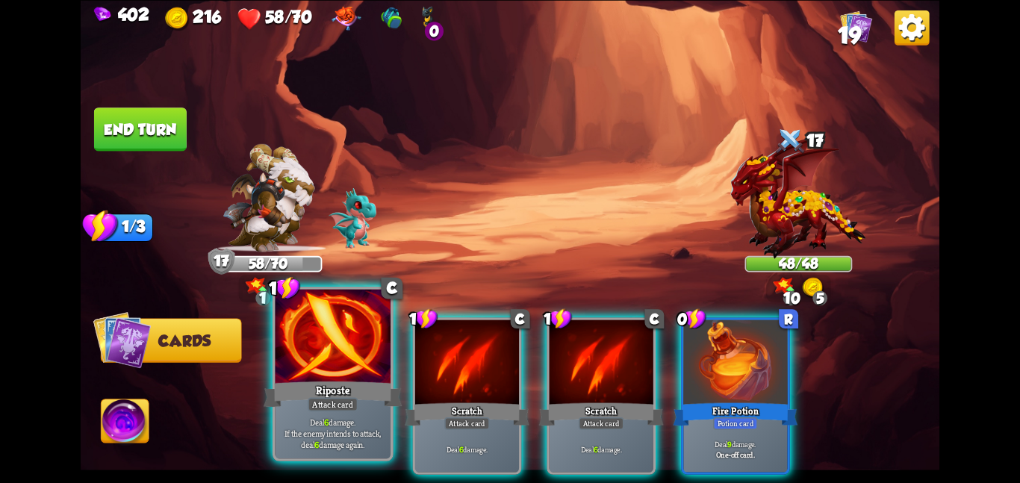
click at [335, 348] on div at bounding box center [333, 337] width 116 height 97
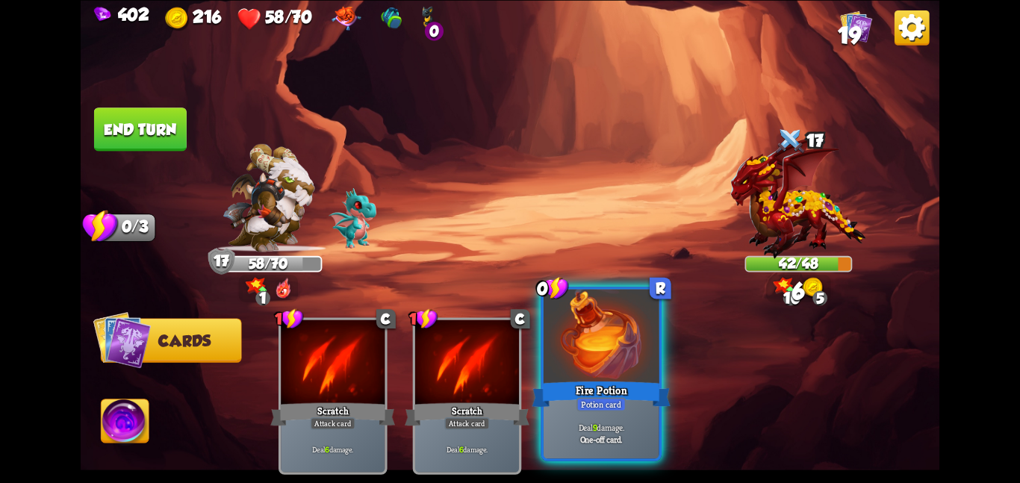
click at [575, 339] on div at bounding box center [601, 337] width 116 height 97
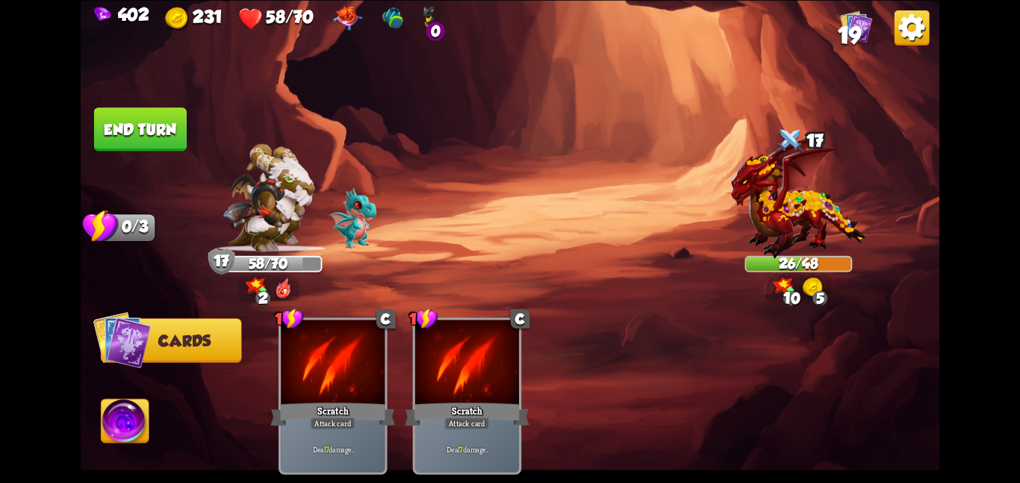
click at [175, 131] on button "End turn" at bounding box center [140, 129] width 94 height 45
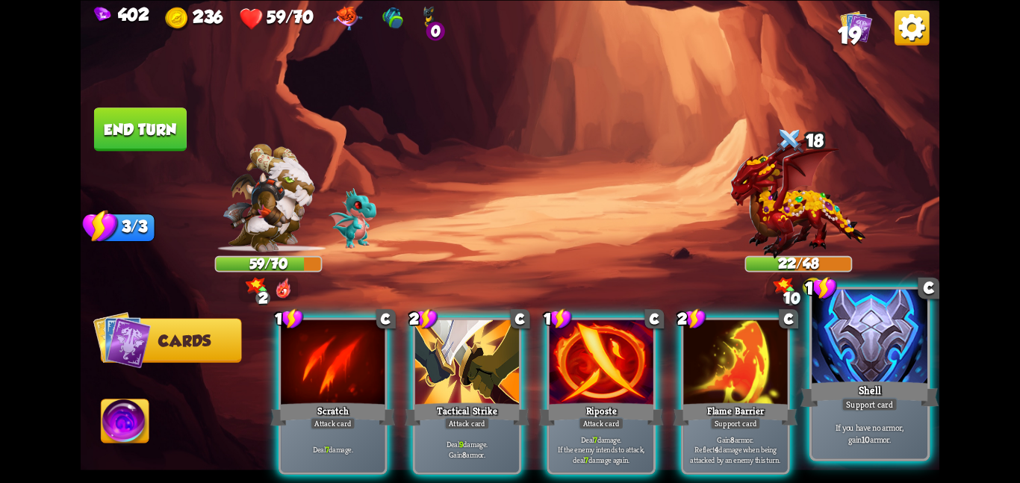
click at [846, 329] on div at bounding box center [869, 337] width 116 height 97
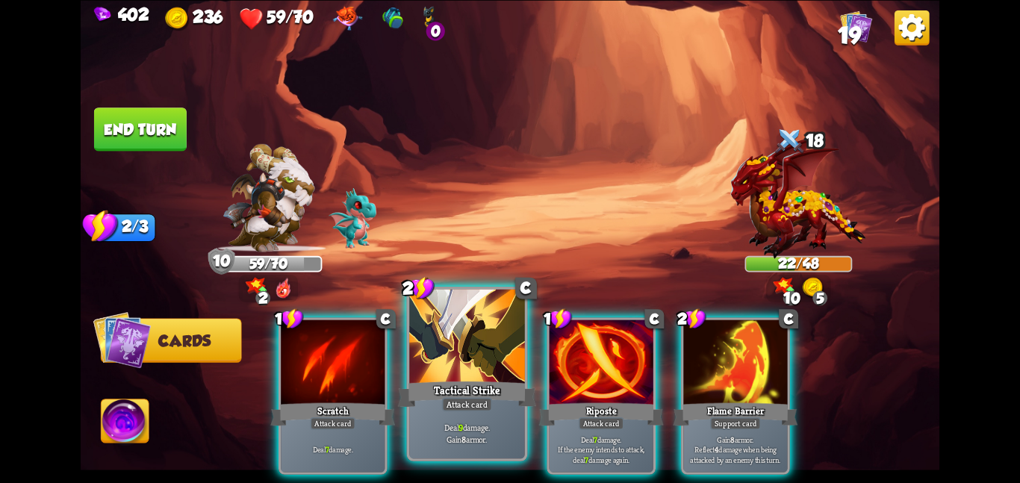
click at [465, 355] on div at bounding box center [467, 337] width 116 height 97
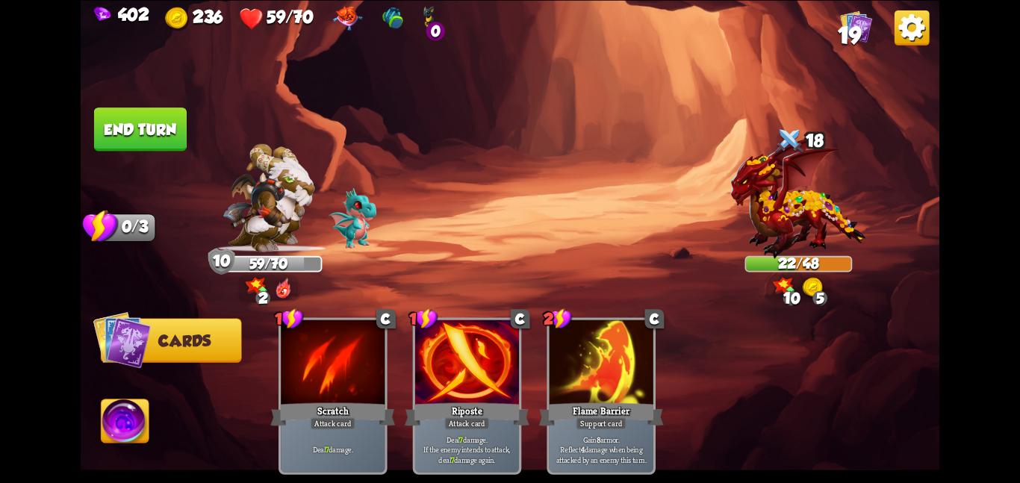
click at [465, 355] on div at bounding box center [467, 362] width 104 height 87
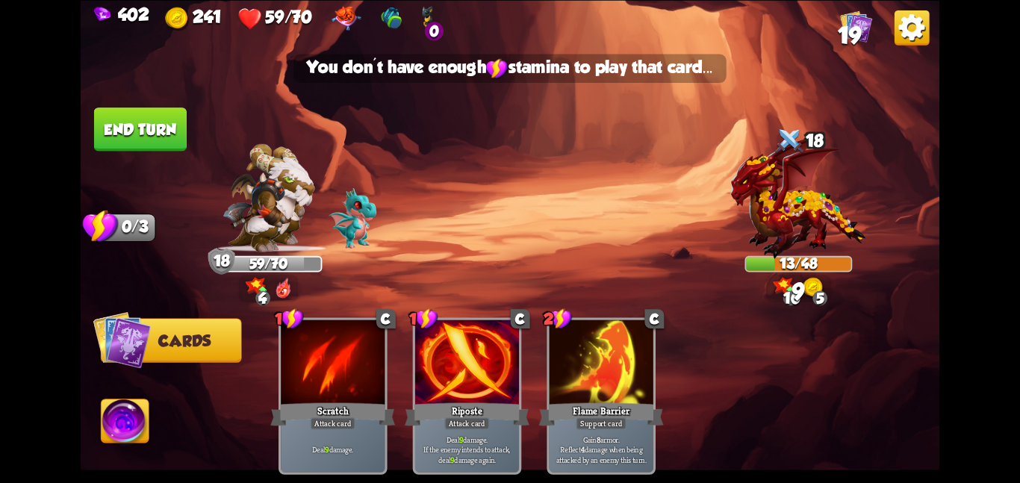
click at [147, 139] on button "End turn" at bounding box center [139, 129] width 93 height 44
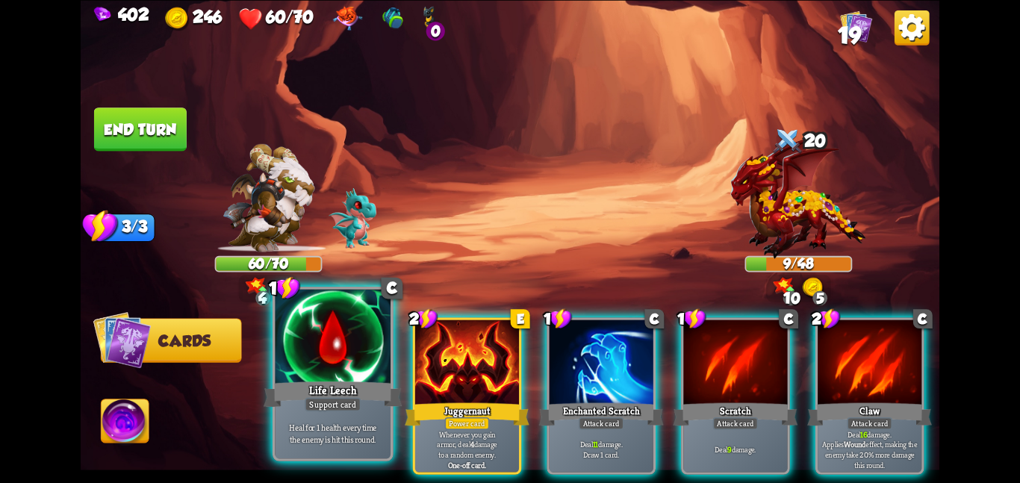
click at [377, 337] on div at bounding box center [333, 337] width 116 height 97
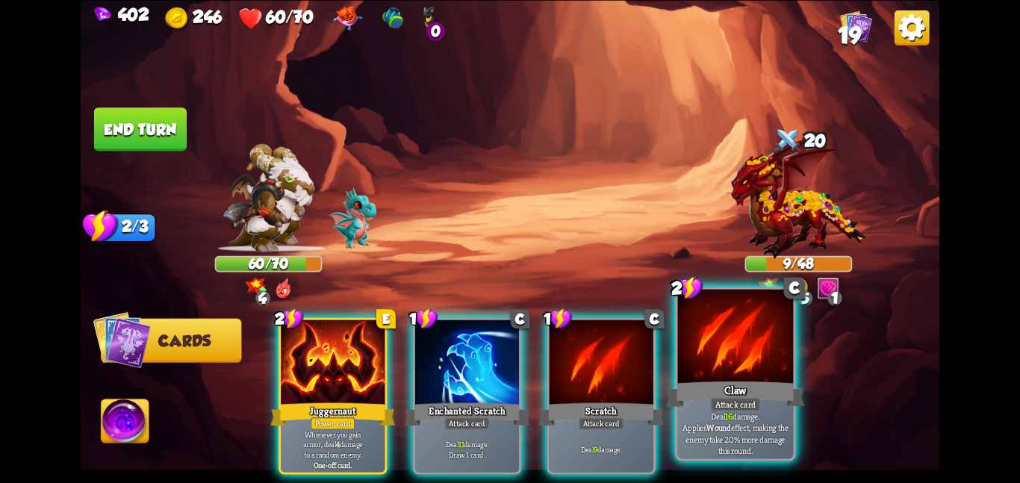
click at [740, 366] on div at bounding box center [736, 337] width 116 height 97
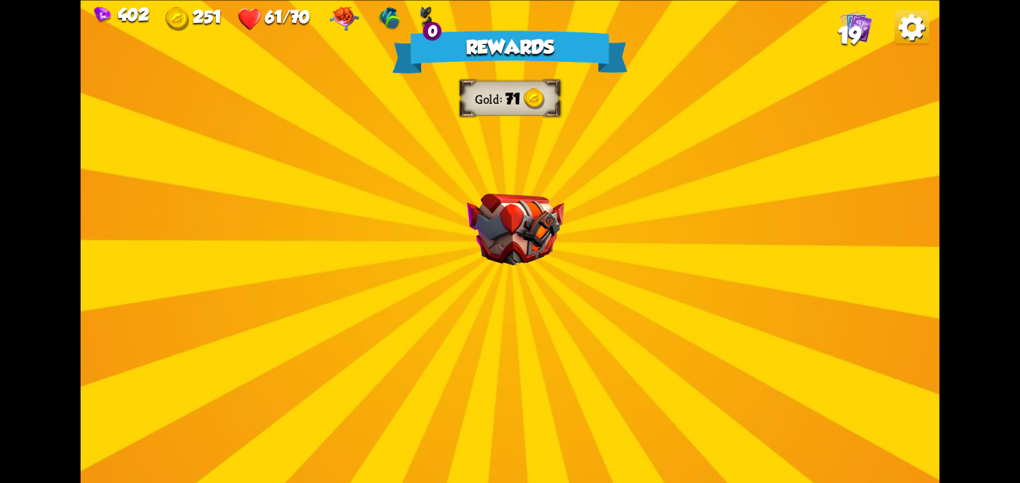
click at [855, 25] on img at bounding box center [856, 26] width 32 height 32
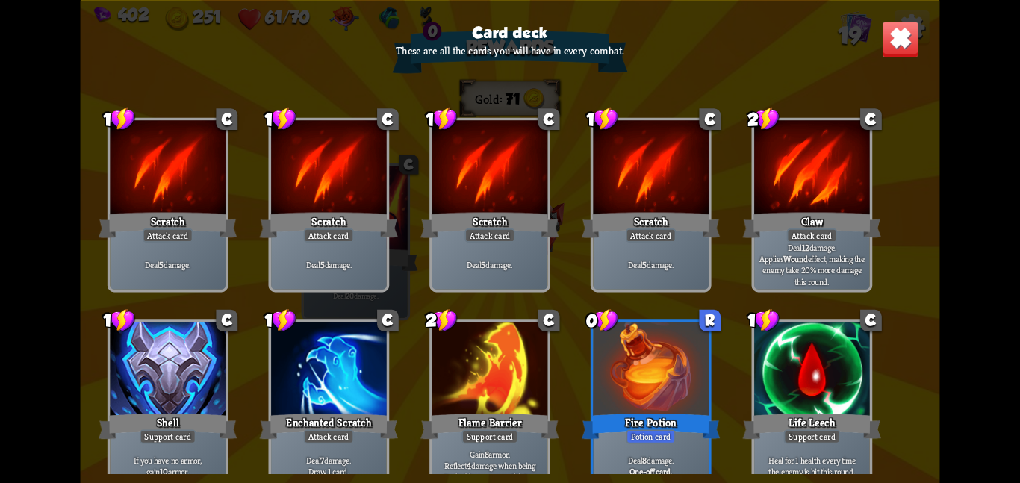
click at [891, 25] on img at bounding box center [900, 38] width 37 height 37
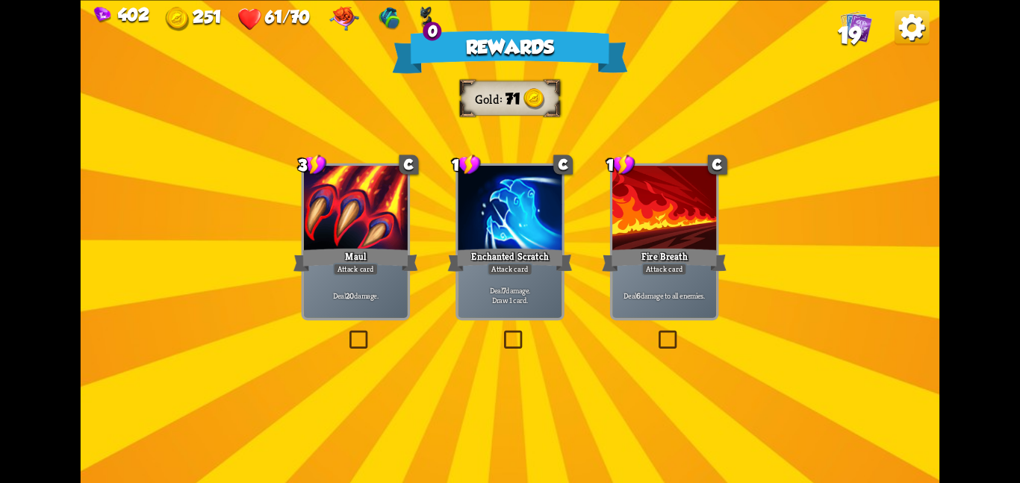
click at [370, 226] on div at bounding box center [356, 209] width 104 height 87
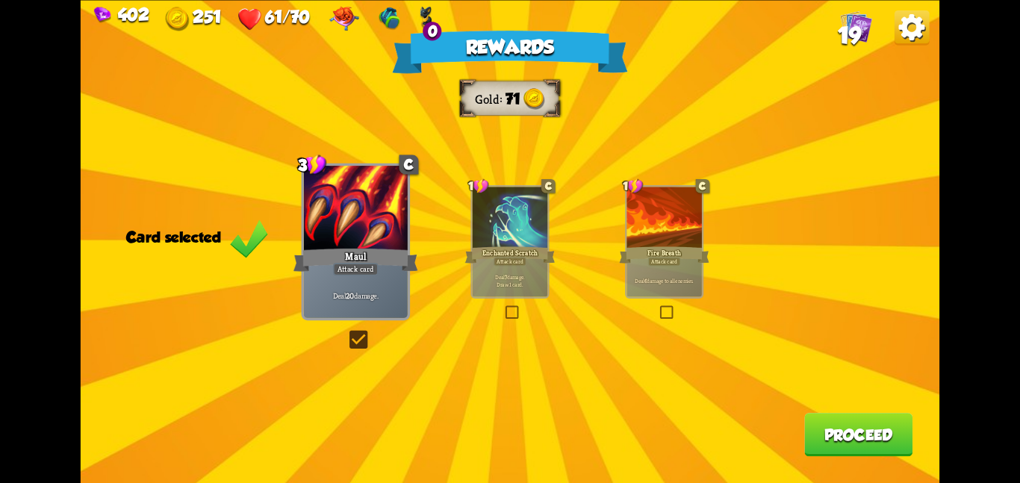
click at [370, 226] on div at bounding box center [356, 209] width 104 height 87
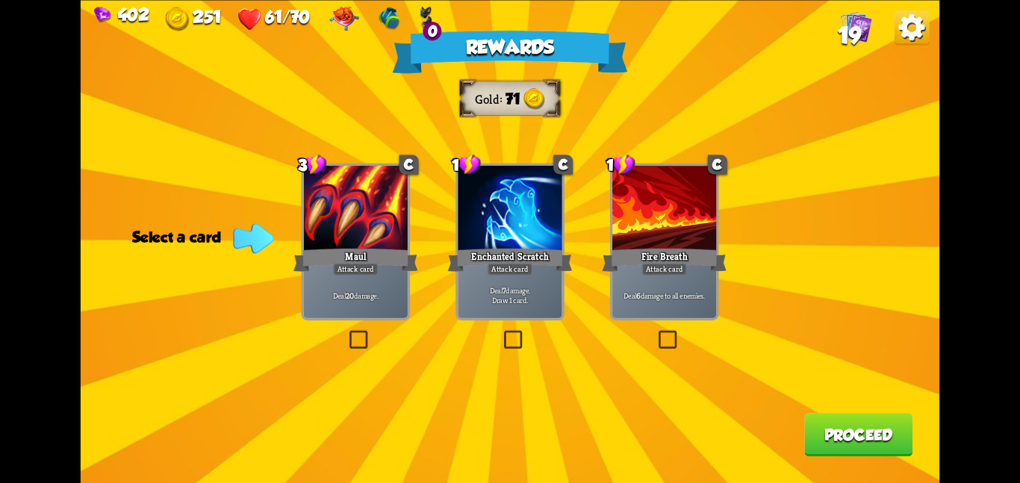
click at [392, 225] on div at bounding box center [356, 209] width 104 height 87
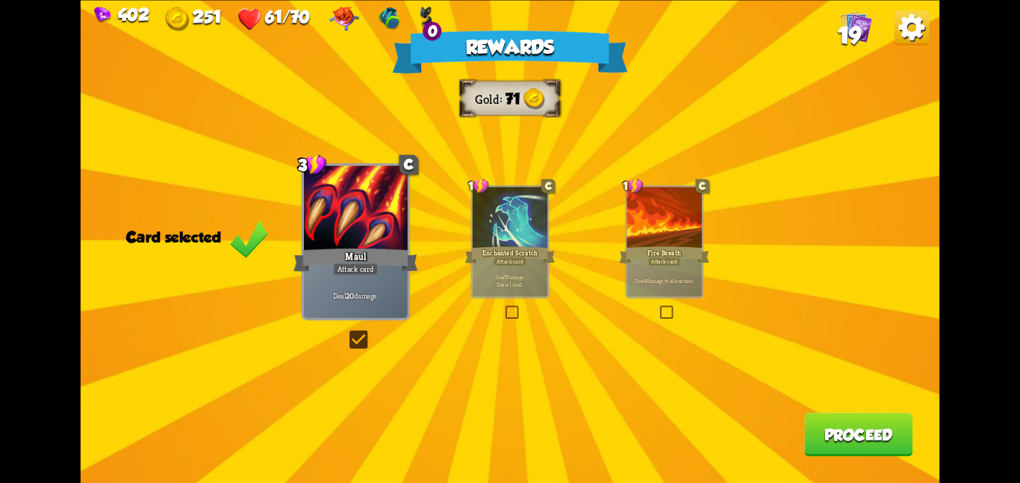
click at [829, 425] on button "Proceed" at bounding box center [858, 434] width 108 height 43
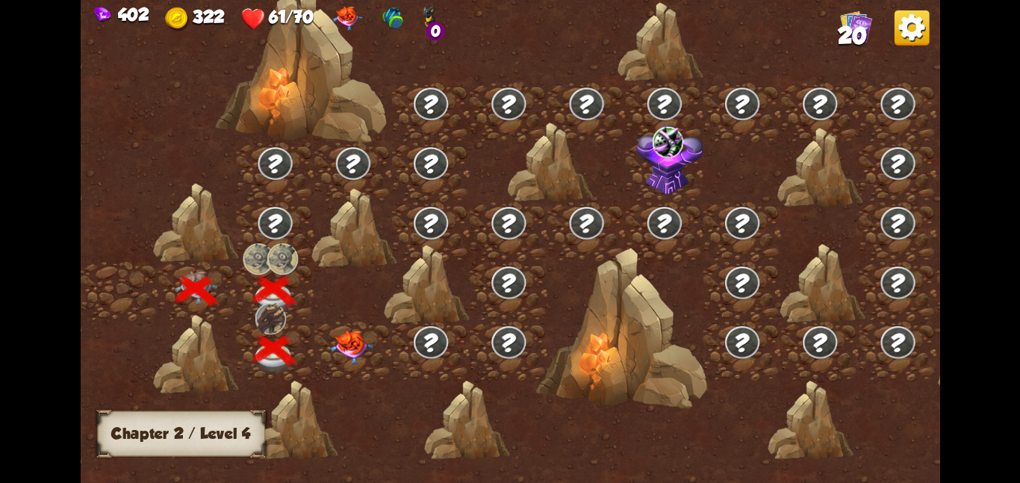
click at [354, 345] on img at bounding box center [351, 347] width 43 height 34
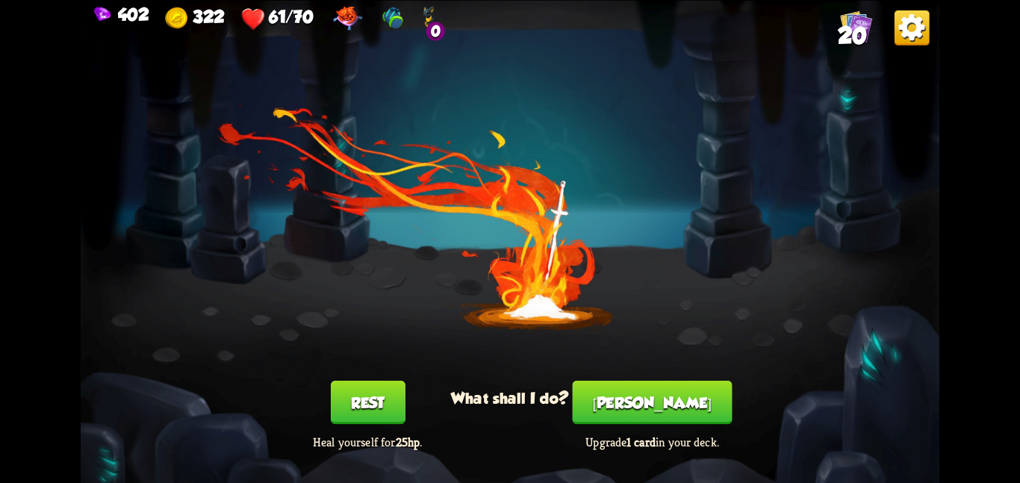
click at [638, 392] on button "Smith" at bounding box center [653, 402] width 160 height 43
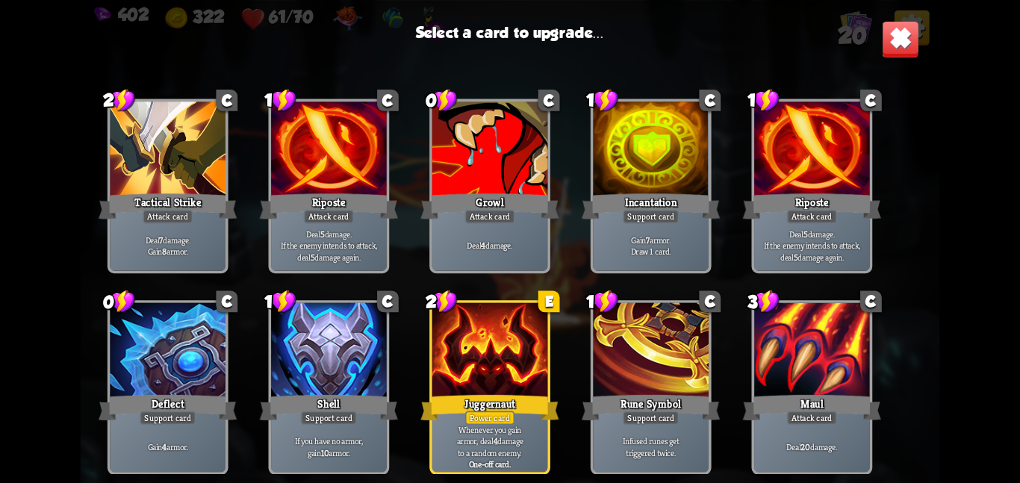
scroll to position [470, 0]
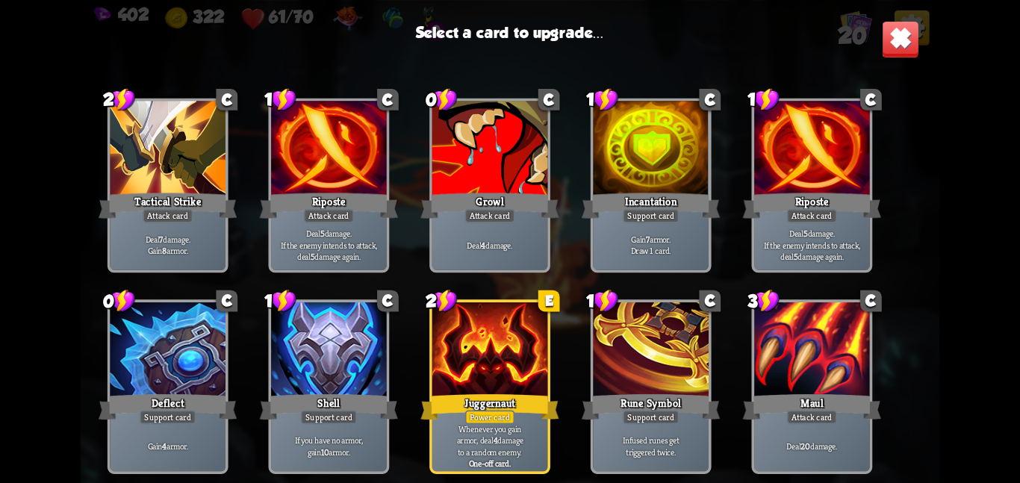
click at [505, 368] on div at bounding box center [490, 350] width 116 height 97
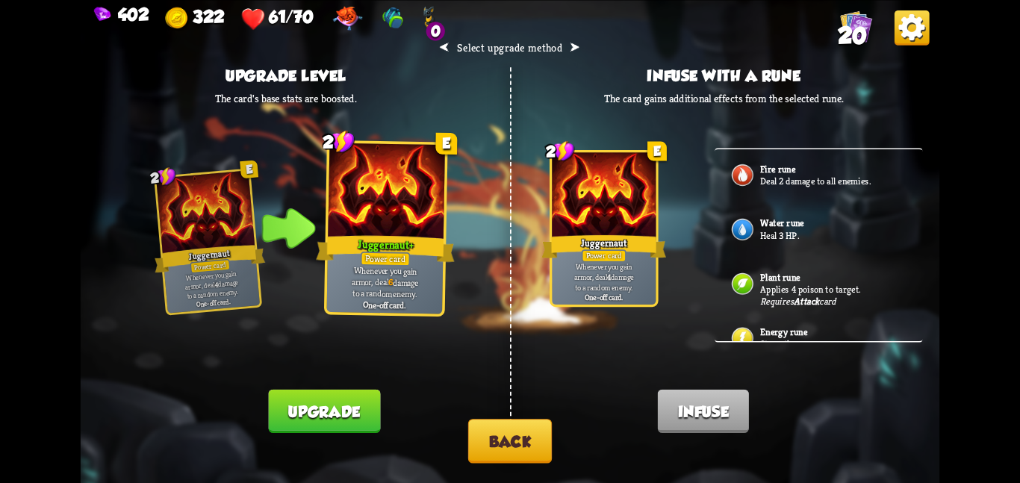
click at [367, 405] on button "Upgrade" at bounding box center [325, 410] width 112 height 43
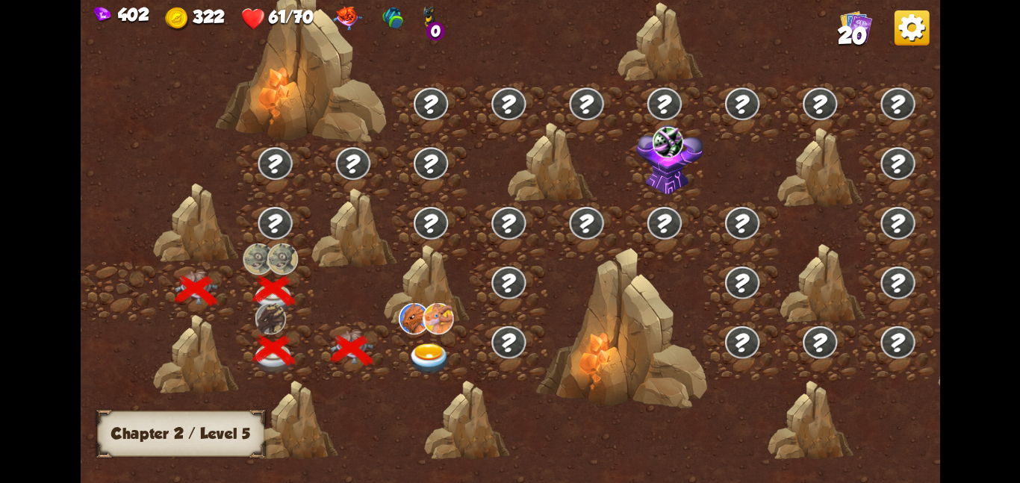
click at [443, 361] on img at bounding box center [429, 358] width 43 height 31
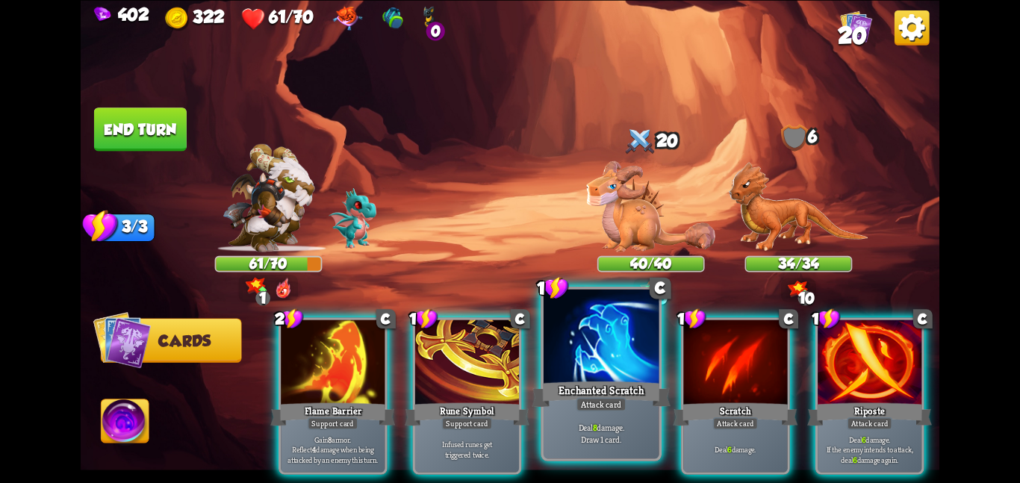
click at [638, 346] on div at bounding box center [601, 337] width 116 height 97
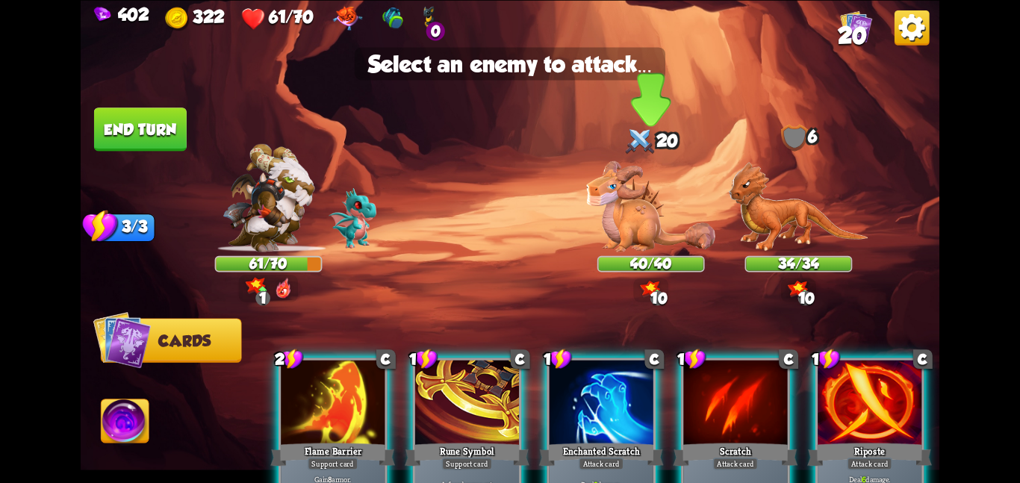
click at [642, 227] on img at bounding box center [650, 205] width 129 height 90
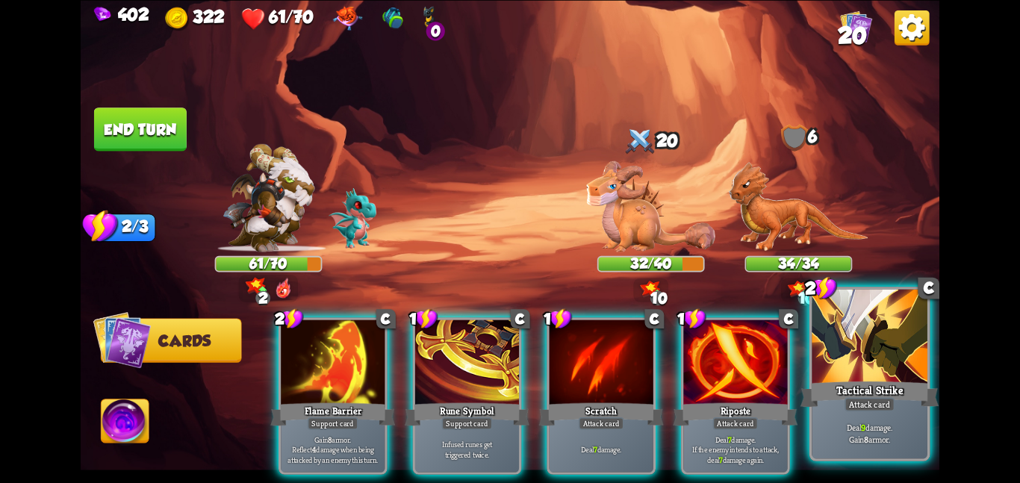
click at [882, 414] on div "Deal 9 damage. Gain 8 armor." at bounding box center [869, 433] width 116 height 50
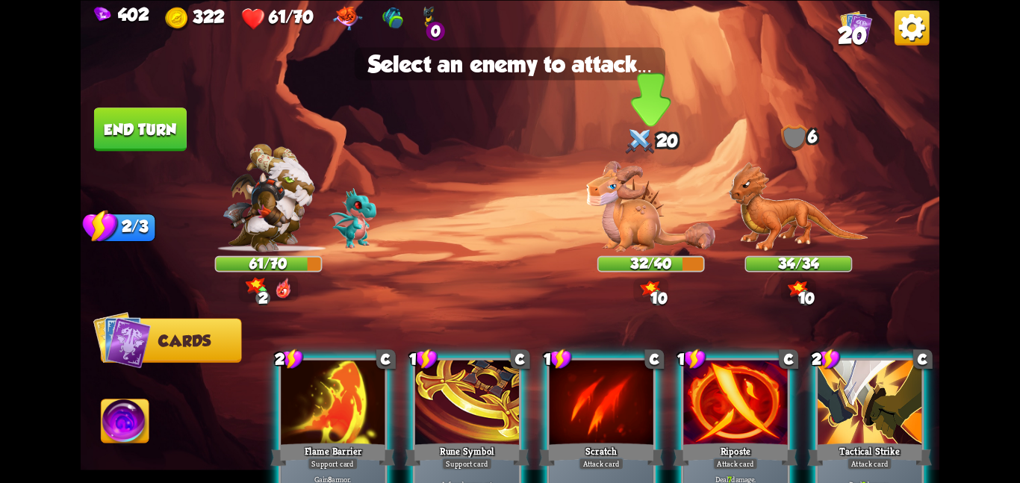
click at [602, 205] on img at bounding box center [650, 205] width 129 height 90
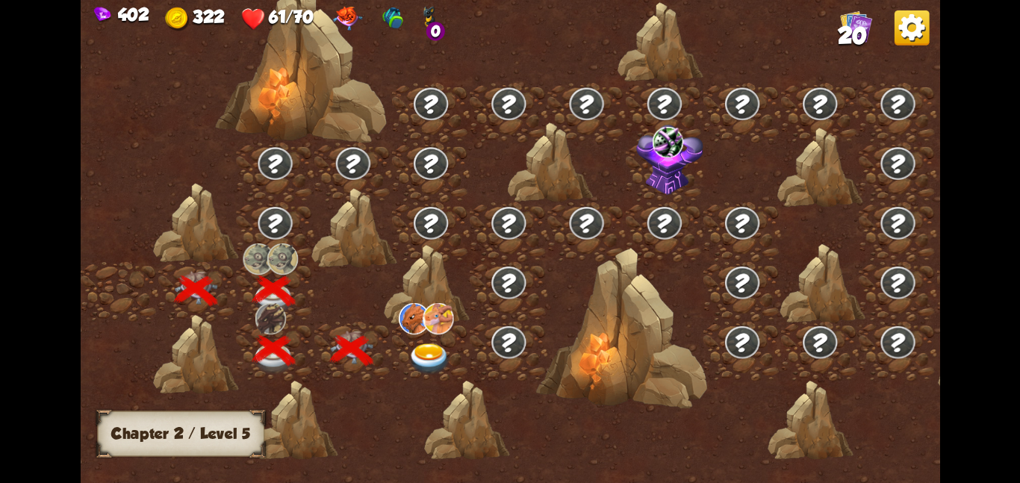
click at [432, 350] on img at bounding box center [429, 358] width 43 height 31
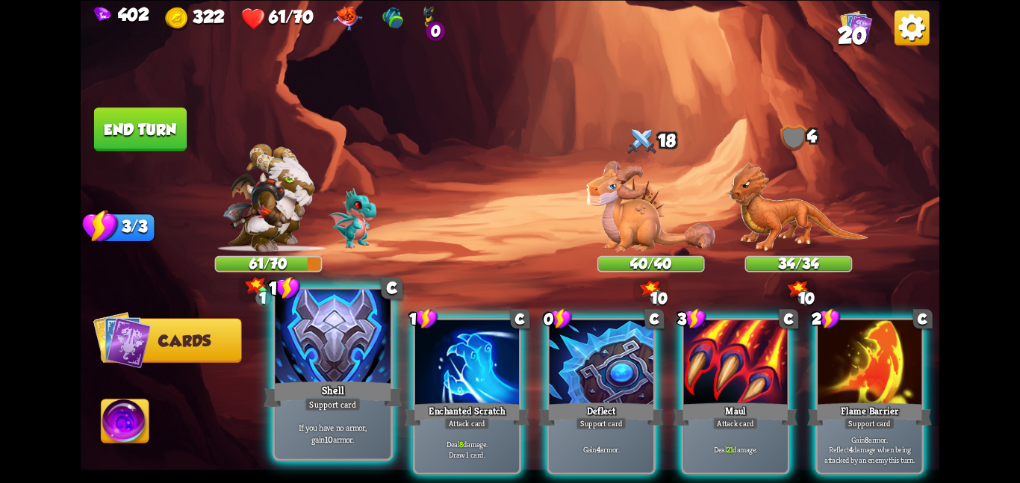
click at [362, 347] on div at bounding box center [333, 337] width 116 height 97
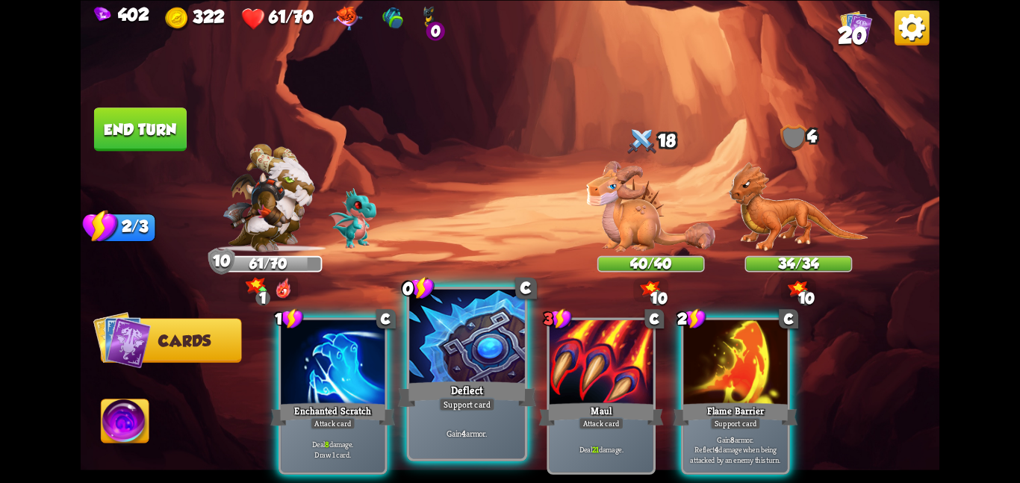
click at [461, 368] on div at bounding box center [467, 337] width 116 height 97
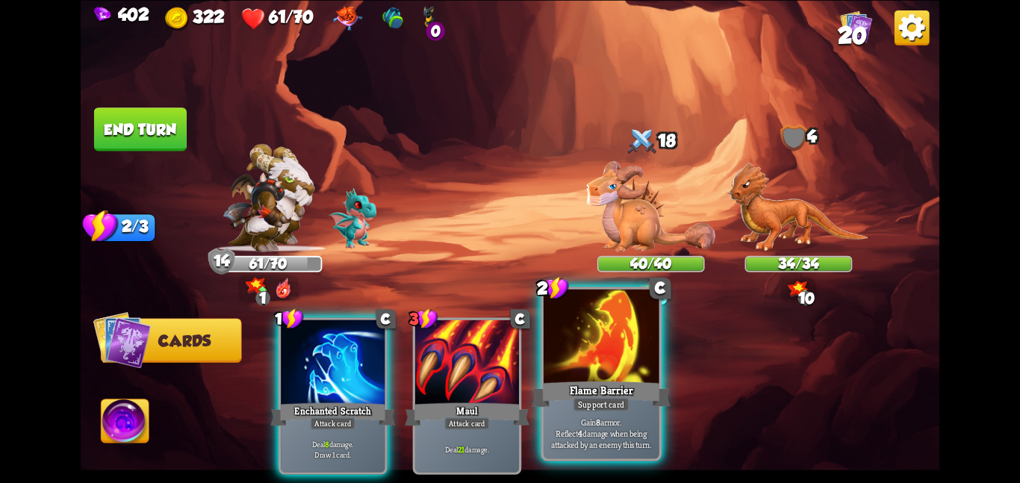
click at [601, 355] on div at bounding box center [601, 337] width 116 height 97
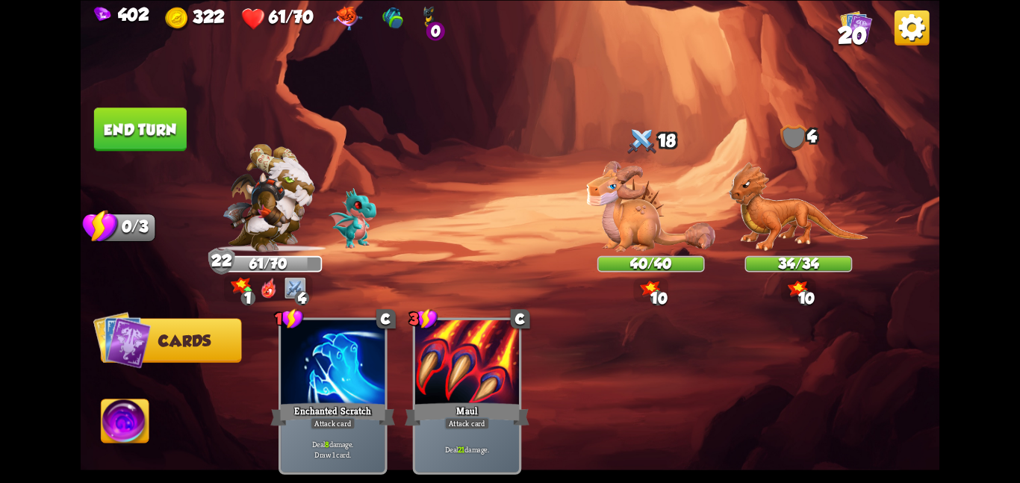
click at [163, 140] on button "End turn" at bounding box center [140, 128] width 93 height 43
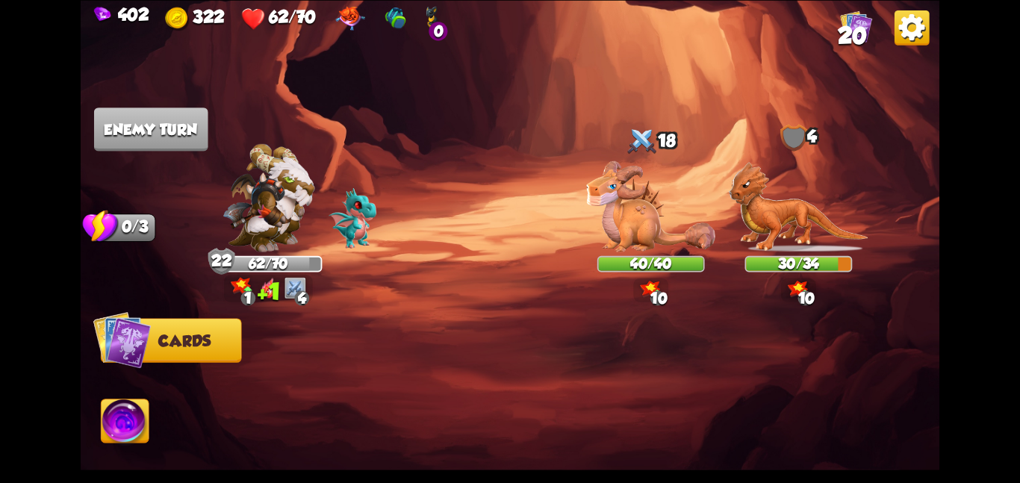
click at [588, 246] on img at bounding box center [650, 205] width 129 height 90
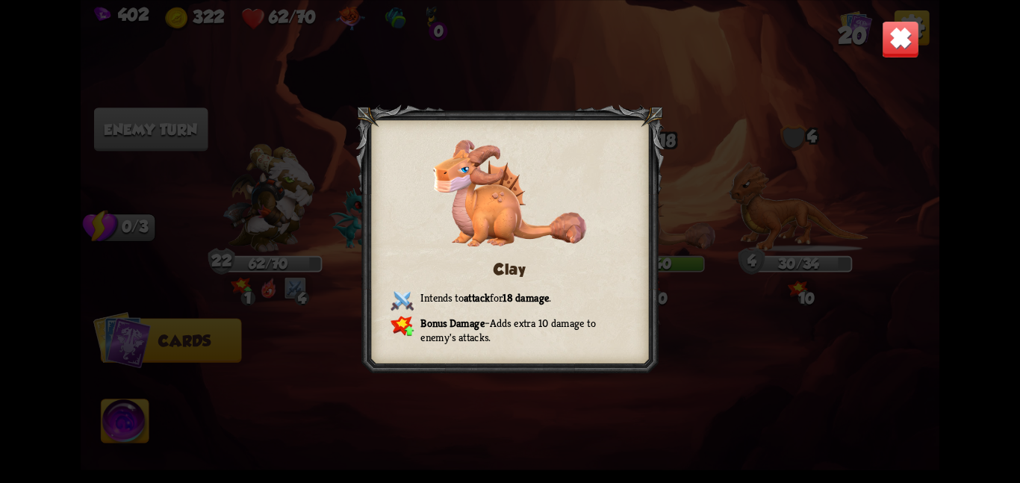
click at [895, 52] on img at bounding box center [900, 38] width 37 height 37
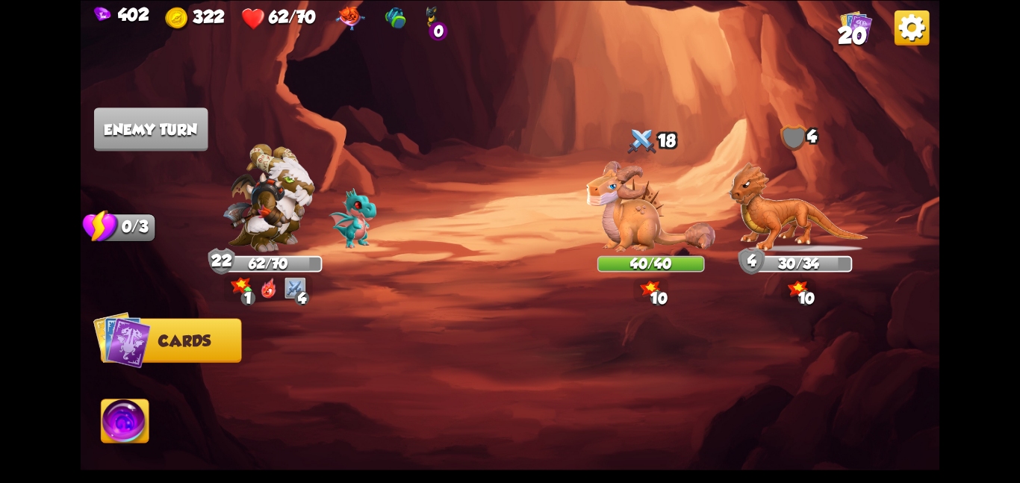
click at [787, 190] on img at bounding box center [799, 206] width 140 height 90
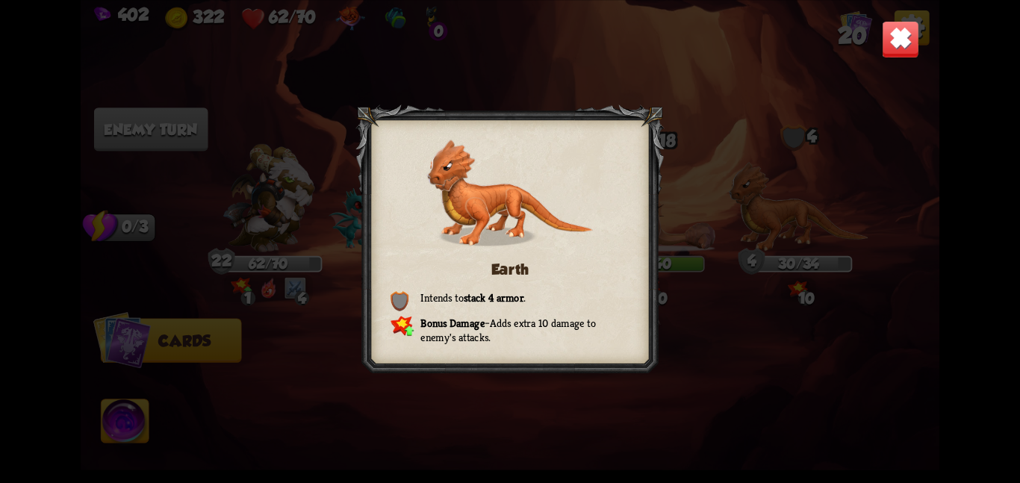
click at [893, 43] on img at bounding box center [900, 38] width 37 height 37
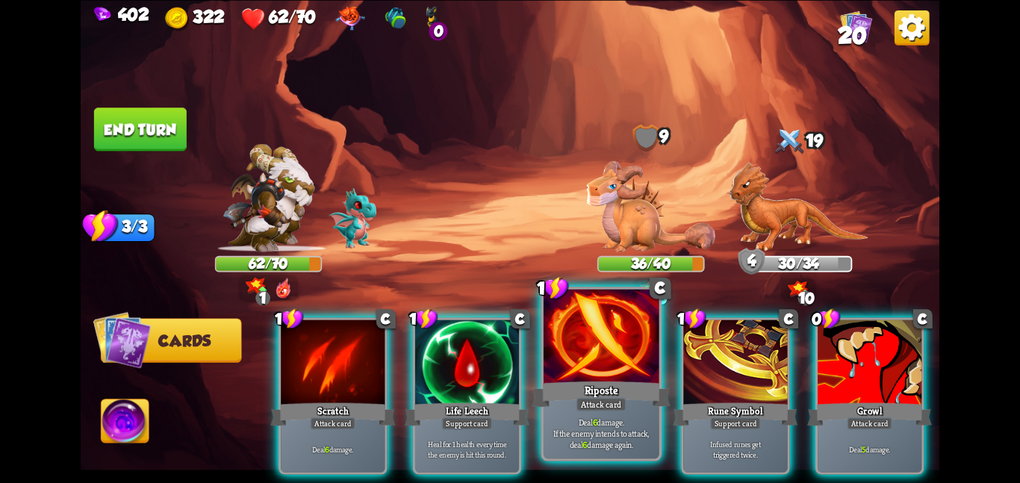
click at [566, 367] on div at bounding box center [601, 337] width 116 height 97
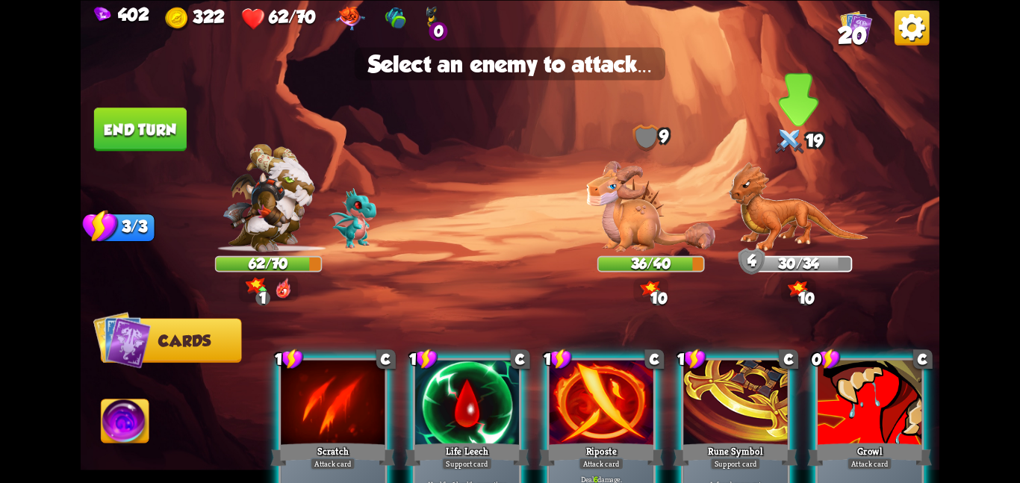
click at [764, 218] on img at bounding box center [799, 206] width 140 height 90
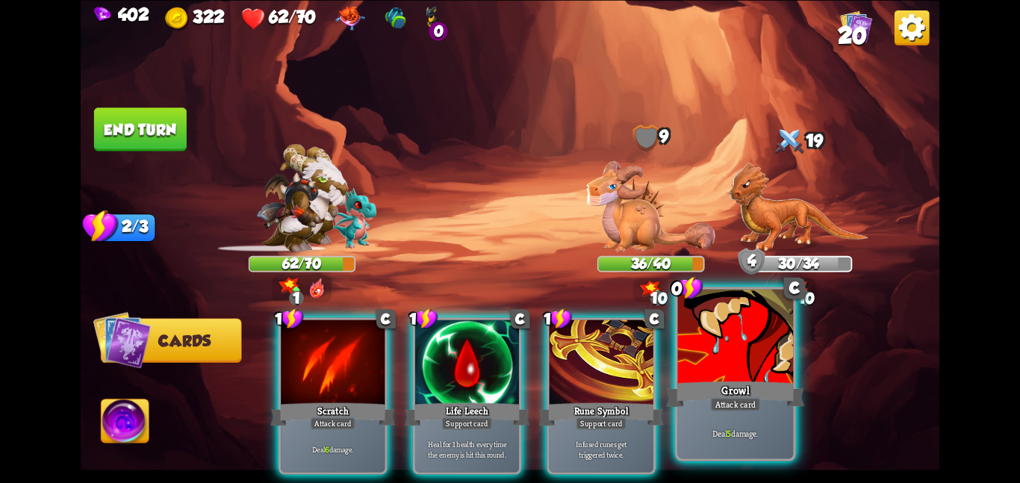
click at [732, 386] on div "Growl" at bounding box center [735, 393] width 138 height 31
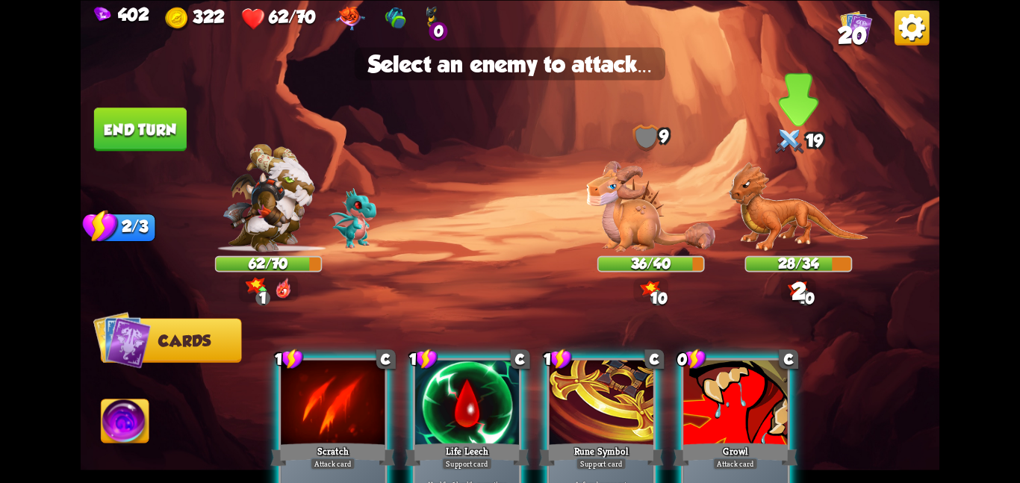
click at [778, 199] on img at bounding box center [799, 206] width 140 height 90
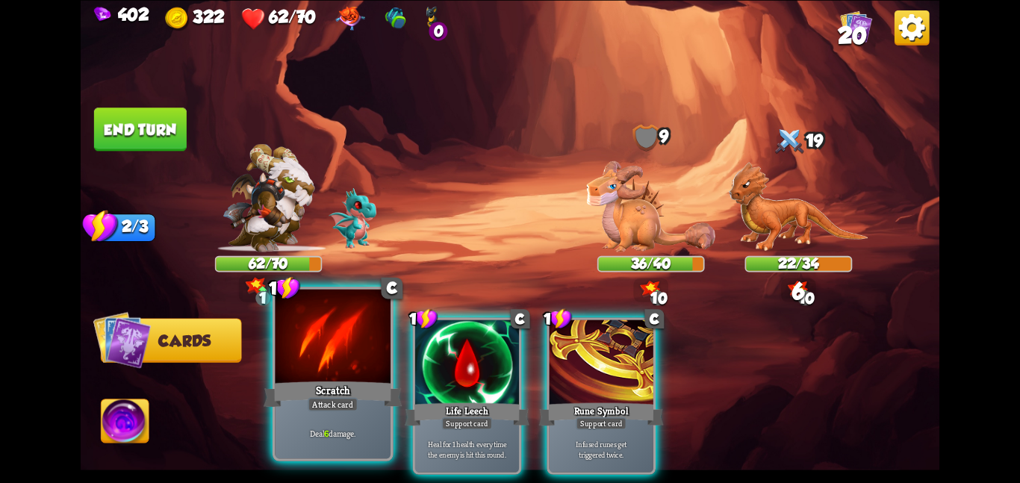
click at [384, 365] on div at bounding box center [333, 337] width 116 height 97
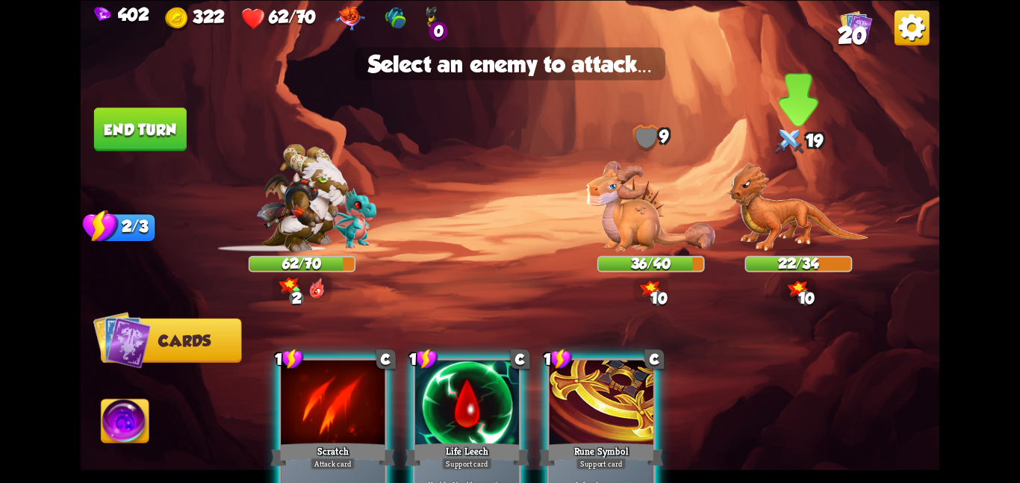
click at [752, 211] on img at bounding box center [799, 206] width 140 height 90
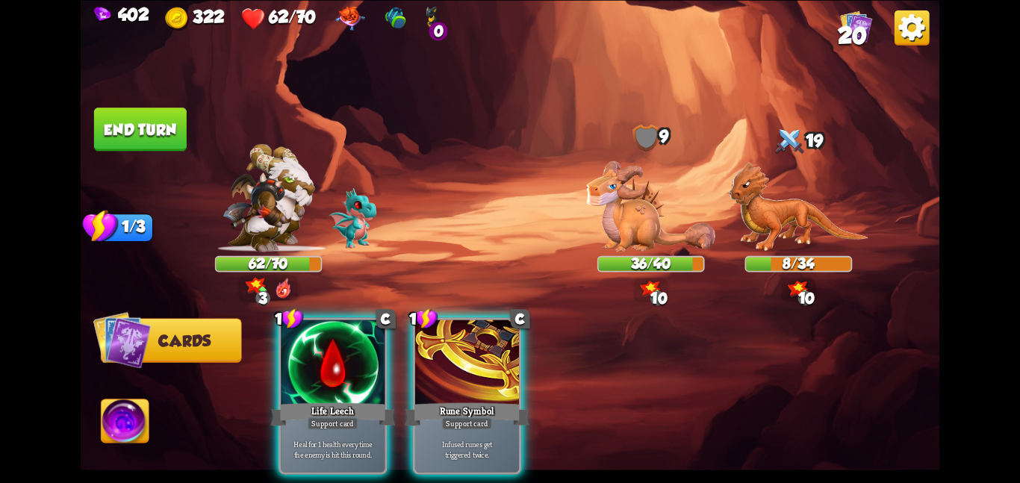
click at [142, 136] on button "End turn" at bounding box center [140, 128] width 93 height 43
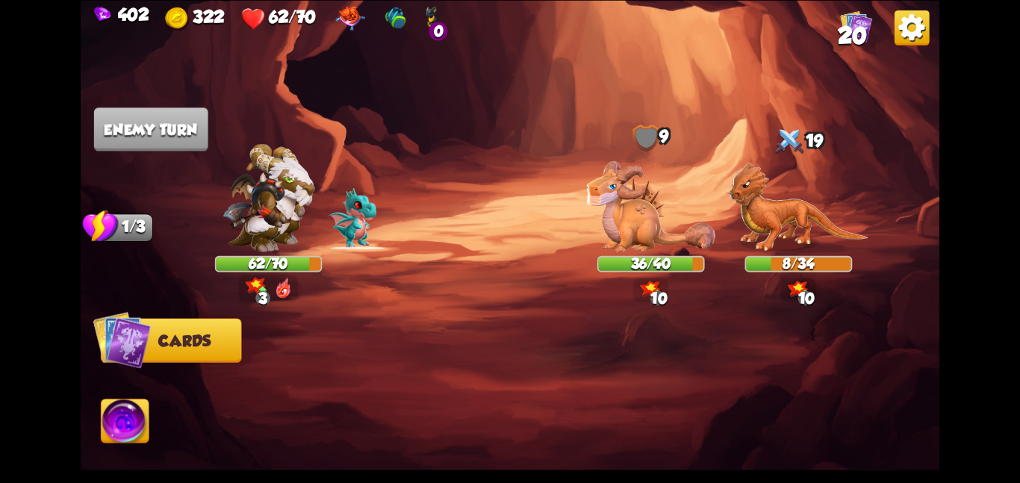
click at [129, 439] on img at bounding box center [126, 423] width 48 height 49
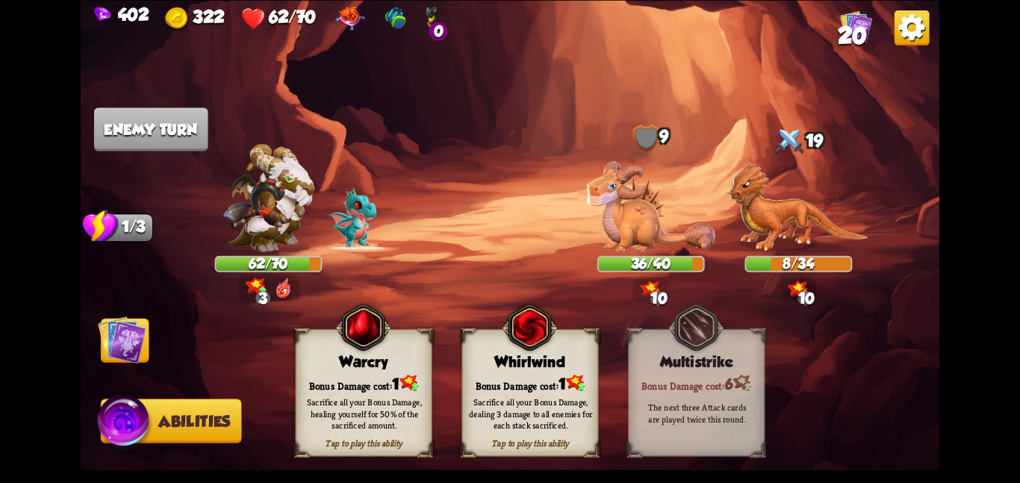
click at [506, 369] on div "Tap to play this ability Whirlwind Bonus Damage cost: 1 Sacrifice all your Bonu…" at bounding box center [529, 392] width 137 height 128
click at [125, 343] on img at bounding box center [122, 339] width 49 height 49
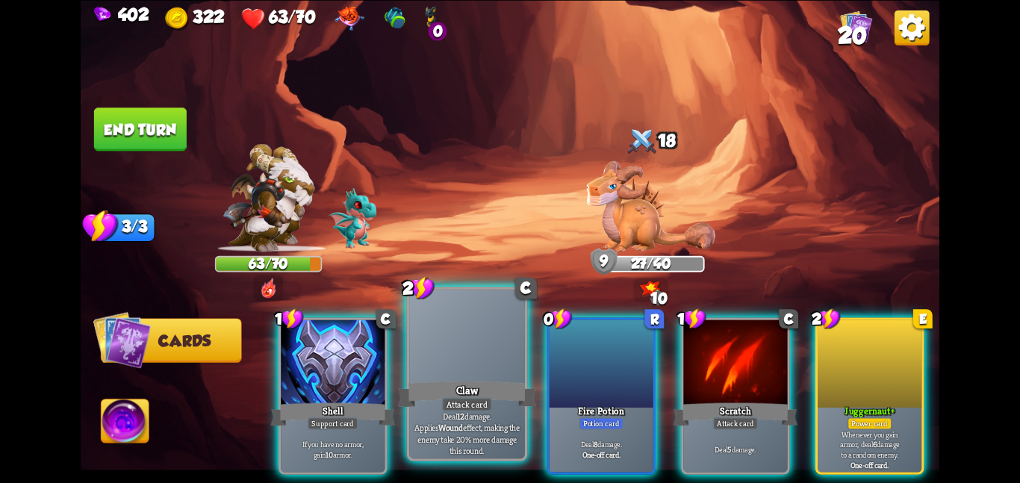
click at [504, 367] on div at bounding box center [467, 337] width 116 height 97
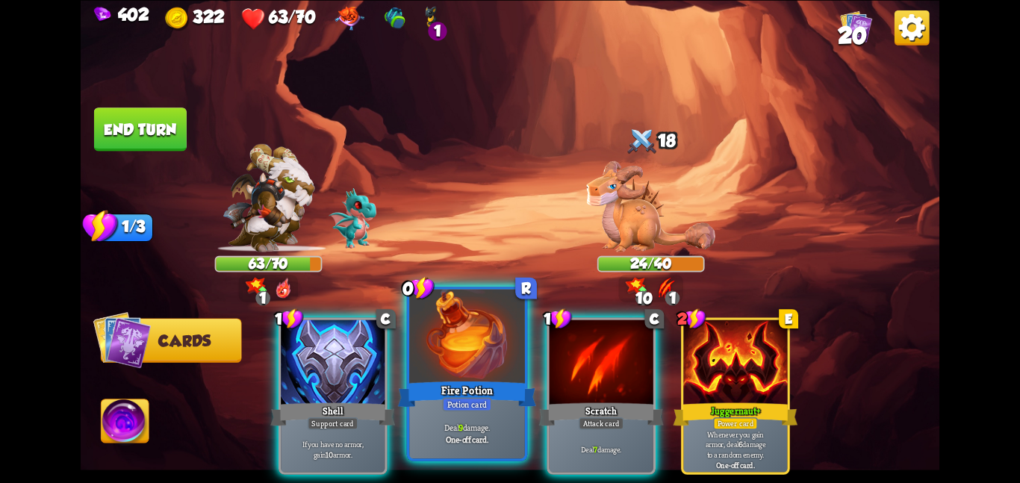
click at [494, 348] on div at bounding box center [467, 337] width 116 height 97
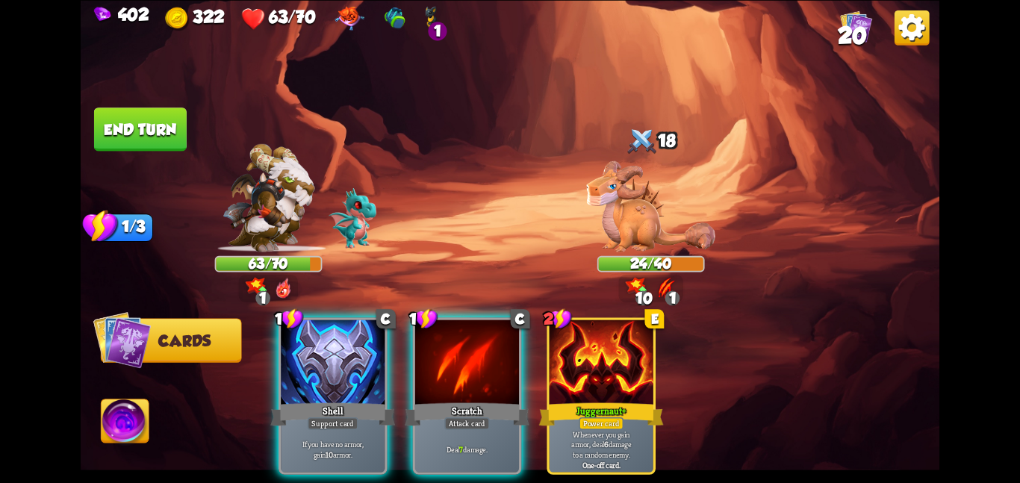
click at [494, 348] on div at bounding box center [467, 362] width 104 height 87
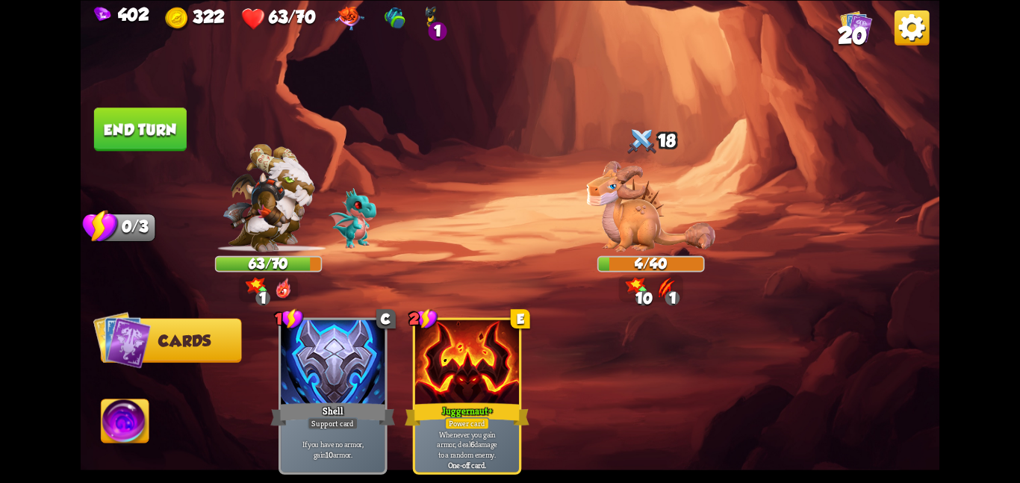
click at [152, 117] on button "End turn" at bounding box center [140, 128] width 93 height 43
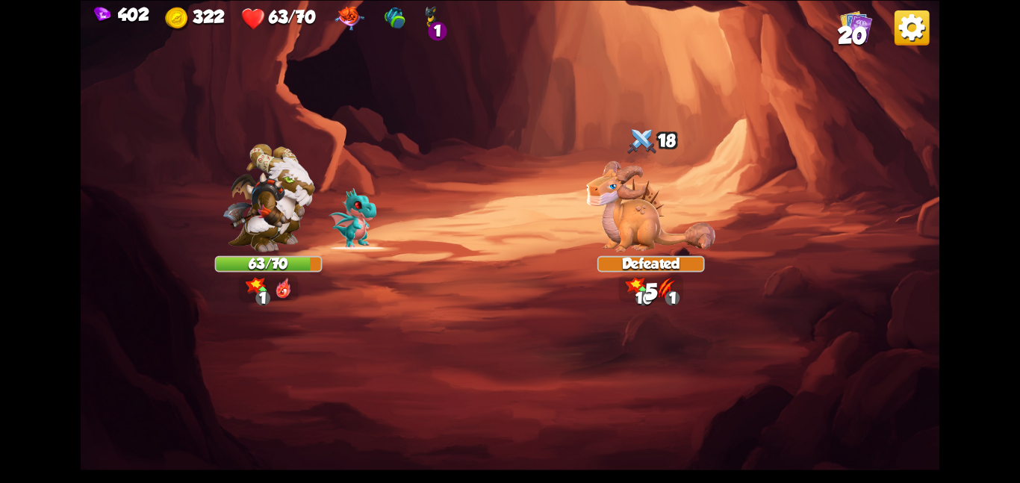
click at [434, 25] on div "1" at bounding box center [437, 31] width 19 height 19
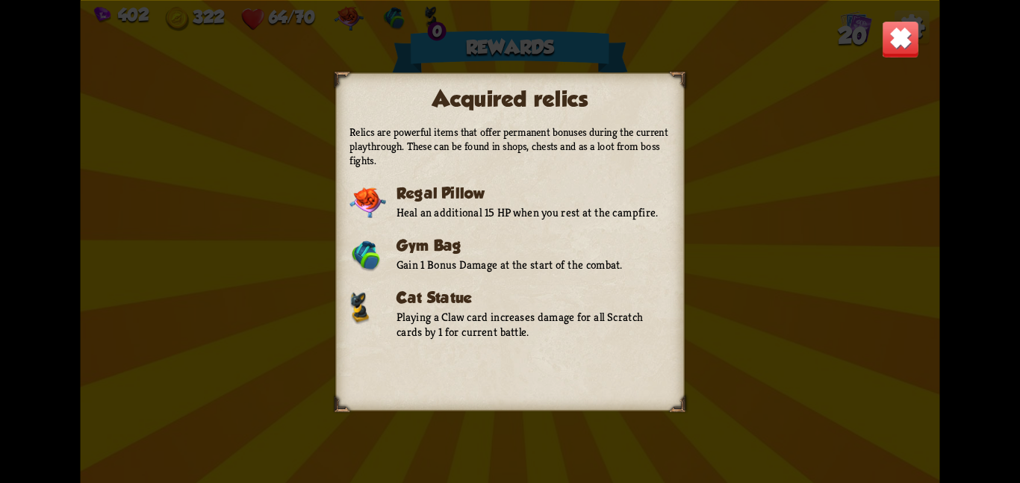
click at [902, 46] on img at bounding box center [900, 38] width 37 height 37
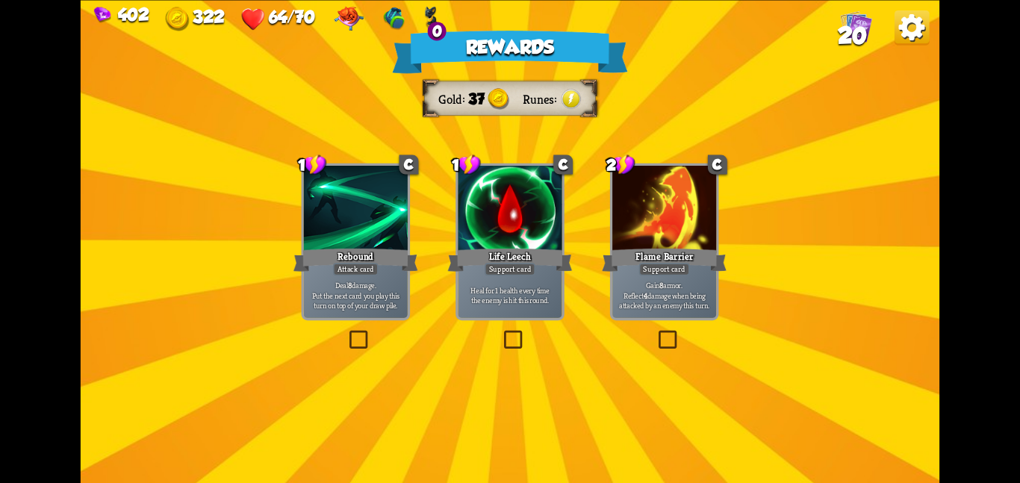
click at [607, 218] on div "Rewards Gold 37 Runes Select a card 1 C Rebound Attack card Deal 8 damage. Put …" at bounding box center [510, 241] width 858 height 483
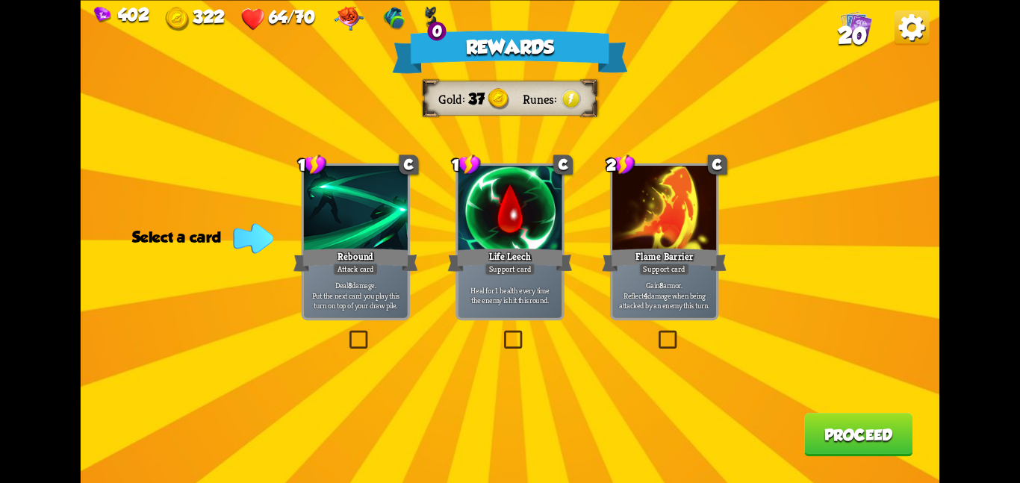
click at [620, 224] on div at bounding box center [664, 209] width 104 height 87
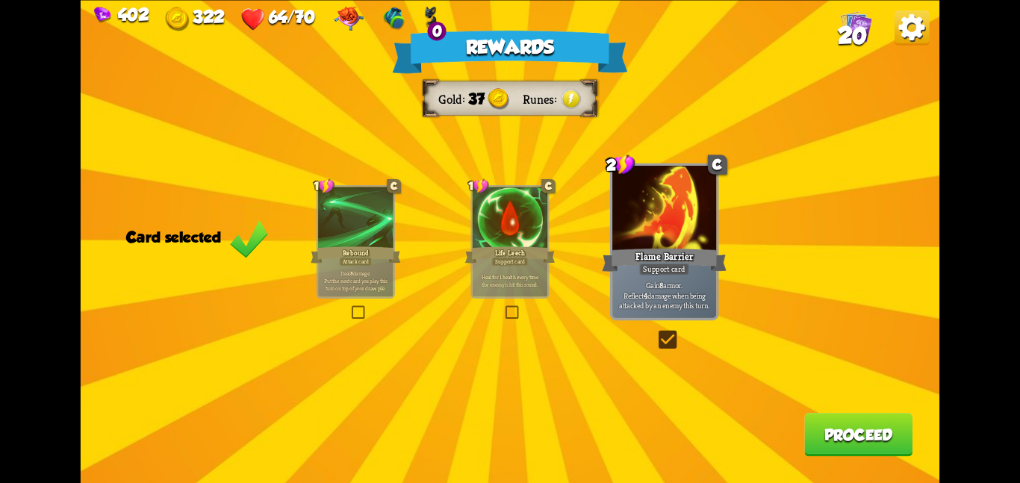
click at [832, 440] on button "Proceed" at bounding box center [858, 434] width 108 height 43
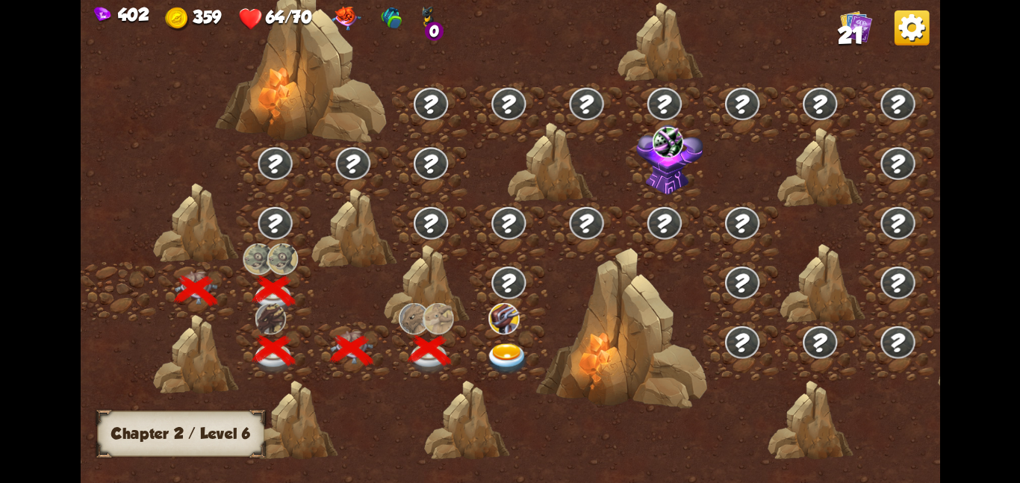
click at [531, 346] on div at bounding box center [509, 351] width 78 height 60
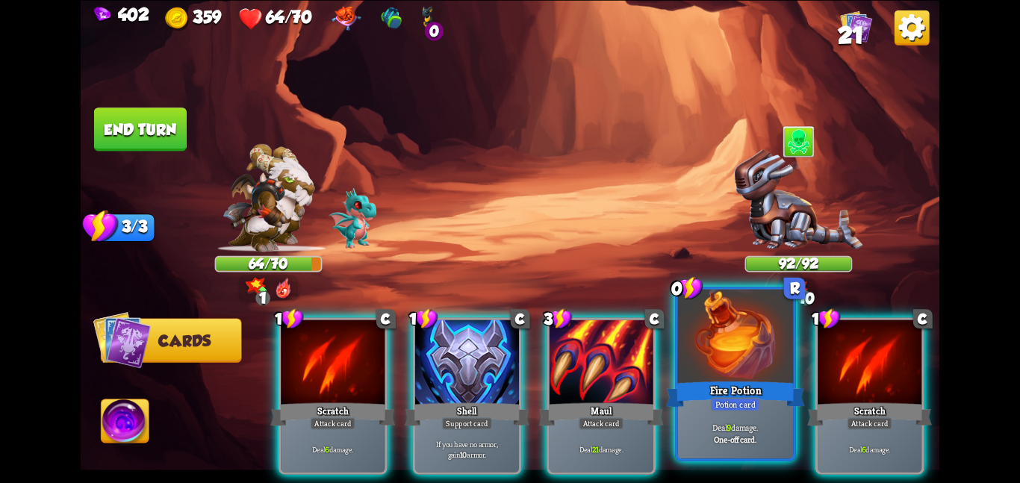
click at [782, 377] on div at bounding box center [736, 337] width 116 height 97
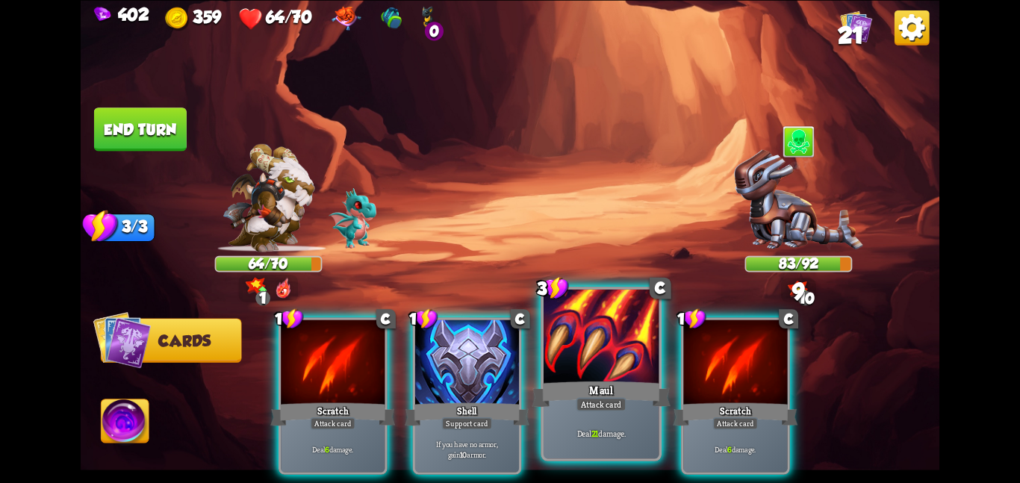
click at [599, 377] on div at bounding box center [601, 337] width 116 height 97
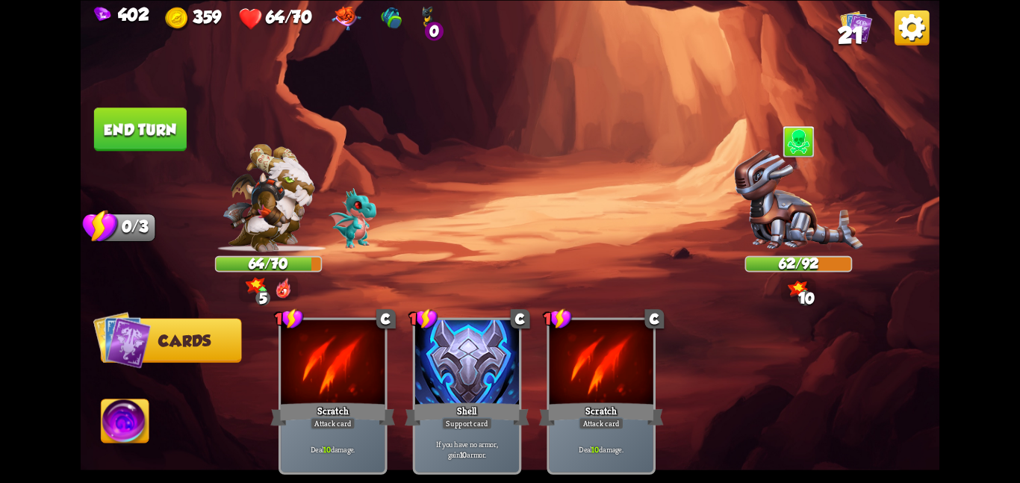
click at [125, 146] on button "End turn" at bounding box center [140, 128] width 93 height 43
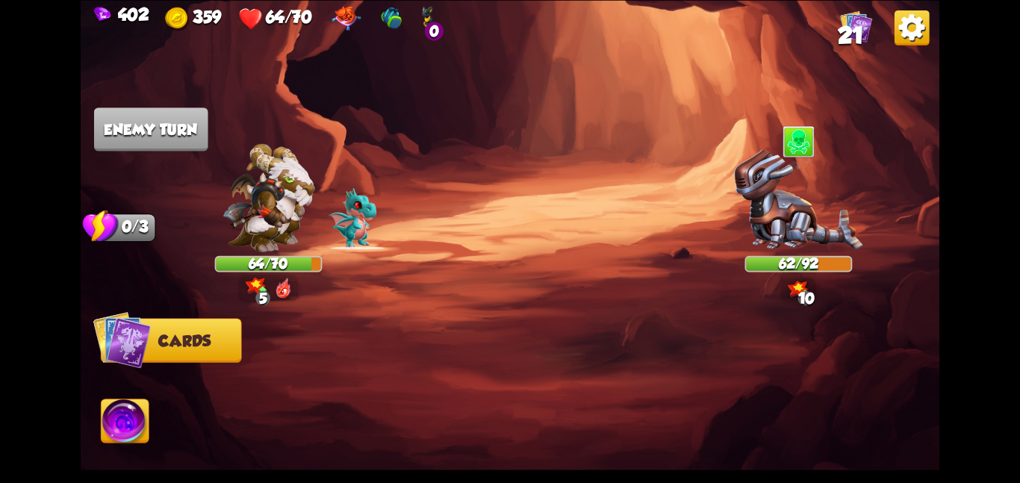
click at [241, 166] on img at bounding box center [268, 197] width 92 height 108
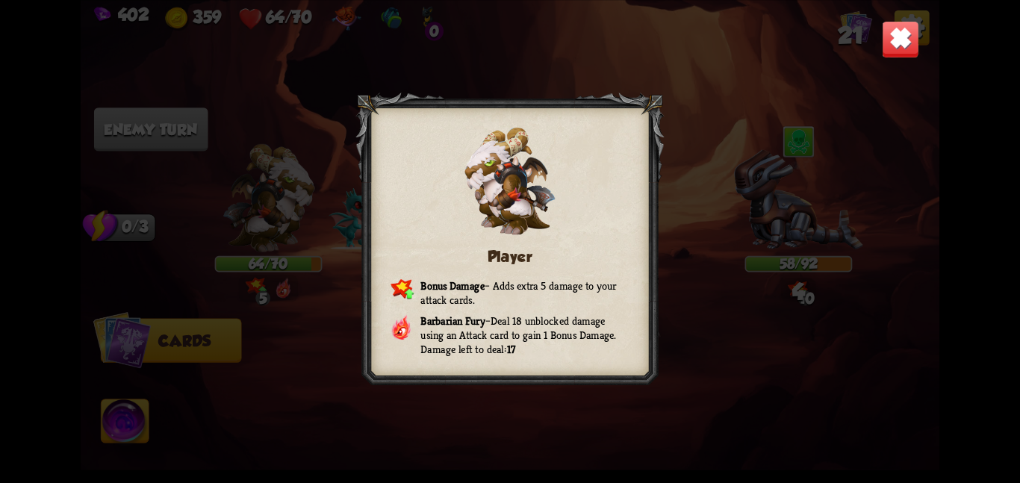
click at [899, 46] on img at bounding box center [900, 38] width 37 height 37
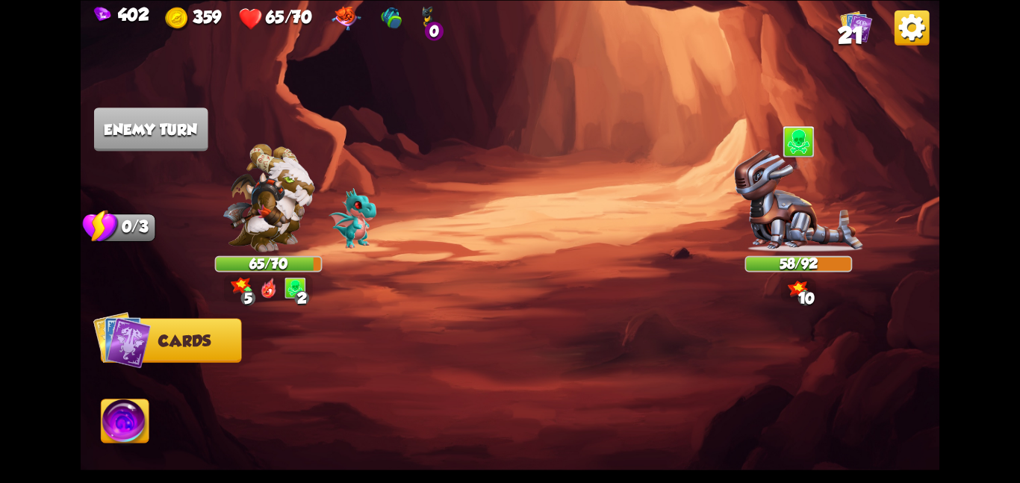
click at [430, 29] on div "0" at bounding box center [434, 31] width 19 height 19
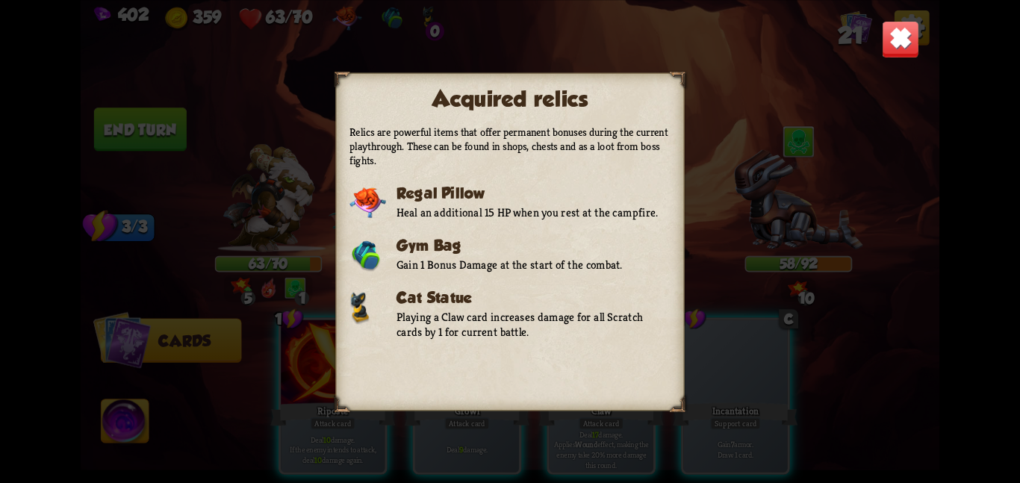
click at [891, 46] on img at bounding box center [900, 38] width 37 height 37
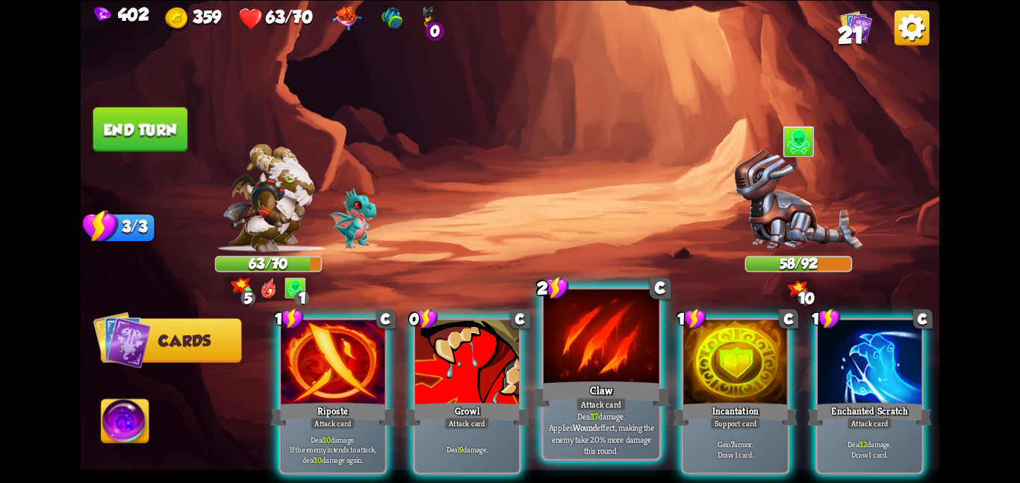
click at [581, 365] on div at bounding box center [601, 337] width 116 height 97
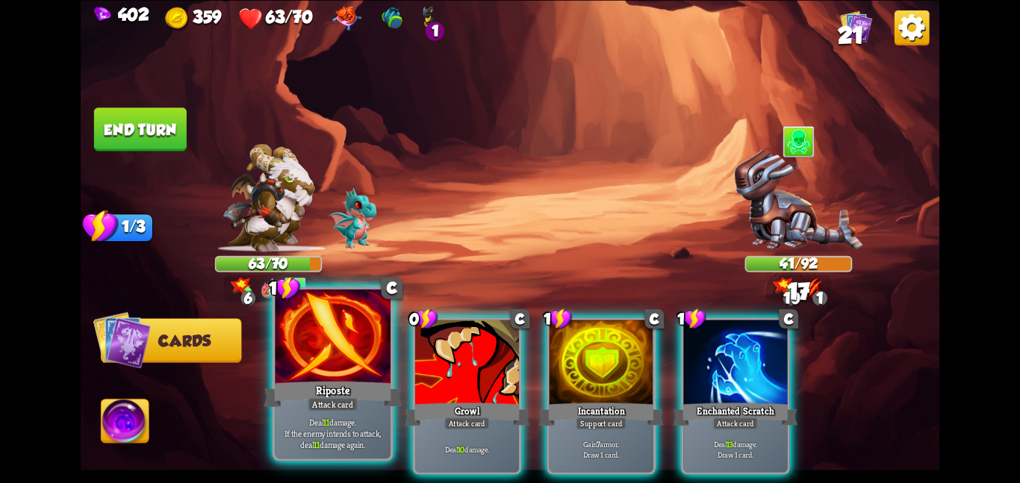
click at [343, 368] on div at bounding box center [333, 337] width 116 height 97
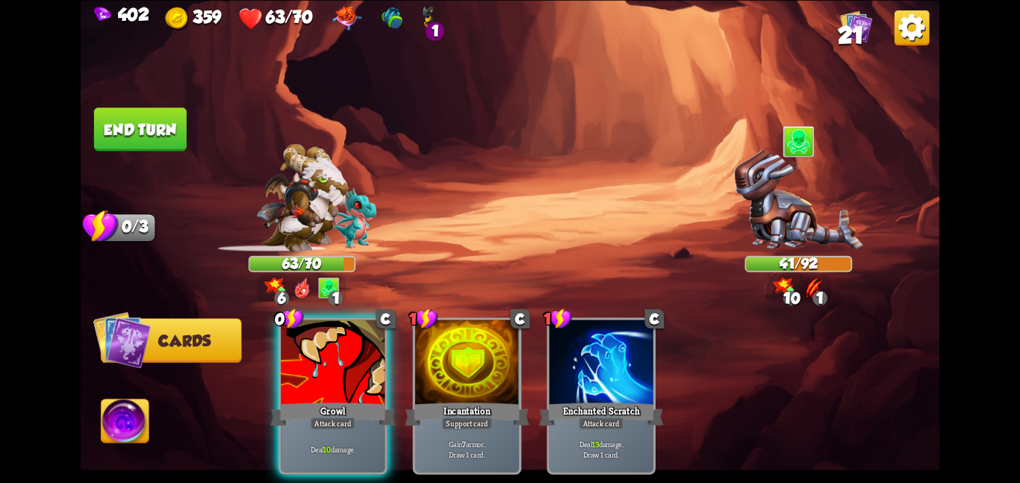
click at [343, 368] on div at bounding box center [333, 362] width 104 height 87
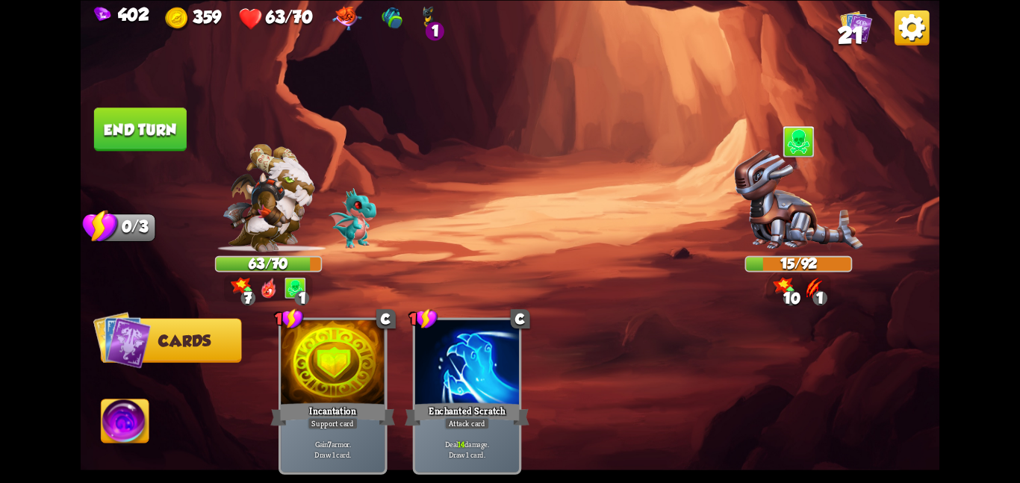
click at [146, 149] on img at bounding box center [510, 241] width 858 height 483
click at [138, 138] on button "End turn" at bounding box center [140, 128] width 93 height 43
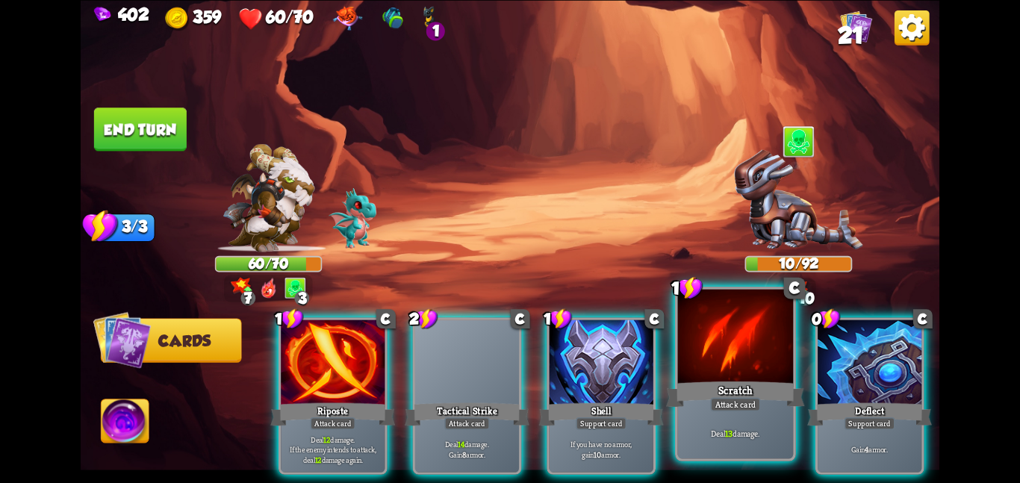
click at [721, 415] on div "Deal 13 damage." at bounding box center [736, 433] width 116 height 50
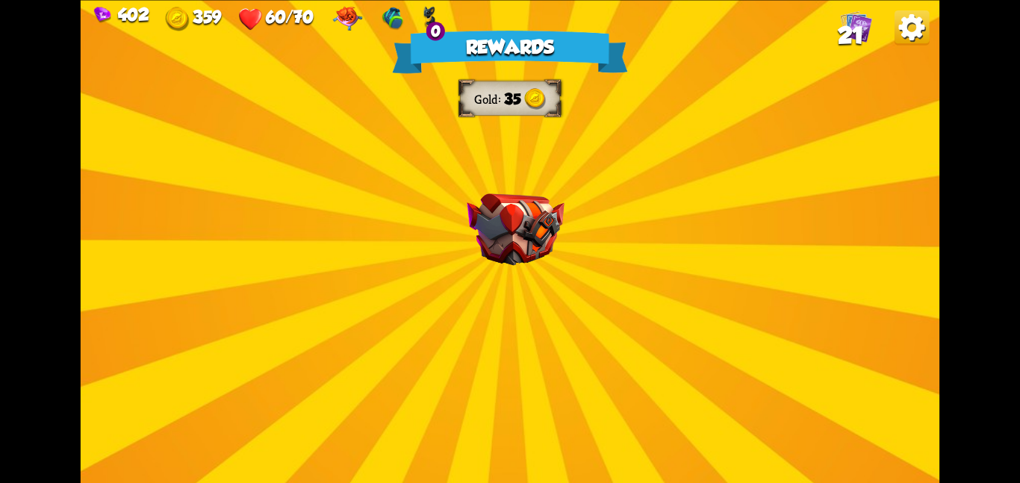
click at [613, 213] on div "Rewards Gold 35 Select a card 2 C Tactical Strike Attack card Deal 7 damage. Ga…" at bounding box center [510, 241] width 858 height 483
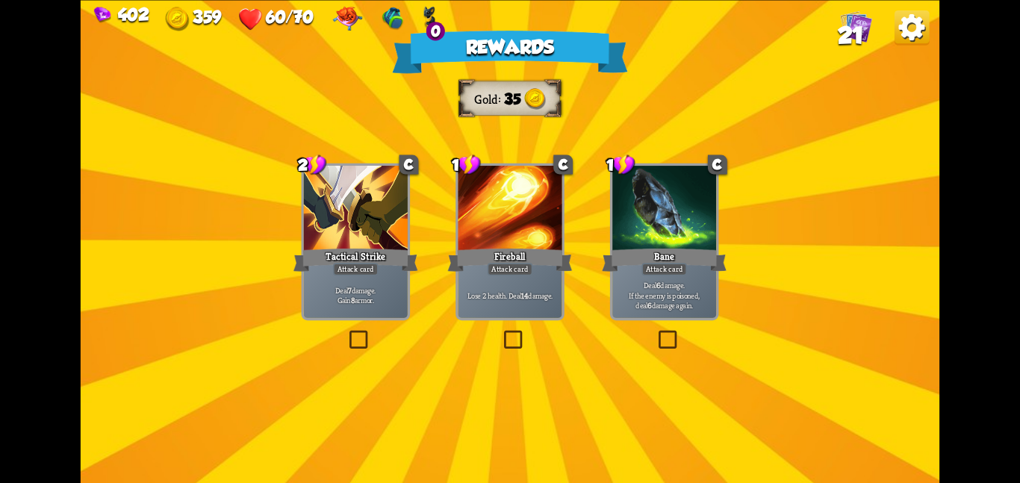
click at [338, 224] on div at bounding box center [356, 209] width 104 height 87
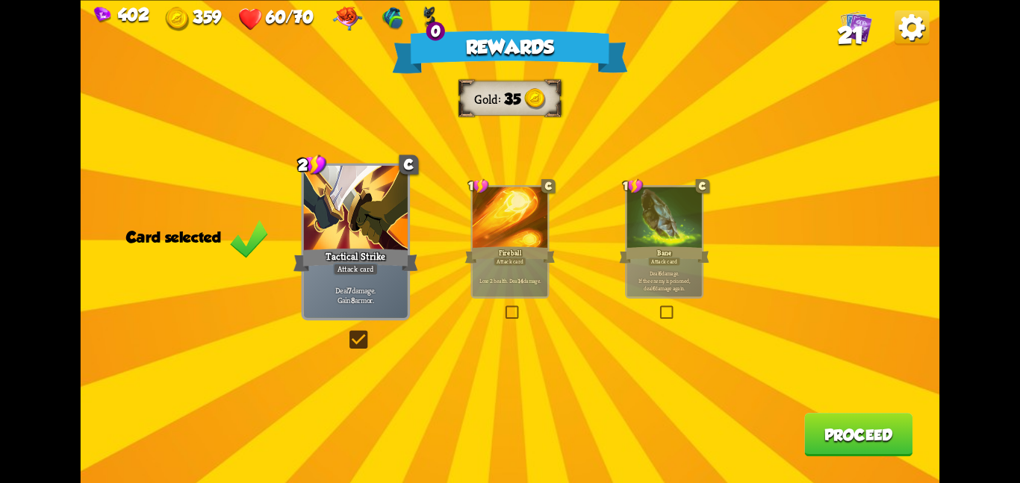
click at [818, 422] on button "Proceed" at bounding box center [858, 434] width 108 height 43
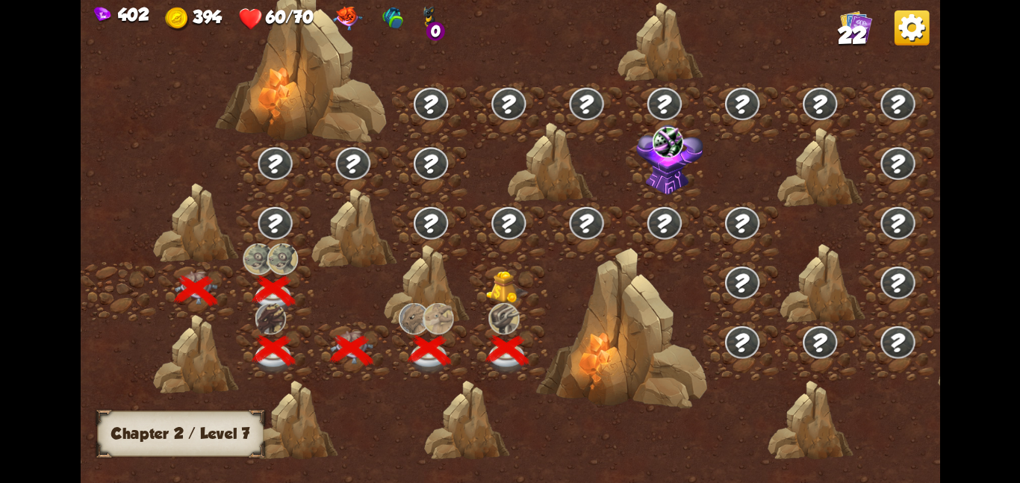
click at [517, 274] on img at bounding box center [507, 286] width 43 height 33
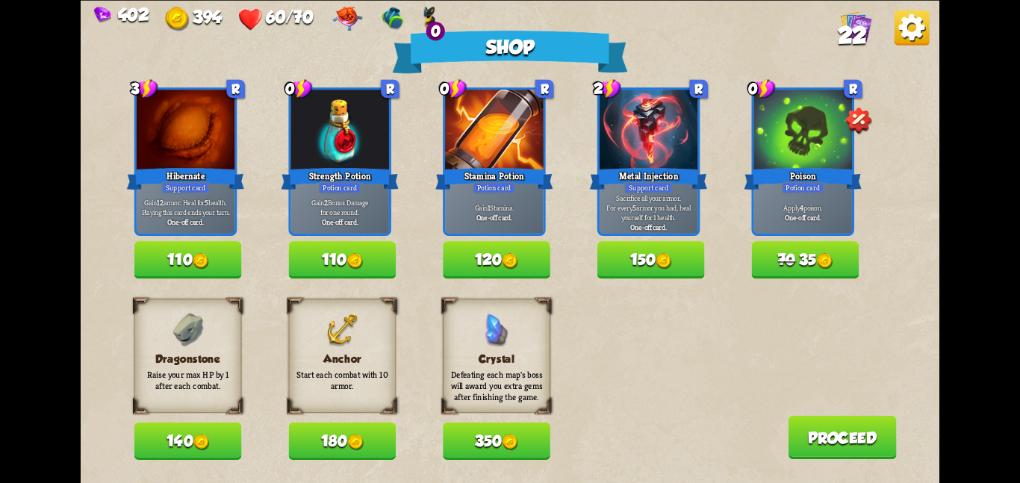
click at [215, 437] on button "140" at bounding box center [187, 440] width 107 height 37
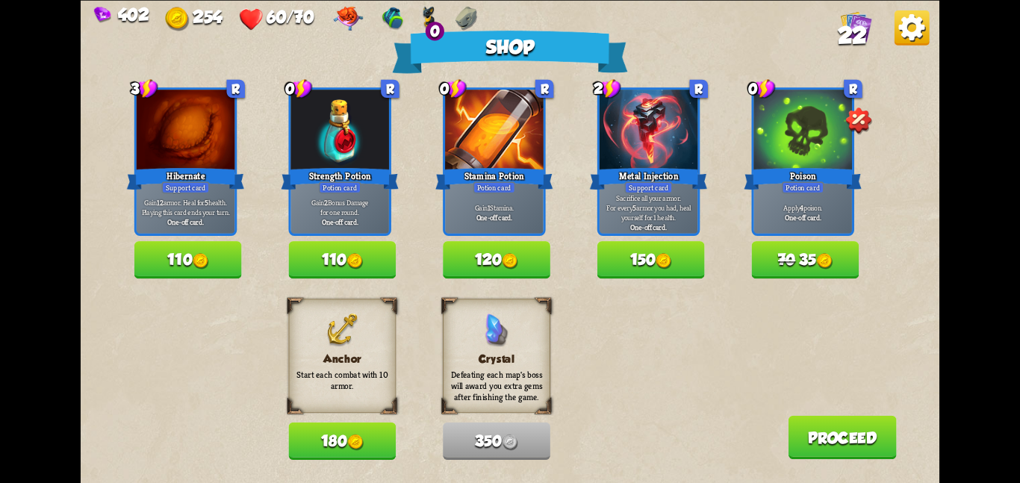
click at [169, 260] on button "110" at bounding box center [187, 259] width 107 height 37
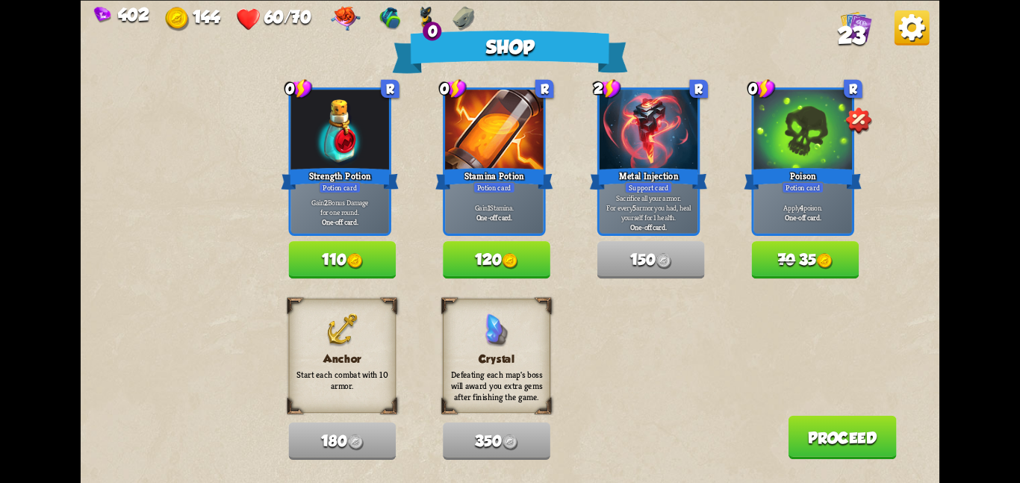
click at [514, 278] on button "120" at bounding box center [496, 259] width 107 height 37
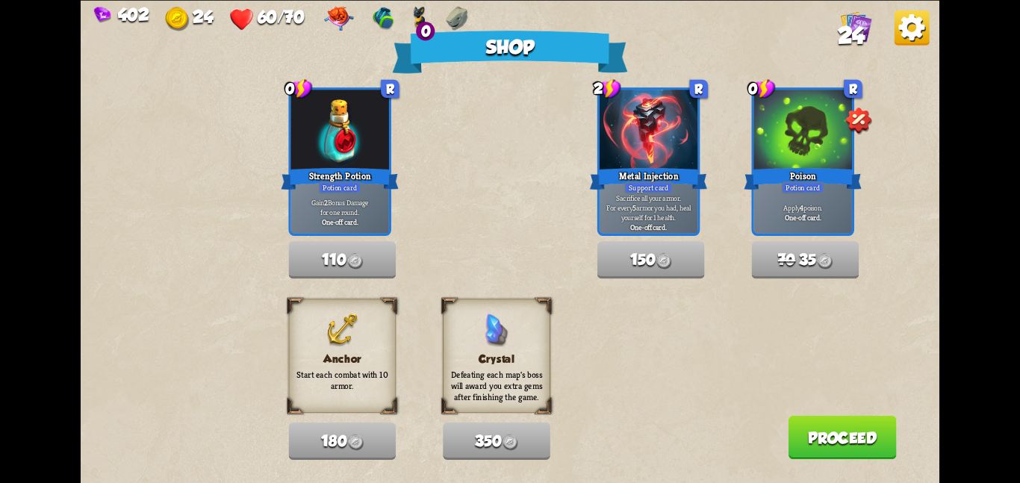
click at [829, 443] on button "Proceed" at bounding box center [841, 436] width 108 height 43
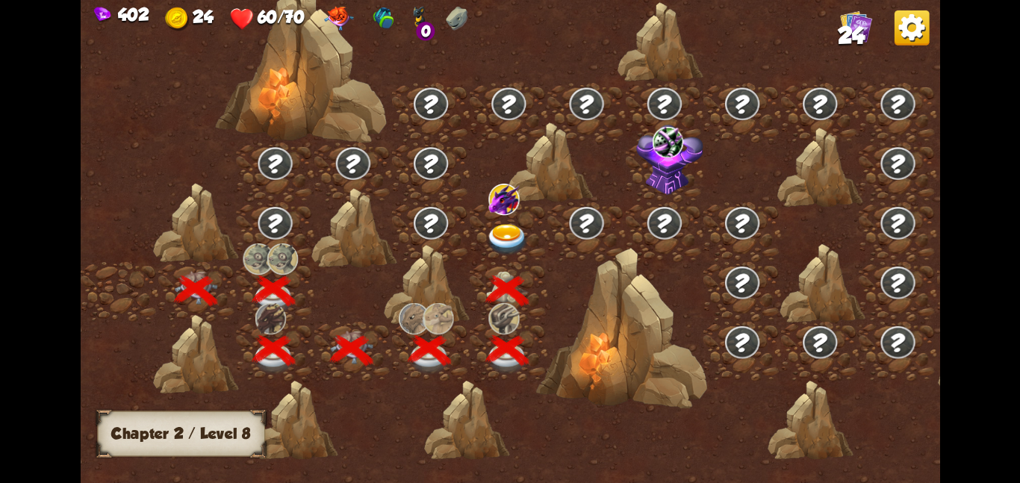
click at [514, 216] on div at bounding box center [509, 232] width 78 height 60
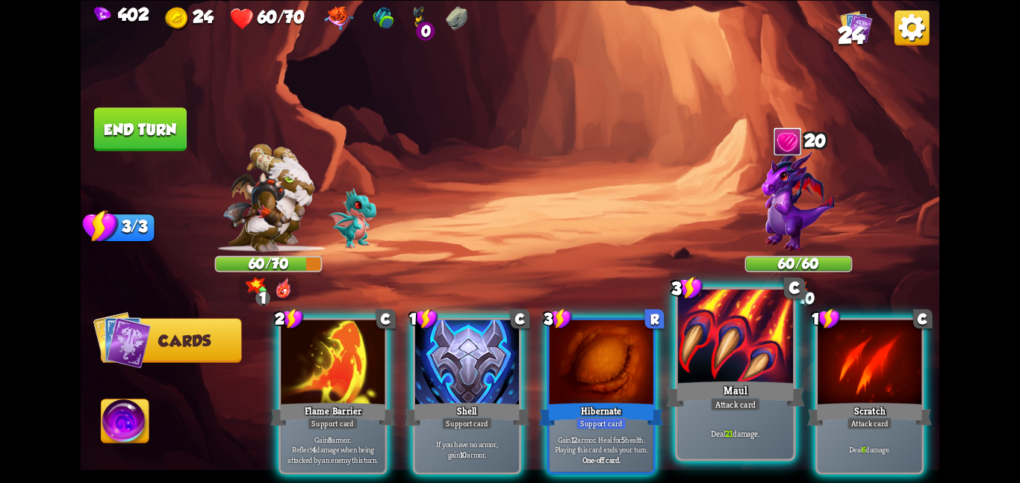
click at [727, 393] on div "Maul" at bounding box center [735, 393] width 138 height 31
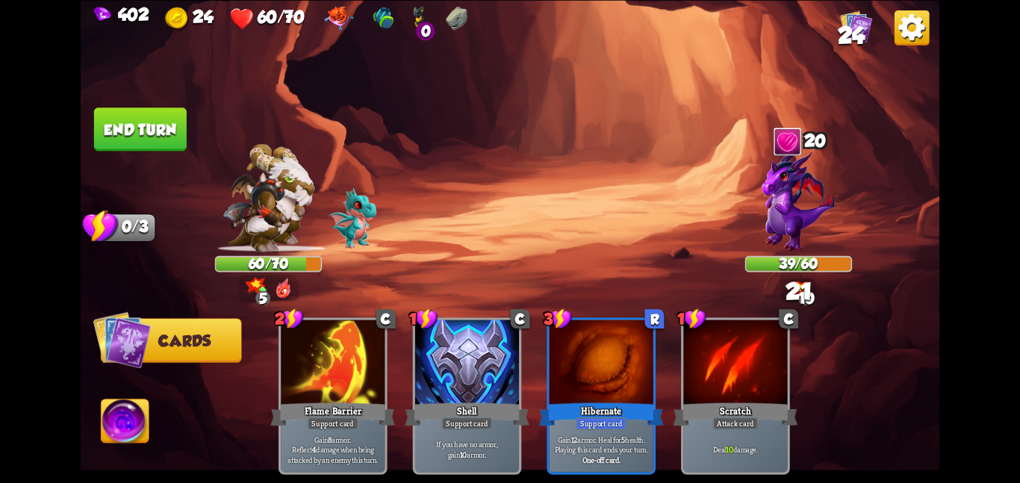
click at [145, 137] on button "End turn" at bounding box center [140, 128] width 93 height 43
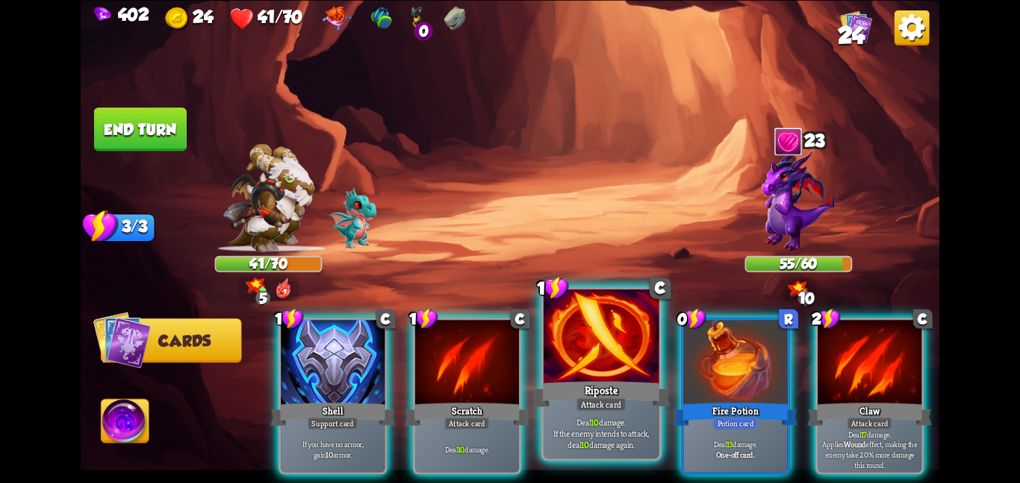
click at [592, 357] on div at bounding box center [601, 337] width 116 height 97
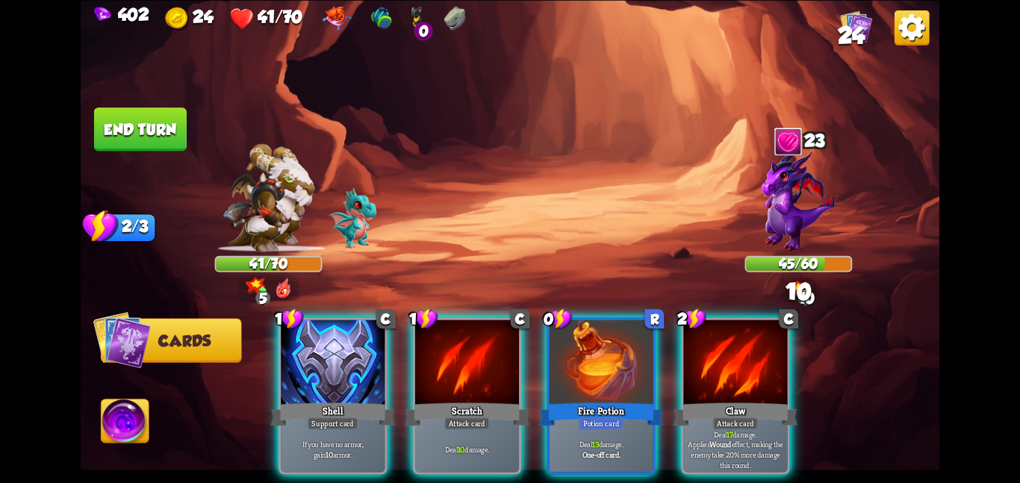
click at [592, 357] on div at bounding box center [601, 362] width 104 height 87
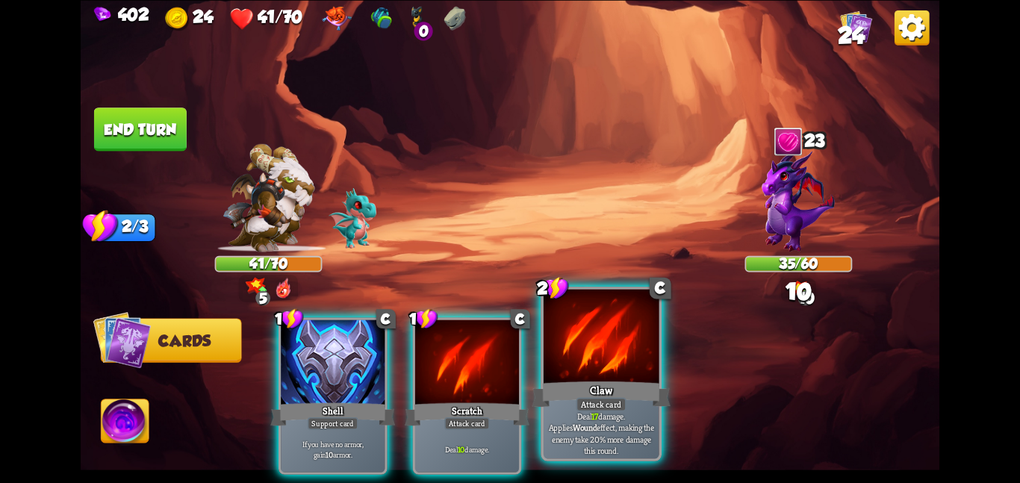
click at [588, 357] on div at bounding box center [601, 337] width 116 height 97
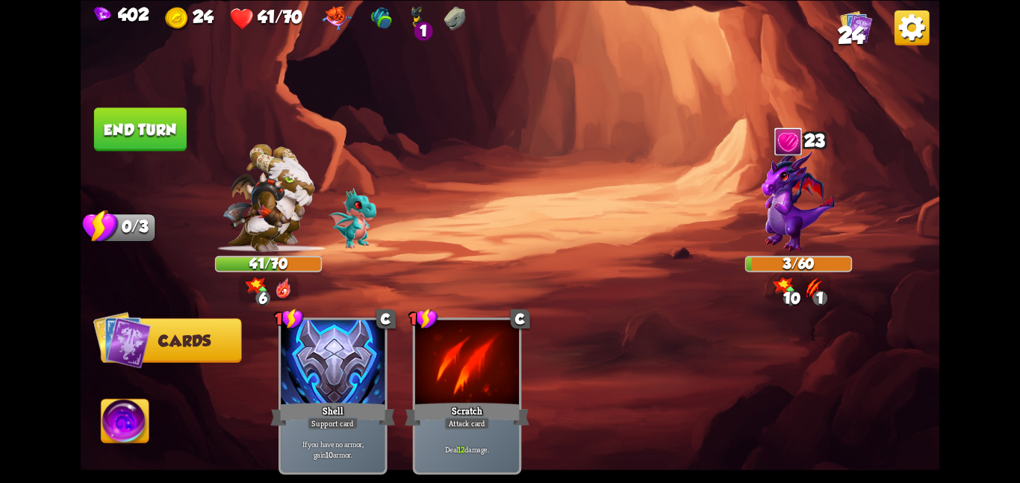
click at [131, 125] on button "End turn" at bounding box center [140, 128] width 93 height 43
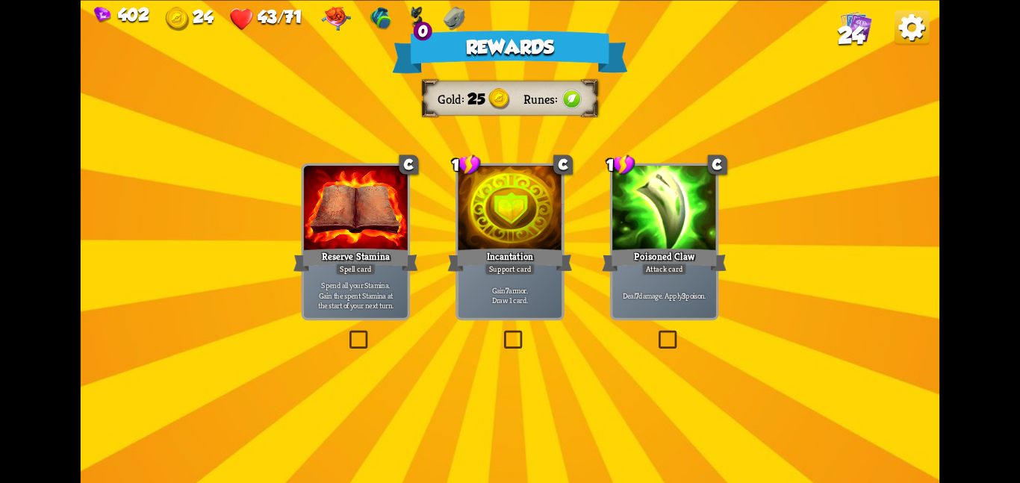
click at [520, 223] on div at bounding box center [510, 209] width 104 height 87
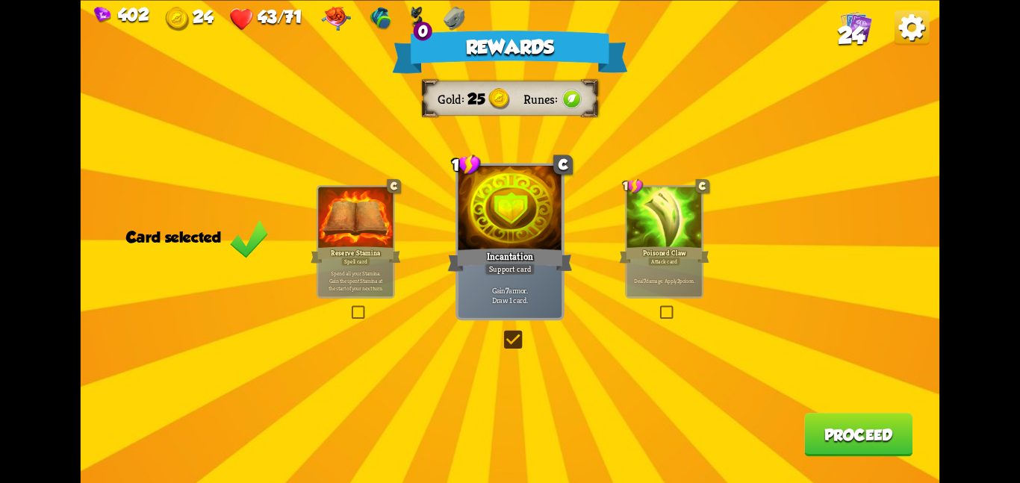
click at [897, 466] on div "Rewards Gold 25 Runes Card selected C Reserve Stamina Spell card Spend all your…" at bounding box center [510, 241] width 858 height 483
click at [844, 442] on button "Proceed" at bounding box center [858, 434] width 108 height 43
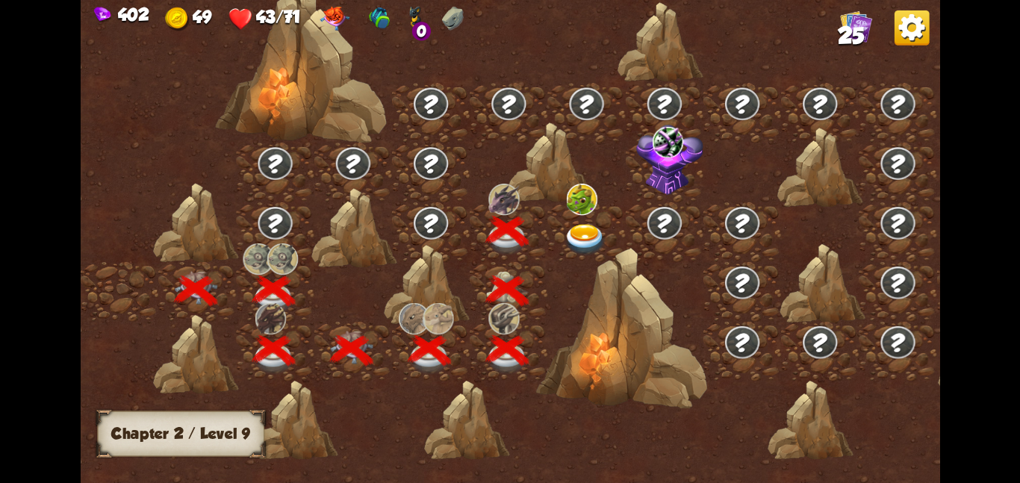
click at [572, 223] on img at bounding box center [585, 238] width 43 height 31
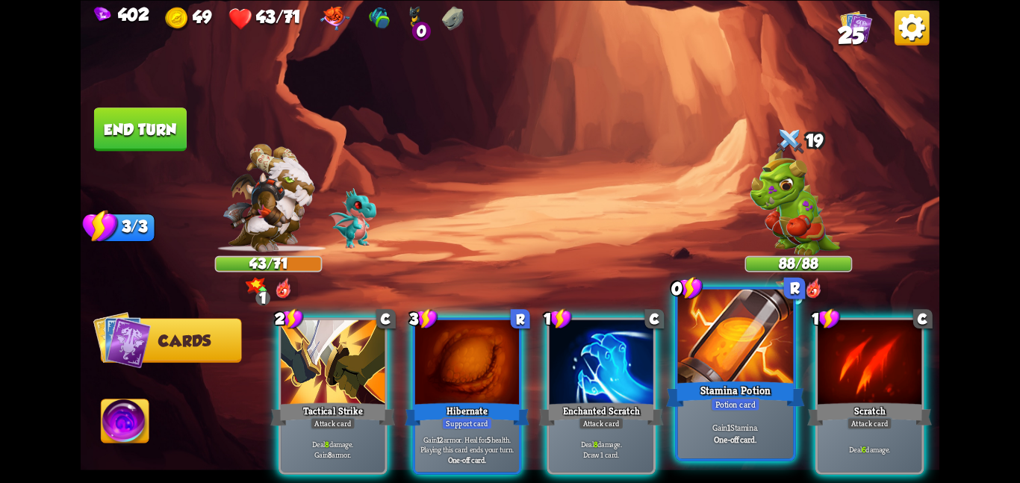
click at [730, 397] on div "Potion card" at bounding box center [735, 404] width 49 height 14
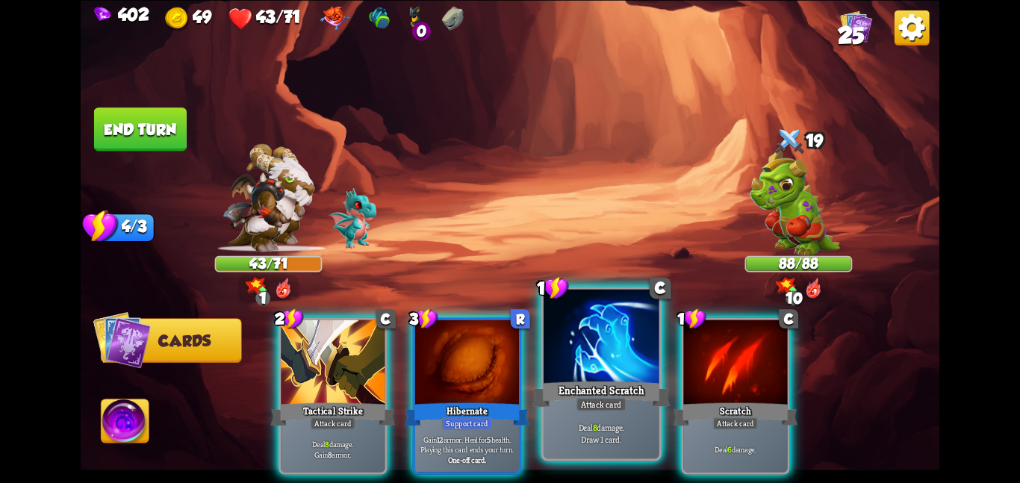
click at [565, 342] on div at bounding box center [601, 337] width 116 height 97
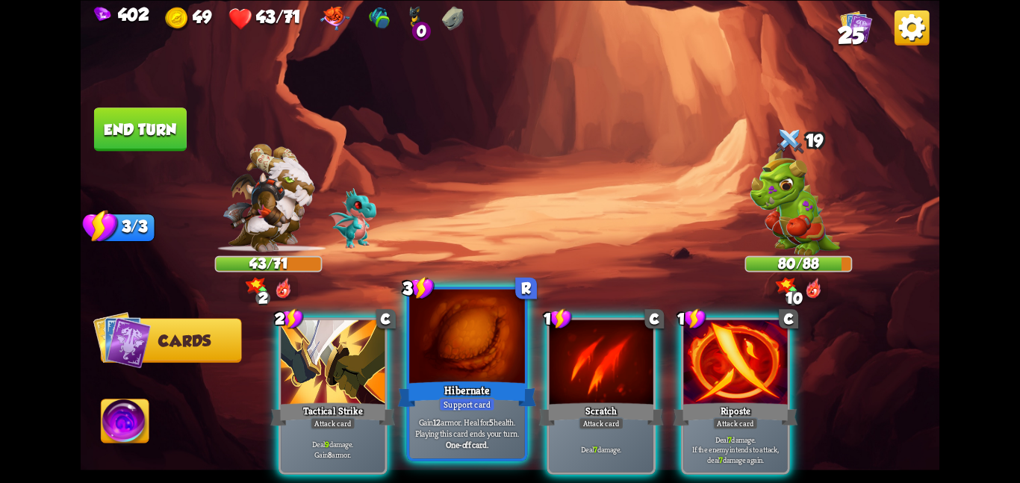
click at [467, 331] on div at bounding box center [467, 337] width 116 height 97
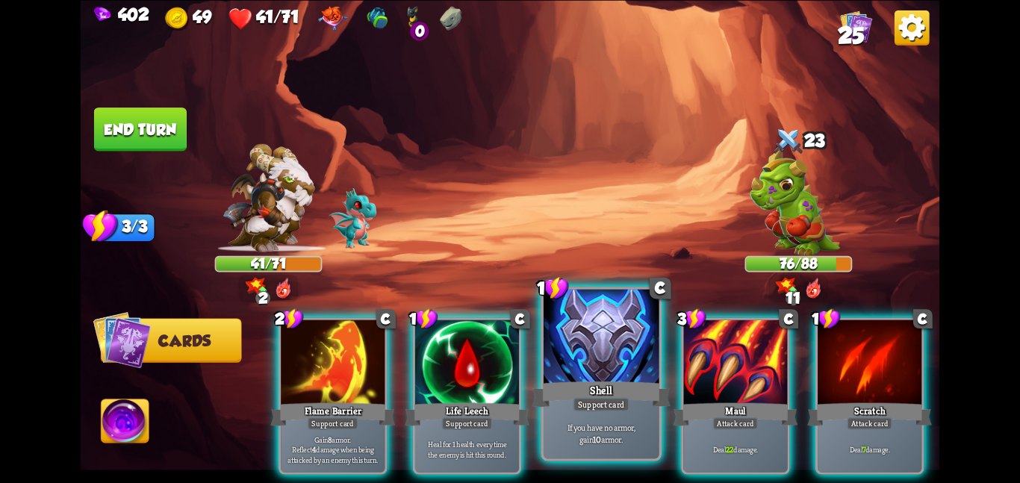
click at [605, 426] on p "If you have no armor, gain 10 armor." at bounding box center [601, 433] width 110 height 23
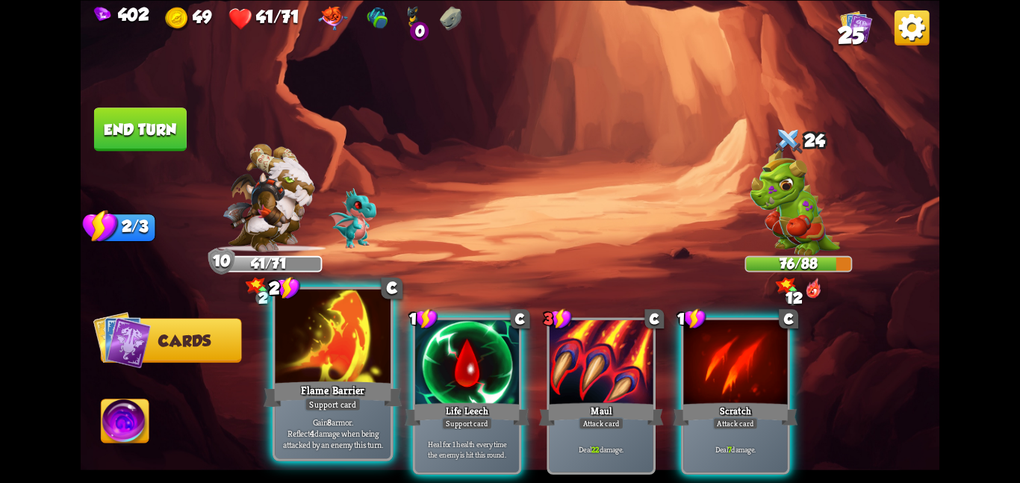
click at [362, 395] on div "Flame Barrier" at bounding box center [332, 393] width 138 height 31
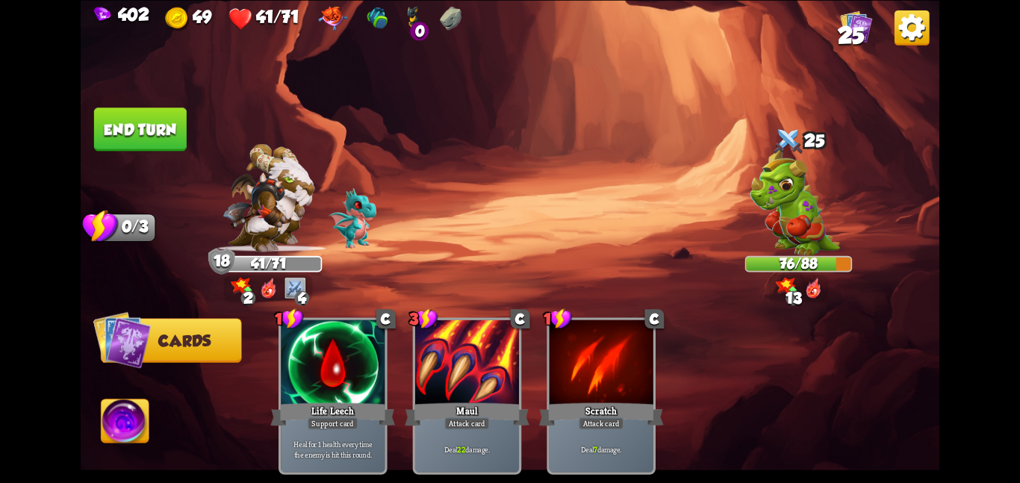
click at [150, 113] on button "End turn" at bounding box center [140, 128] width 93 height 43
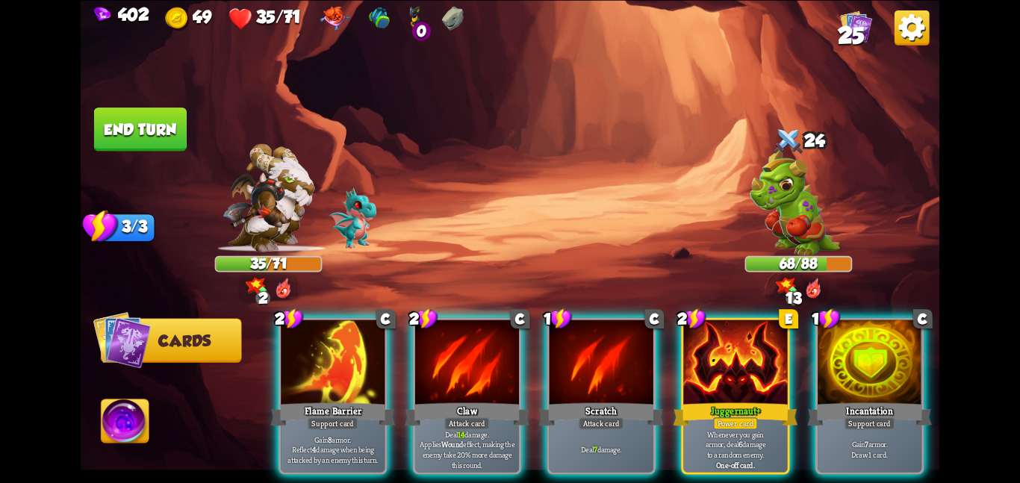
click at [484, 349] on div at bounding box center [467, 362] width 104 height 87
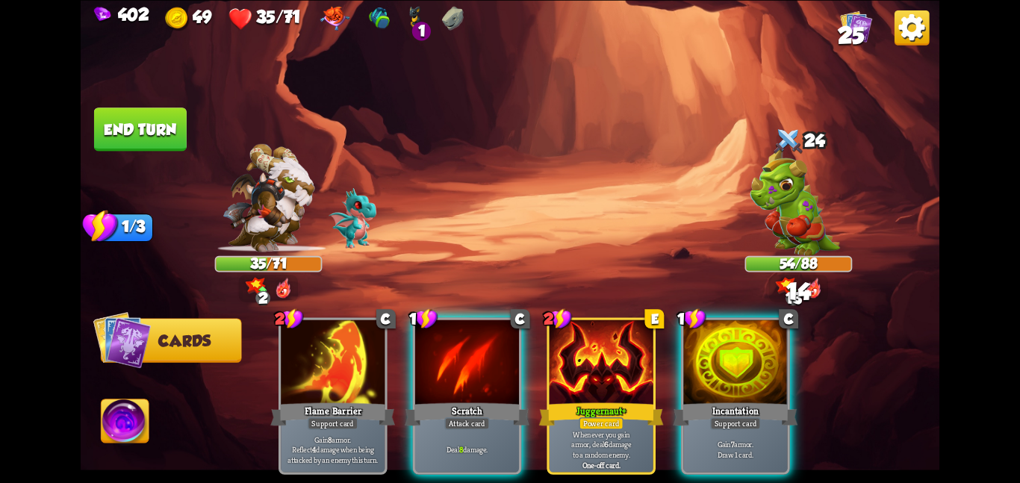
click at [484, 349] on div at bounding box center [467, 362] width 104 height 87
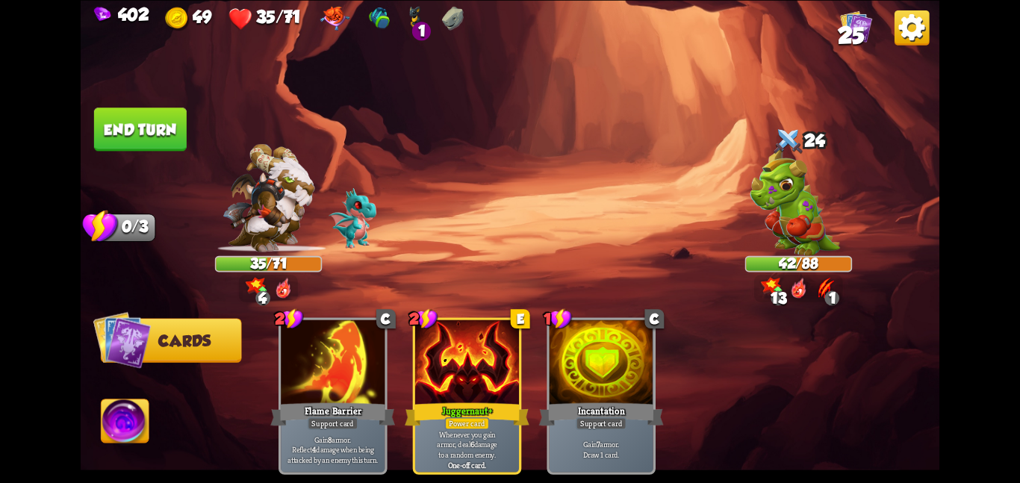
click at [160, 127] on button "End turn" at bounding box center [140, 128] width 93 height 43
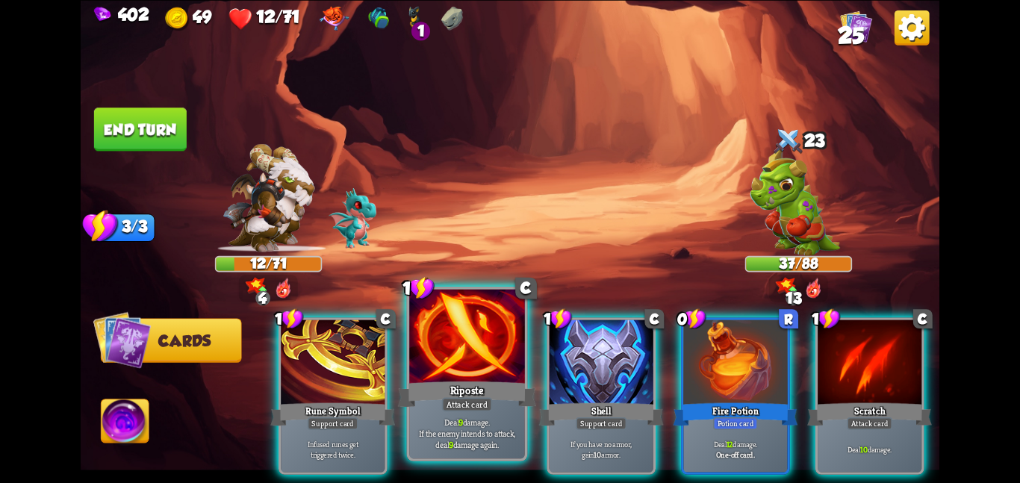
click at [514, 343] on div at bounding box center [467, 337] width 116 height 97
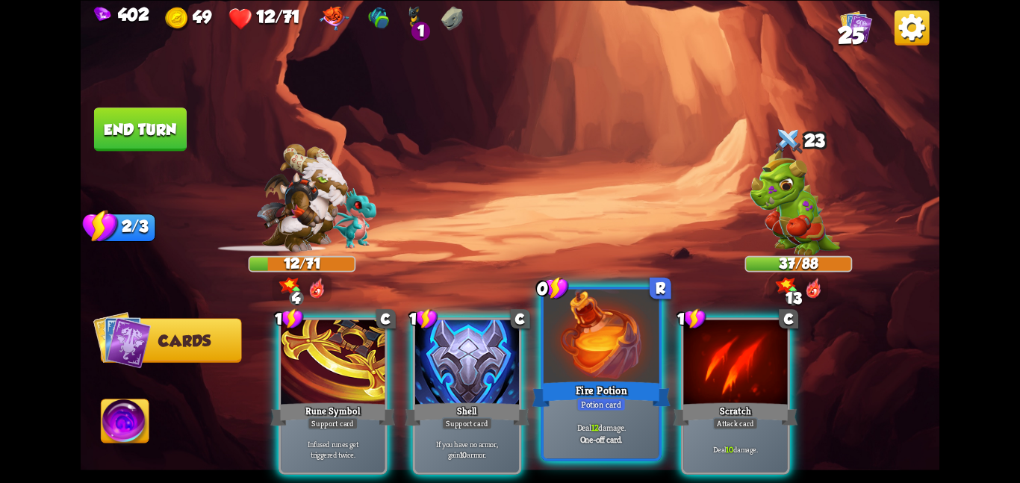
click at [573, 349] on div at bounding box center [601, 337] width 116 height 97
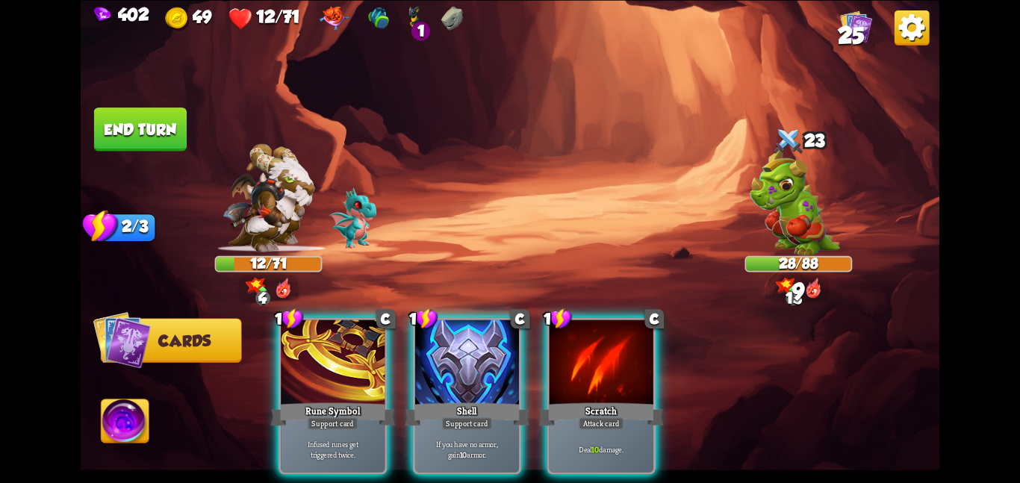
click at [573, 349] on div "1 C Rune Symbol Support card Infused runes get triggered twice. 1 C Shell Suppo…" at bounding box center [595, 375] width 687 height 215
click at [573, 349] on div at bounding box center [601, 362] width 104 height 87
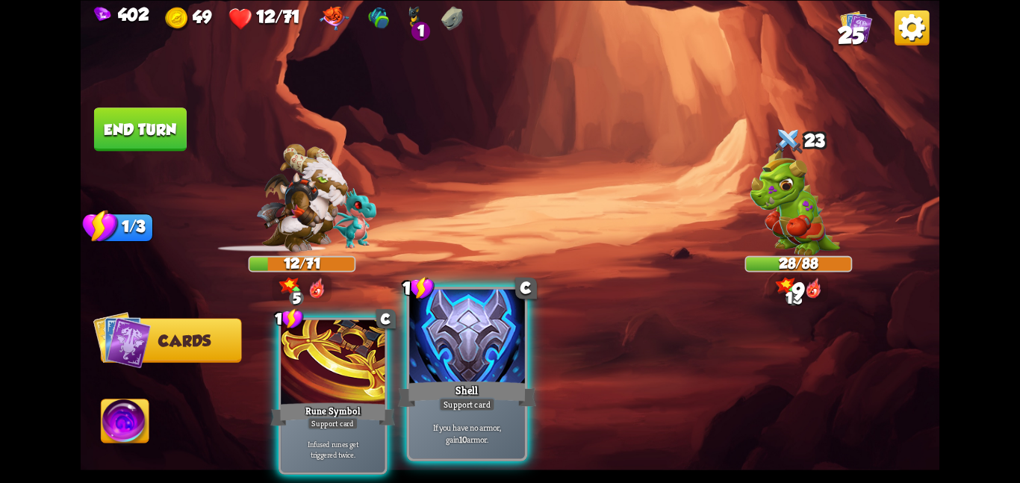
click at [470, 359] on div at bounding box center [467, 337] width 116 height 97
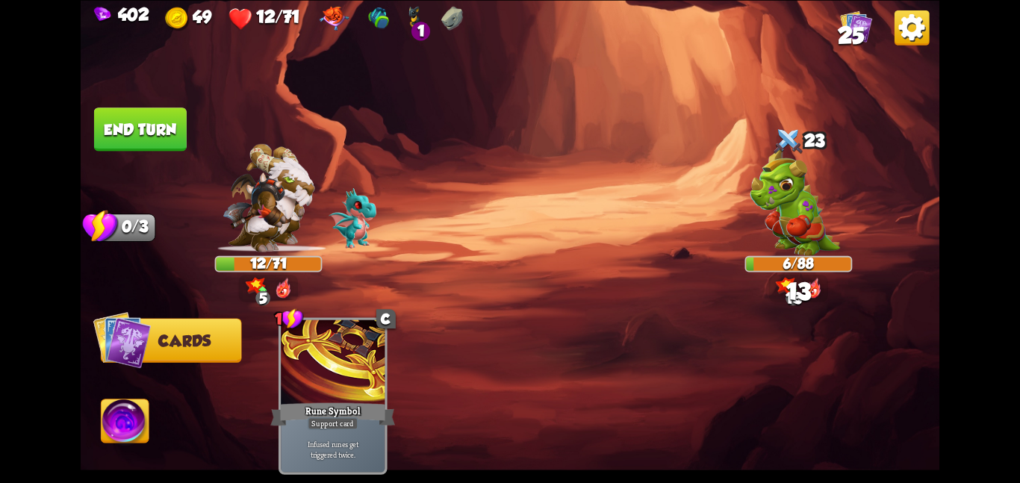
click at [120, 399] on img at bounding box center [510, 241] width 858 height 483
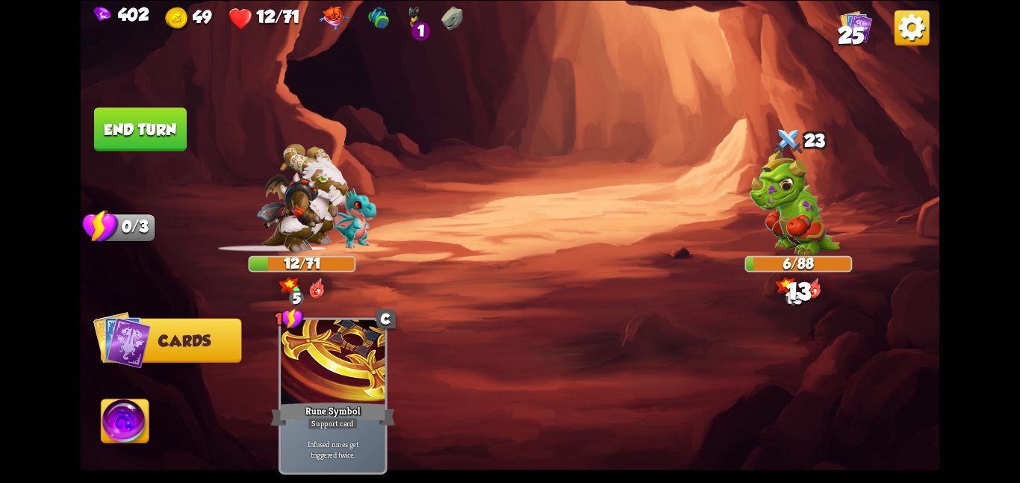
click at [124, 414] on img at bounding box center [510, 241] width 858 height 483
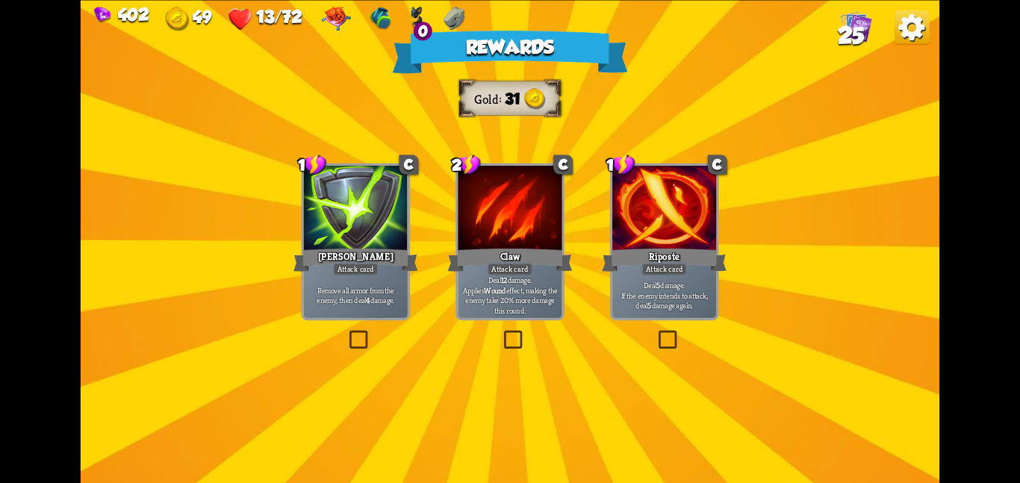
click at [489, 278] on div "Deal 12 damage. Applies Wound effect, making the enemy take 20% more damage thi…" at bounding box center [510, 295] width 104 height 46
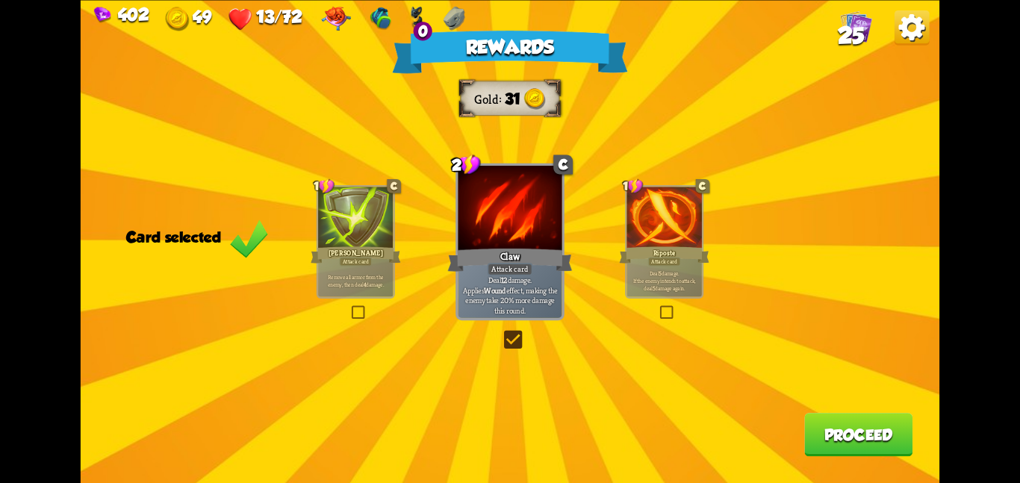
click at [843, 426] on button "Proceed" at bounding box center [858, 434] width 108 height 43
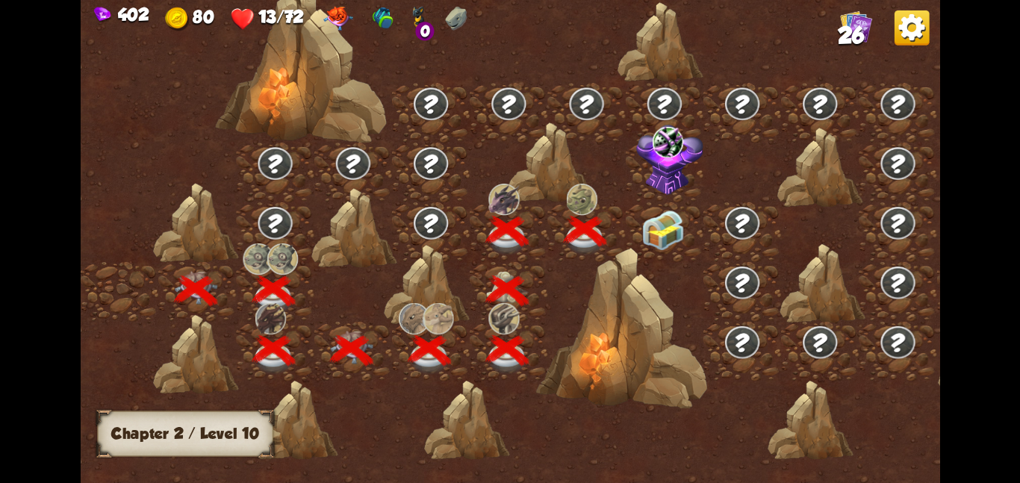
click at [641, 237] on img at bounding box center [662, 230] width 43 height 40
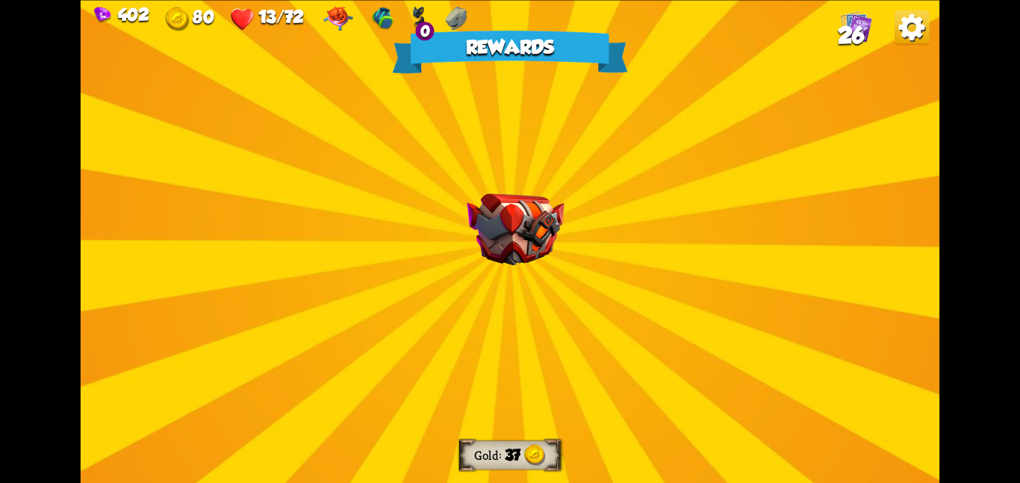
click at [515, 241] on img at bounding box center [515, 229] width 97 height 72
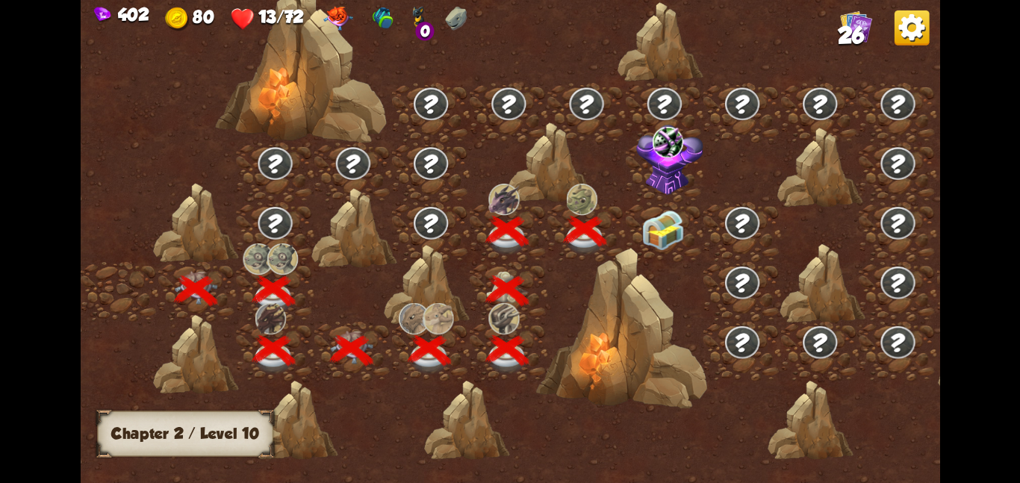
click at [649, 237] on img at bounding box center [662, 230] width 43 height 40
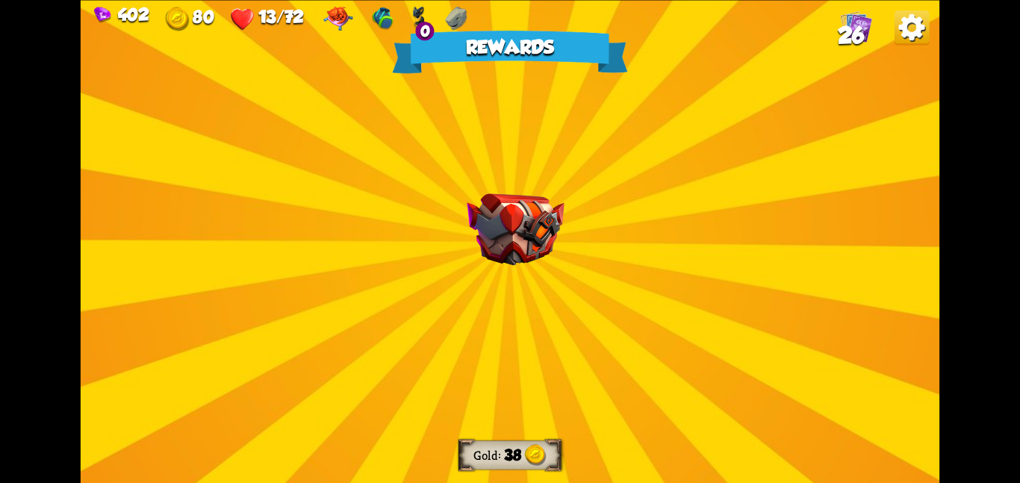
click at [496, 205] on img at bounding box center [515, 229] width 97 height 72
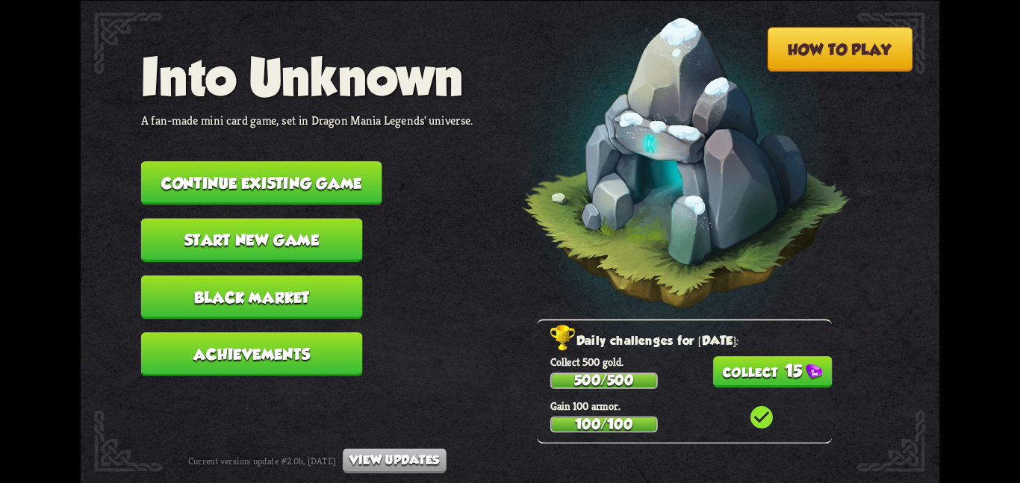
click at [205, 161] on button "Continue existing game" at bounding box center [261, 182] width 241 height 43
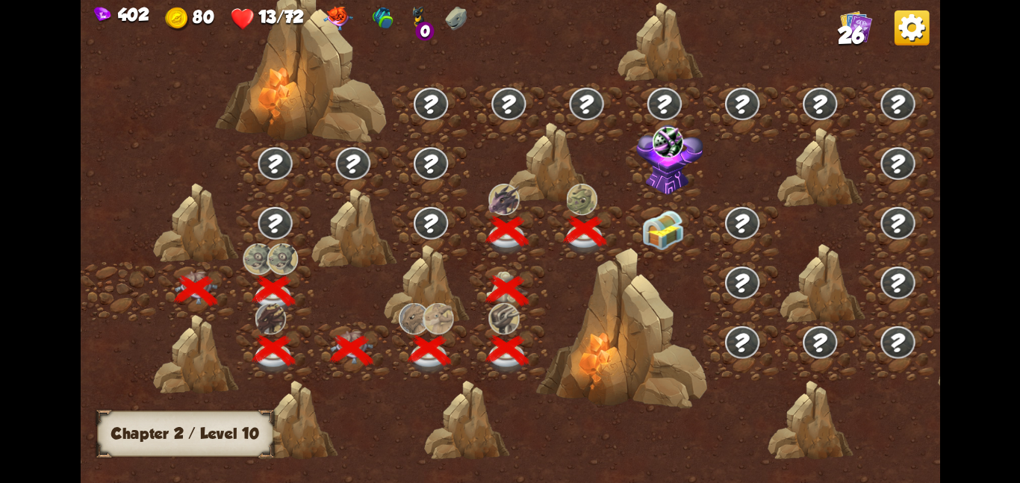
click at [636, 215] on div at bounding box center [665, 232] width 78 height 60
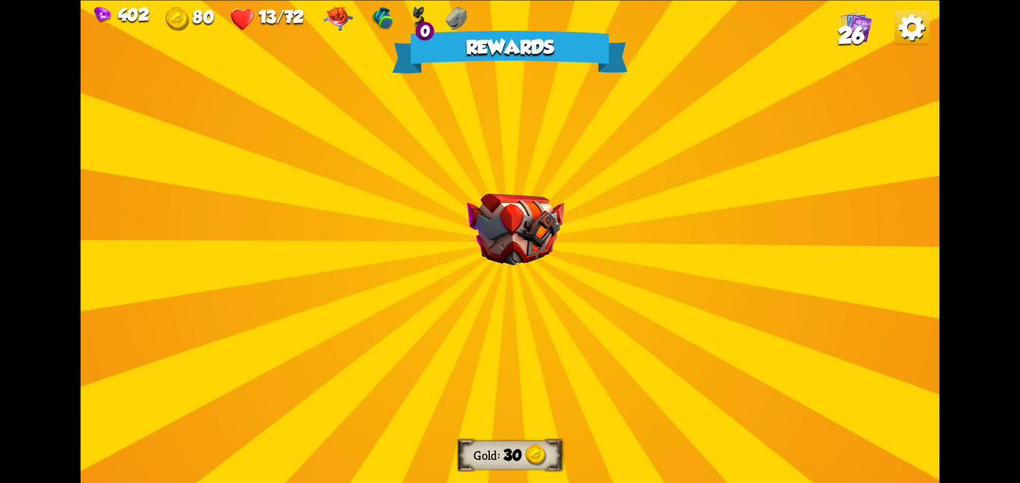
click at [479, 193] on img at bounding box center [515, 229] width 97 height 72
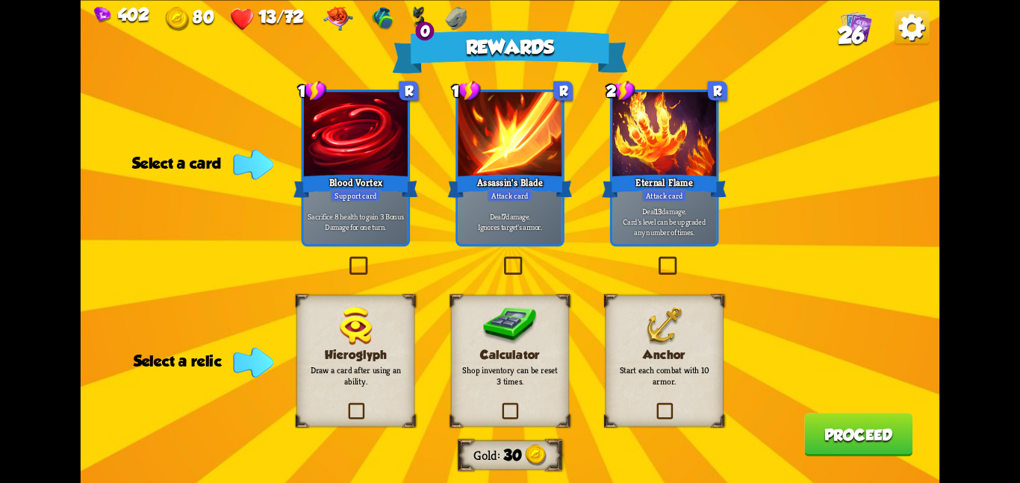
click at [538, 330] on div "Calculator Shop inventory can be reset 3 times." at bounding box center [510, 360] width 118 height 131
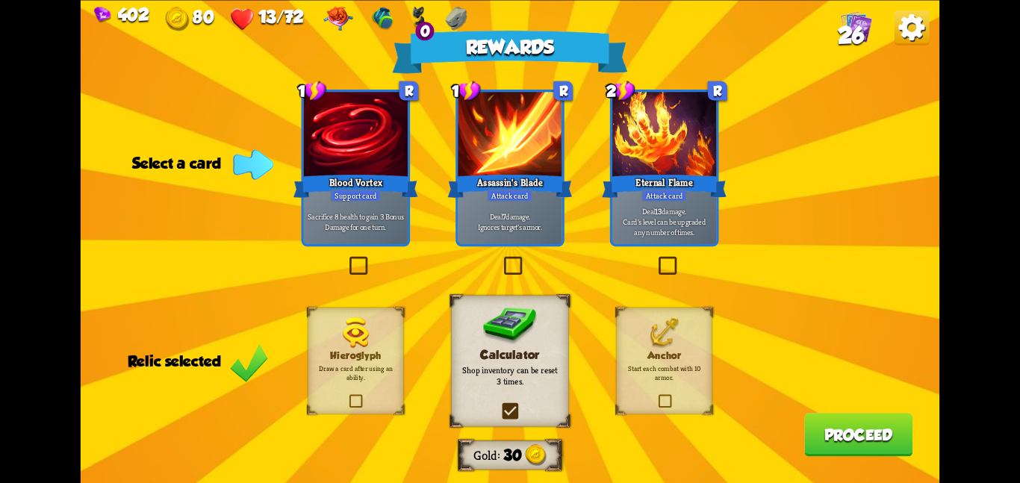
click at [545, 195] on div "Assassin's Blade" at bounding box center [510, 186] width 125 height 28
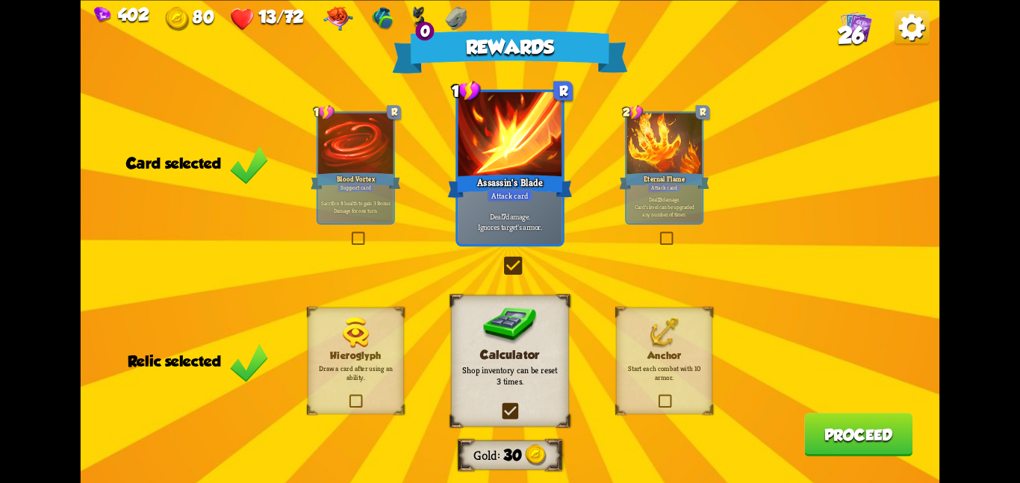
click at [810, 437] on button "Proceed" at bounding box center [858, 434] width 108 height 43
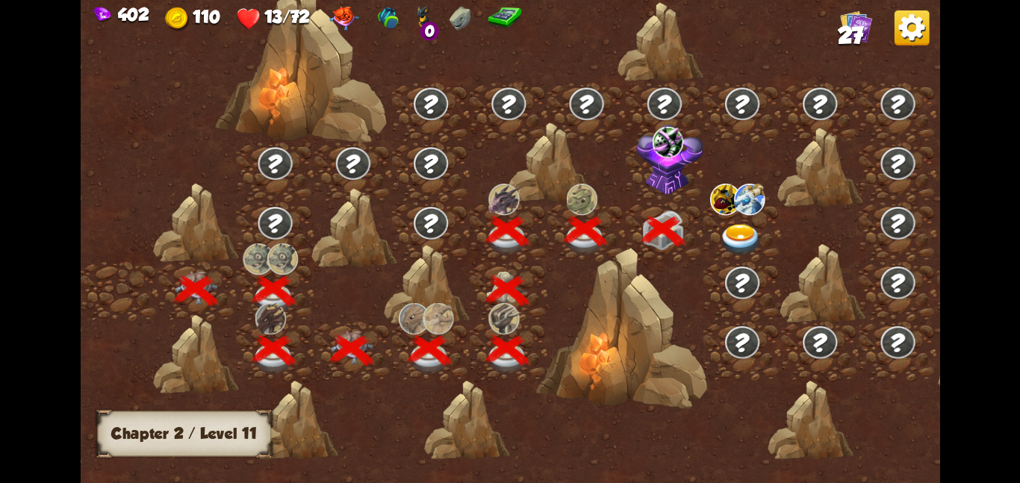
scroll to position [0, 227]
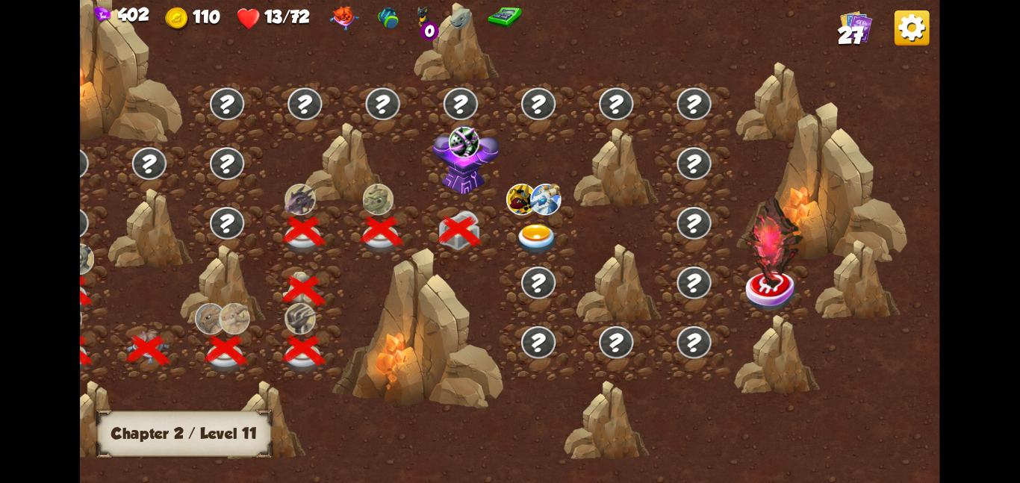
click at [445, 155] on img at bounding box center [465, 159] width 67 height 71
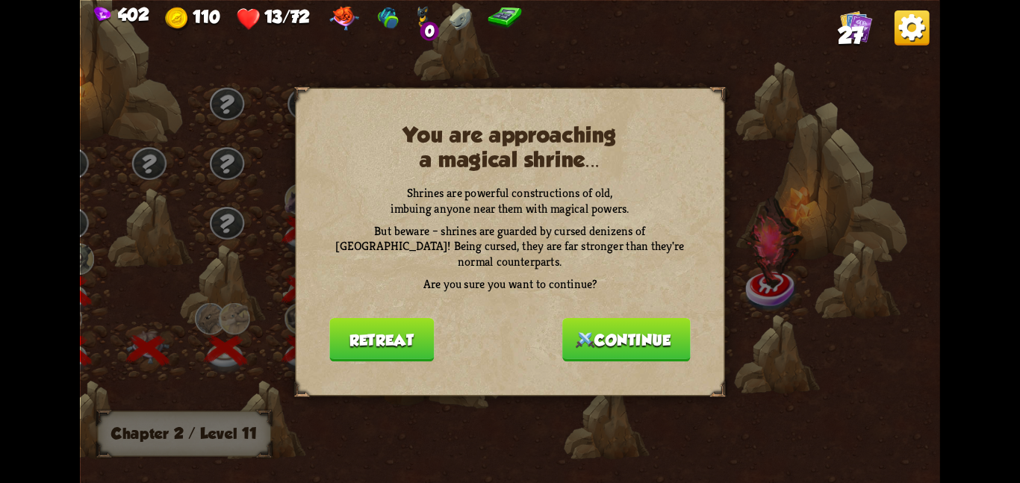
click at [645, 321] on button "Continue" at bounding box center [626, 338] width 128 height 43
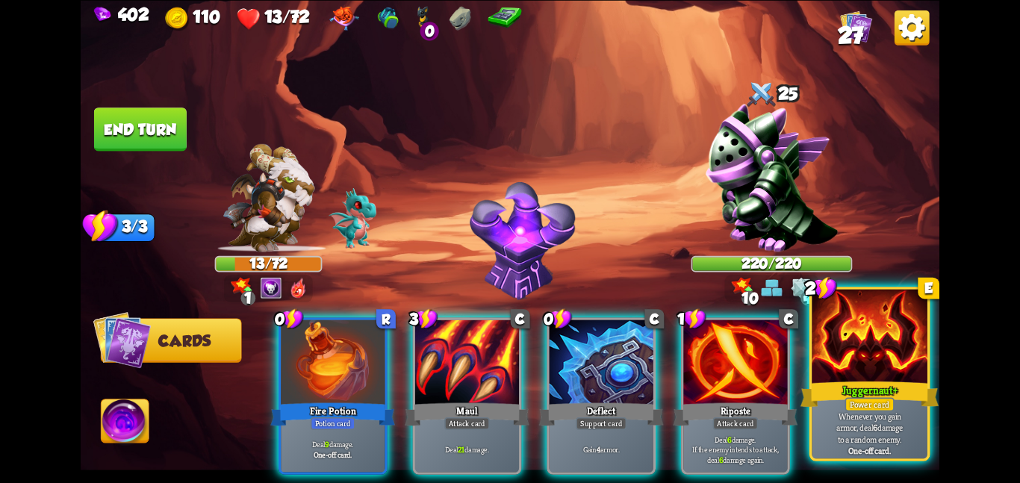
click at [838, 402] on div "Juggernaut+" at bounding box center [869, 393] width 138 height 31
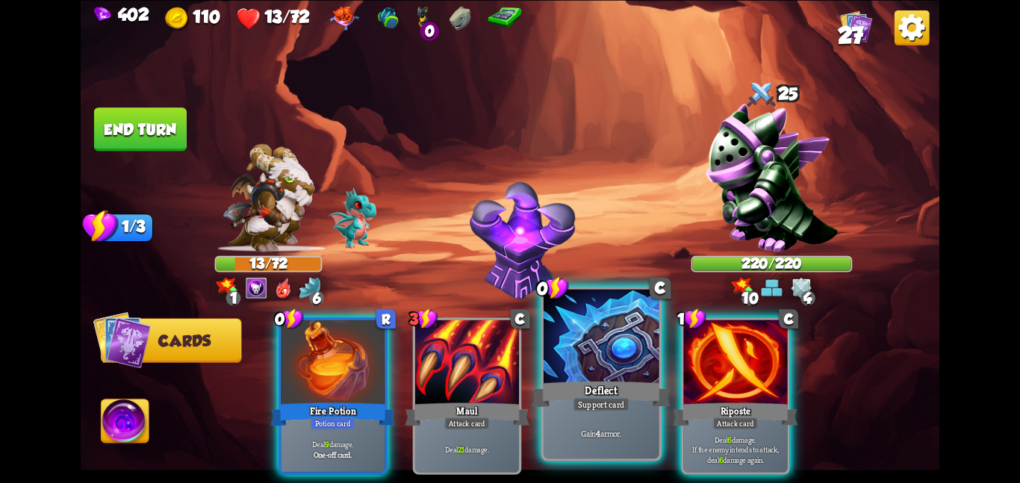
click at [555, 349] on div at bounding box center [601, 337] width 116 height 97
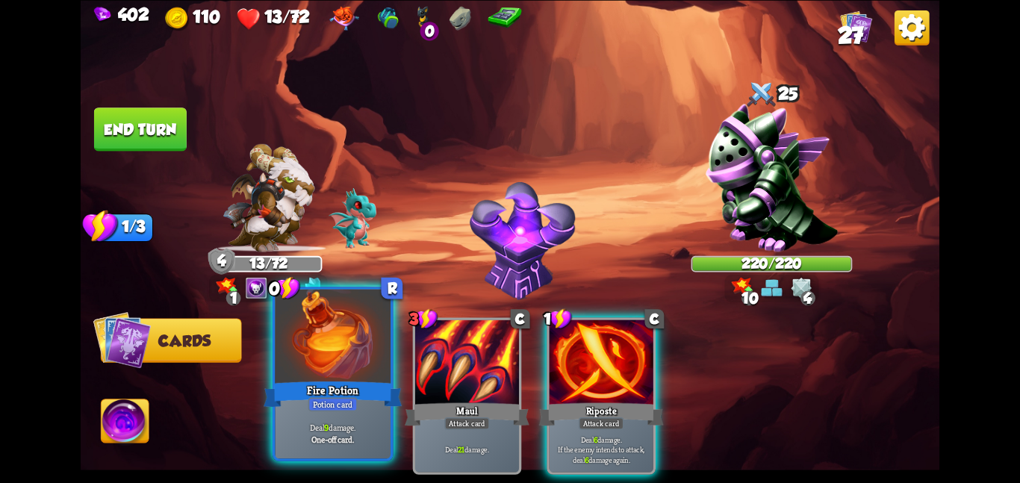
click at [328, 344] on div at bounding box center [333, 337] width 116 height 97
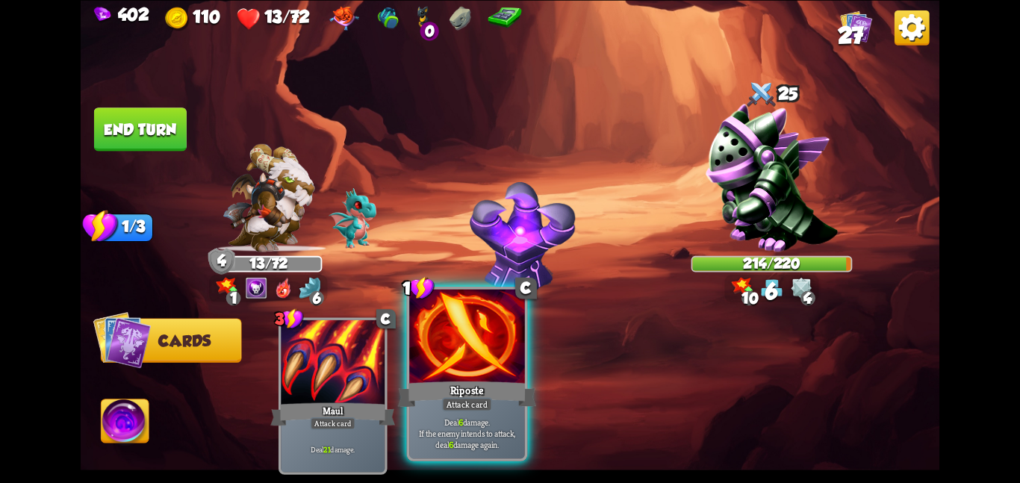
click at [437, 345] on div at bounding box center [467, 337] width 116 height 97
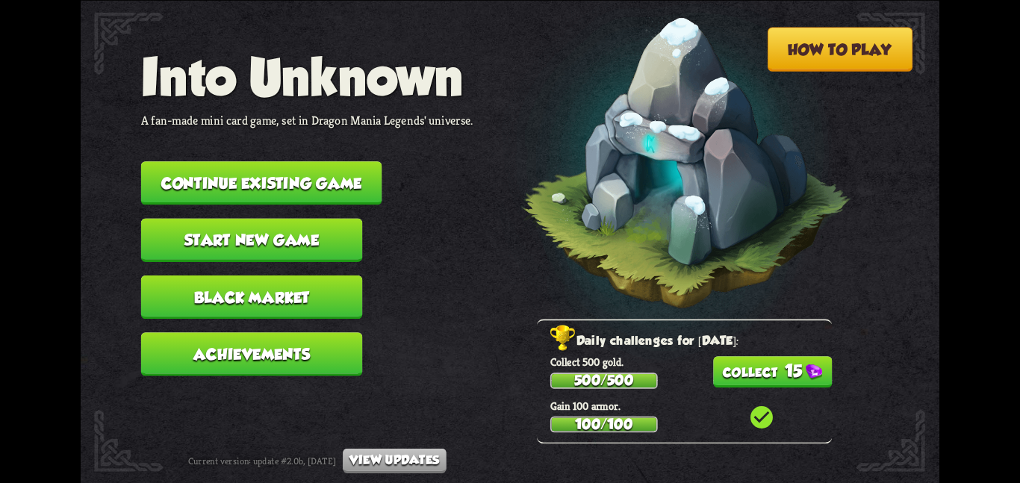
click at [340, 187] on button "Continue existing game" at bounding box center [261, 182] width 241 height 43
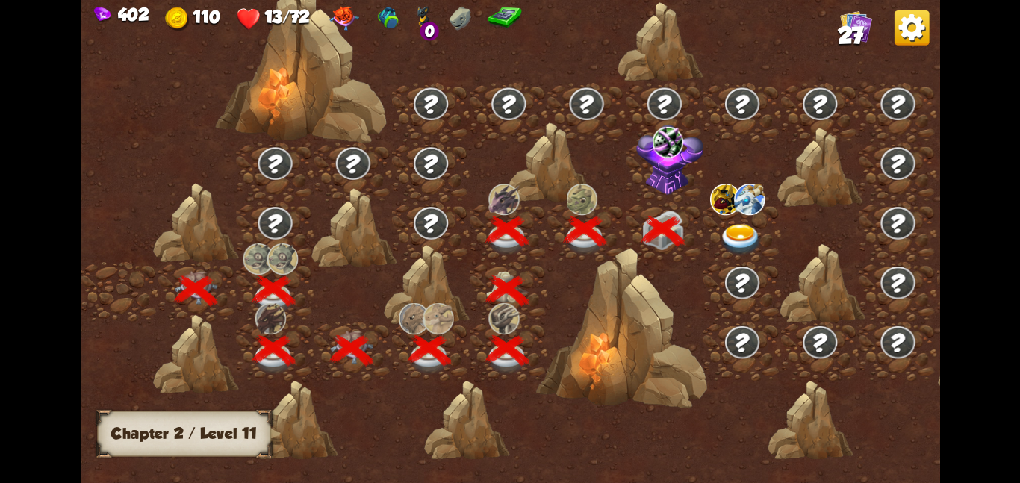
scroll to position [0, 227]
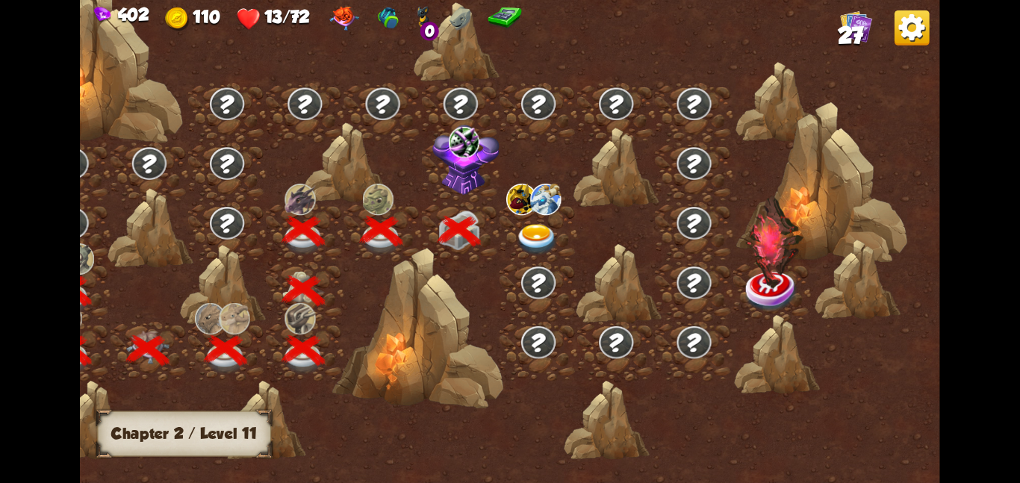
click at [526, 242] on img at bounding box center [536, 238] width 43 height 31
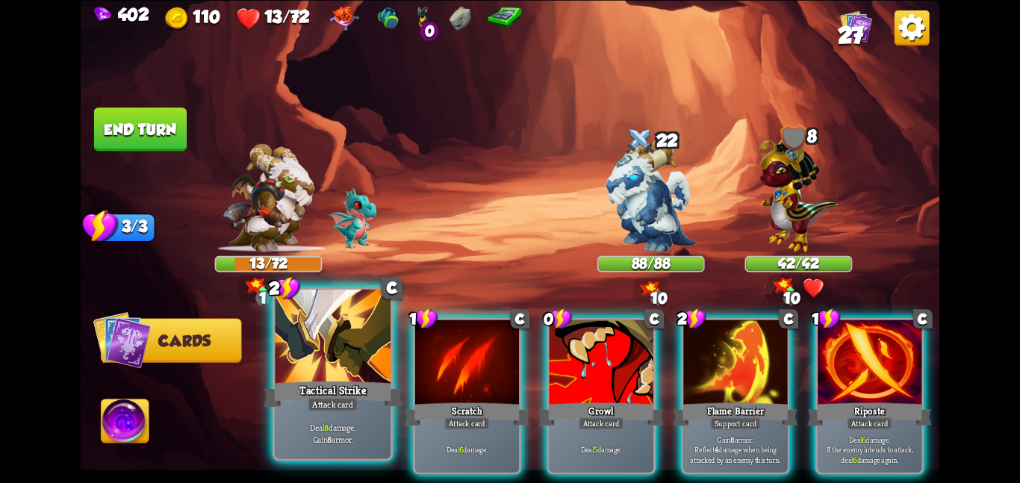
click at [331, 343] on div at bounding box center [333, 337] width 116 height 97
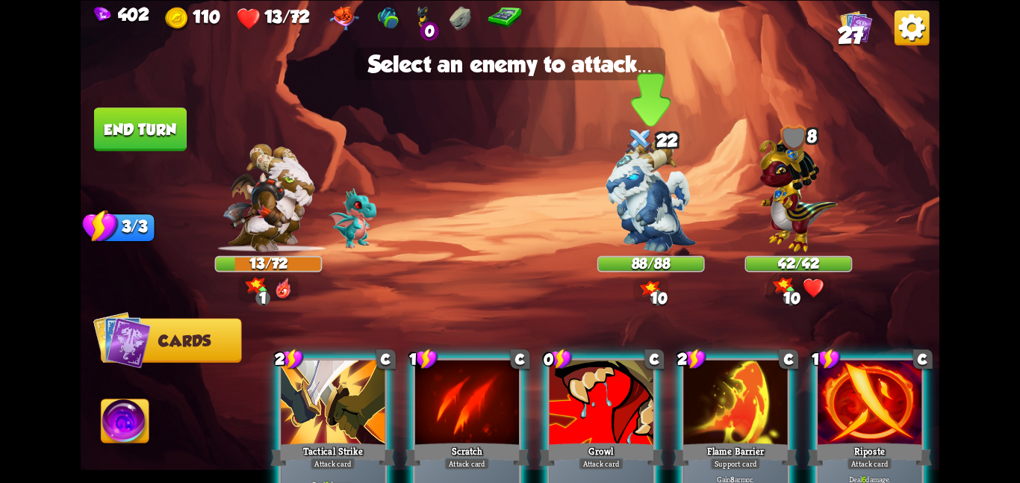
click at [611, 249] on img at bounding box center [651, 195] width 90 height 113
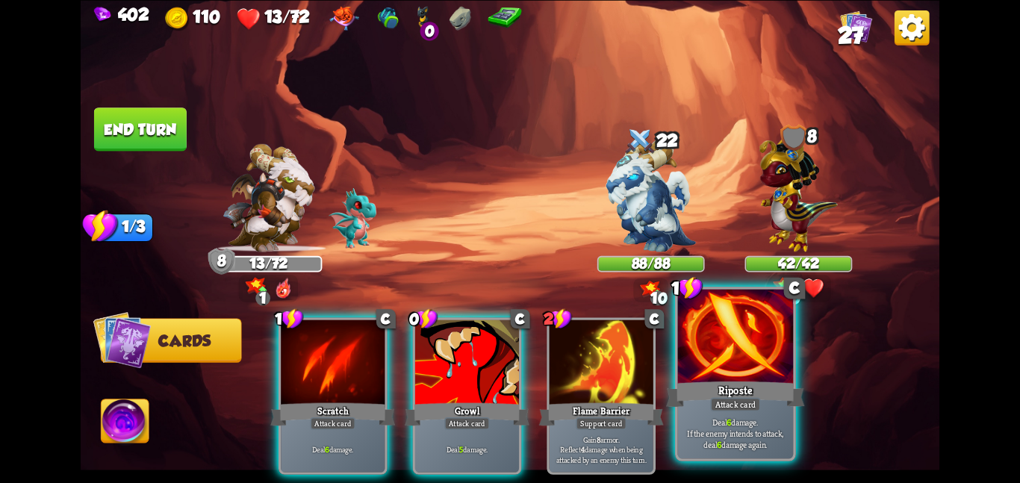
click at [704, 372] on div at bounding box center [736, 337] width 116 height 97
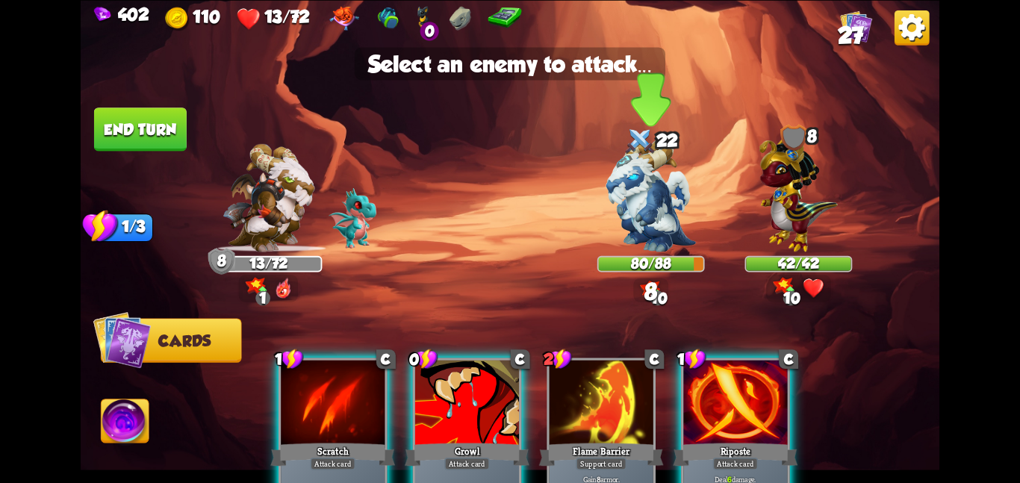
click at [645, 219] on img at bounding box center [651, 195] width 90 height 113
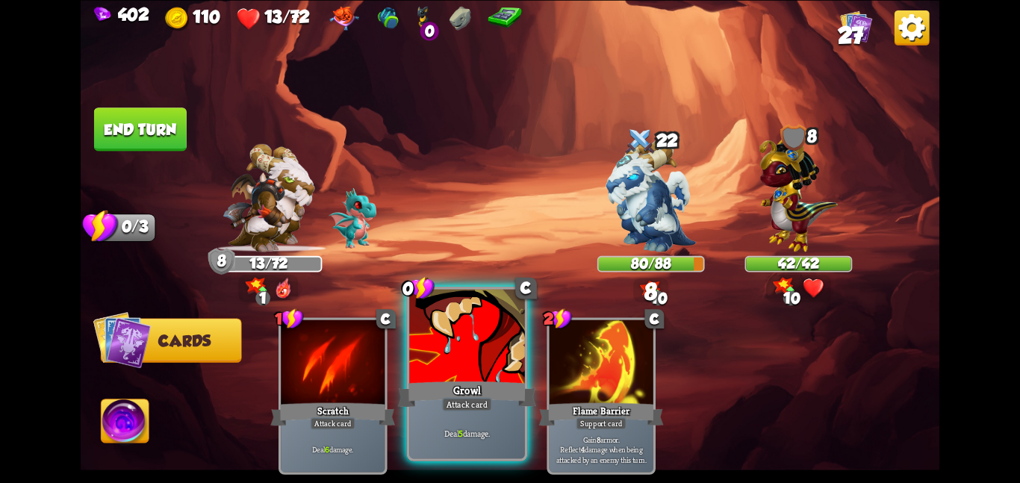
click at [457, 387] on div "Growl" at bounding box center [467, 393] width 138 height 31
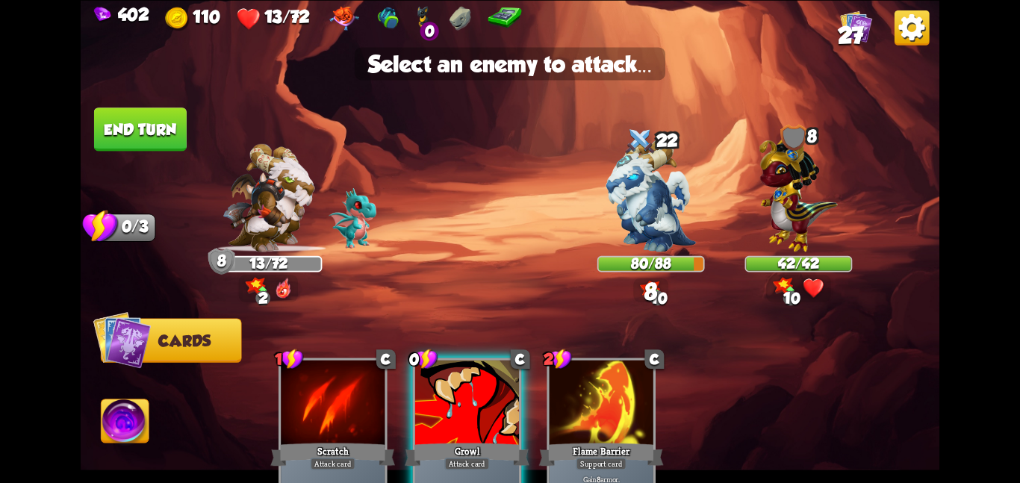
click at [575, 240] on img at bounding box center [510, 241] width 858 height 483
click at [631, 209] on img at bounding box center [651, 195] width 90 height 113
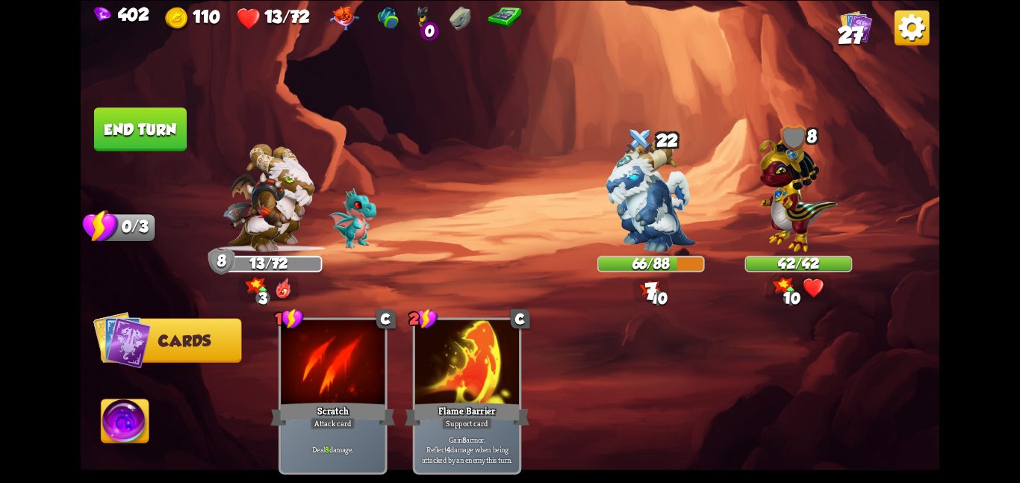
click at [121, 119] on button "End turn" at bounding box center [140, 128] width 93 height 43
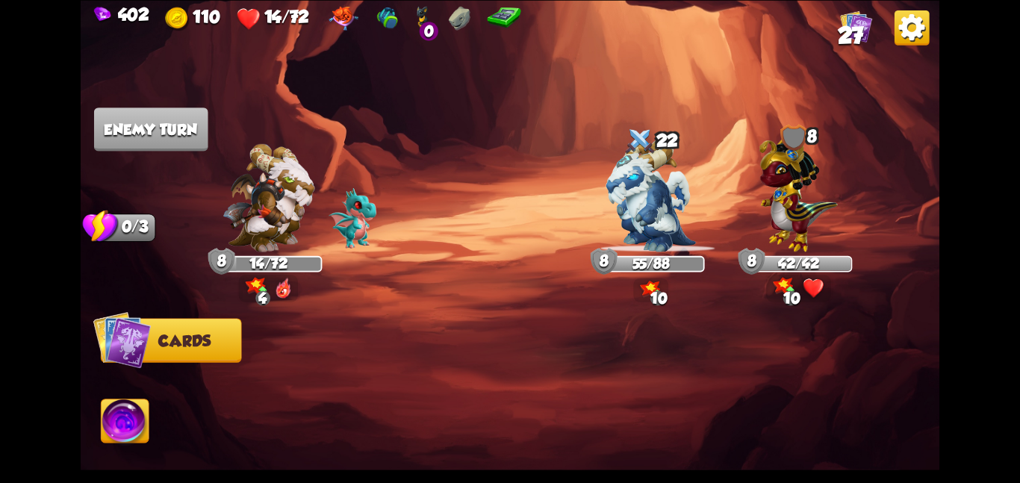
click at [123, 425] on img at bounding box center [126, 423] width 48 height 49
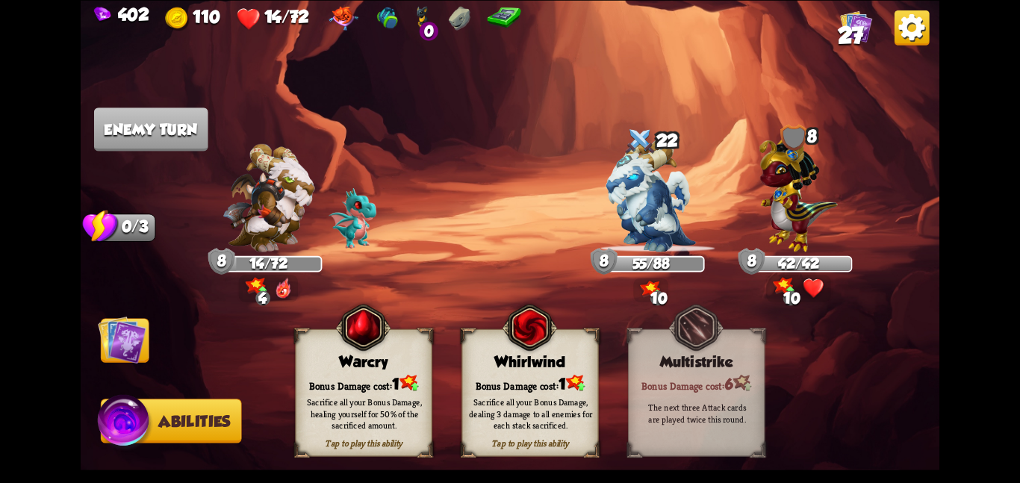
click at [399, 384] on span "1" at bounding box center [395, 383] width 7 height 17
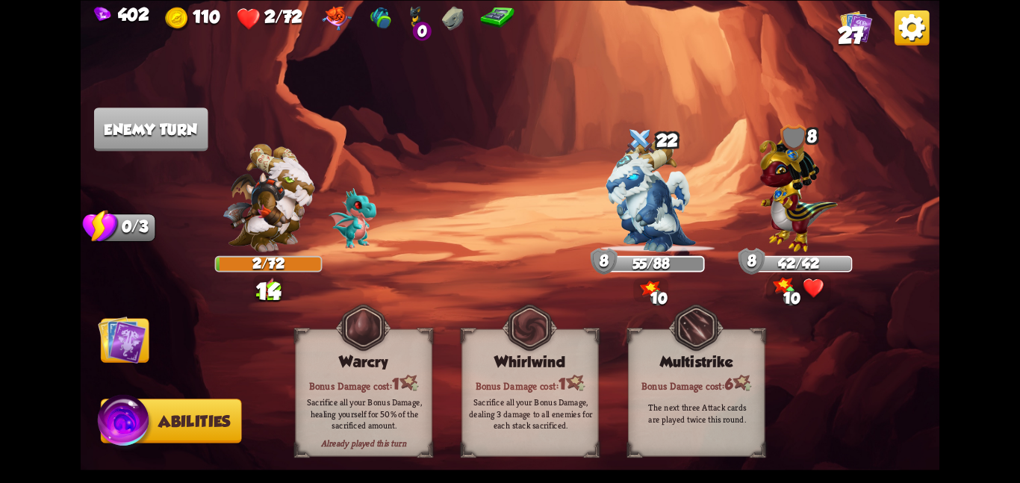
click at [137, 349] on img at bounding box center [122, 339] width 49 height 49
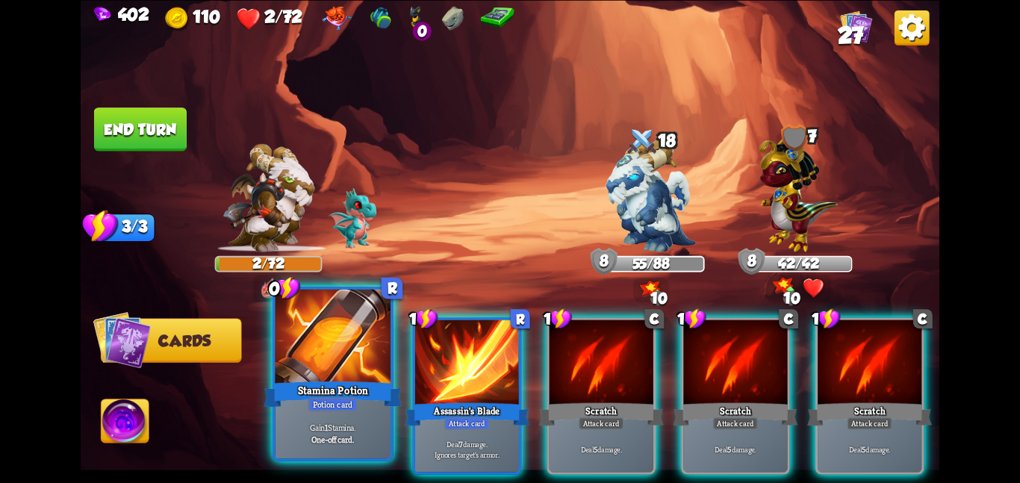
click at [349, 340] on div at bounding box center [333, 337] width 116 height 97
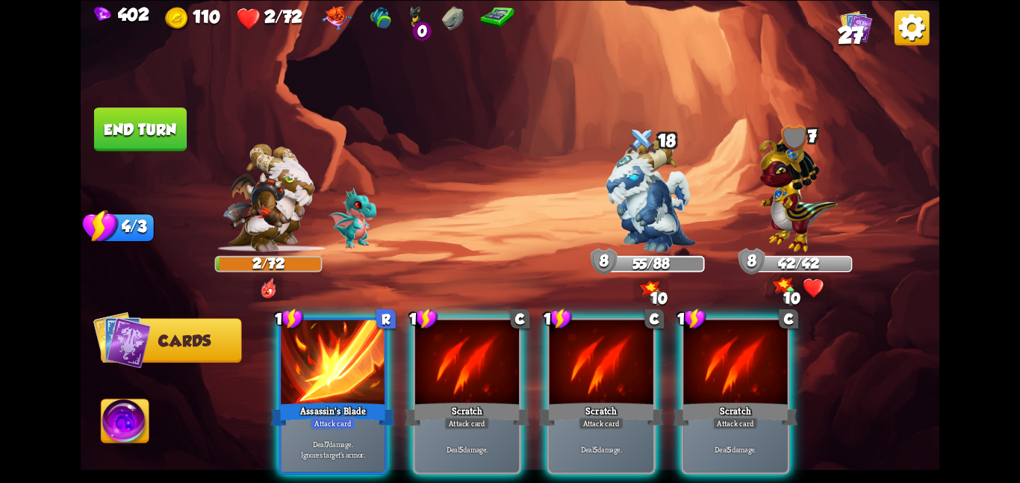
click at [349, 340] on div at bounding box center [333, 362] width 104 height 87
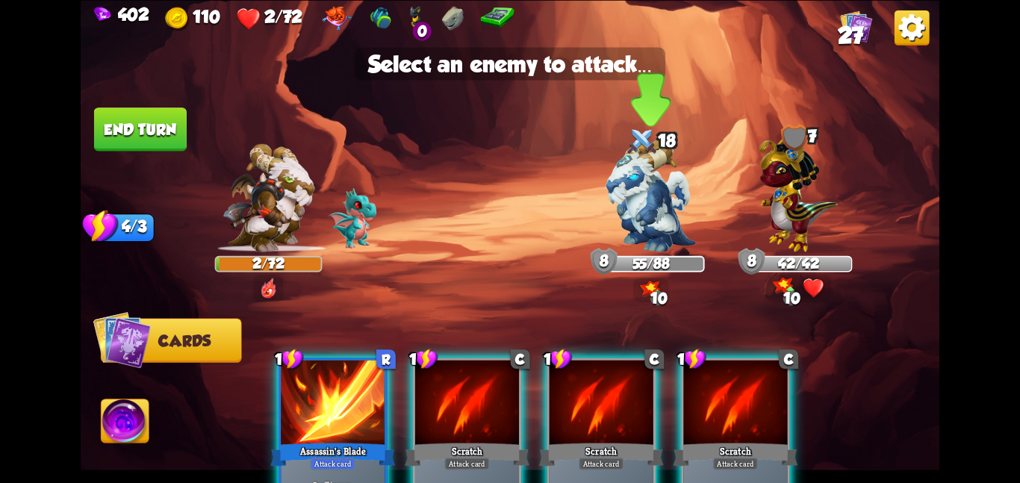
click at [626, 198] on img at bounding box center [651, 195] width 90 height 113
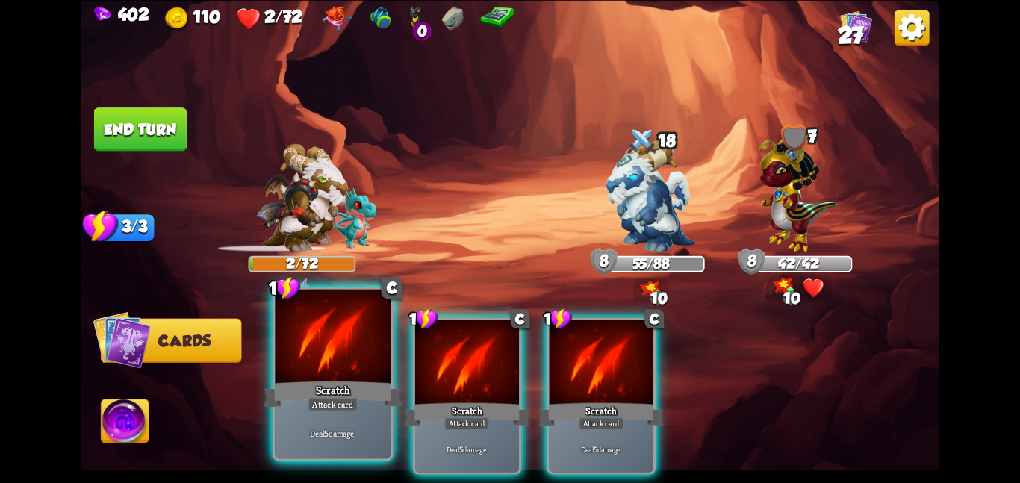
click at [325, 394] on div "Scratch" at bounding box center [332, 393] width 138 height 31
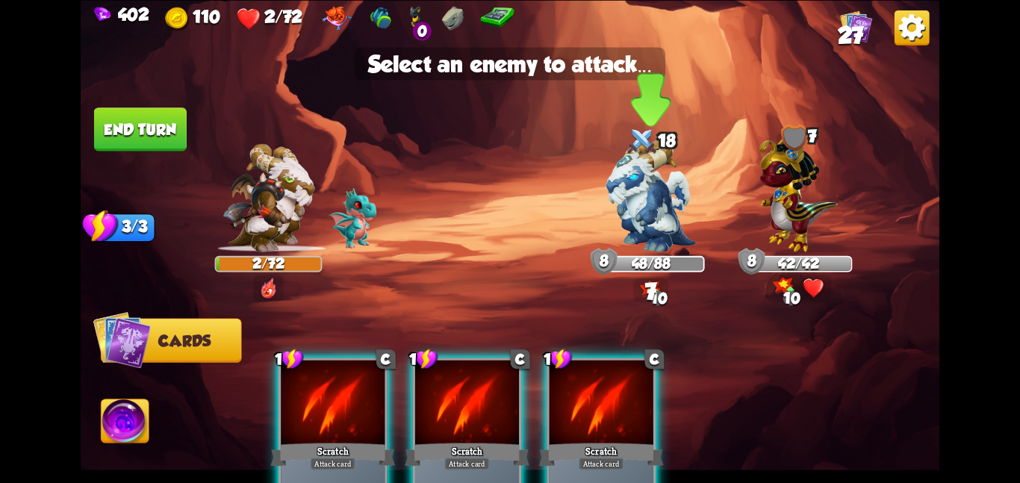
click at [653, 199] on img at bounding box center [651, 195] width 90 height 113
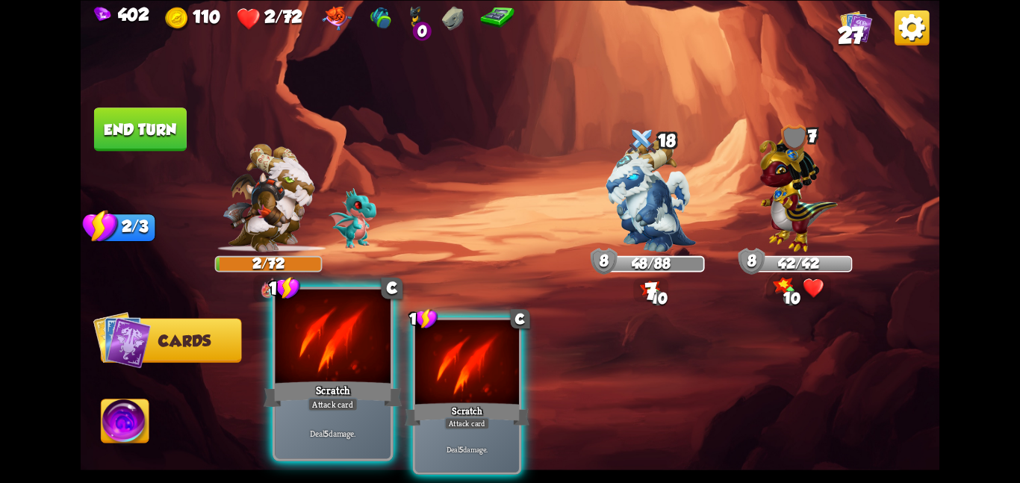
click at [331, 375] on div at bounding box center [333, 337] width 116 height 97
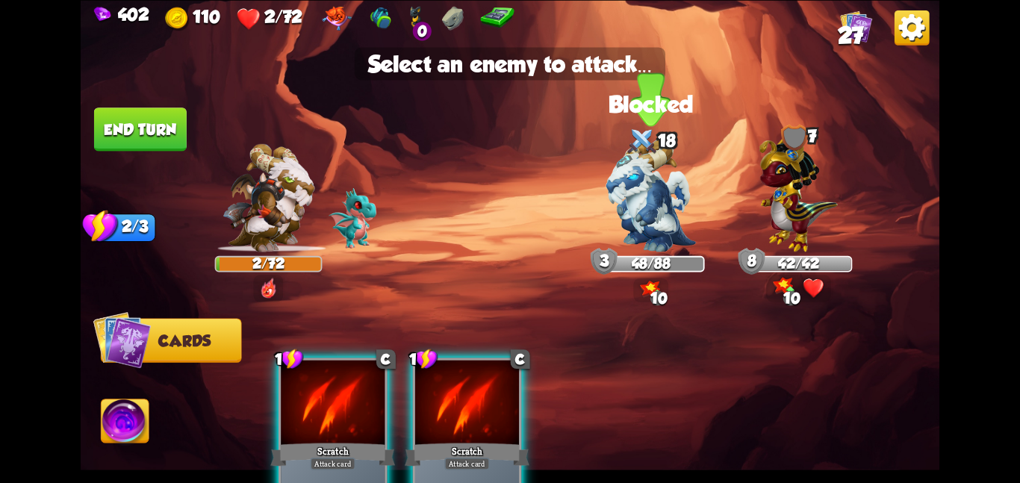
click at [612, 243] on img at bounding box center [651, 195] width 90 height 113
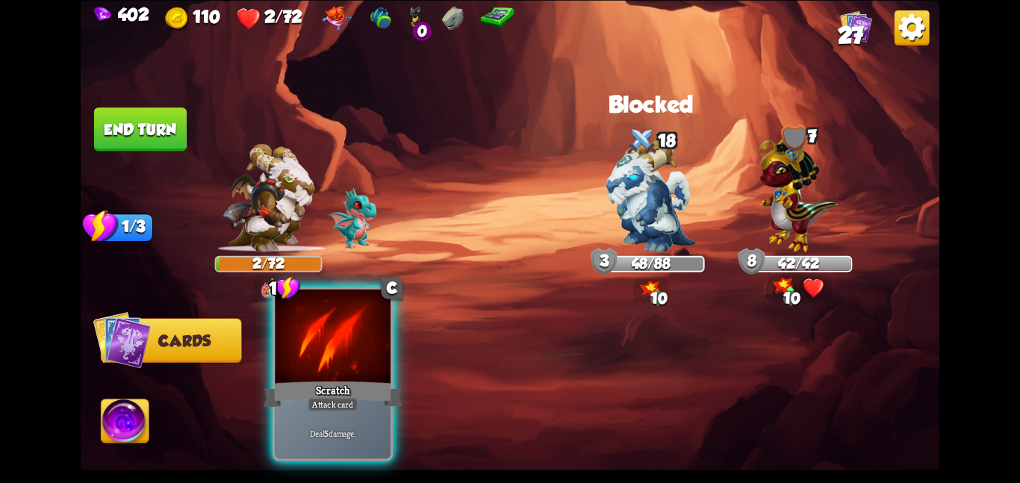
click at [362, 355] on div at bounding box center [333, 337] width 116 height 97
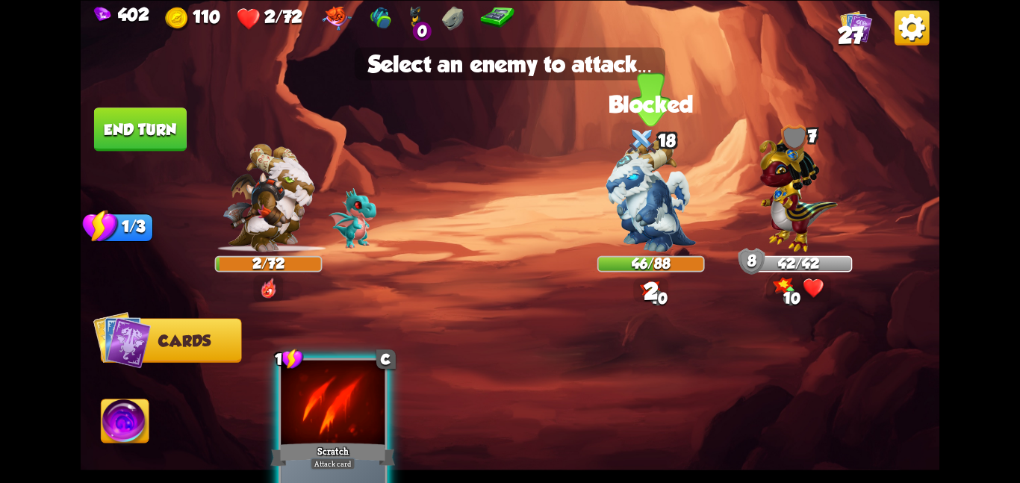
click at [682, 148] on div "18" at bounding box center [650, 141] width 107 height 35
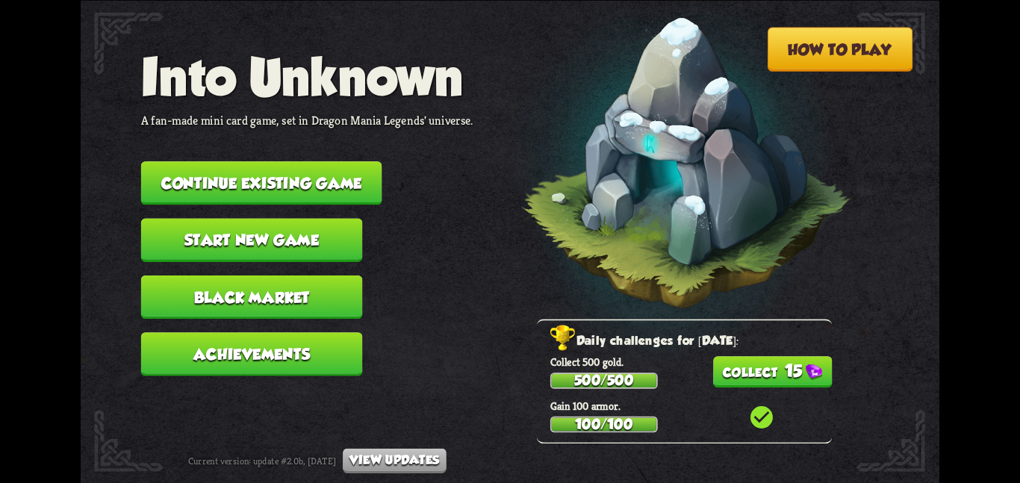
click at [253, 177] on button "Continue existing game" at bounding box center [261, 182] width 241 height 43
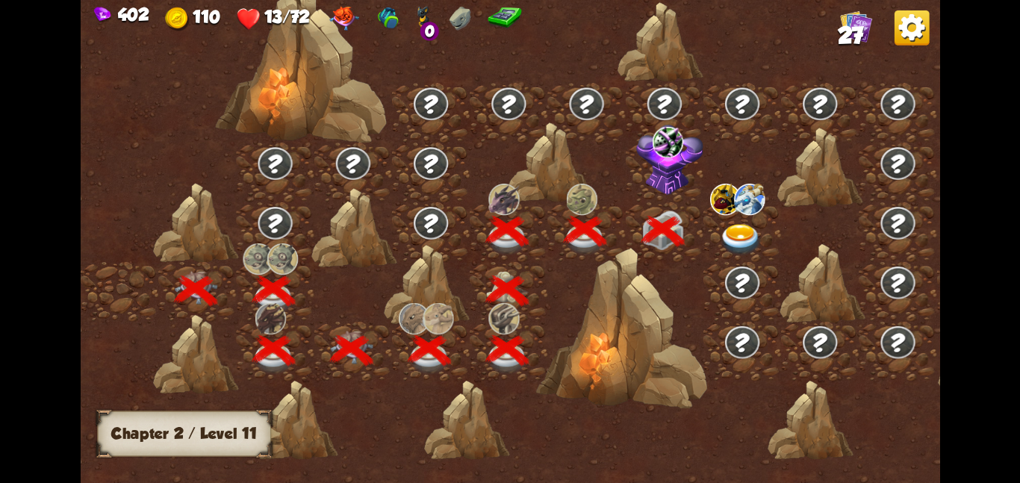
scroll to position [0, 227]
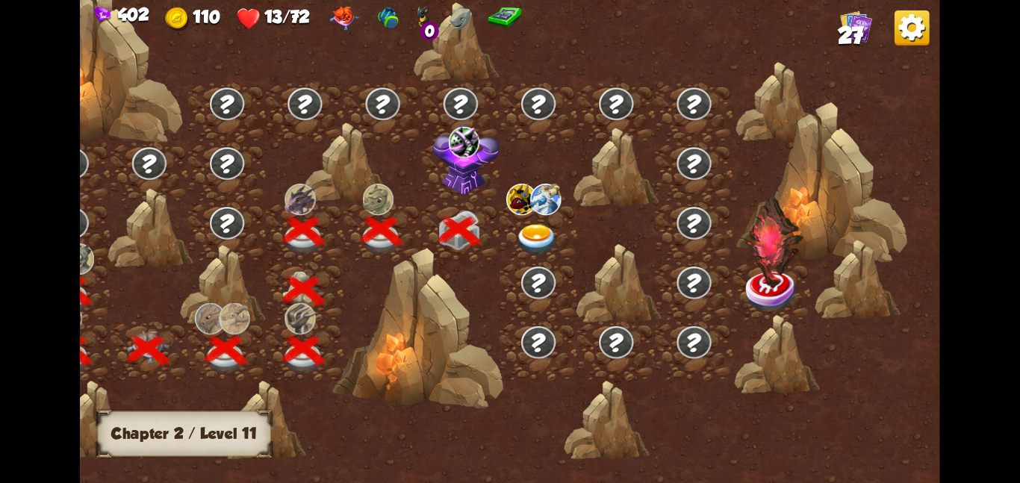
click at [451, 175] on img at bounding box center [465, 159] width 67 height 71
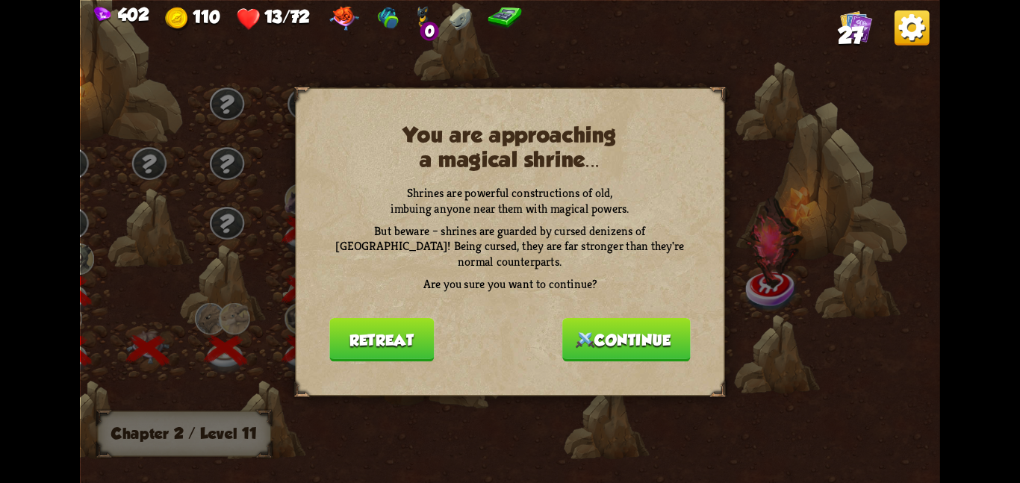
click at [586, 332] on img at bounding box center [585, 339] width 19 height 16
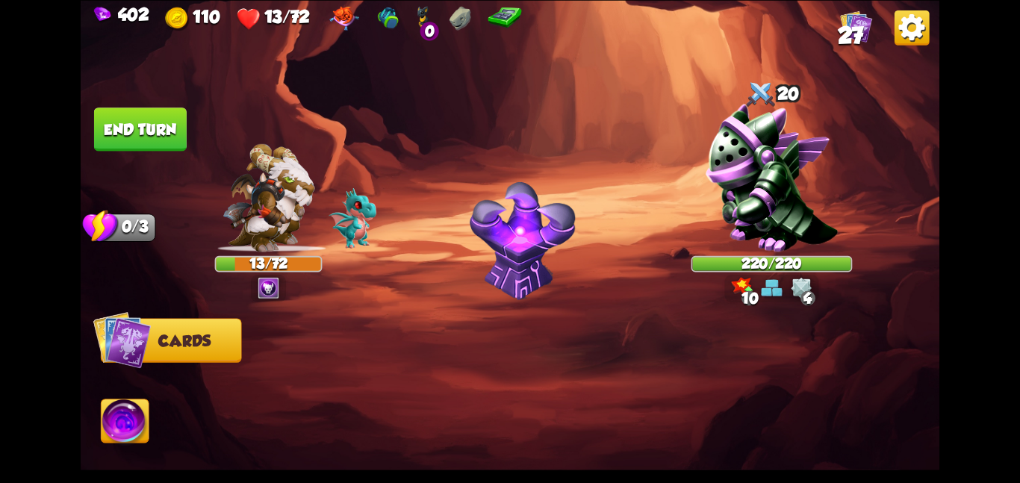
click at [860, 25] on img at bounding box center [856, 26] width 32 height 32
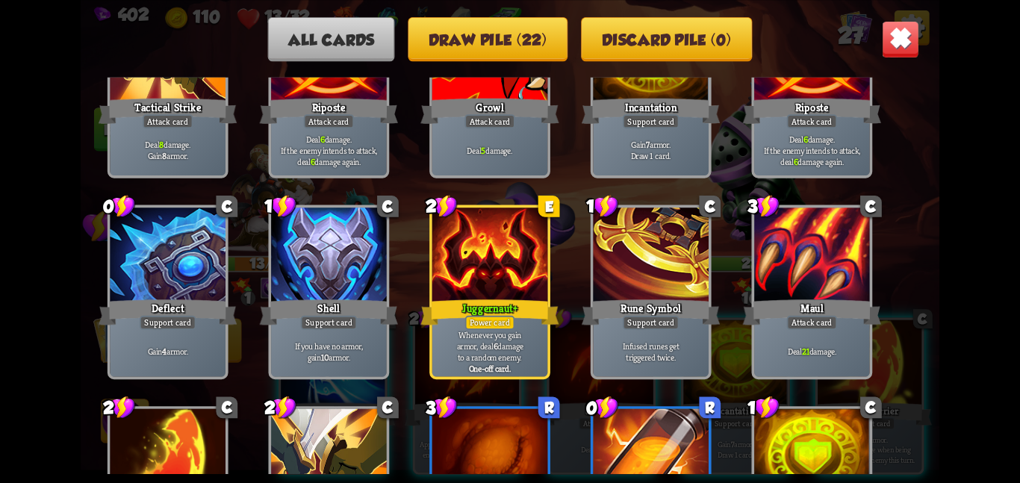
scroll to position [917, 0]
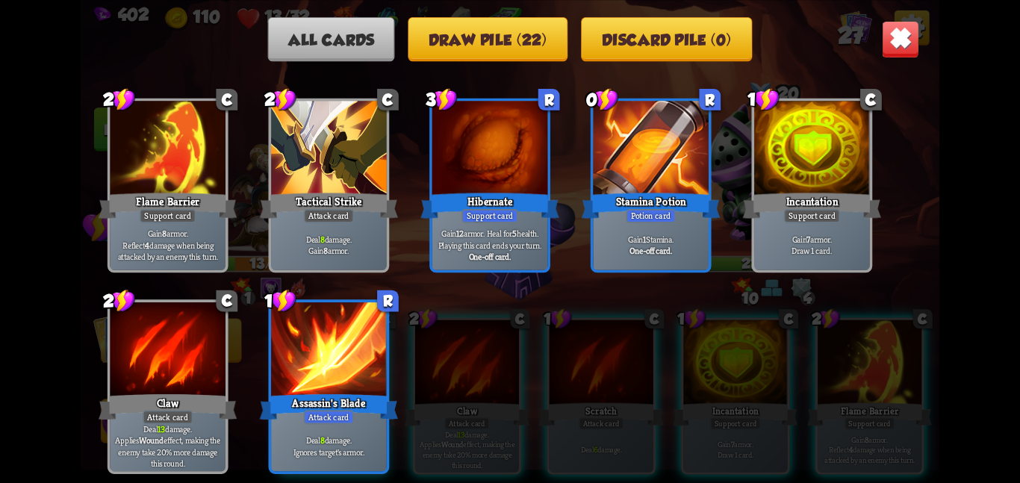
click at [879, 40] on div "All cards Draw pile (22) Discard pile (0)" at bounding box center [510, 38] width 858 height 44
click at [889, 39] on img at bounding box center [900, 38] width 37 height 37
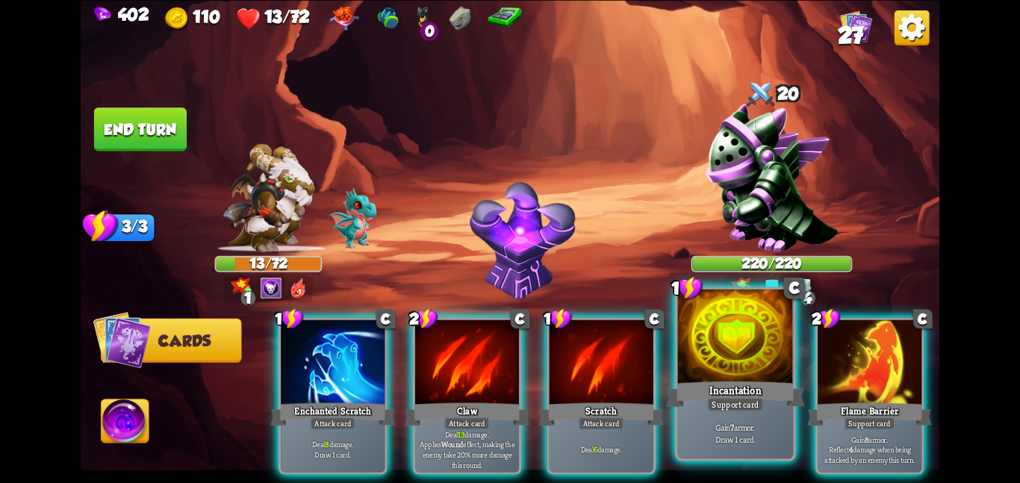
click at [694, 337] on div at bounding box center [736, 337] width 116 height 97
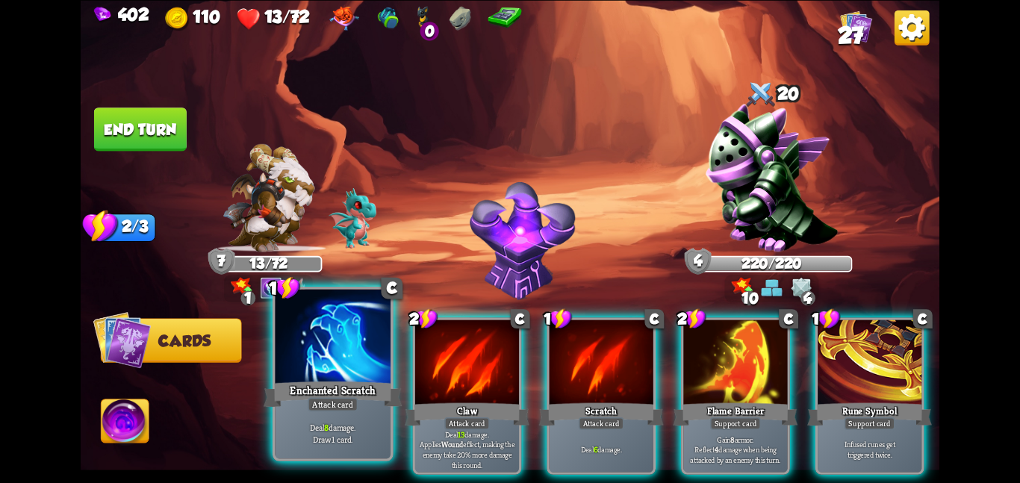
click at [302, 340] on div at bounding box center [333, 337] width 116 height 97
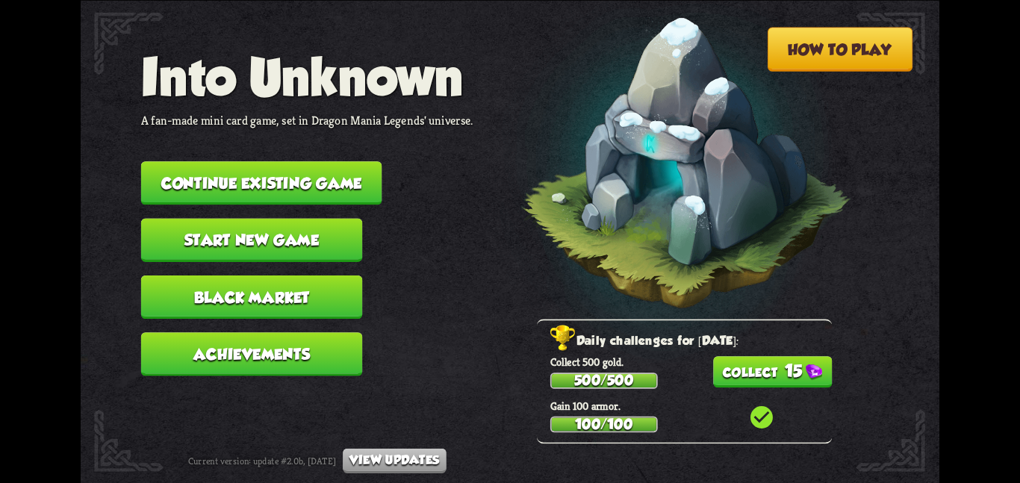
click at [263, 178] on button "Continue existing game" at bounding box center [261, 182] width 241 height 43
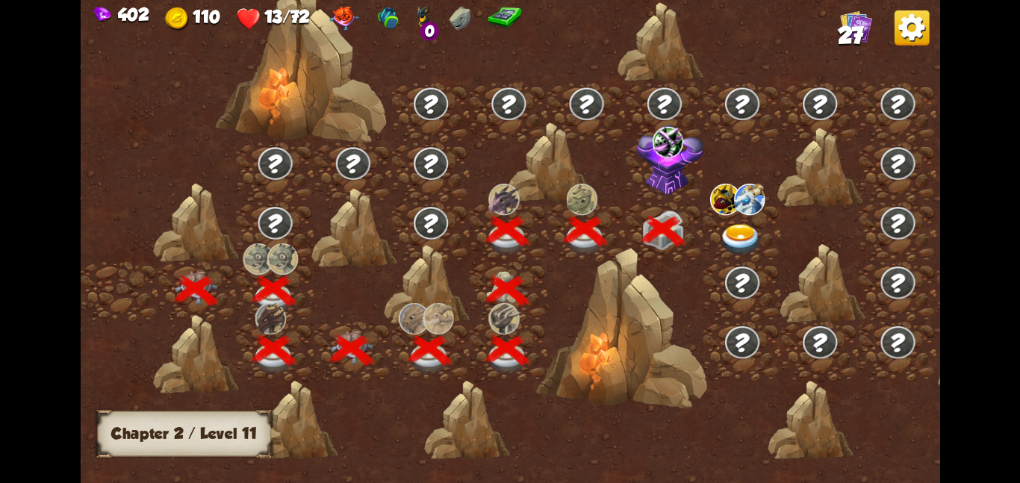
scroll to position [0, 227]
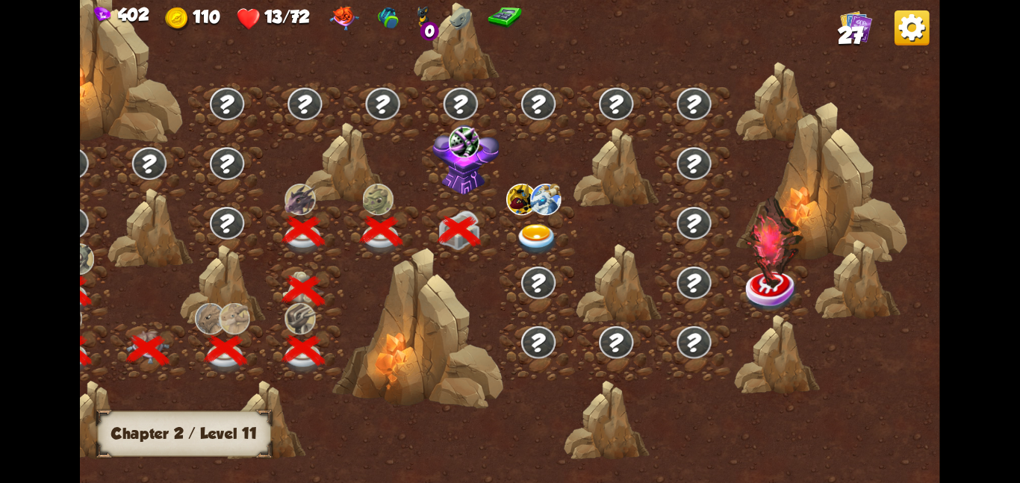
click at [465, 179] on img at bounding box center [465, 159] width 67 height 71
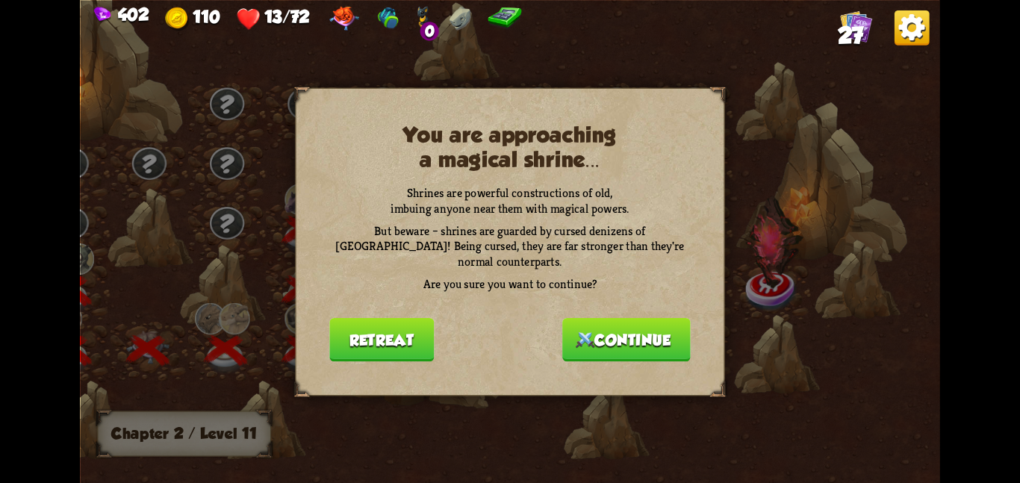
click at [606, 318] on button "Continue" at bounding box center [626, 338] width 128 height 43
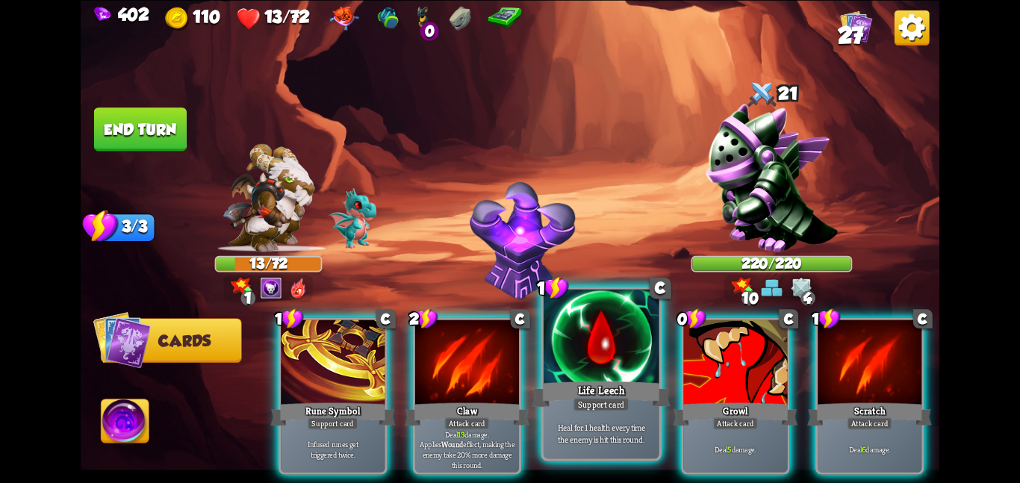
click at [570, 351] on div at bounding box center [601, 337] width 116 height 97
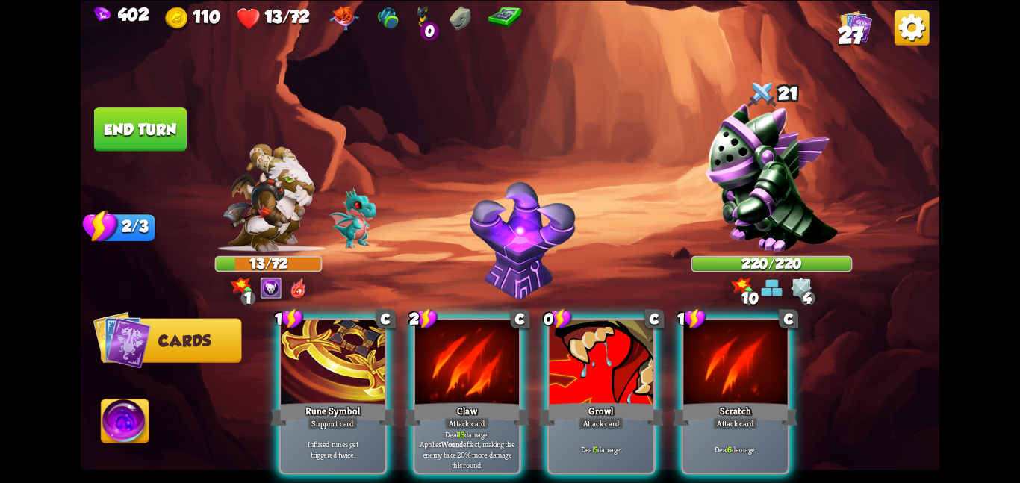
click at [570, 351] on div at bounding box center [601, 362] width 104 height 87
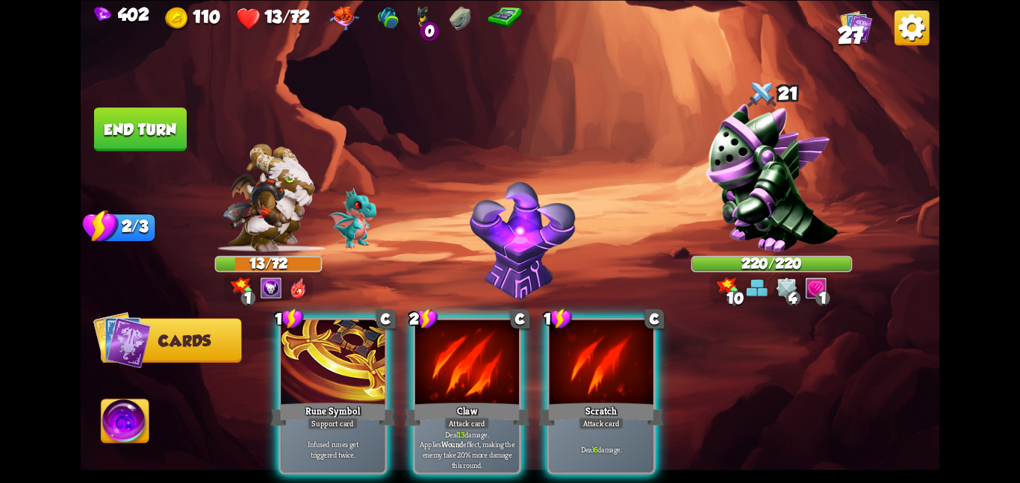
click at [570, 351] on div at bounding box center [601, 362] width 104 height 87
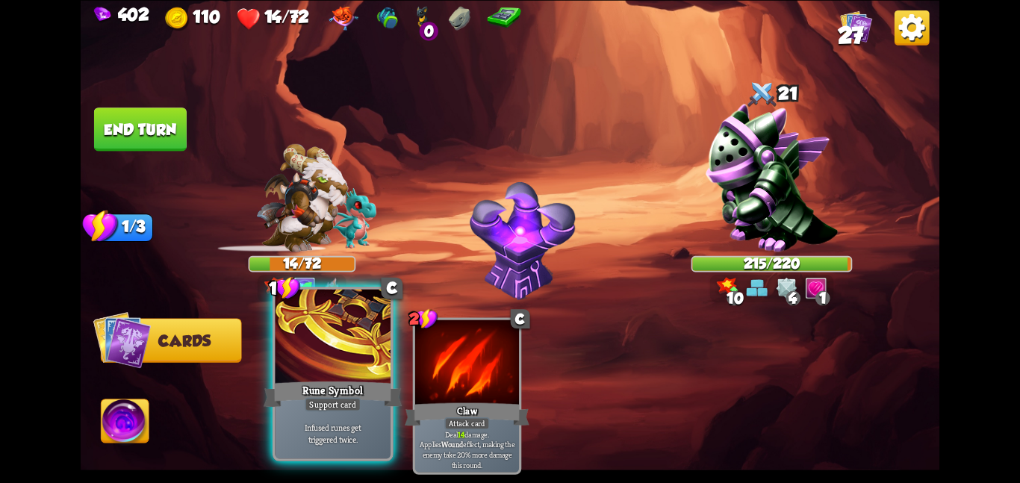
click at [377, 337] on div at bounding box center [333, 337] width 116 height 97
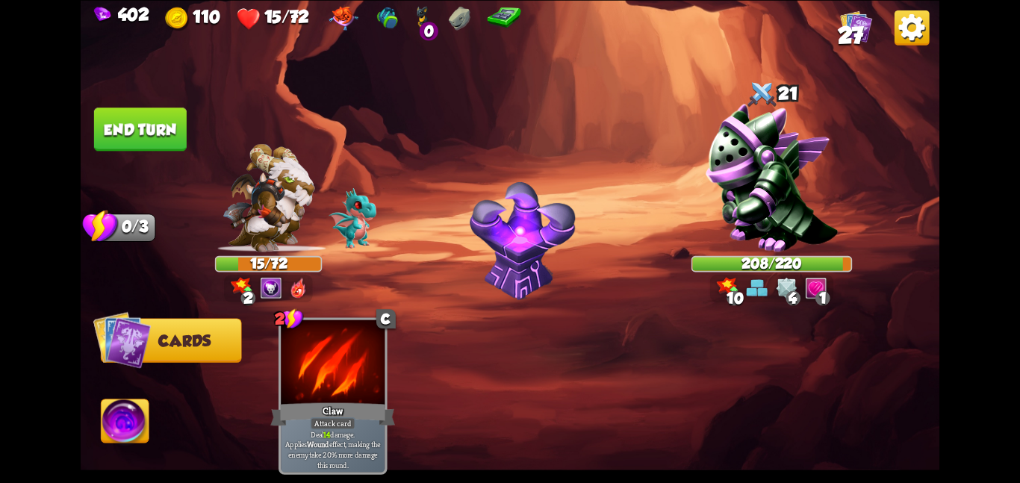
click at [156, 134] on button "End turn" at bounding box center [140, 128] width 93 height 43
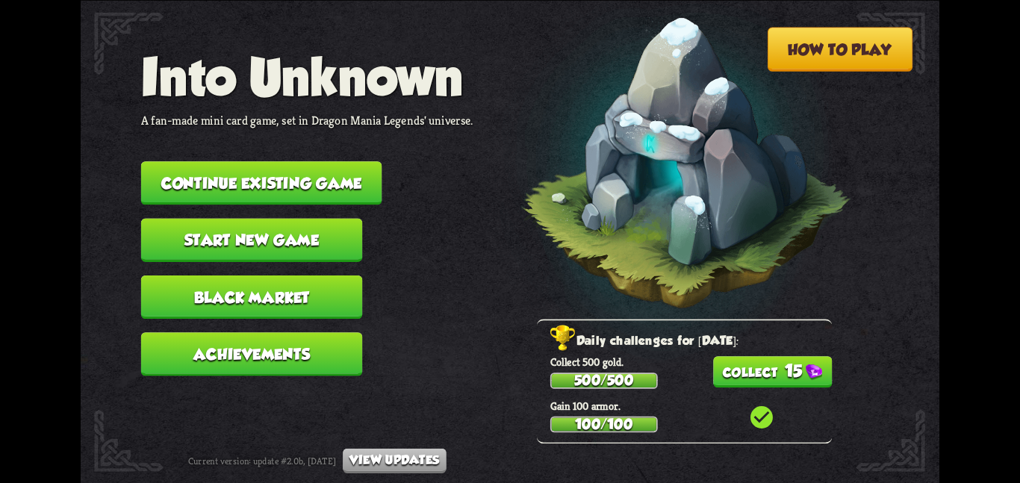
click at [240, 161] on button "Continue existing game" at bounding box center [261, 182] width 241 height 43
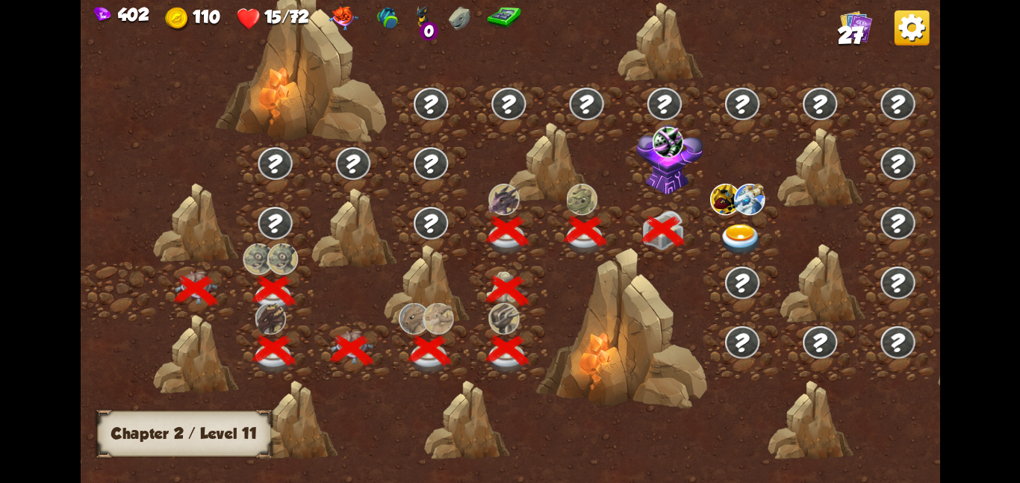
scroll to position [0, 227]
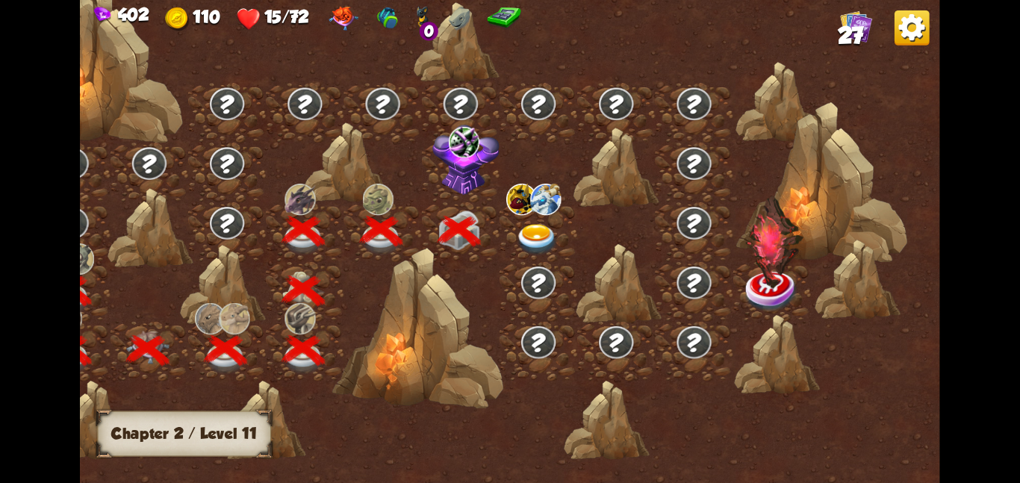
click at [522, 240] on img at bounding box center [536, 238] width 43 height 31
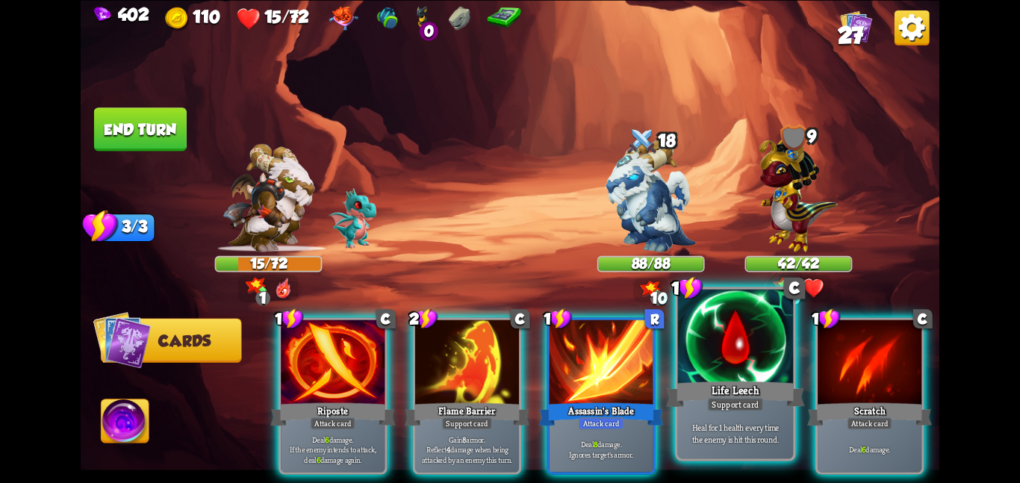
click at [687, 346] on div at bounding box center [736, 337] width 116 height 97
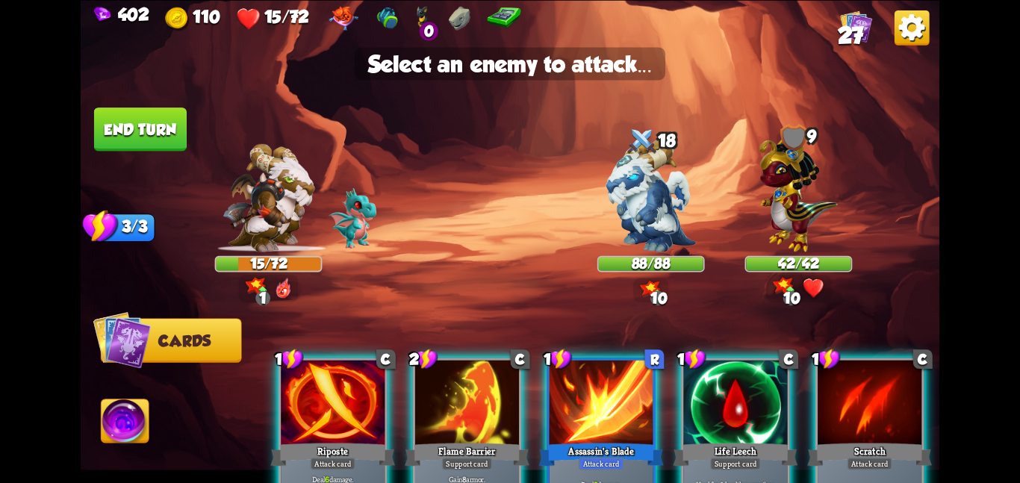
click at [644, 273] on img at bounding box center [510, 241] width 858 height 483
click at [644, 252] on img at bounding box center [510, 241] width 858 height 483
click at [639, 219] on img at bounding box center [651, 195] width 90 height 113
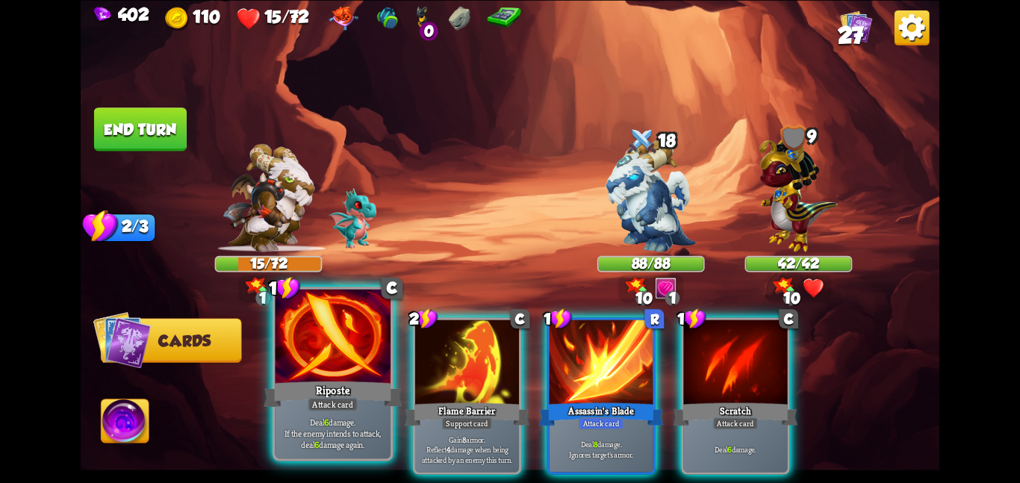
click at [278, 348] on div at bounding box center [333, 337] width 116 height 97
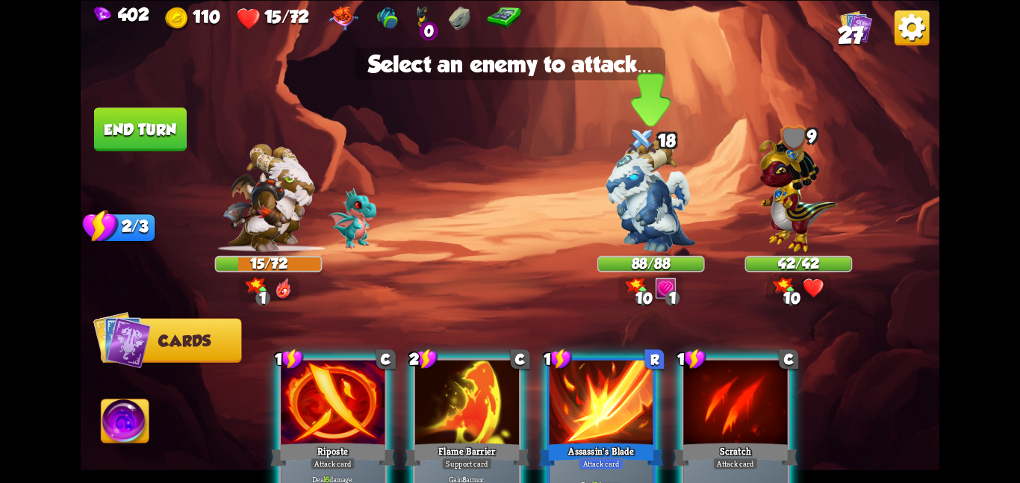
click at [639, 266] on div "88/88" at bounding box center [651, 263] width 105 height 13
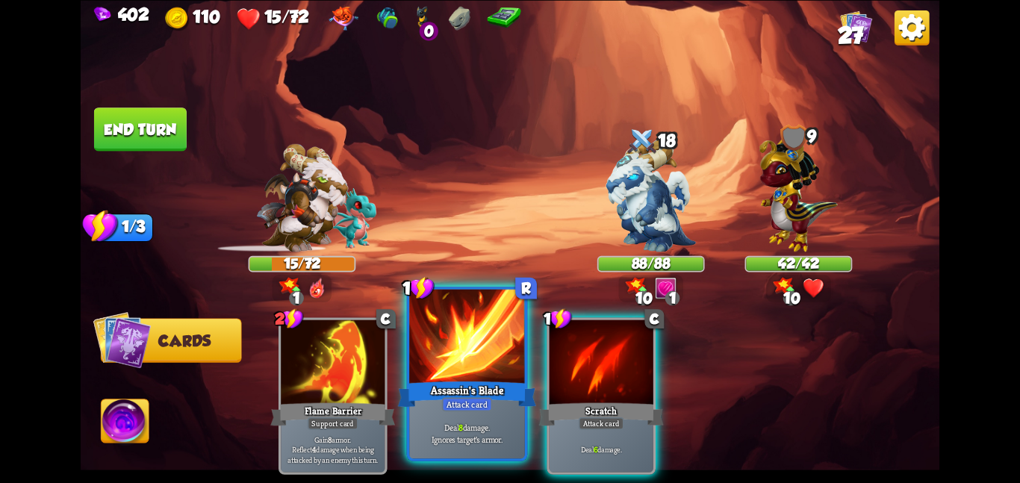
click at [458, 393] on div "Assassin's Blade" at bounding box center [467, 393] width 138 height 31
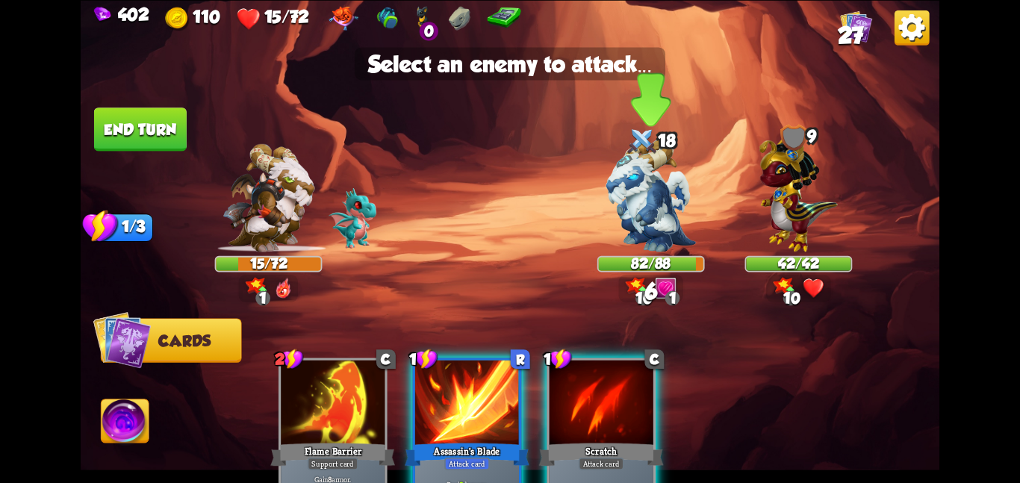
click at [625, 235] on img at bounding box center [651, 195] width 90 height 113
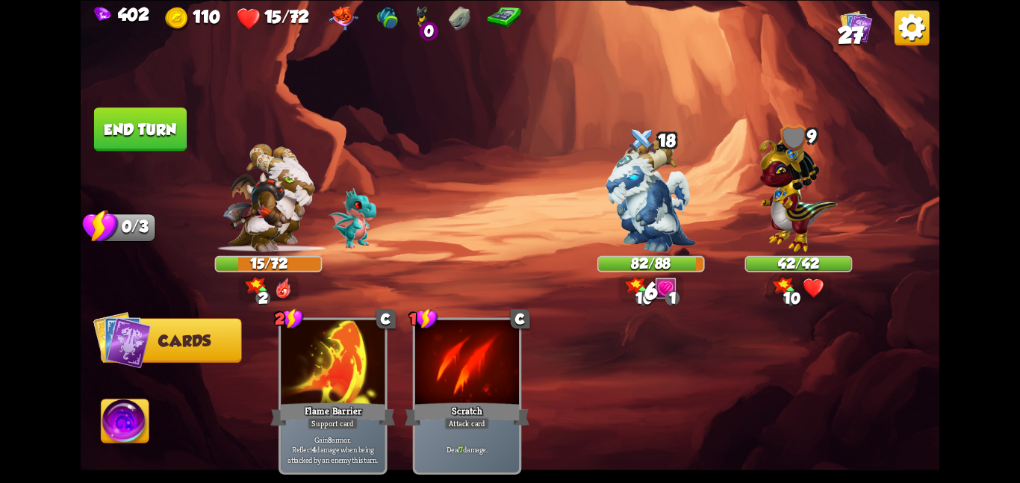
click at [385, 148] on img at bounding box center [510, 241] width 858 height 483
click at [134, 127] on button "End turn" at bounding box center [140, 128] width 93 height 43
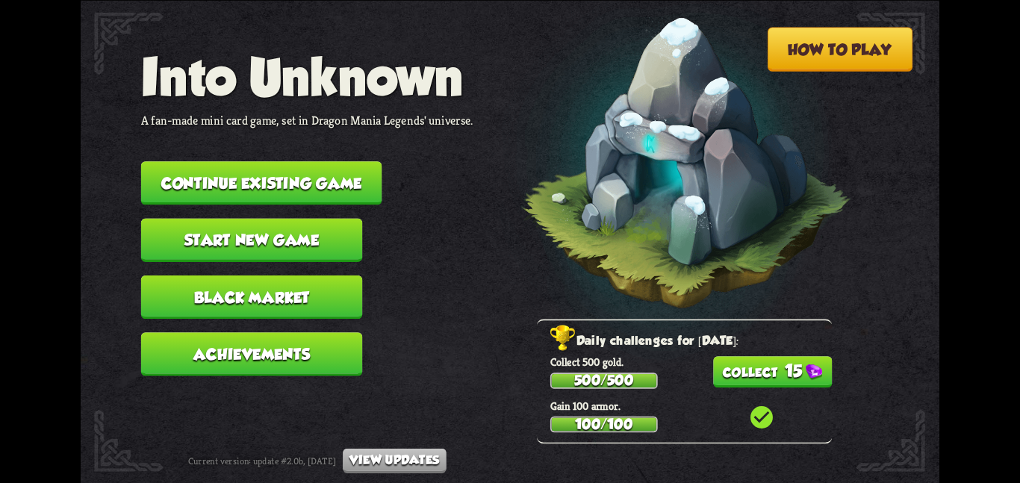
click at [205, 167] on button "Continue existing game" at bounding box center [261, 182] width 241 height 43
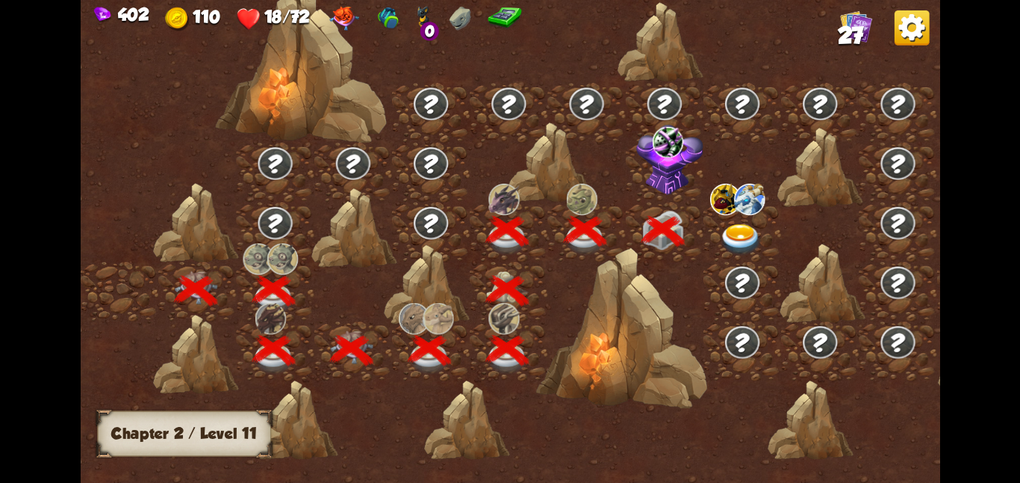
scroll to position [0, 227]
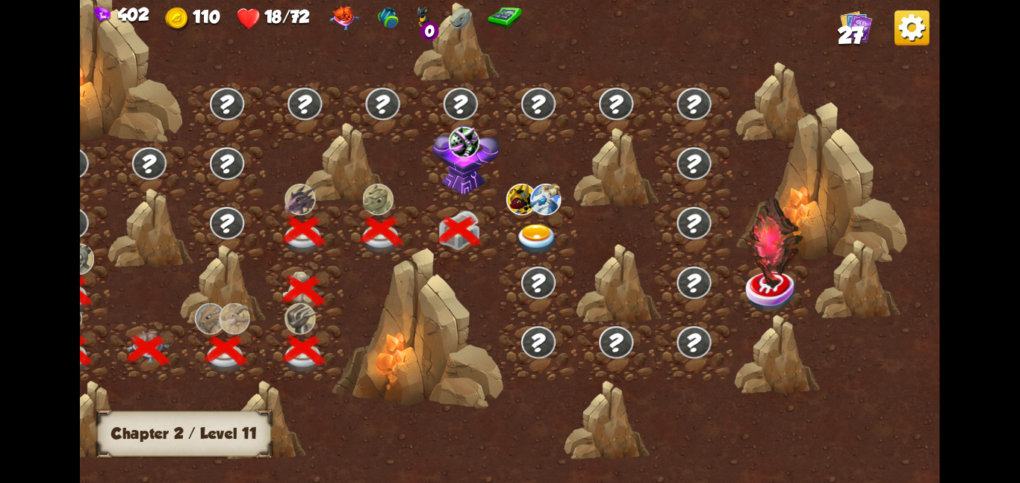
click at [534, 202] on img at bounding box center [521, 198] width 31 height 31
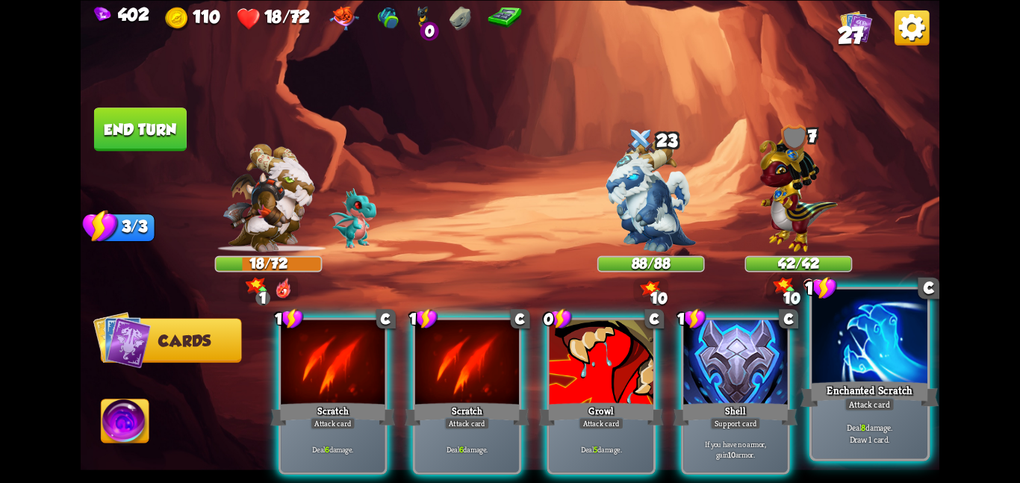
click at [834, 346] on div at bounding box center [869, 337] width 116 height 97
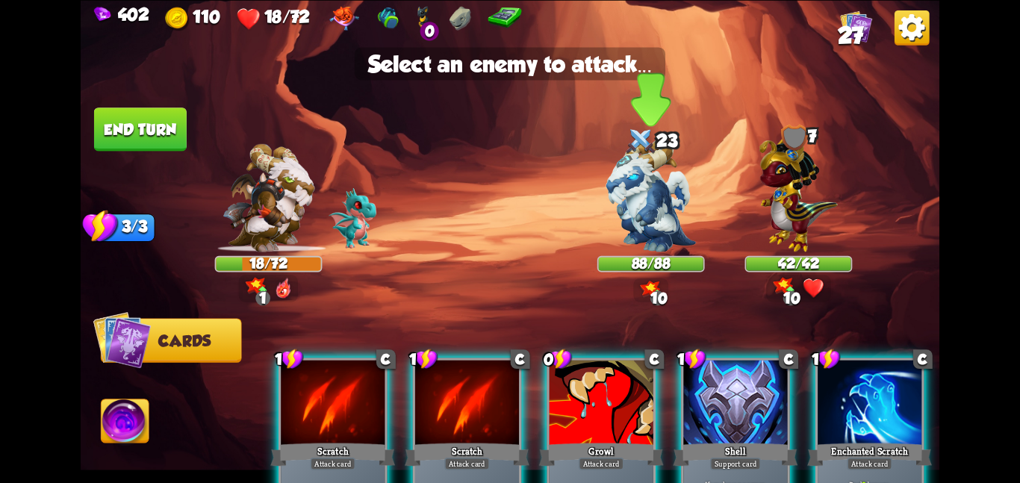
click at [635, 172] on img at bounding box center [651, 195] width 90 height 113
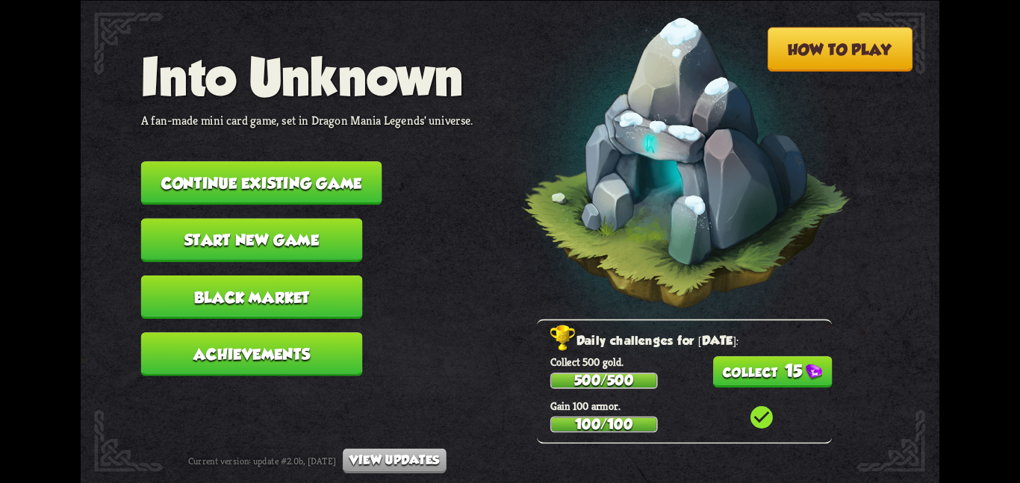
click at [280, 149] on nav "Into Unknown A fan-made mini card game, set in Dragon Mania Legends' universe. …" at bounding box center [307, 218] width 332 height 342
click at [295, 164] on button "Continue existing game" at bounding box center [261, 182] width 241 height 43
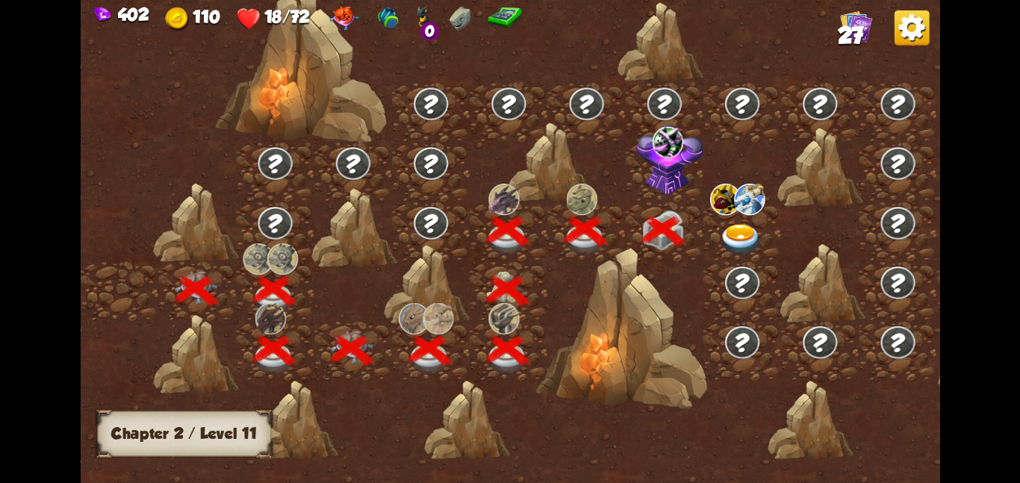
scroll to position [0, 227]
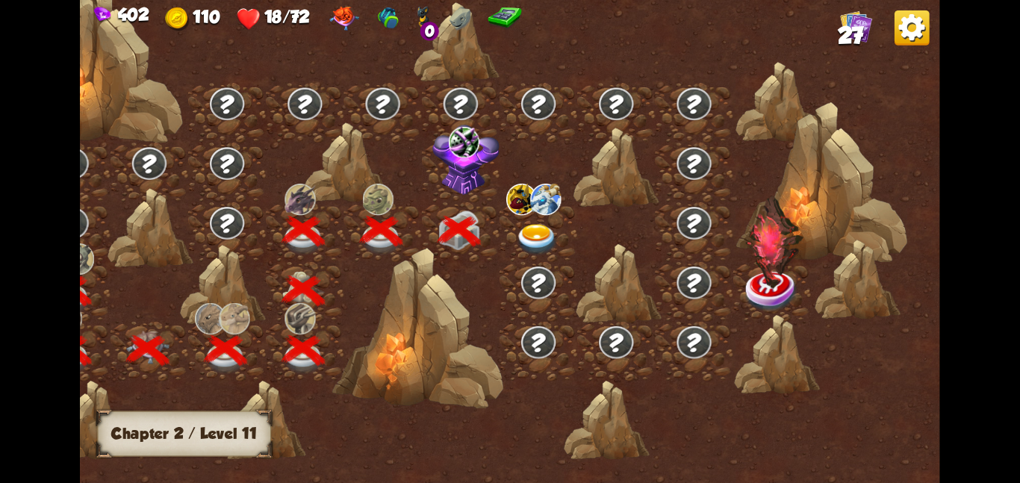
click at [514, 234] on div at bounding box center [538, 232] width 78 height 60
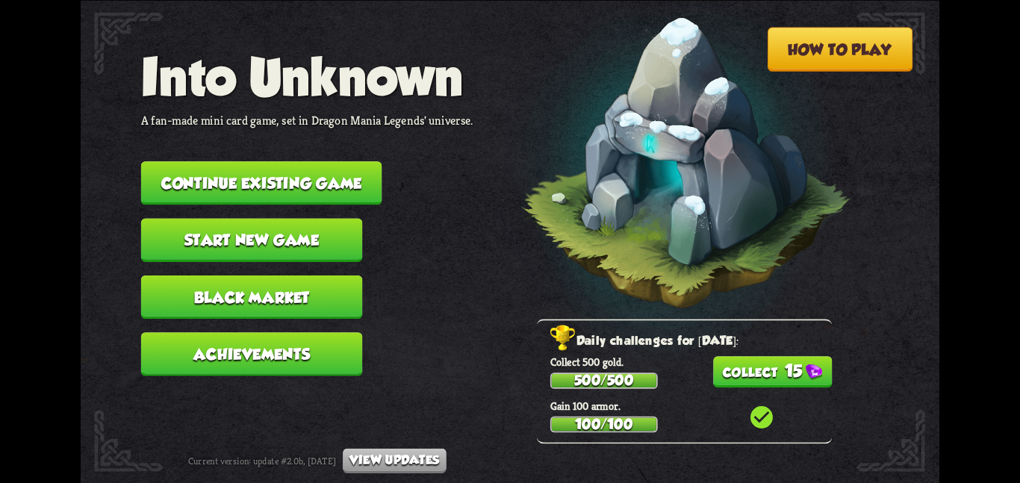
click at [242, 172] on button "Continue existing game" at bounding box center [261, 182] width 241 height 43
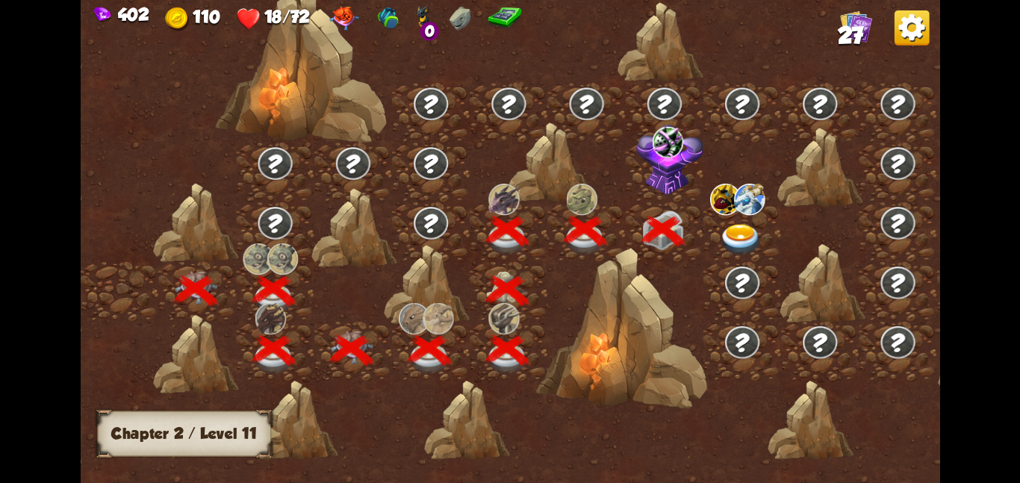
scroll to position [0, 227]
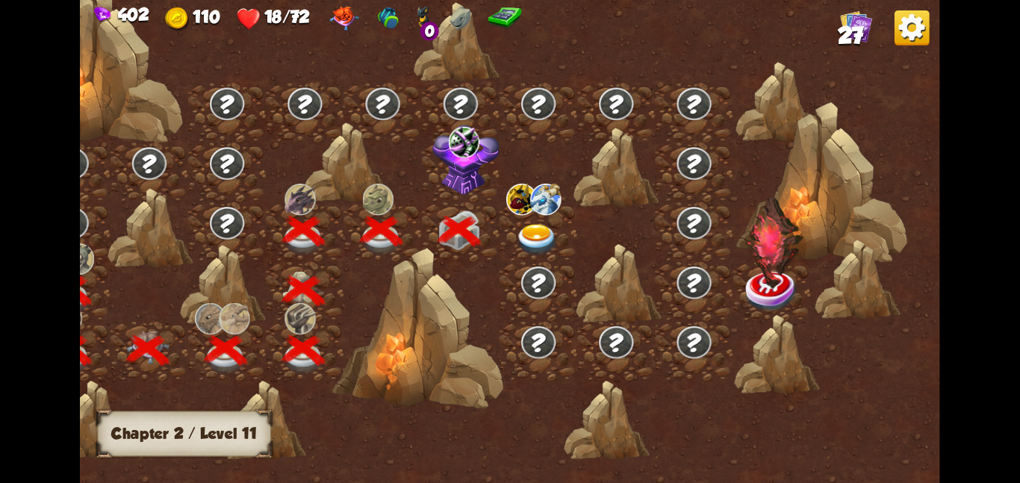
click at [523, 228] on img at bounding box center [536, 238] width 43 height 31
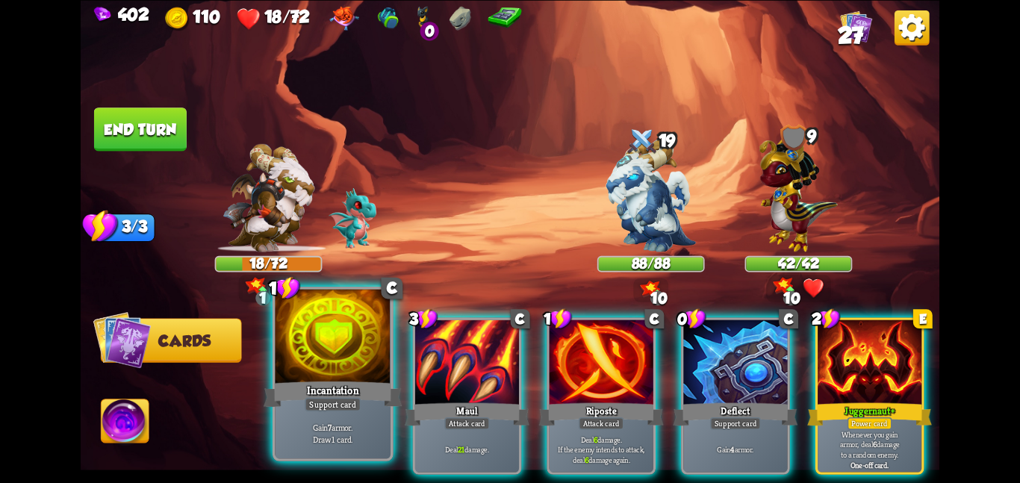
click at [344, 373] on div at bounding box center [333, 337] width 116 height 97
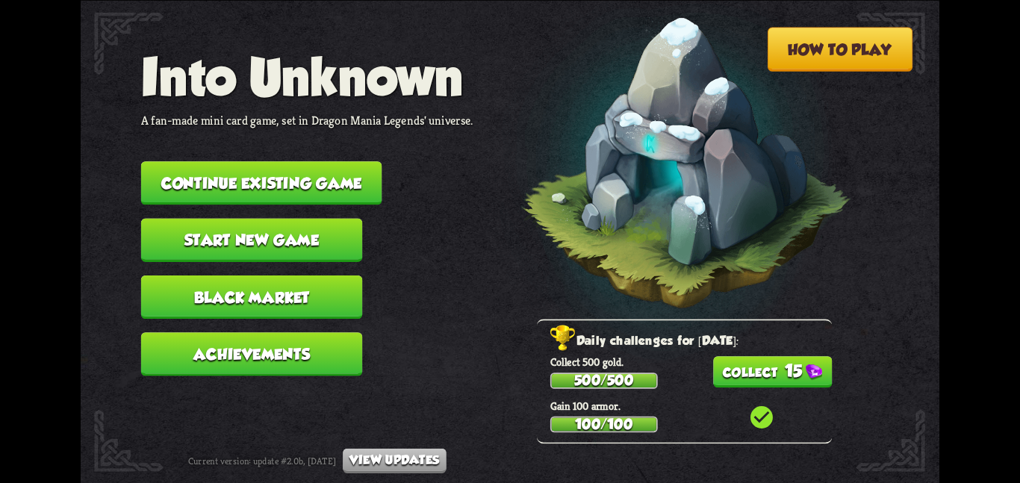
click at [225, 169] on button "Continue existing game" at bounding box center [261, 182] width 241 height 43
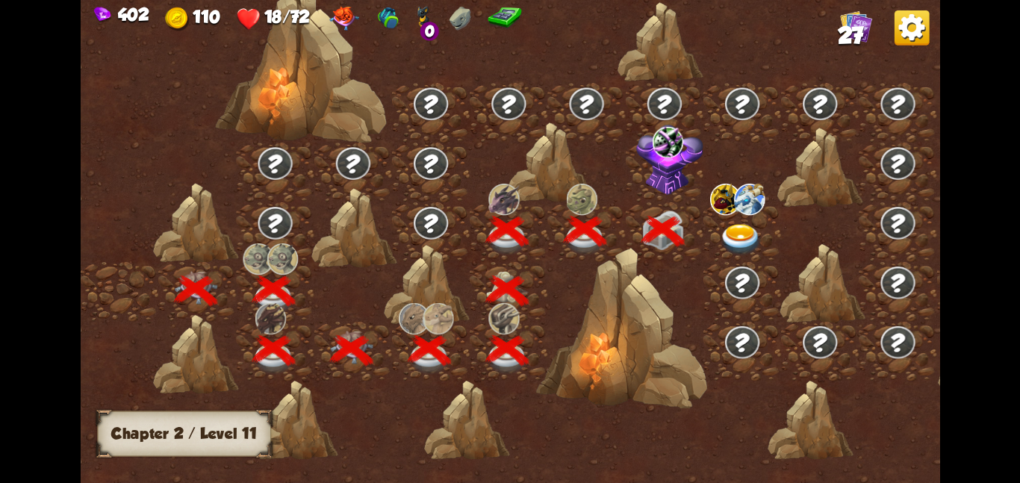
scroll to position [0, 227]
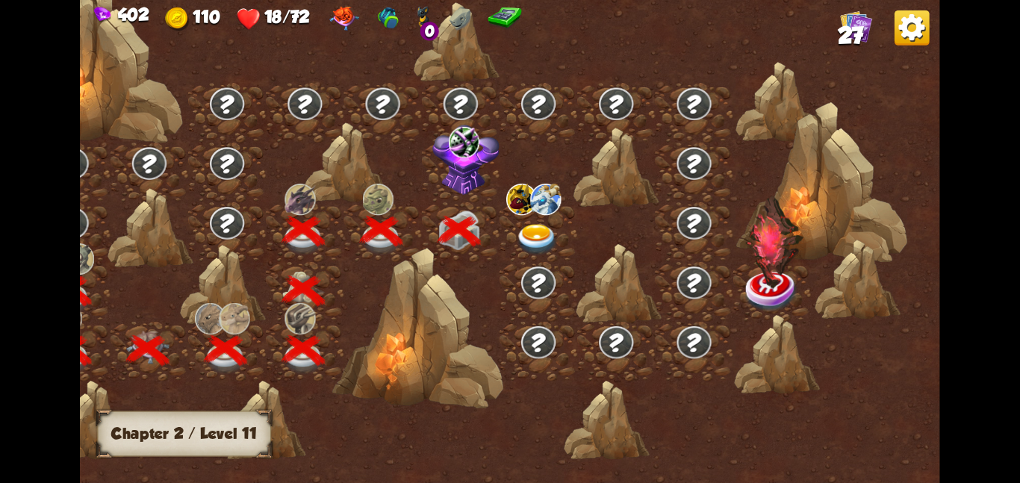
click at [535, 225] on img at bounding box center [536, 238] width 43 height 31
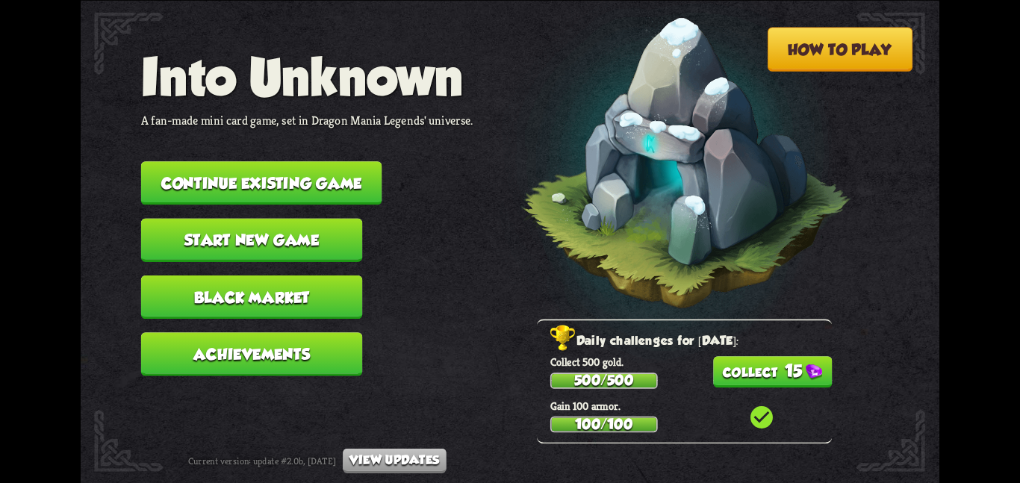
click at [219, 163] on button "Continue existing game" at bounding box center [261, 182] width 241 height 43
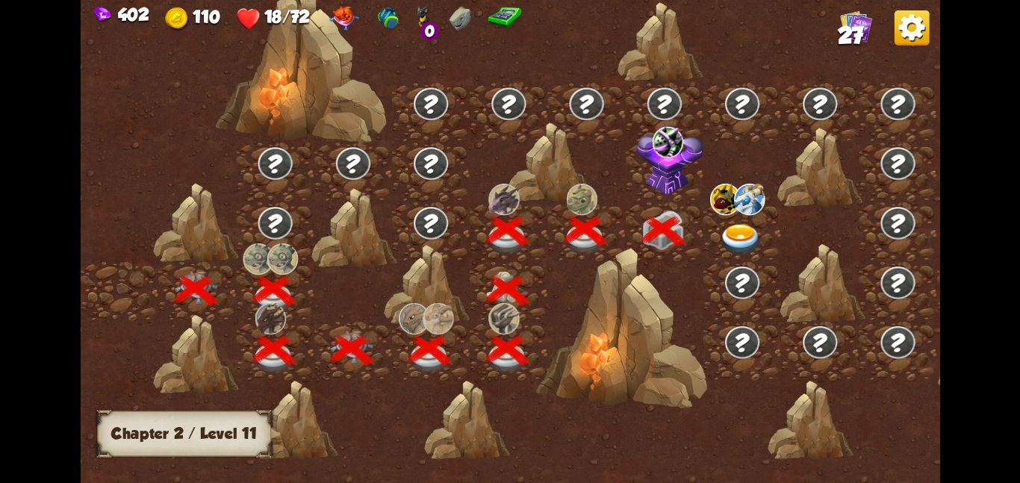
scroll to position [0, 227]
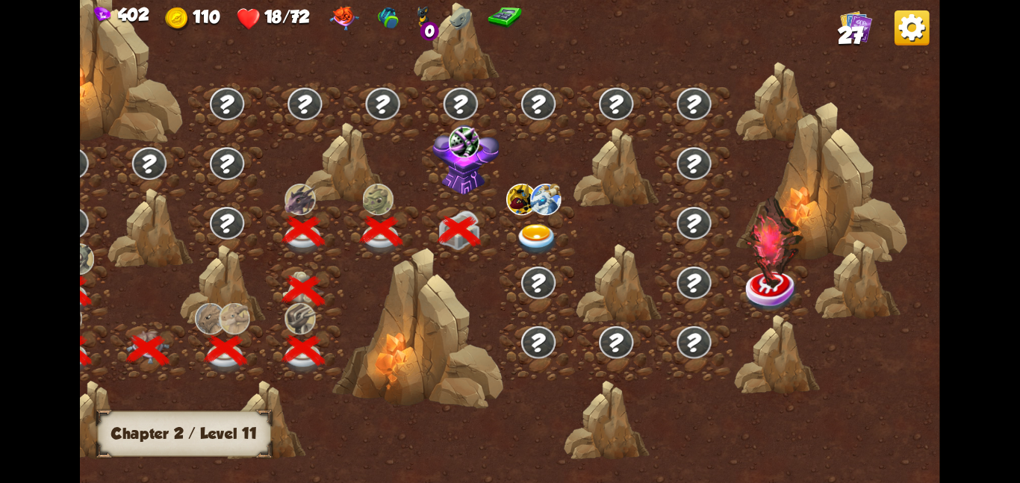
click at [534, 216] on div at bounding box center [538, 232] width 78 height 60
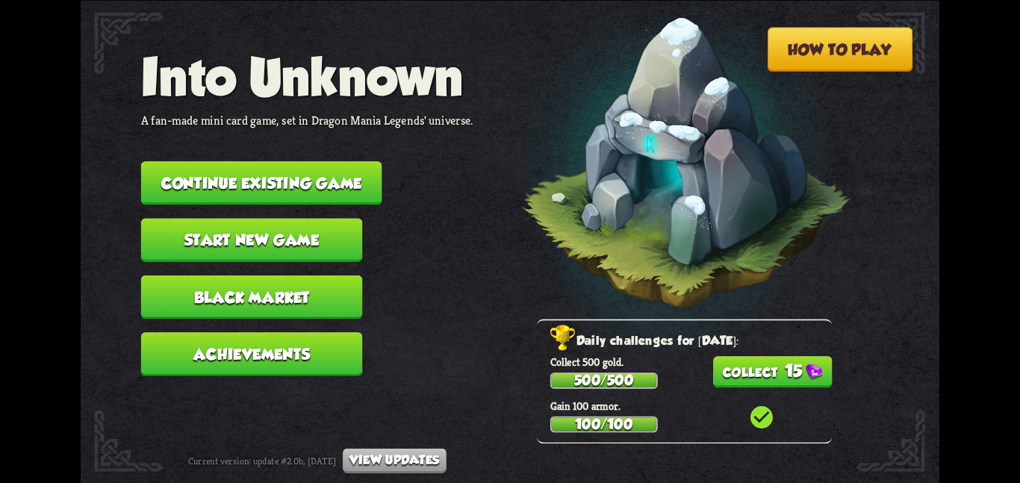
click at [261, 181] on button "Continue existing game" at bounding box center [261, 182] width 241 height 43
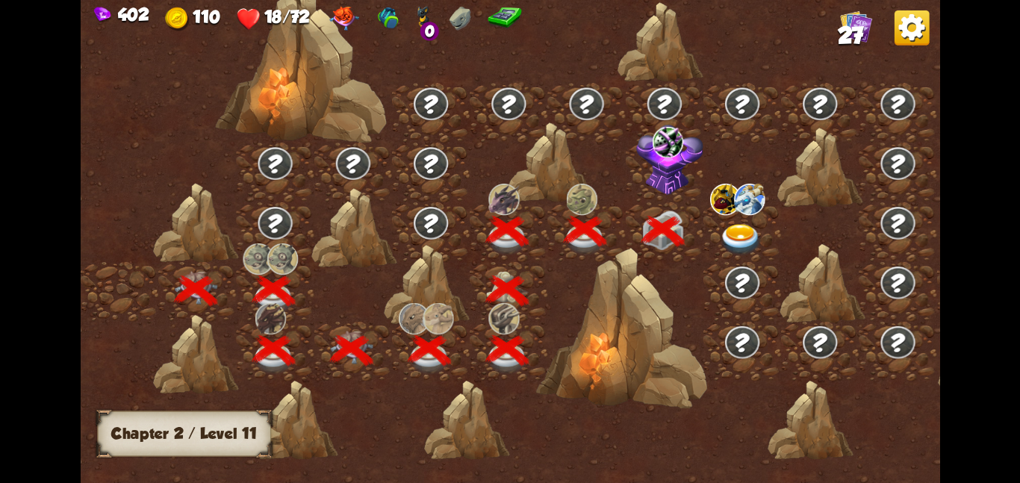
scroll to position [0, 227]
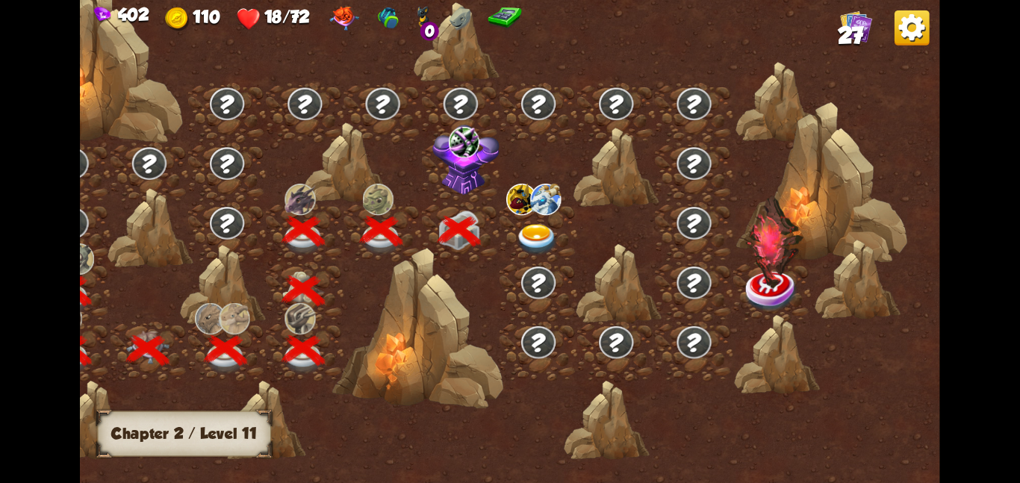
click at [545, 213] on div at bounding box center [538, 232] width 78 height 60
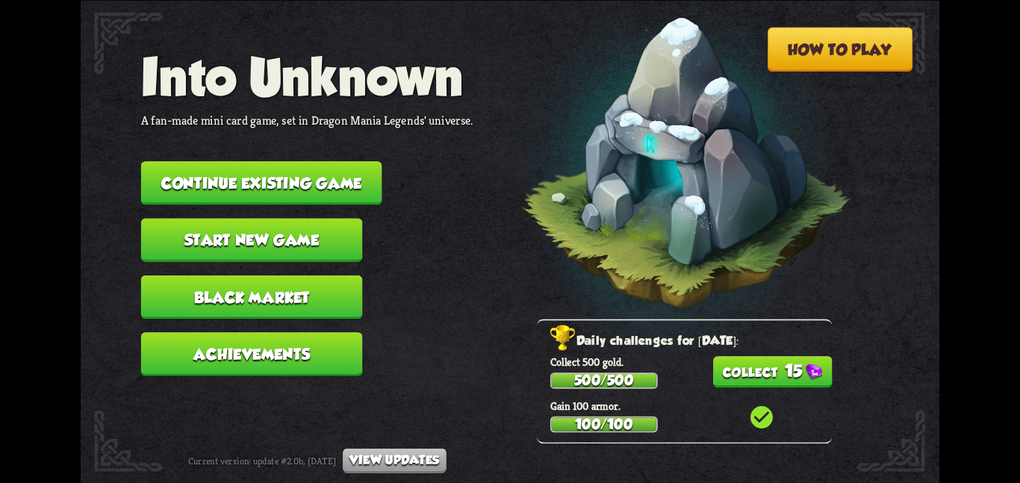
click at [271, 161] on button "Continue existing game" at bounding box center [261, 182] width 241 height 43
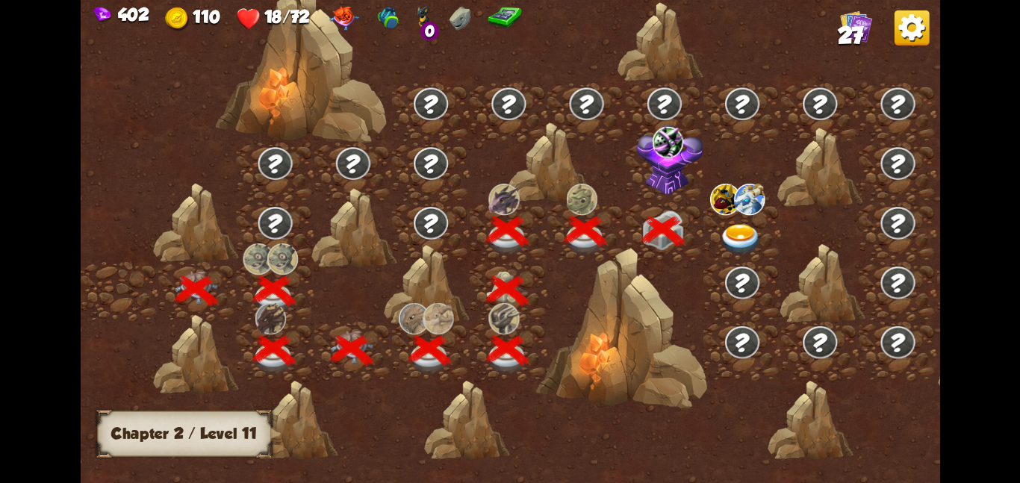
scroll to position [0, 227]
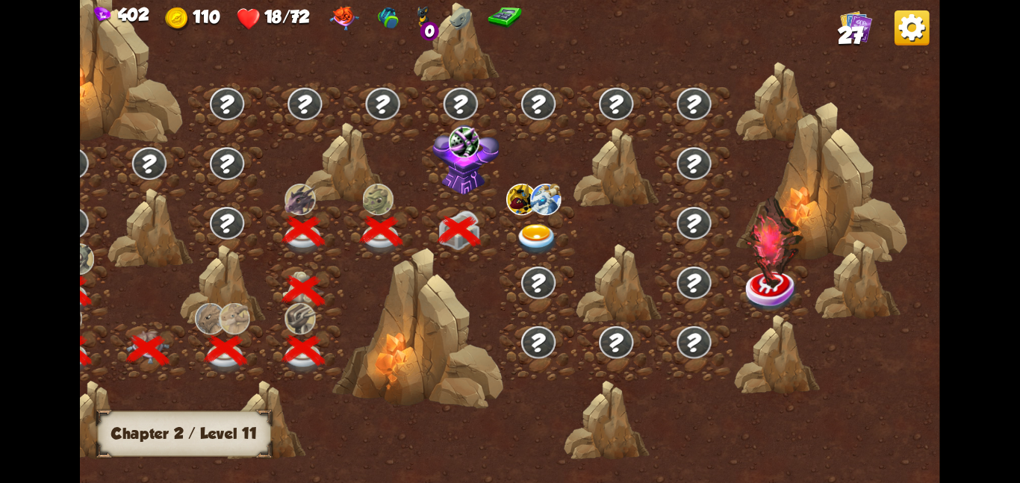
click at [547, 234] on img at bounding box center [536, 238] width 43 height 31
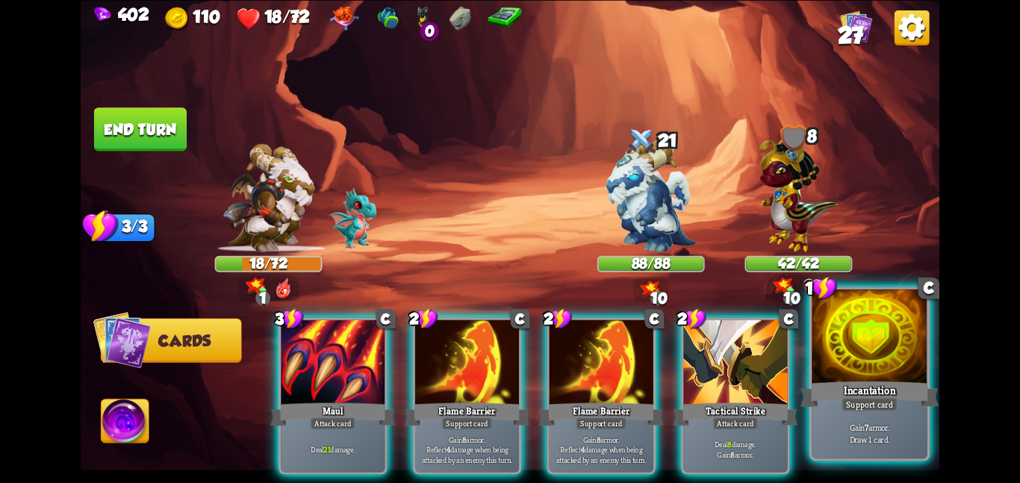
click at [872, 349] on div at bounding box center [869, 337] width 116 height 97
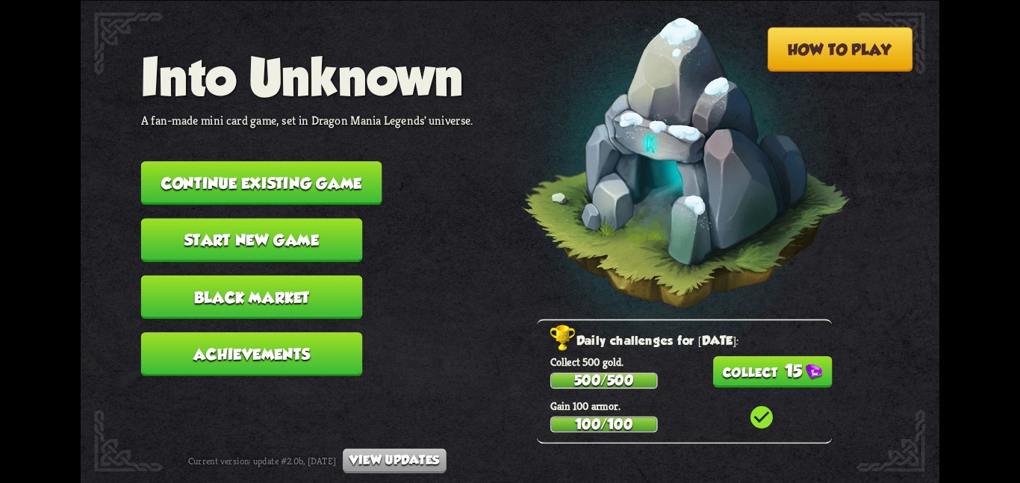
click at [310, 168] on button "Continue existing game" at bounding box center [261, 182] width 241 height 43
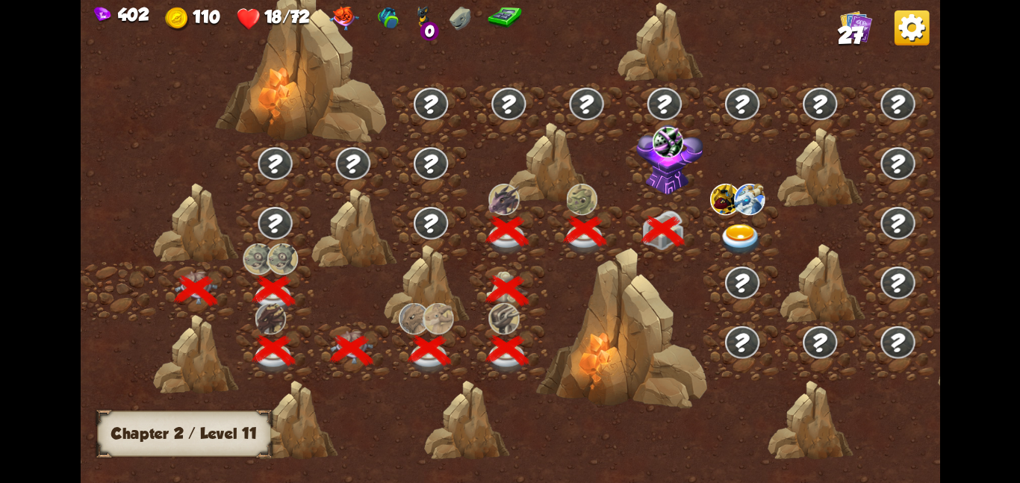
scroll to position [0, 227]
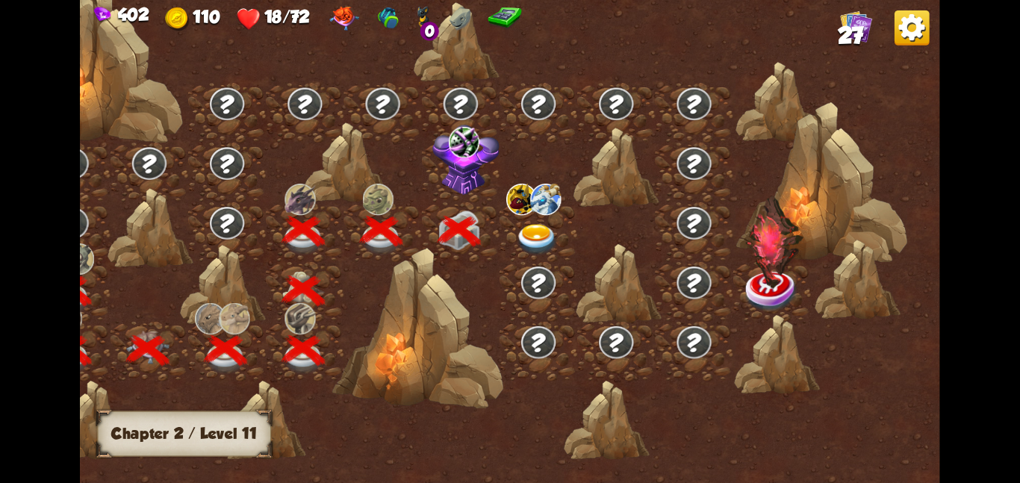
click at [535, 243] on img at bounding box center [536, 238] width 43 height 31
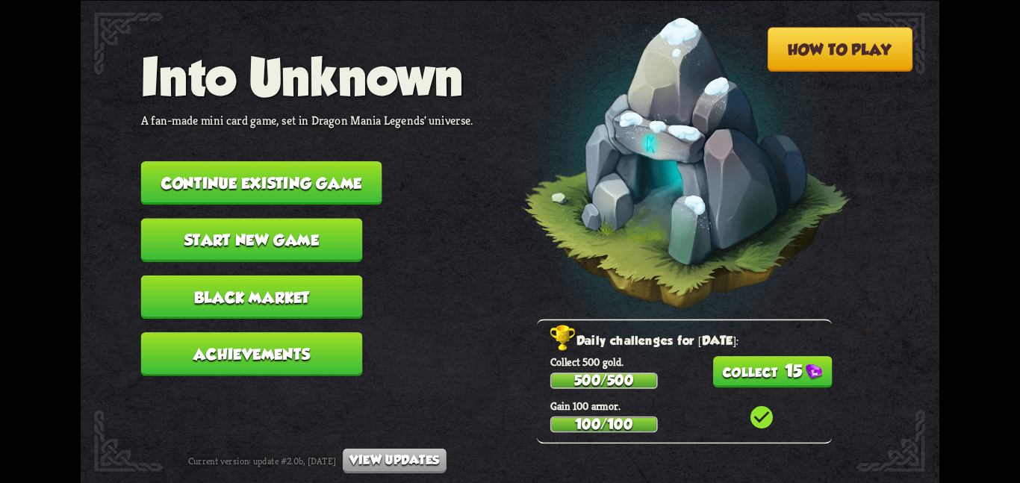
click at [367, 167] on button "Continue existing game" at bounding box center [261, 182] width 241 height 43
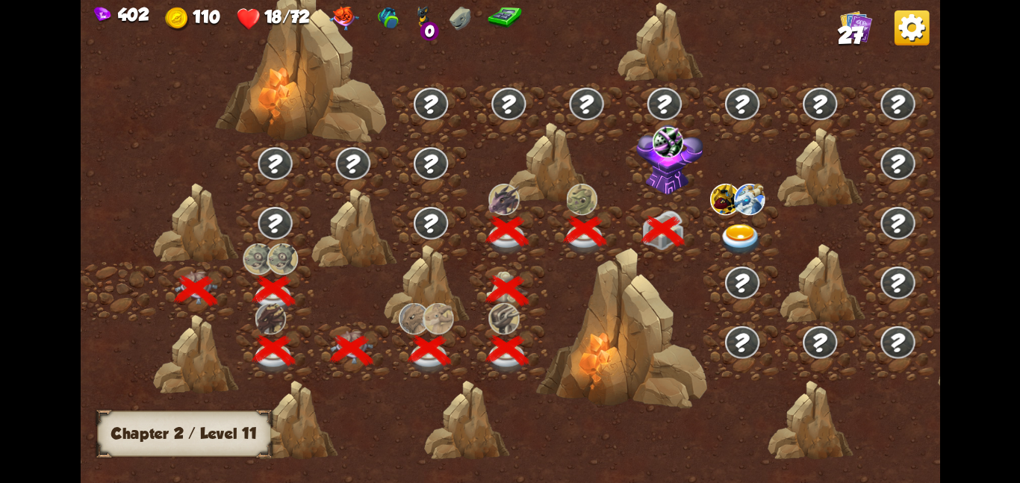
scroll to position [0, 227]
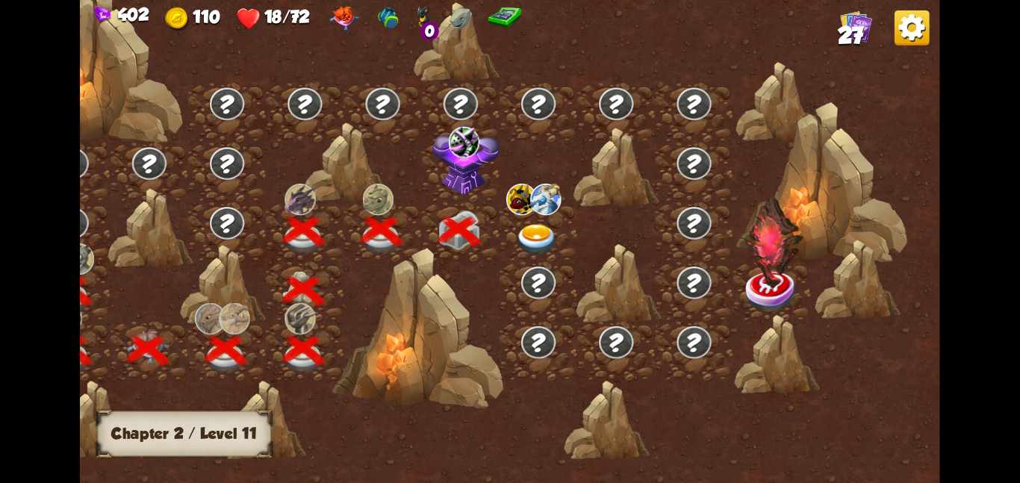
click at [544, 230] on img at bounding box center [536, 238] width 43 height 31
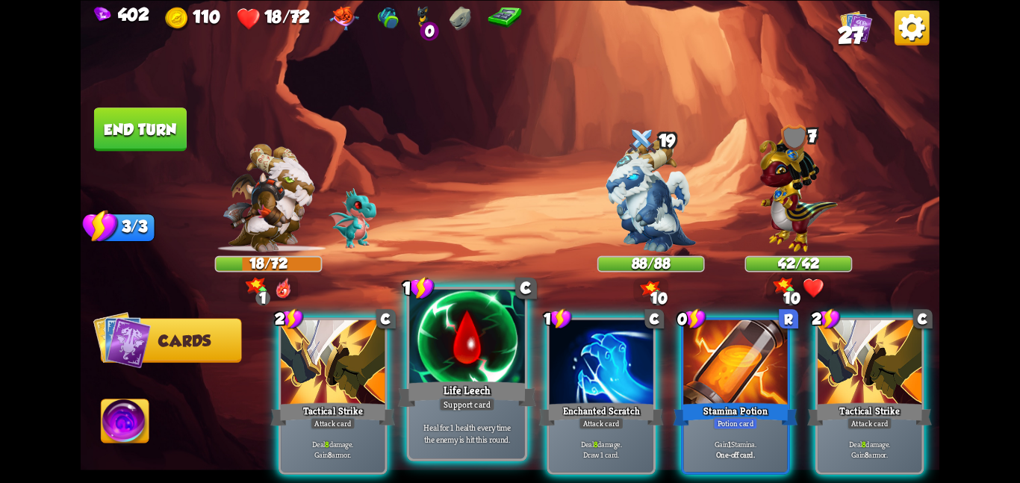
click at [474, 362] on div at bounding box center [467, 337] width 116 height 97
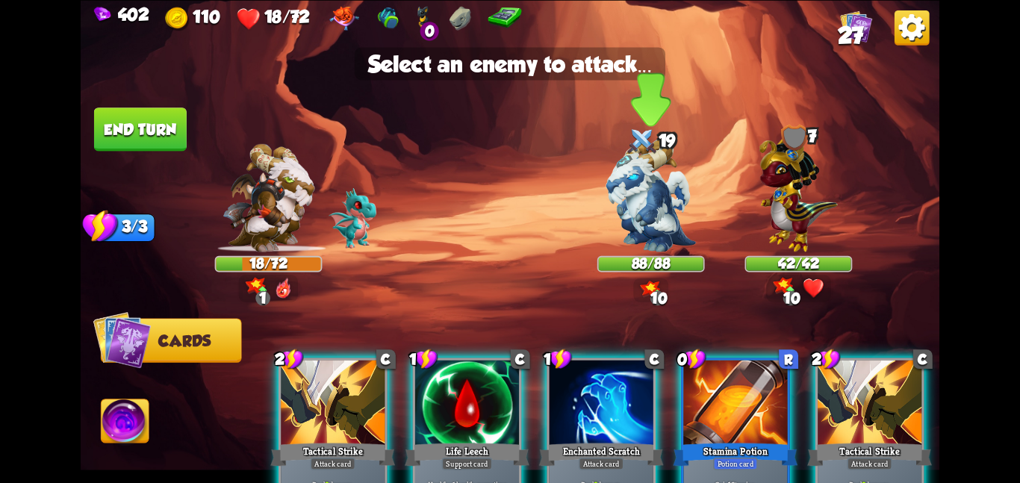
click at [646, 220] on img at bounding box center [651, 195] width 90 height 113
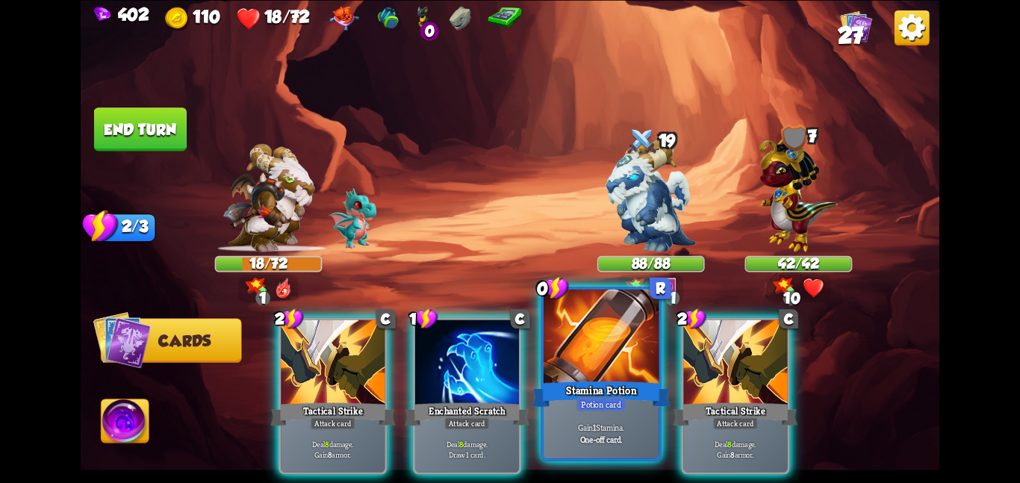
click at [591, 371] on div at bounding box center [601, 337] width 116 height 97
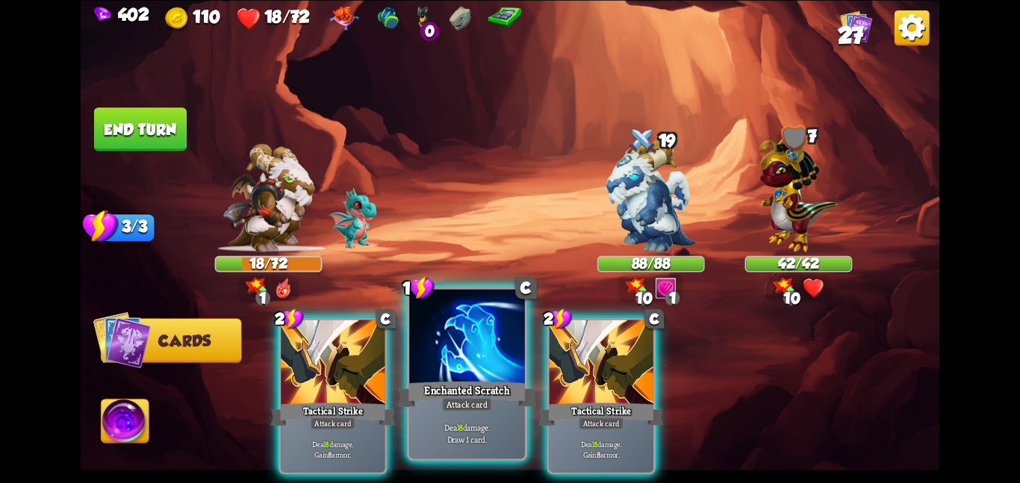
click at [497, 372] on div at bounding box center [467, 337] width 116 height 97
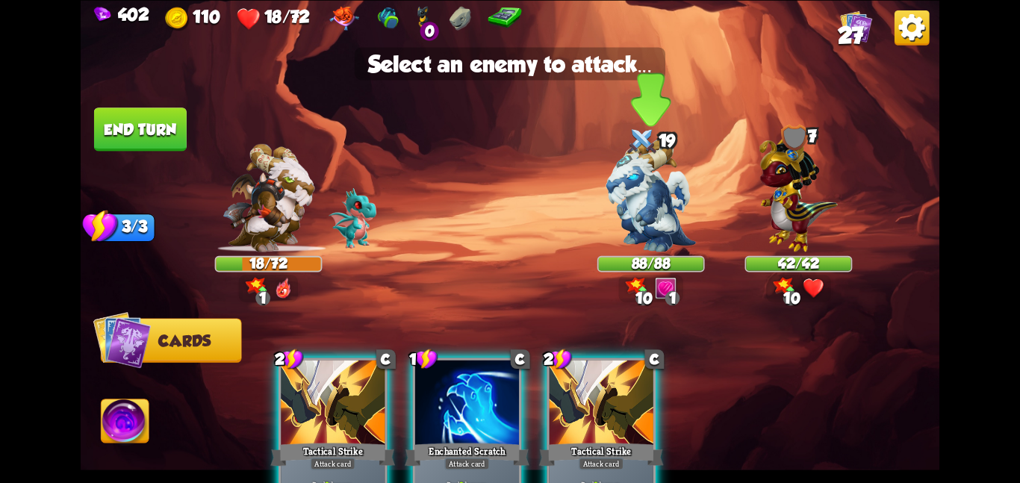
click at [616, 230] on img at bounding box center [651, 195] width 90 height 113
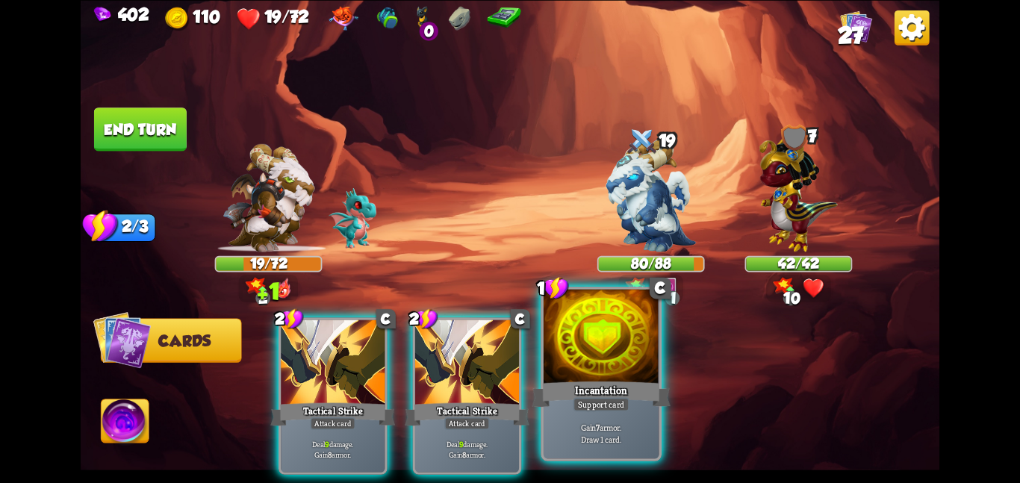
click at [573, 367] on div at bounding box center [601, 337] width 116 height 97
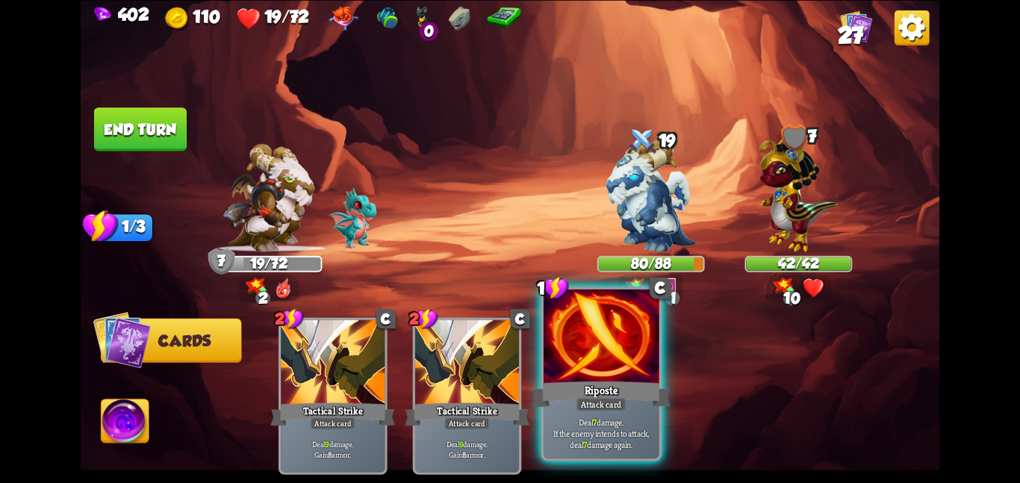
click at [555, 357] on div at bounding box center [601, 337] width 116 height 97
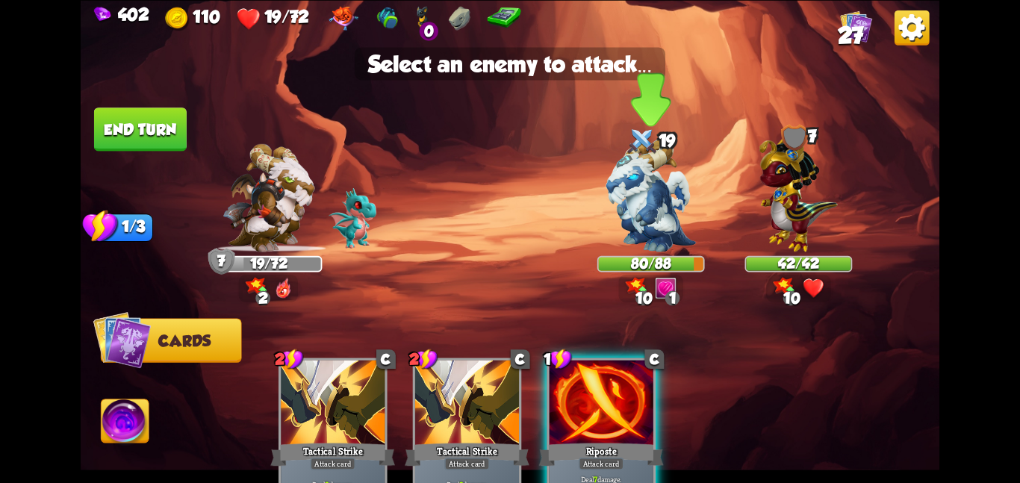
click at [626, 232] on img at bounding box center [651, 195] width 90 height 113
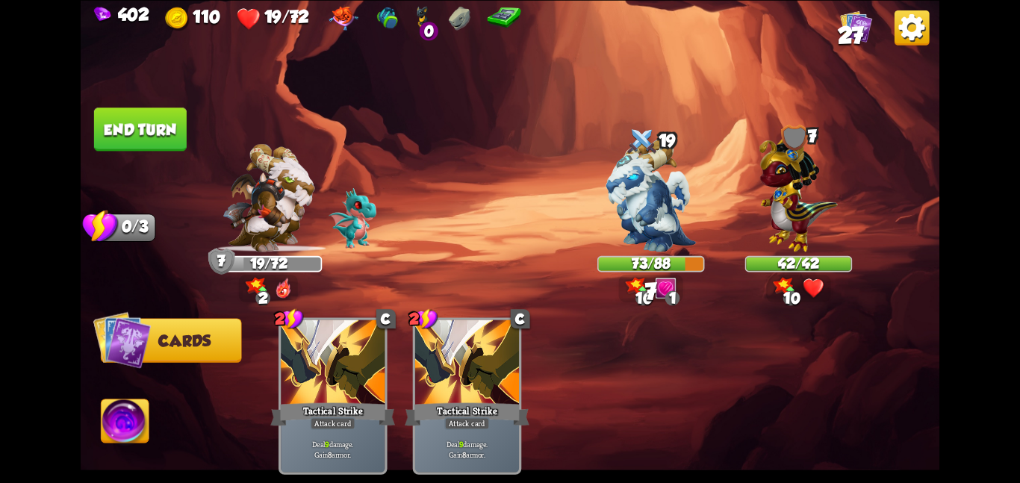
click at [142, 416] on img at bounding box center [126, 423] width 48 height 49
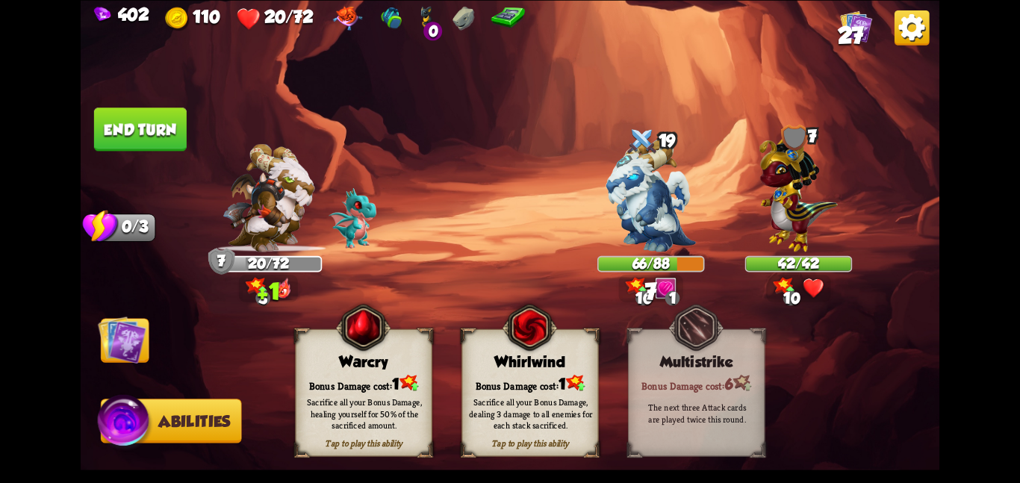
click at [468, 369] on div "Tap to play this ability Whirlwind Bonus Damage cost: 1 Sacrifice all your Bonu…" at bounding box center [529, 392] width 137 height 128
click at [122, 334] on img at bounding box center [122, 339] width 49 height 49
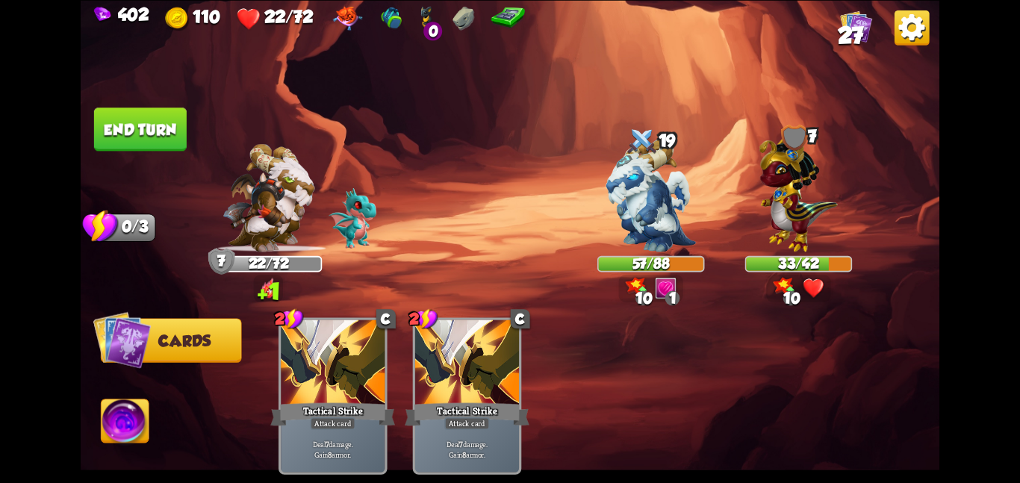
click at [165, 138] on button "End turn" at bounding box center [140, 128] width 93 height 43
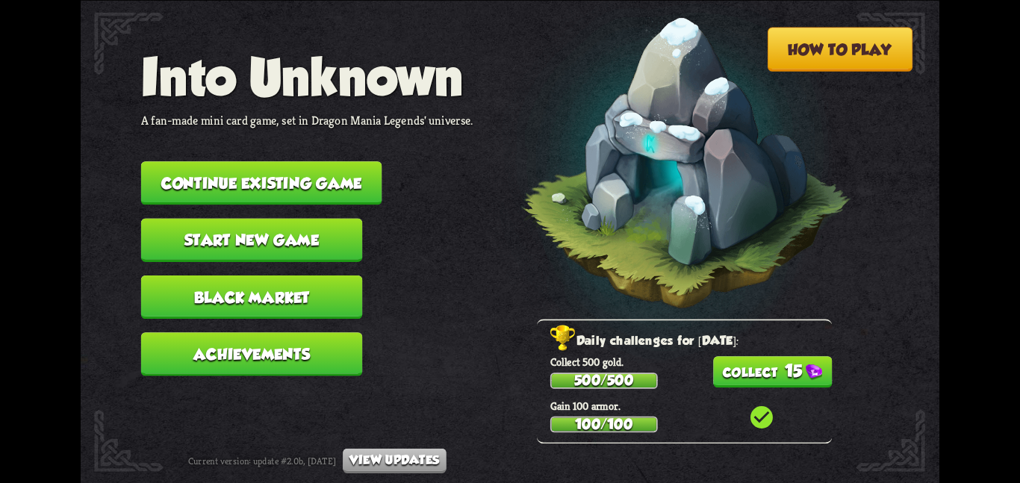
click at [796, 372] on button "15" at bounding box center [772, 371] width 119 height 31
click at [332, 161] on button "Continue existing game" at bounding box center [261, 182] width 241 height 43
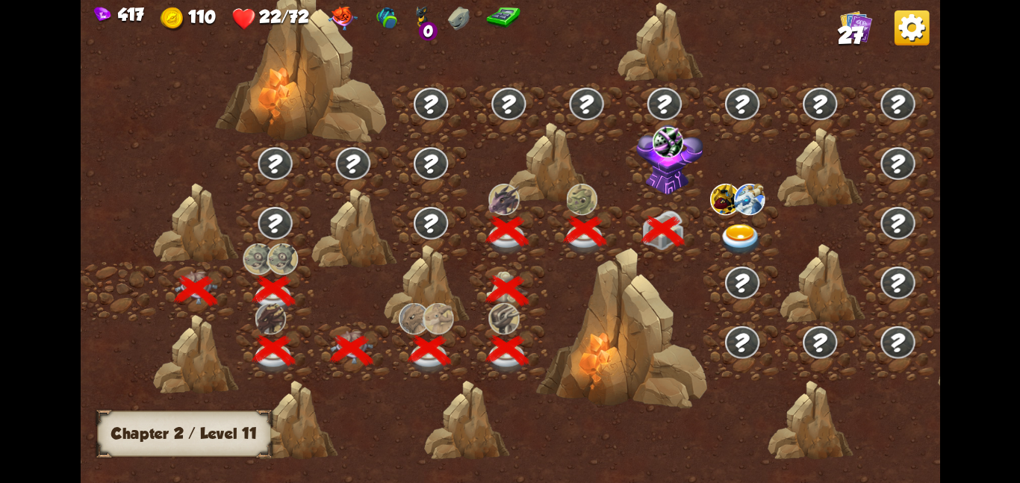
scroll to position [0, 227]
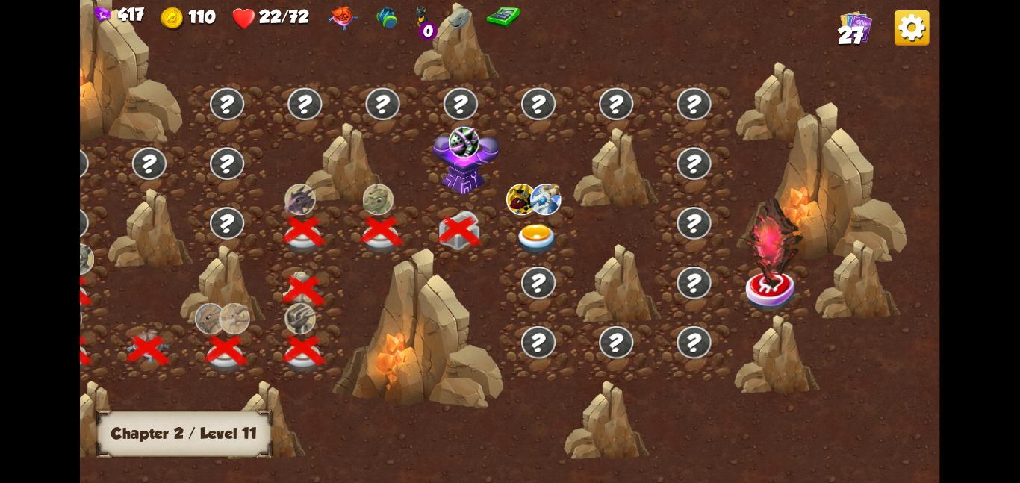
click at [520, 222] on div at bounding box center [538, 232] width 78 height 60
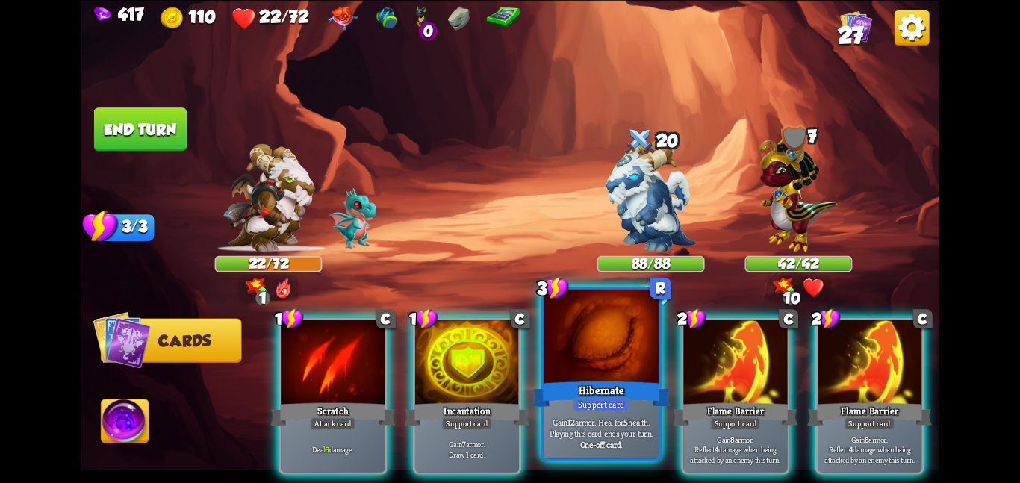
click at [578, 369] on div at bounding box center [601, 337] width 116 height 97
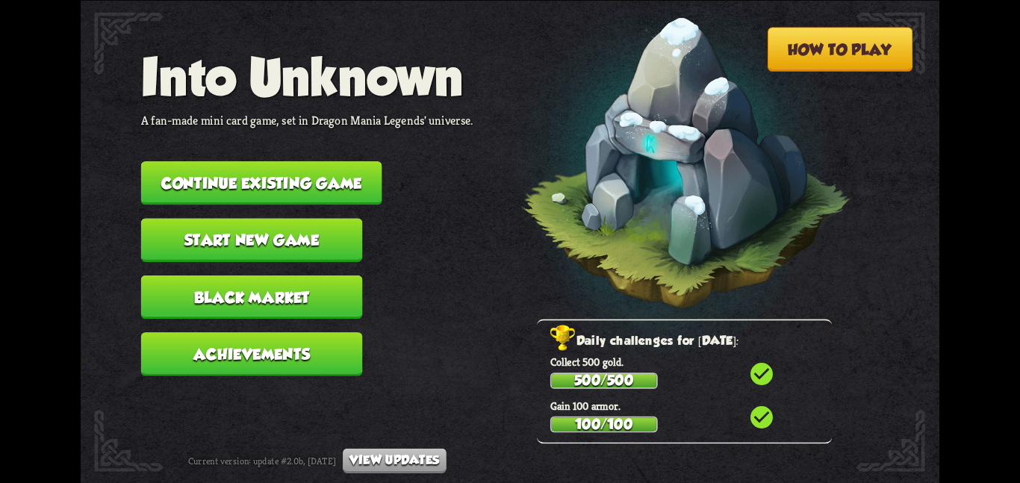
click at [365, 168] on button "Continue existing game" at bounding box center [261, 182] width 241 height 43
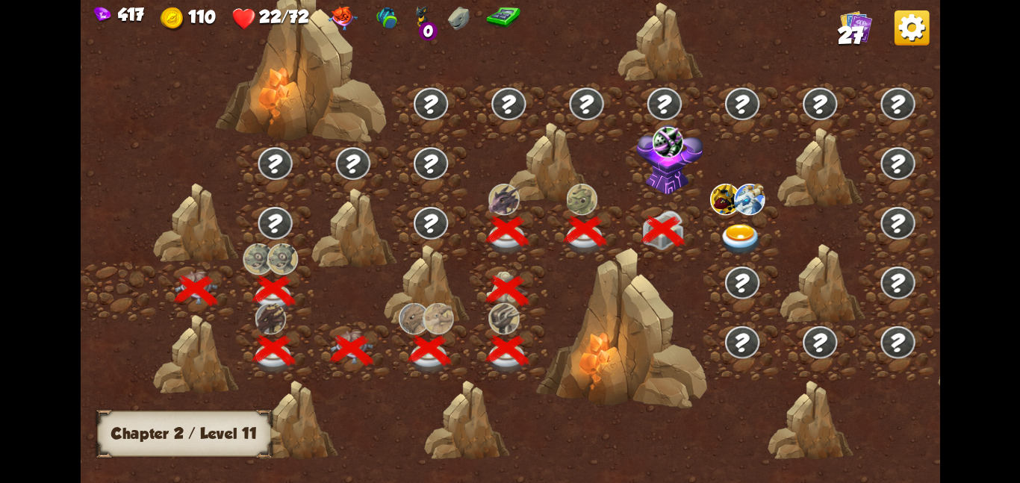
scroll to position [0, 227]
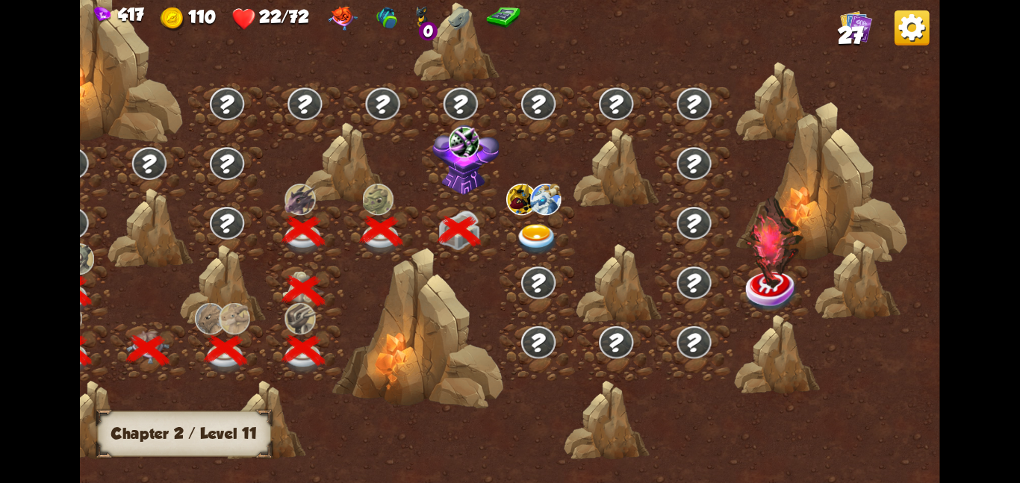
click at [536, 232] on img at bounding box center [536, 238] width 43 height 31
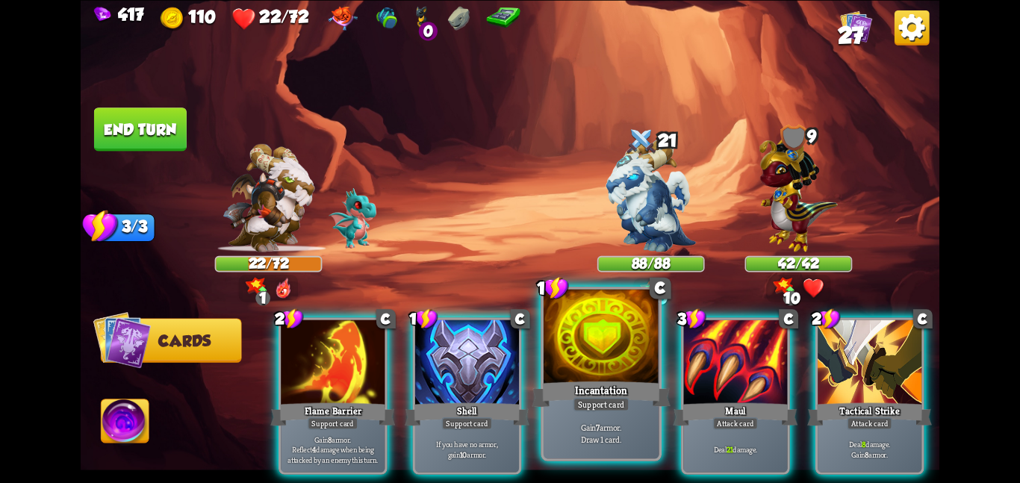
click at [555, 333] on div at bounding box center [601, 337] width 116 height 97
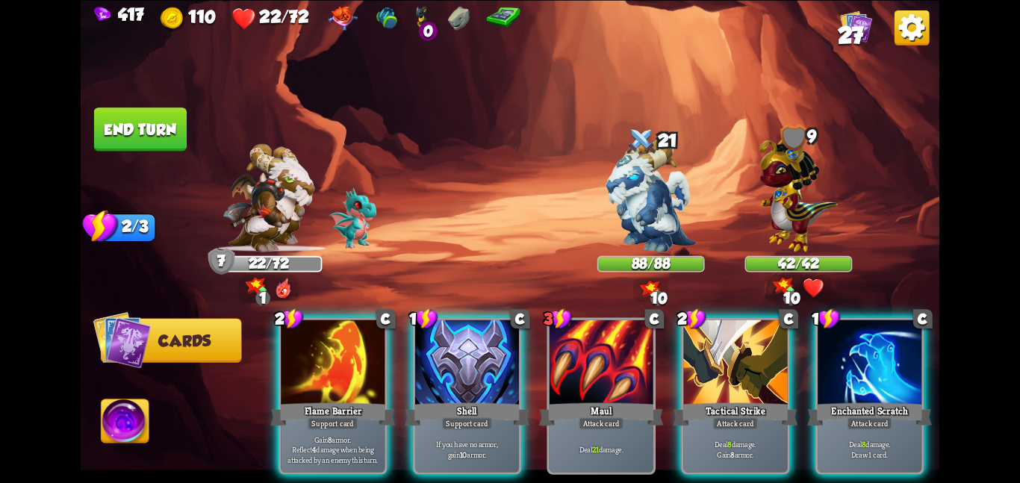
click at [944, 411] on div "417 110 22/72 0 27 Select an enemy to attack... You don't have enough stamina t…" at bounding box center [510, 241] width 1020 height 483
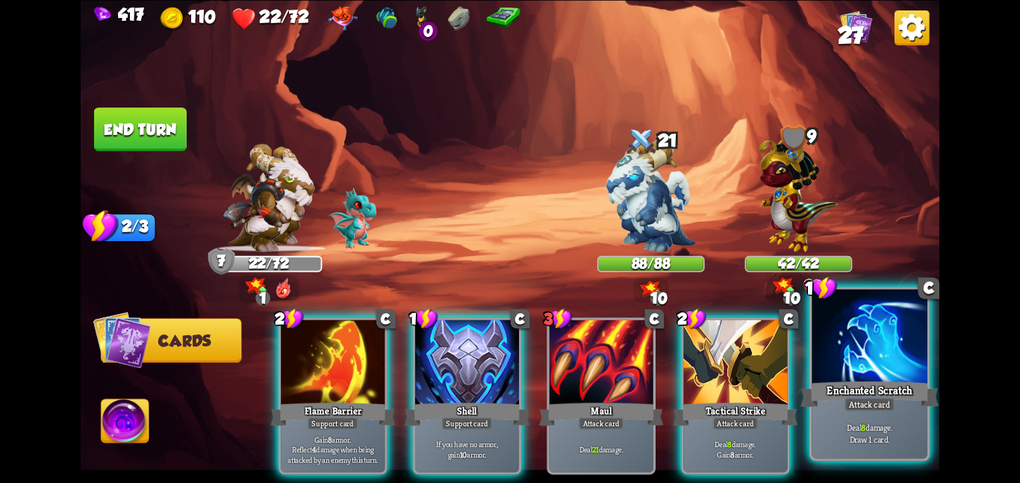
click at [859, 378] on div "Enchanted Scratch" at bounding box center [869, 393] width 138 height 31
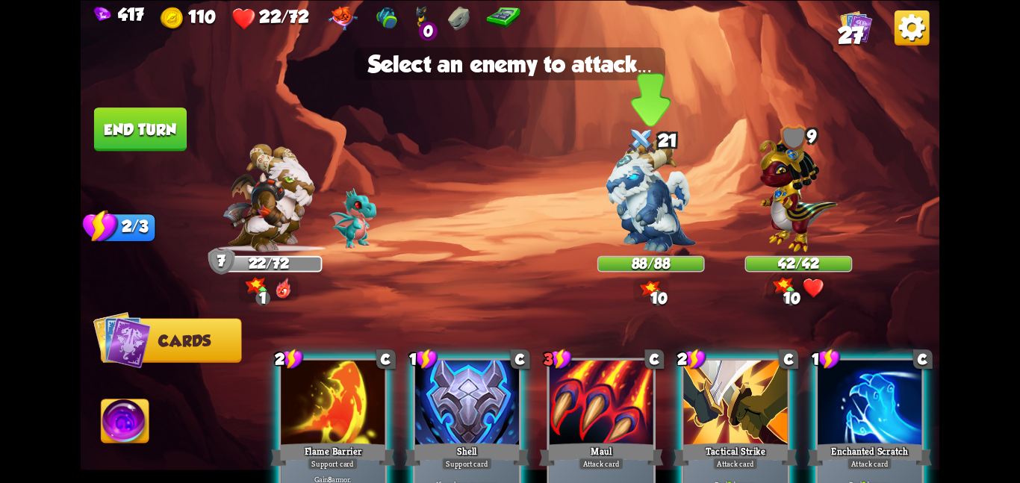
click at [644, 208] on img at bounding box center [651, 195] width 90 height 113
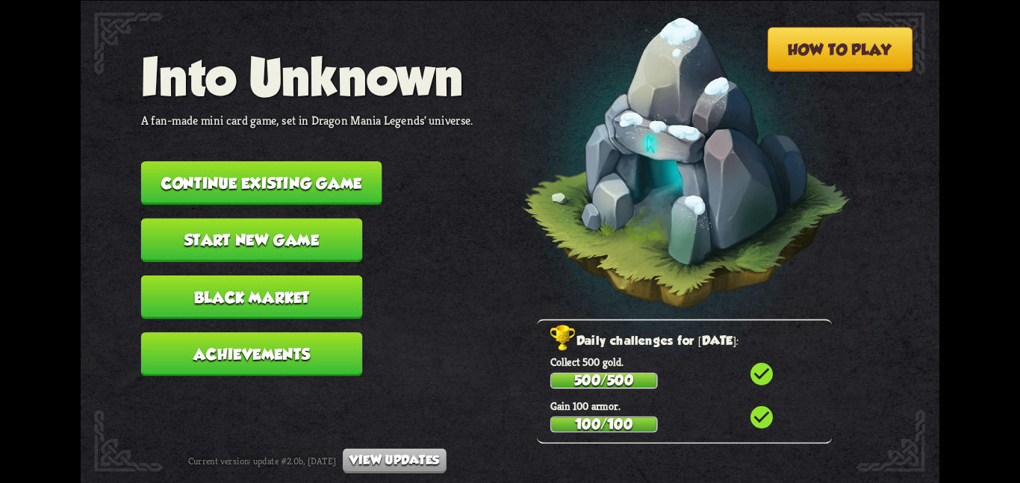
click at [293, 161] on button "Continue existing game" at bounding box center [261, 182] width 241 height 43
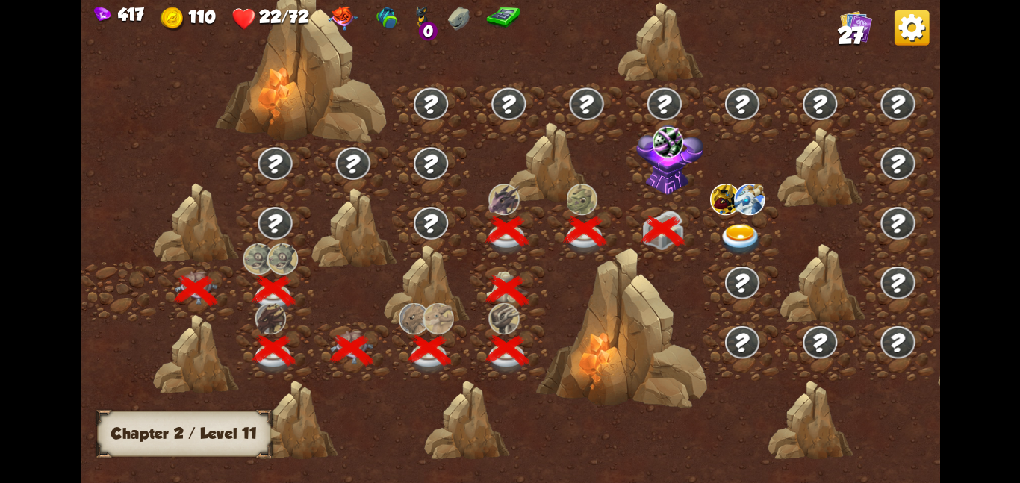
scroll to position [0, 227]
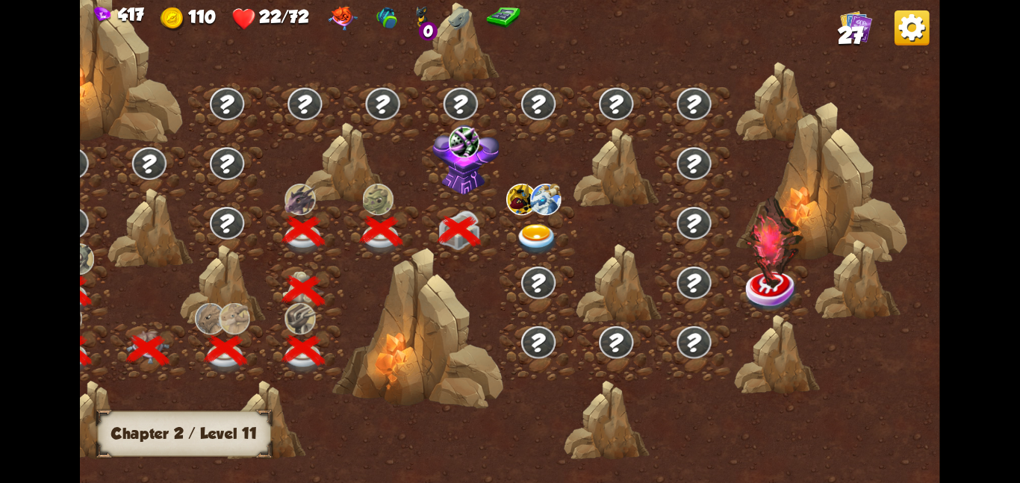
click at [539, 211] on img at bounding box center [545, 198] width 31 height 31
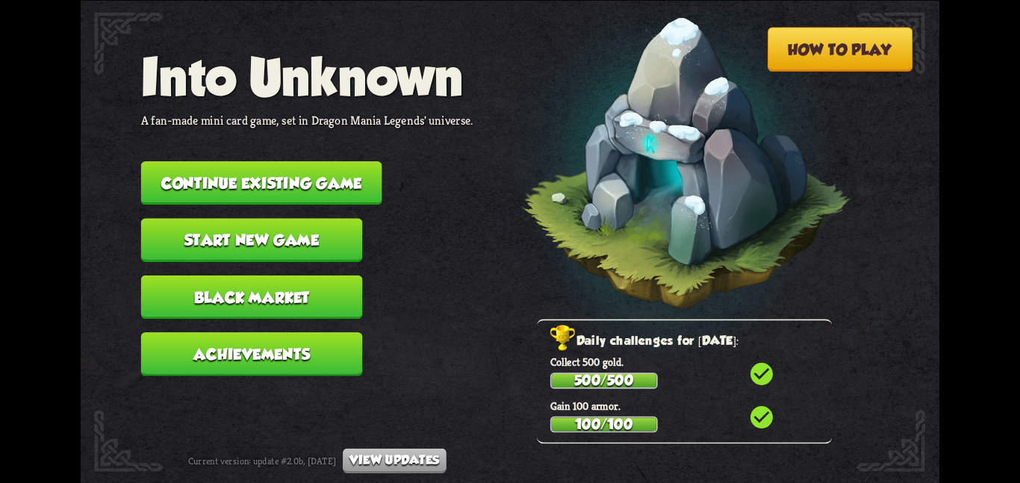
click at [211, 174] on button "Continue existing game" at bounding box center [261, 182] width 241 height 43
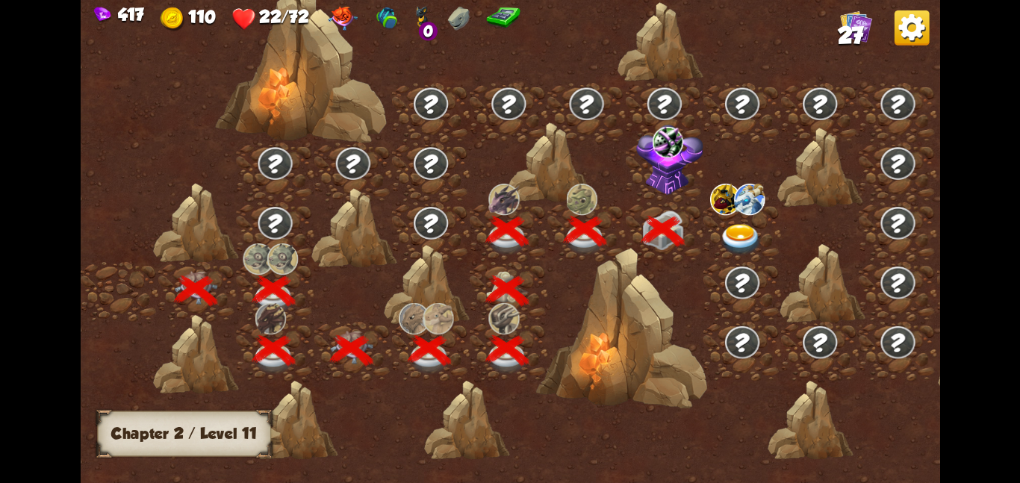
scroll to position [0, 227]
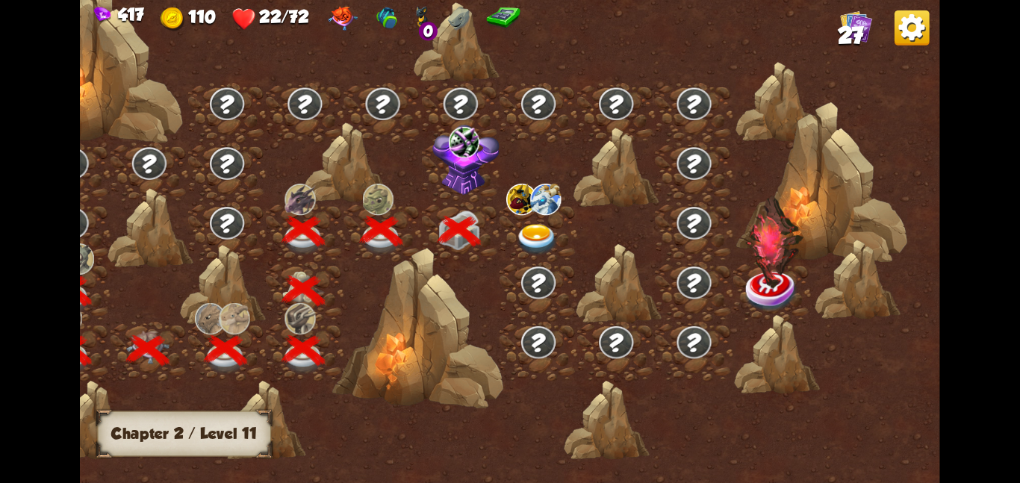
click at [500, 221] on div at bounding box center [538, 232] width 78 height 60
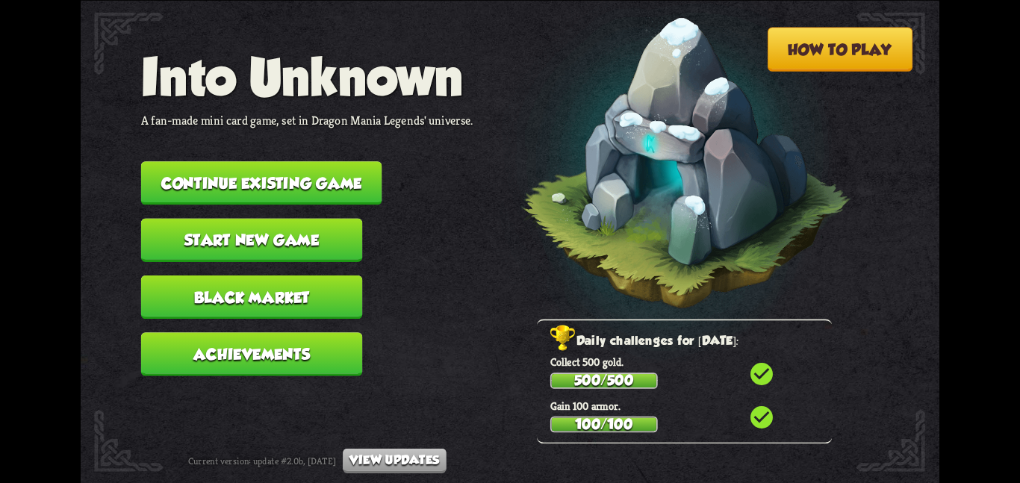
click at [254, 161] on button "Continue existing game" at bounding box center [261, 182] width 241 height 43
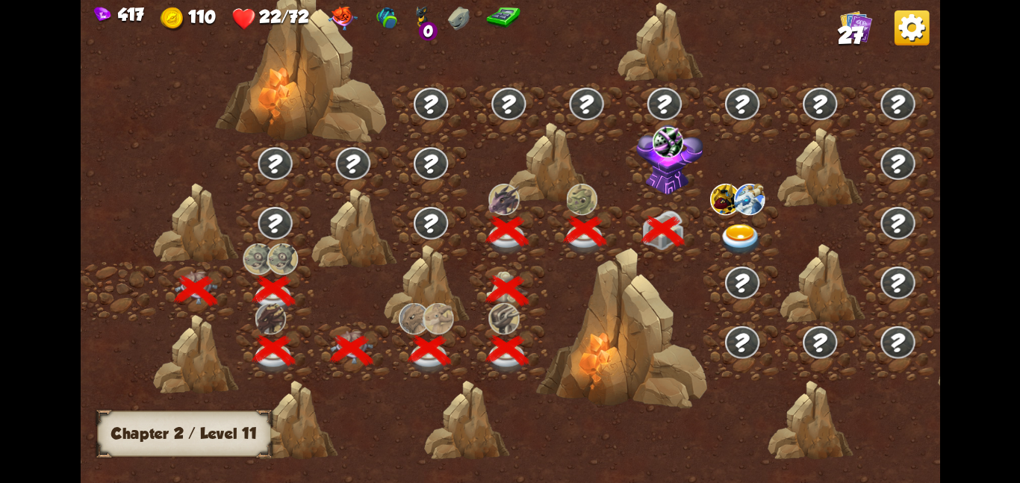
scroll to position [0, 227]
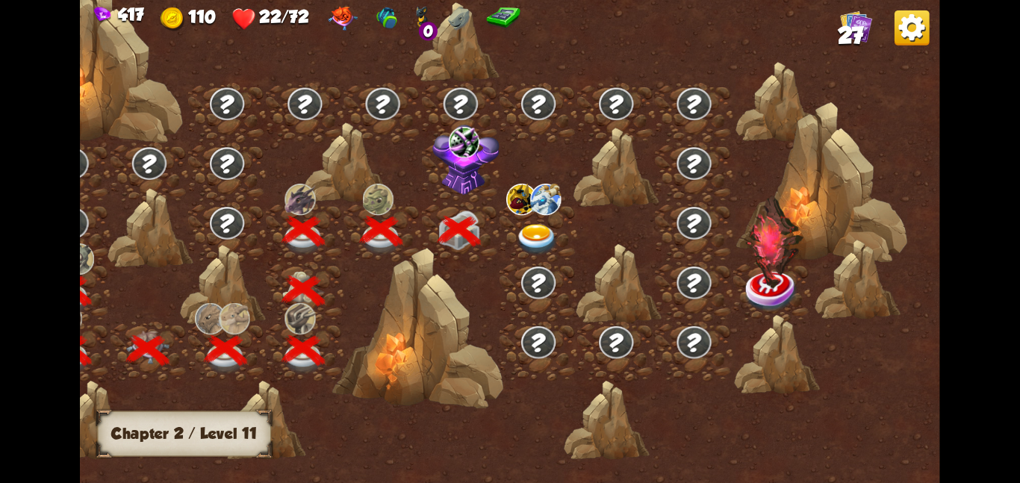
click at [523, 219] on div at bounding box center [538, 232] width 78 height 60
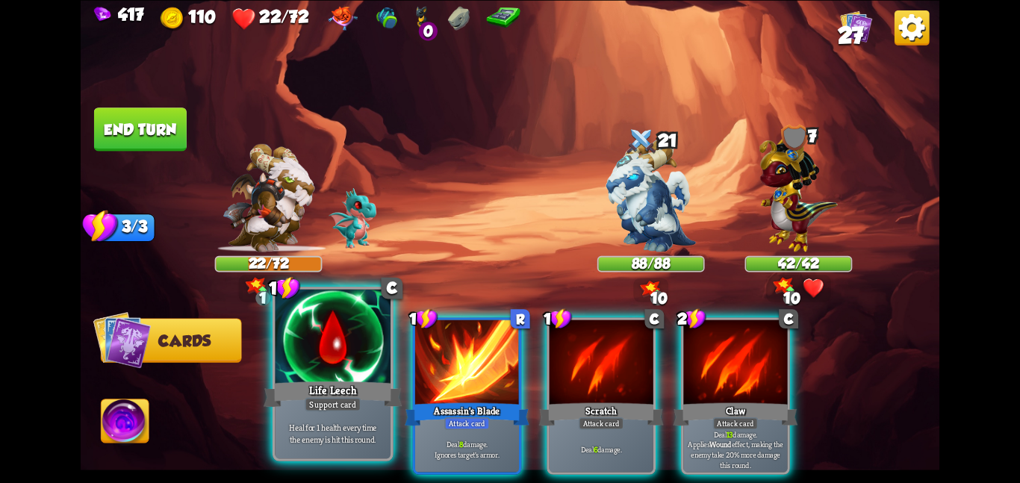
click at [345, 360] on div at bounding box center [333, 337] width 116 height 97
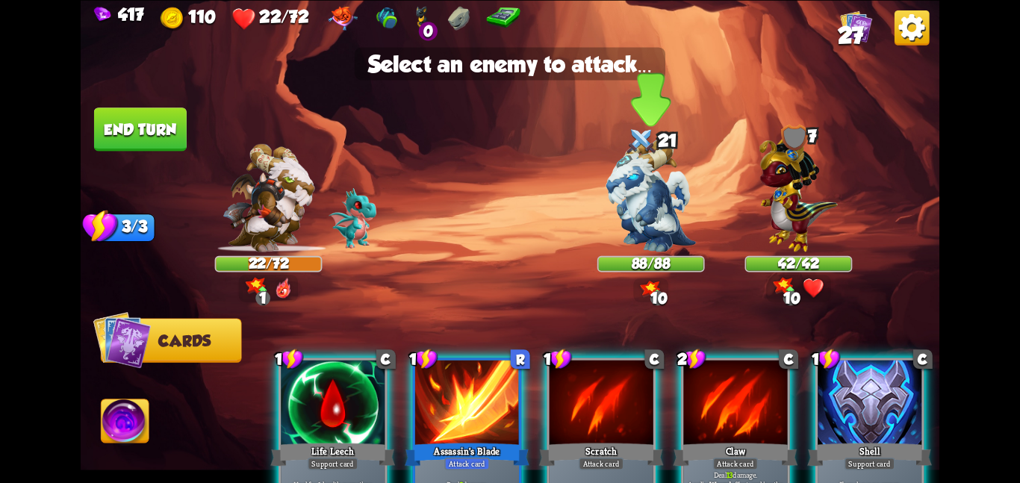
click at [624, 220] on img at bounding box center [651, 195] width 90 height 113
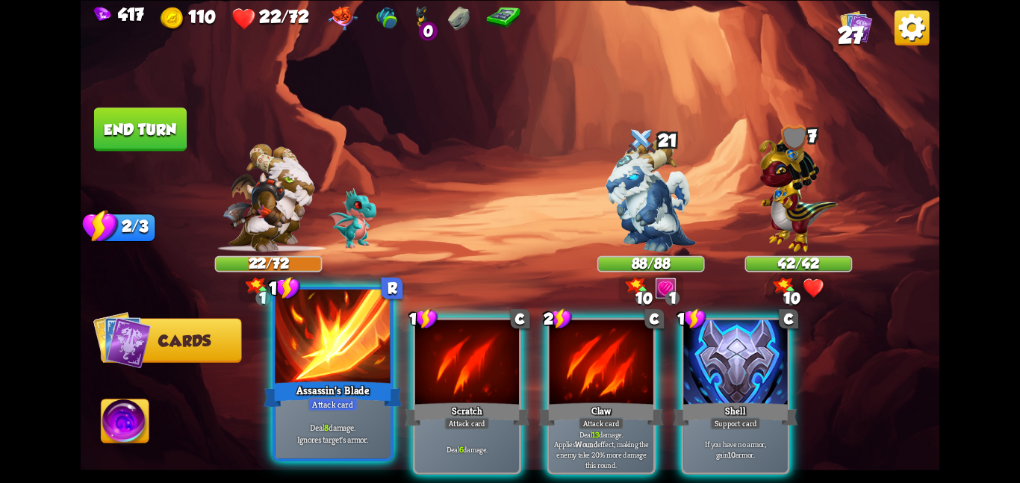
click at [347, 387] on div "Assassin's Blade" at bounding box center [332, 393] width 138 height 31
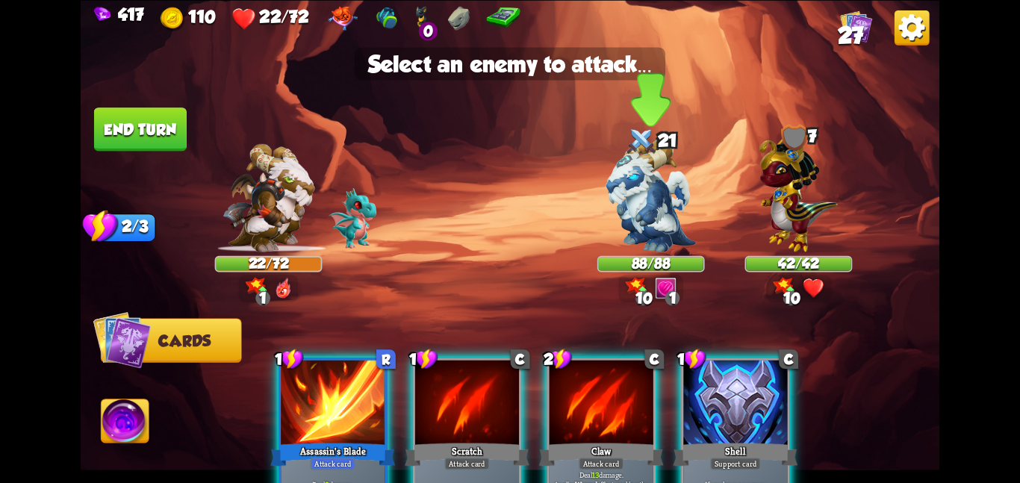
click at [606, 236] on img at bounding box center [651, 195] width 90 height 113
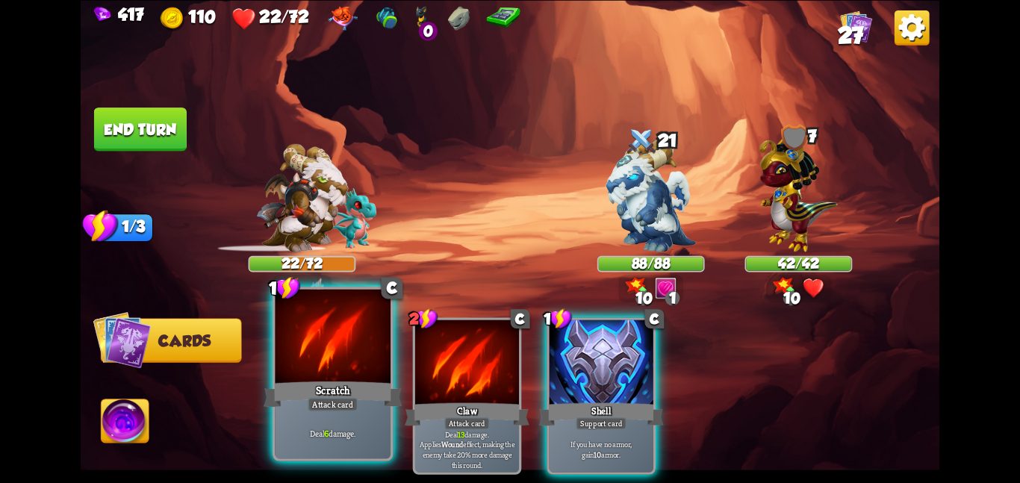
click at [331, 377] on div at bounding box center [333, 337] width 116 height 97
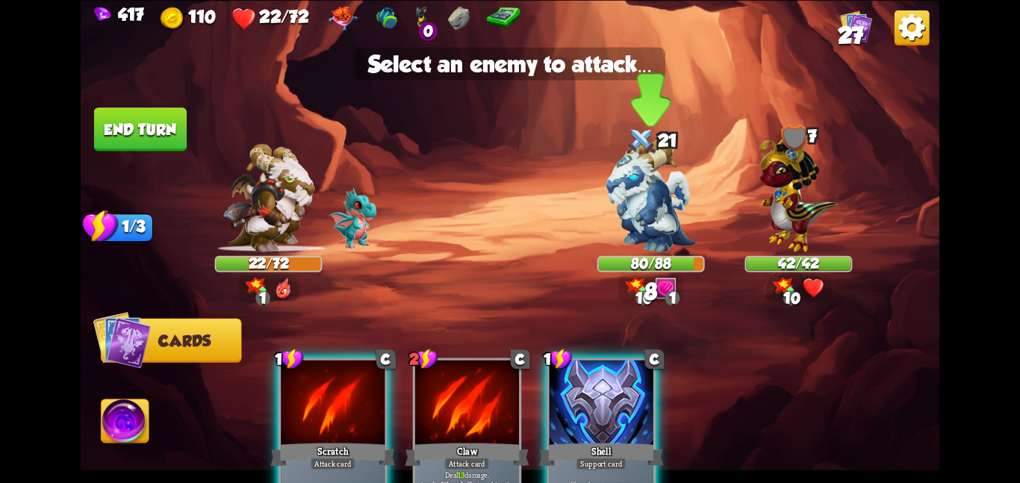
click at [684, 193] on img at bounding box center [651, 195] width 90 height 113
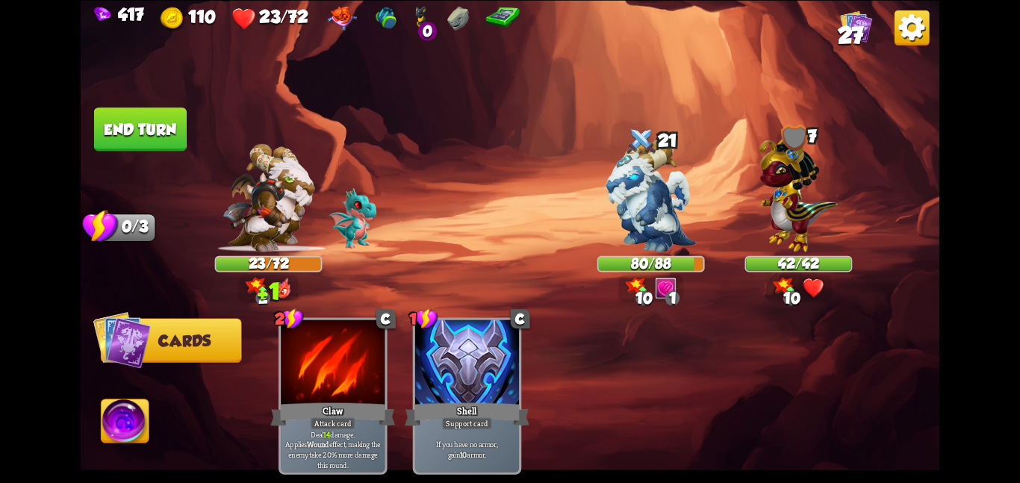
click at [137, 402] on button "Abilities" at bounding box center [125, 421] width 49 height 44
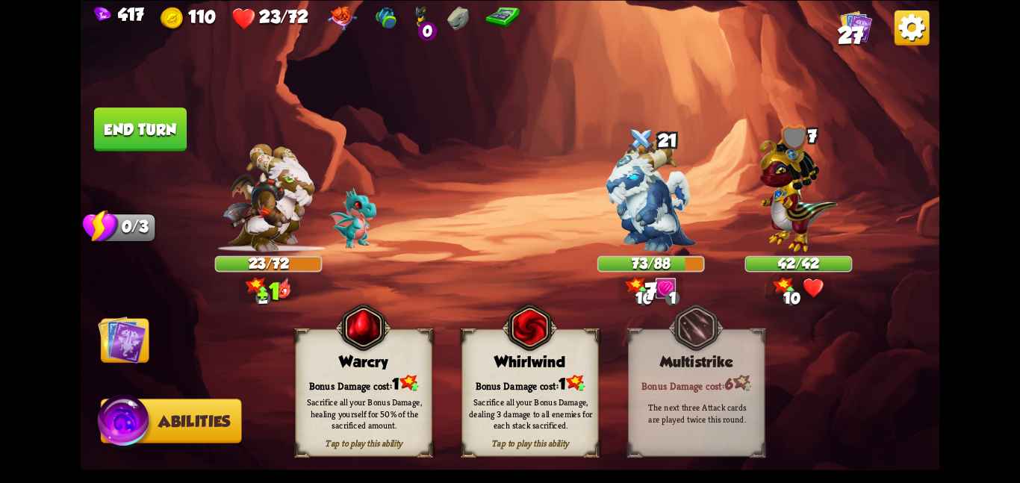
click at [479, 364] on div "Whirlwind" at bounding box center [530, 361] width 136 height 17
click at [121, 341] on img at bounding box center [122, 339] width 49 height 49
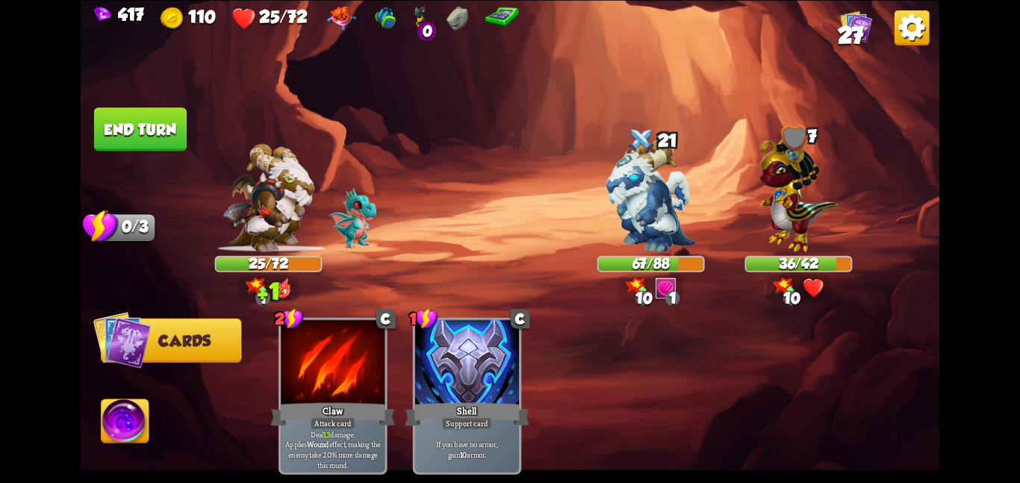
click at [169, 142] on button "End turn" at bounding box center [140, 128] width 93 height 43
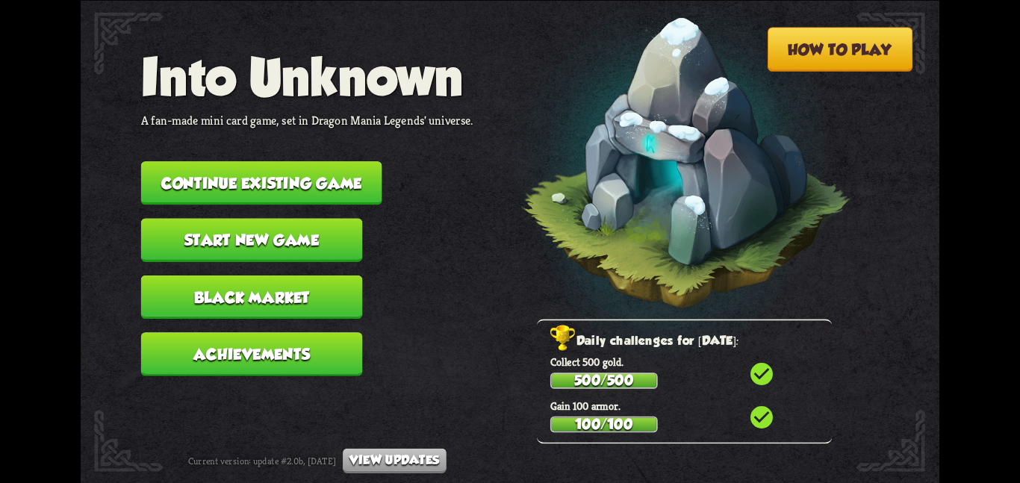
click at [252, 161] on button "Continue existing game" at bounding box center [261, 182] width 241 height 43
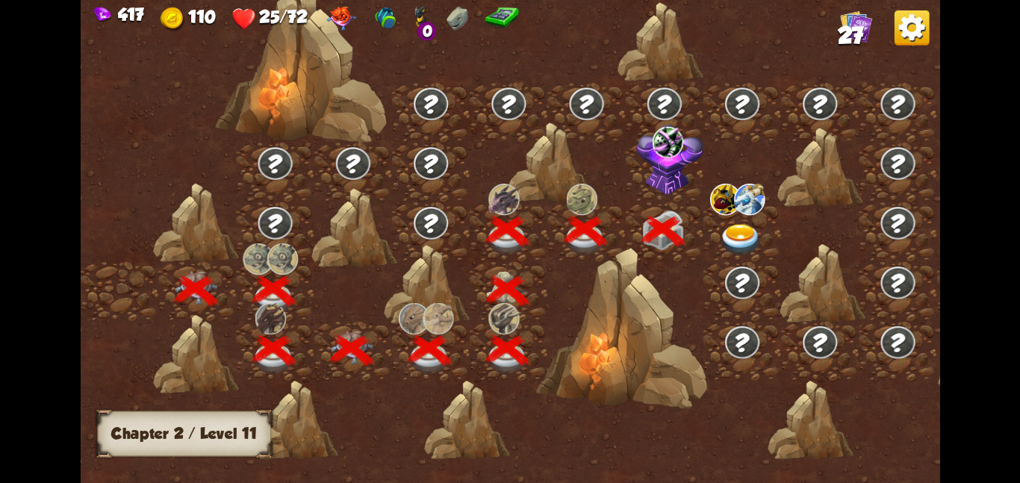
scroll to position [0, 227]
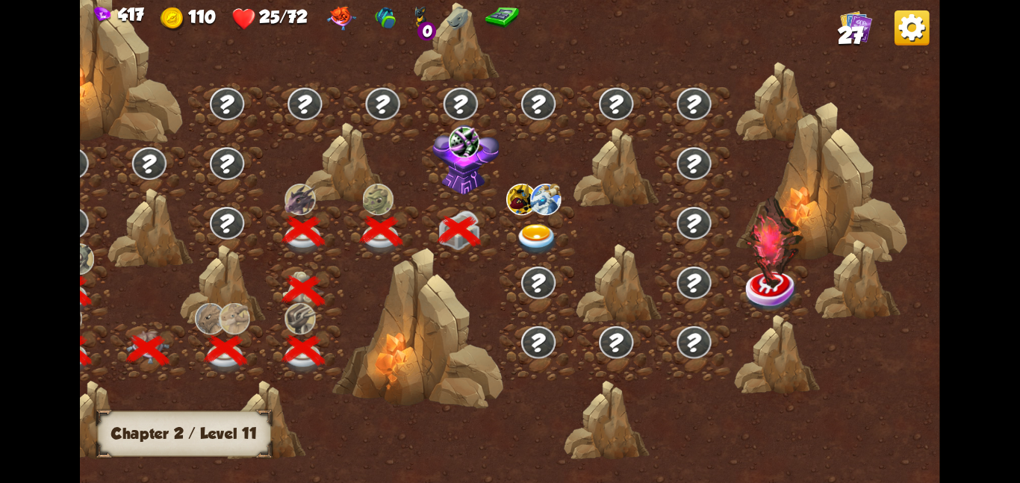
click at [531, 228] on img at bounding box center [536, 238] width 43 height 31
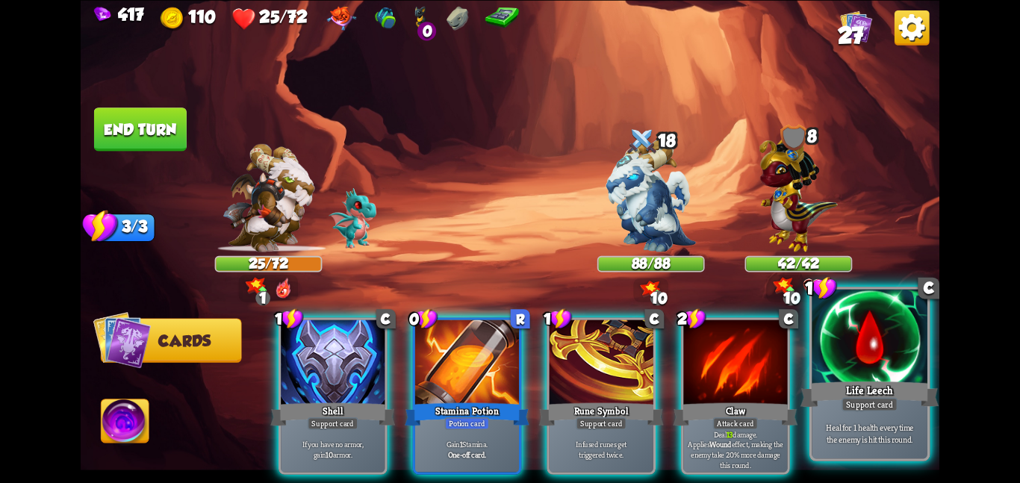
click at [834, 366] on div at bounding box center [869, 337] width 116 height 97
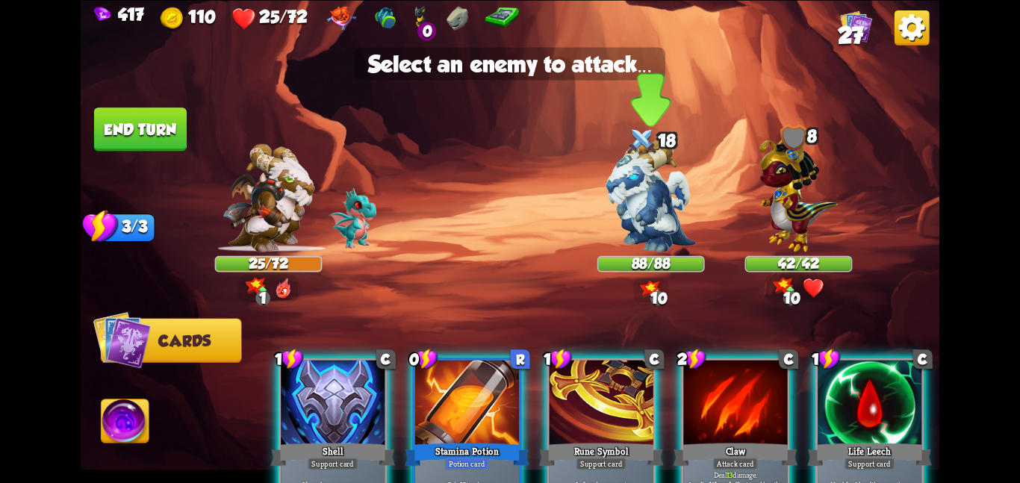
click at [694, 234] on img at bounding box center [651, 195] width 90 height 113
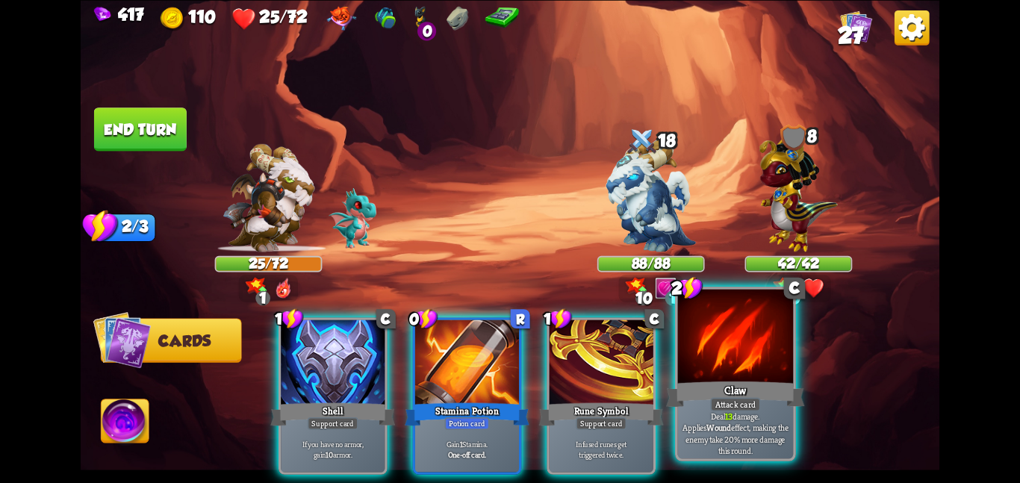
click at [690, 349] on div at bounding box center [736, 337] width 116 height 97
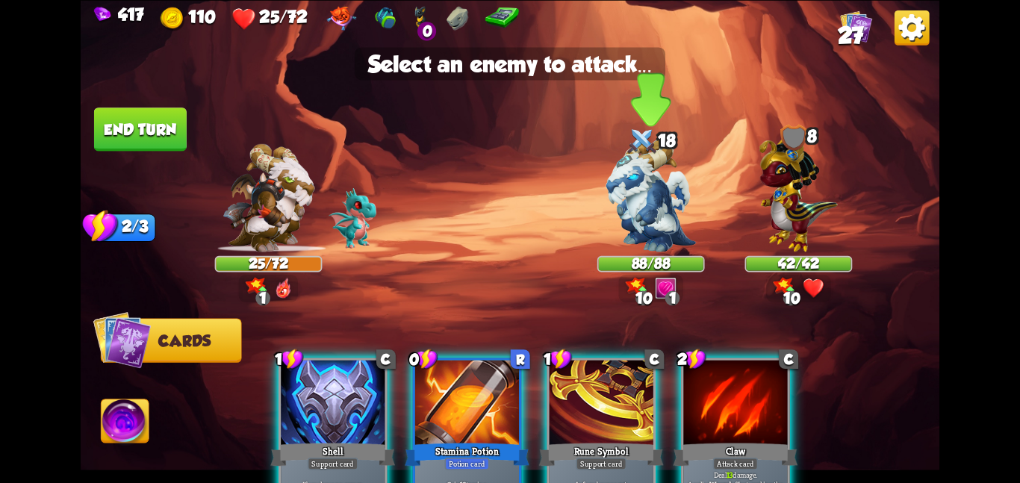
click at [649, 221] on img at bounding box center [651, 195] width 90 height 113
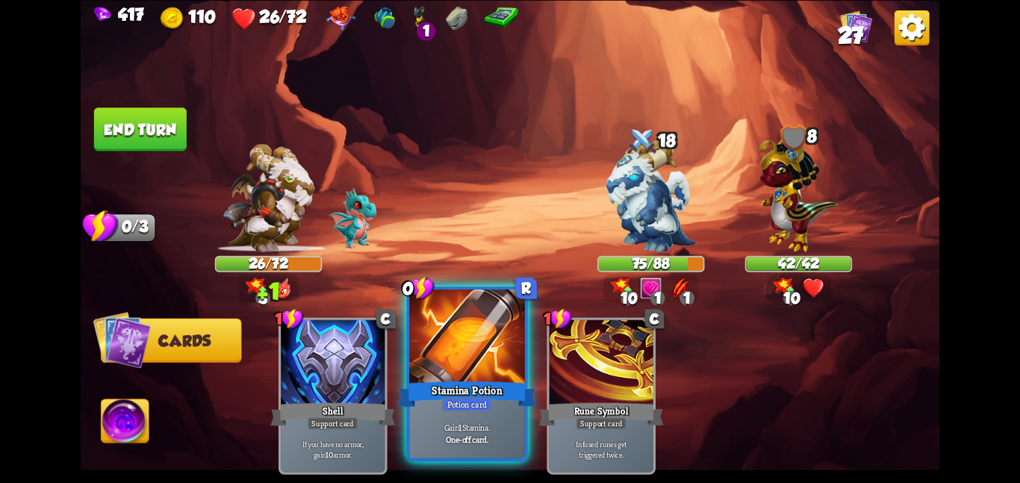
click at [469, 321] on div at bounding box center [467, 337] width 116 height 97
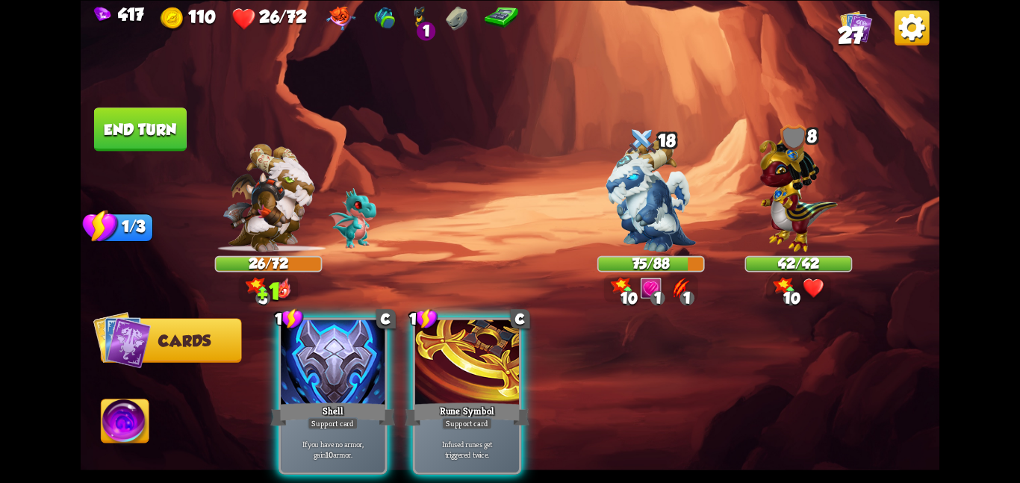
click at [469, 321] on div at bounding box center [467, 362] width 104 height 87
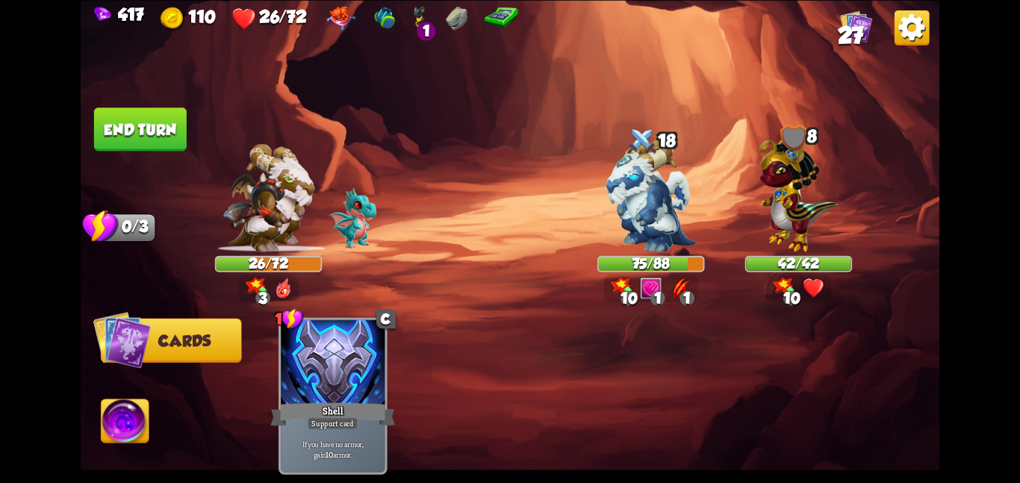
click at [121, 437] on img at bounding box center [126, 423] width 48 height 49
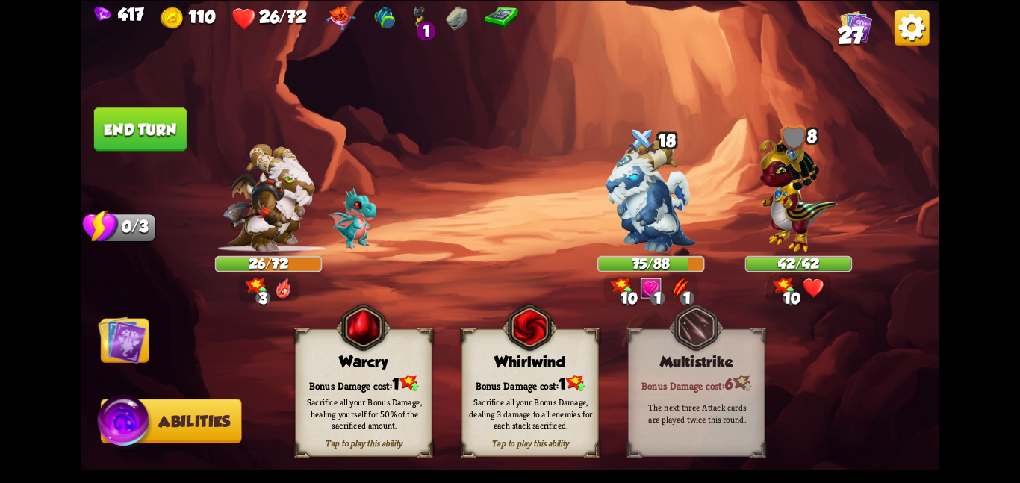
click at [523, 376] on div "Bonus Damage cost: 1" at bounding box center [530, 382] width 136 height 19
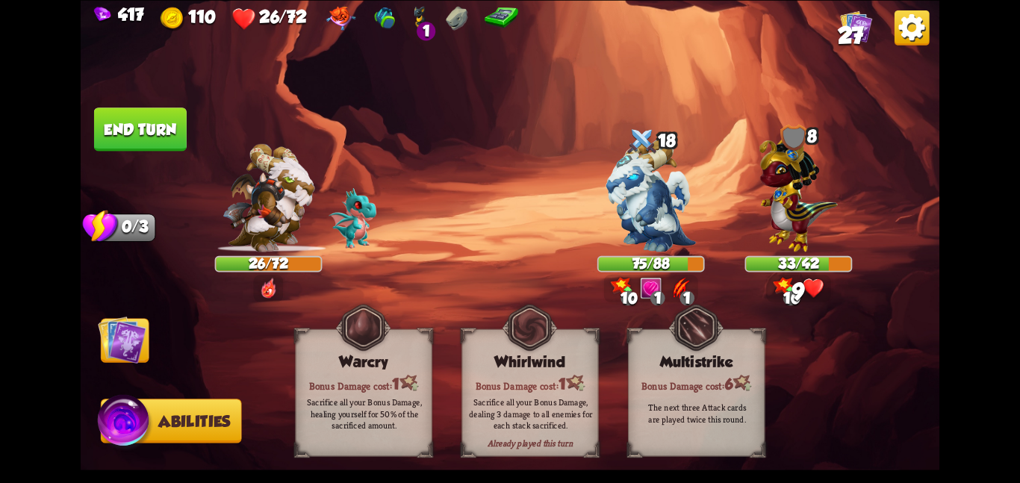
click at [104, 351] on img at bounding box center [122, 339] width 49 height 49
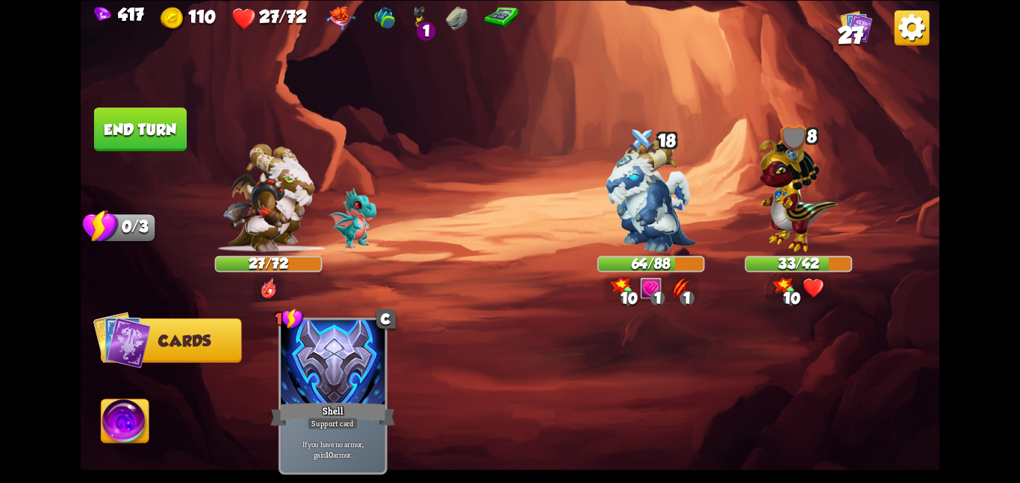
click at [155, 115] on button "End turn" at bounding box center [140, 128] width 93 height 43
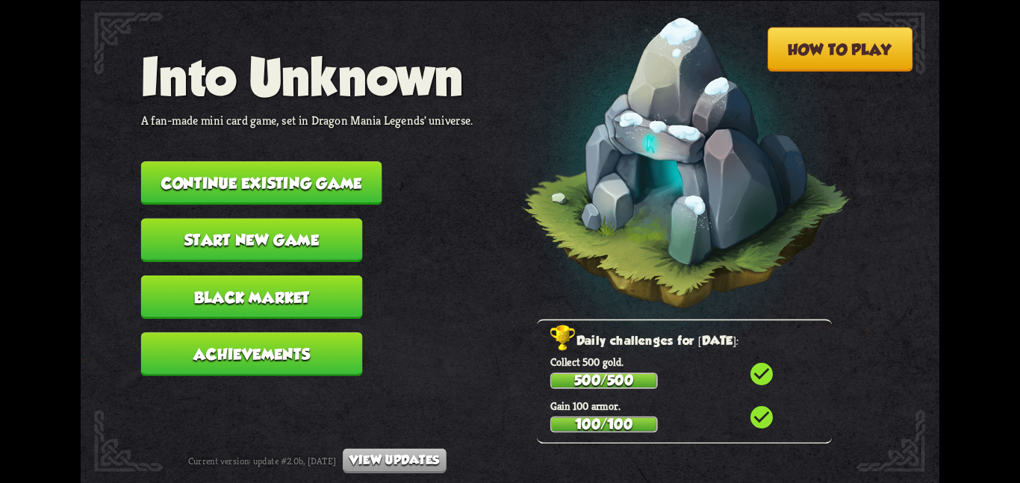
click at [255, 174] on button "Continue existing game" at bounding box center [261, 182] width 241 height 43
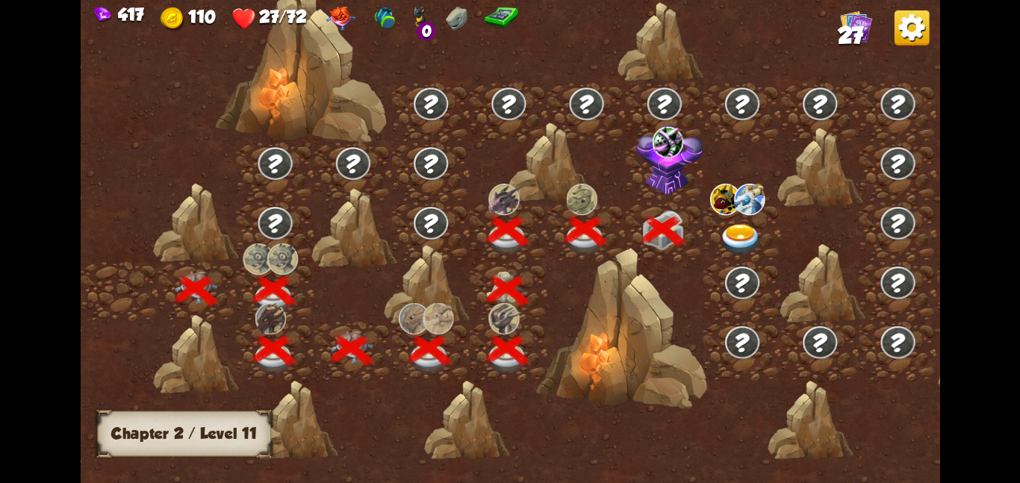
scroll to position [0, 227]
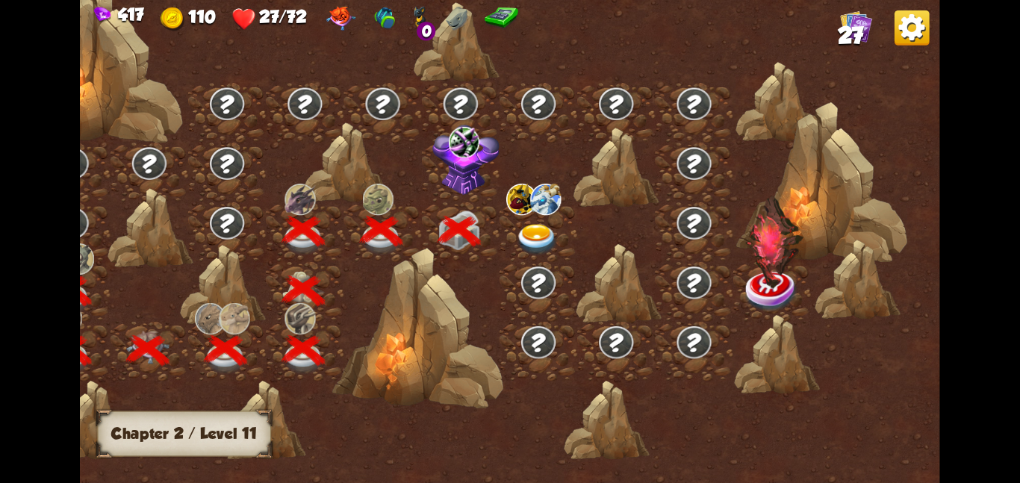
click at [528, 228] on img at bounding box center [536, 238] width 43 height 31
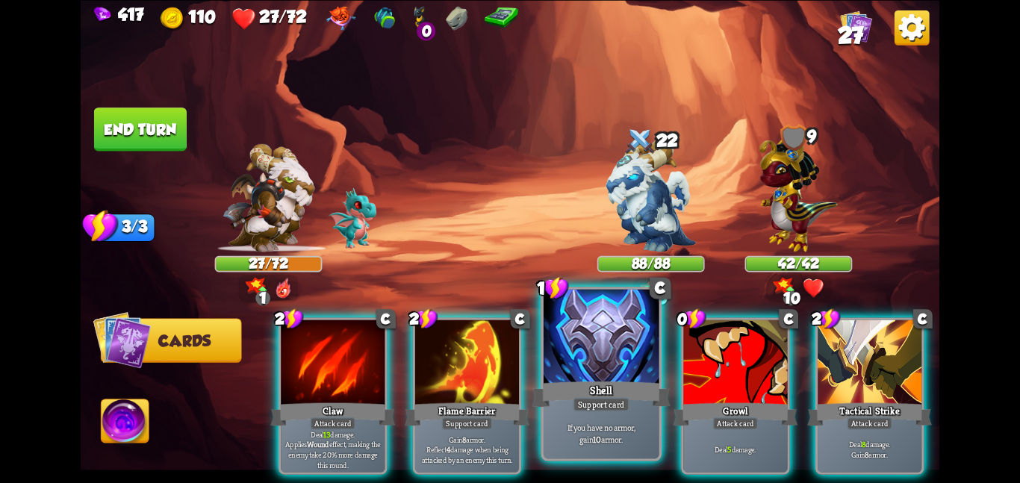
click at [577, 356] on div at bounding box center [601, 337] width 116 height 97
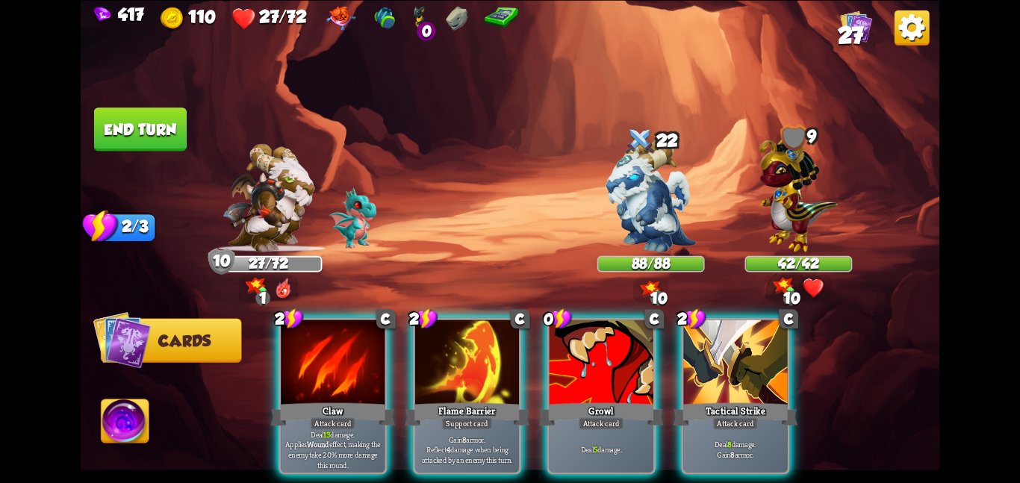
click at [670, 345] on div "2 C Claw Attack card Deal 13 damage. Applies Wound effect, making the enemy tak…" at bounding box center [595, 375] width 687 height 215
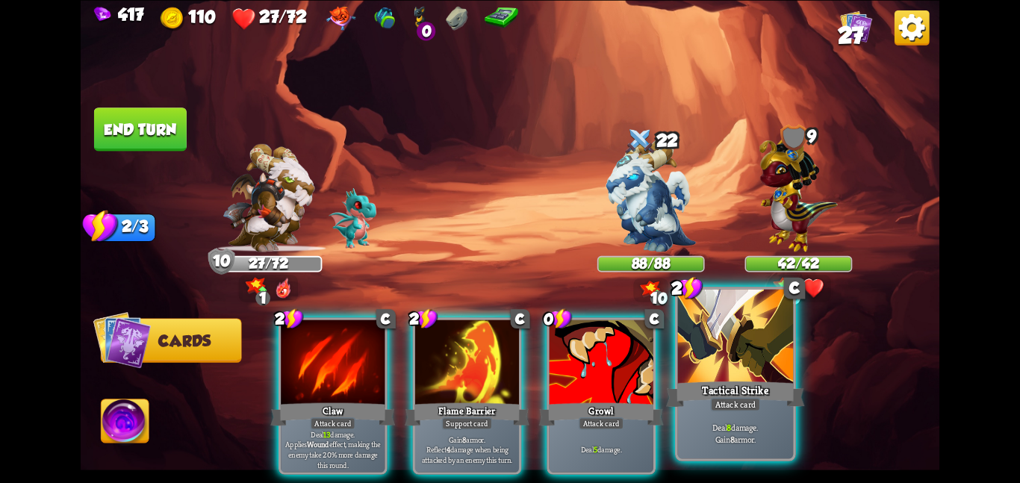
click at [711, 344] on div at bounding box center [736, 337] width 116 height 97
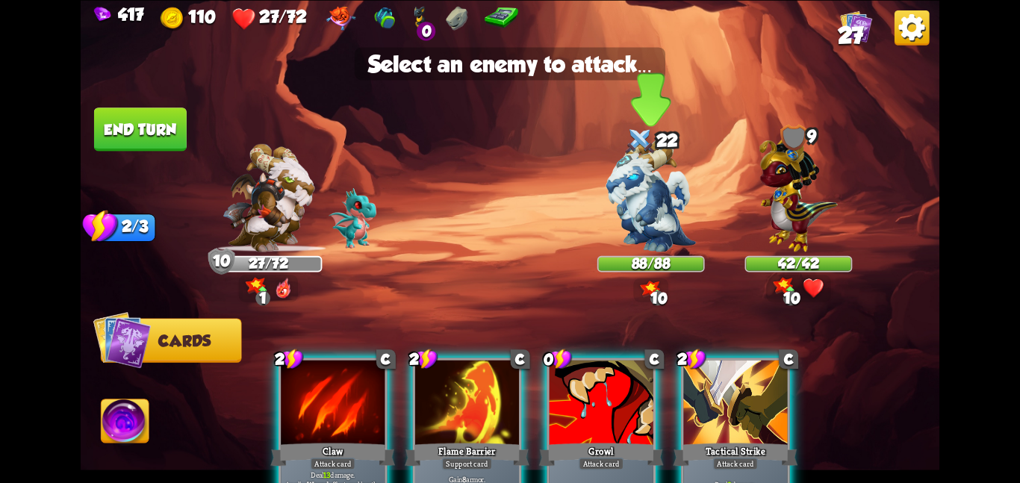
click at [607, 189] on img at bounding box center [651, 195] width 90 height 113
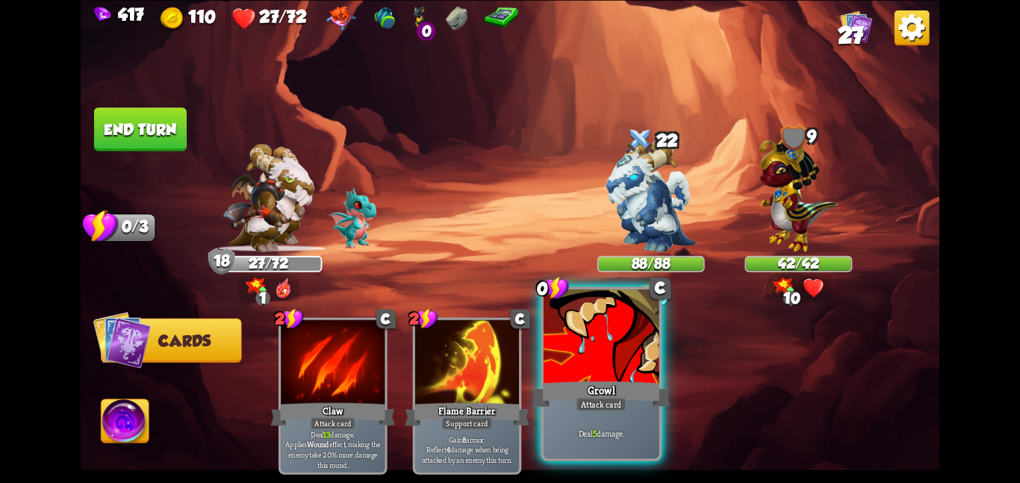
click at [615, 372] on div at bounding box center [601, 337] width 116 height 97
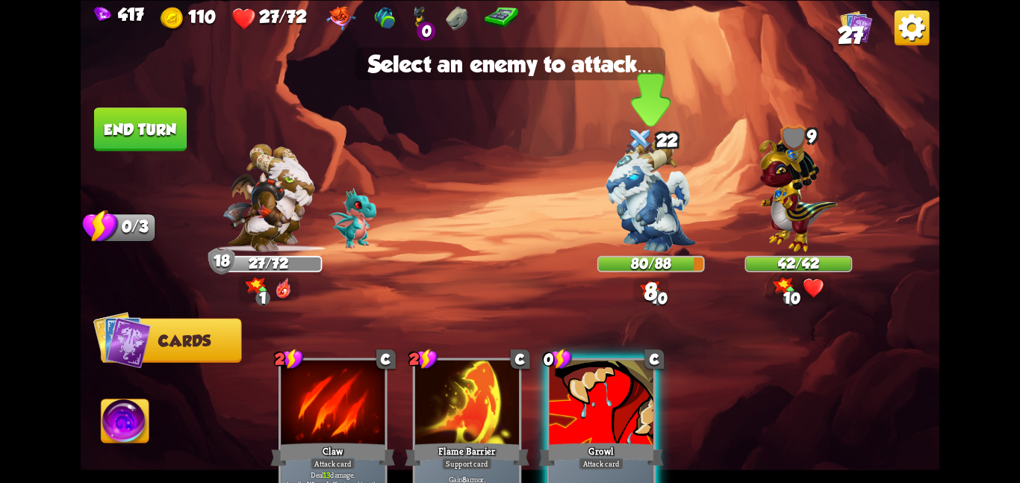
click at [605, 137] on div "22" at bounding box center [650, 141] width 107 height 35
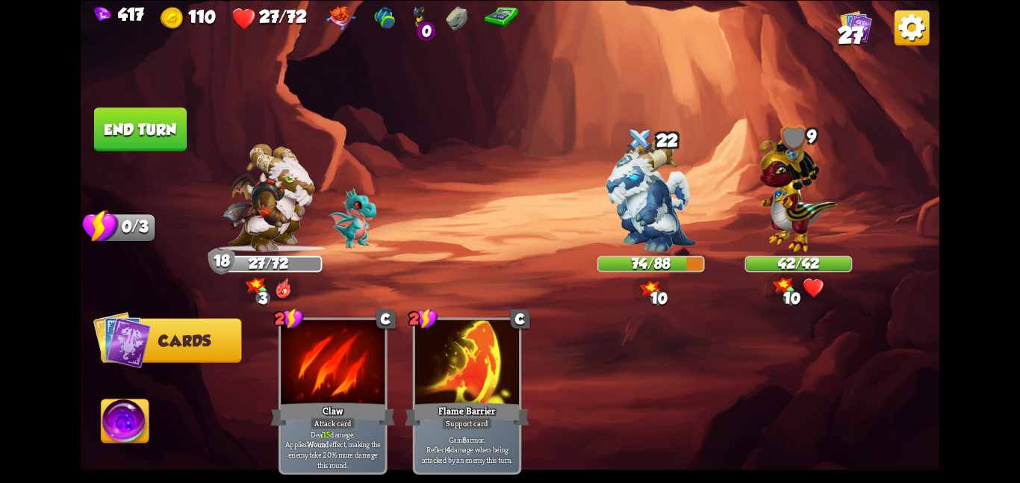
click at [157, 144] on button "End turn" at bounding box center [140, 128] width 93 height 43
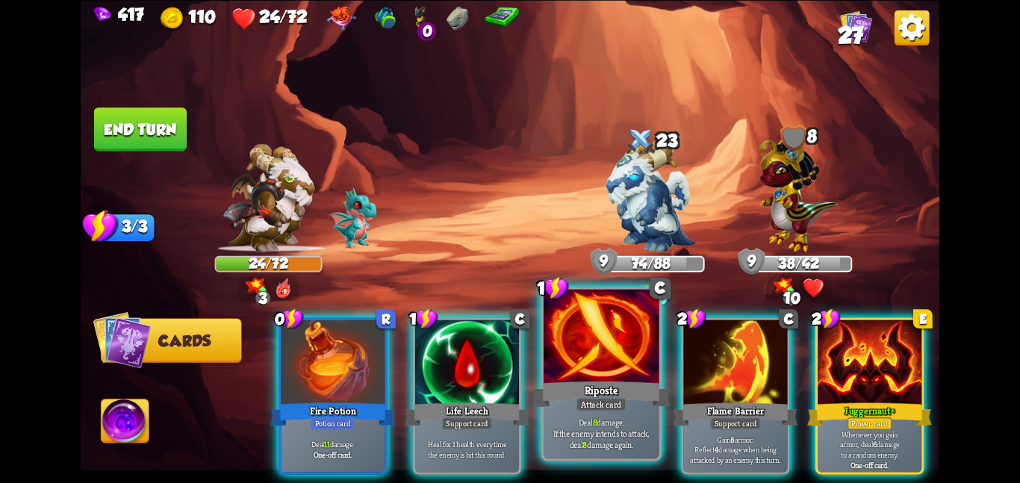
click at [566, 330] on div at bounding box center [601, 337] width 116 height 97
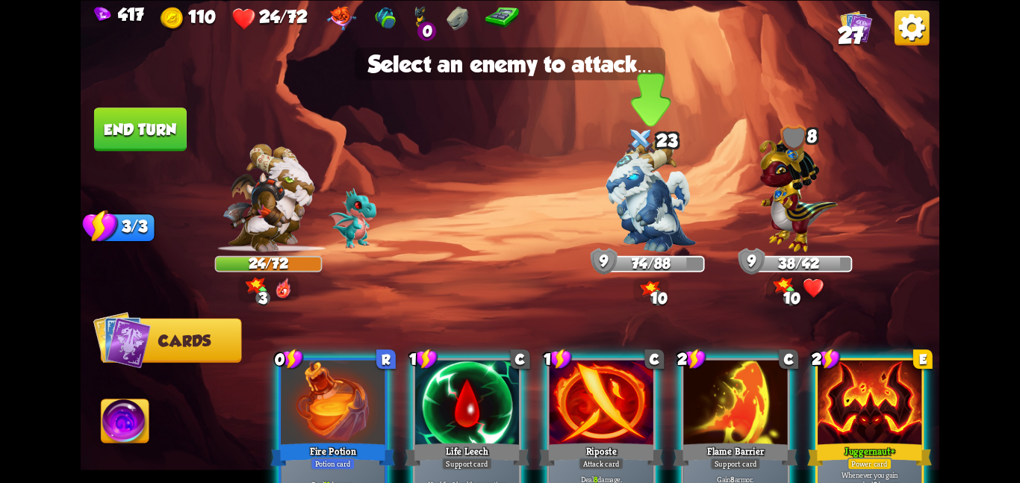
click at [626, 169] on img at bounding box center [651, 195] width 90 height 113
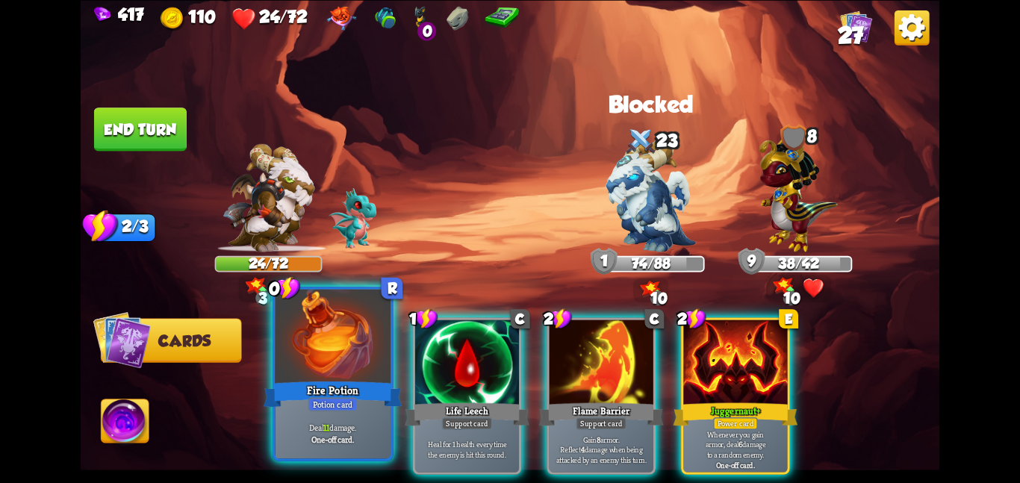
click at [340, 316] on div at bounding box center [333, 337] width 116 height 97
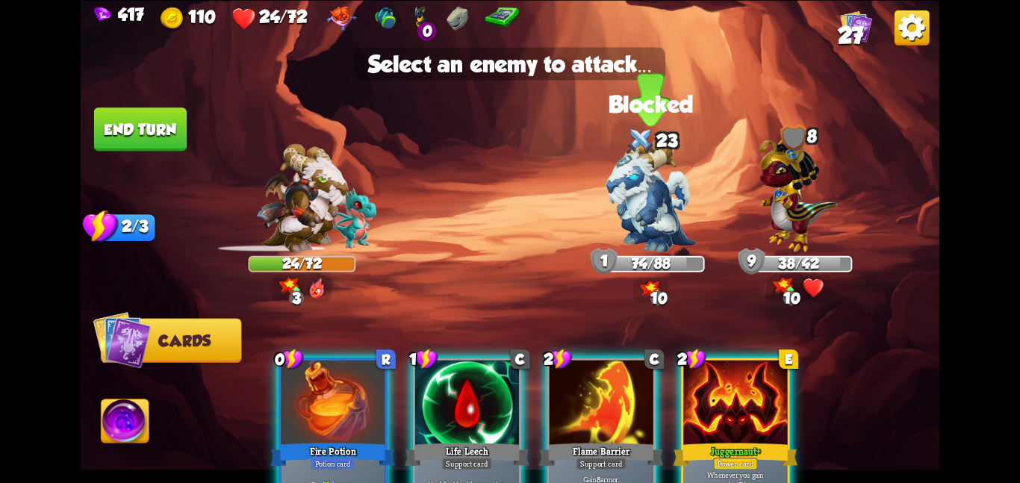
click at [650, 222] on img at bounding box center [651, 195] width 90 height 113
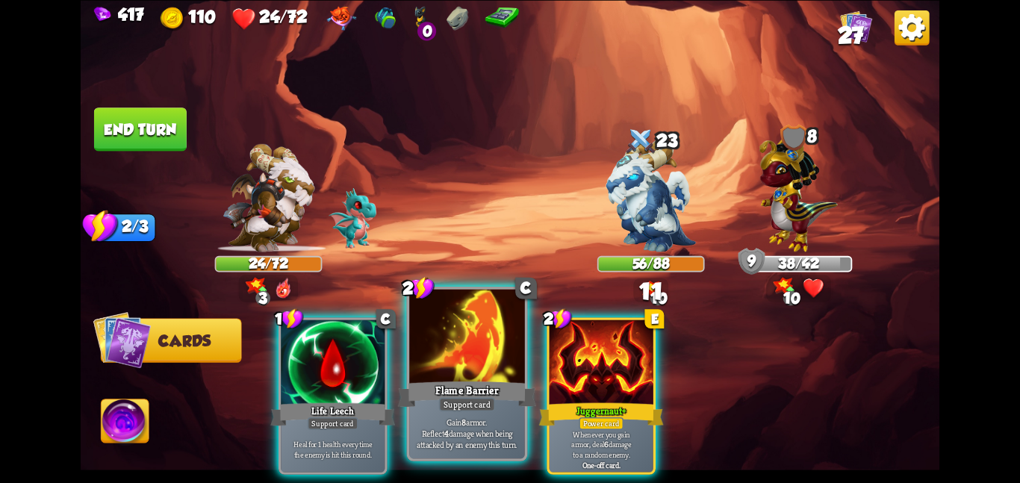
click at [449, 349] on div at bounding box center [467, 337] width 116 height 97
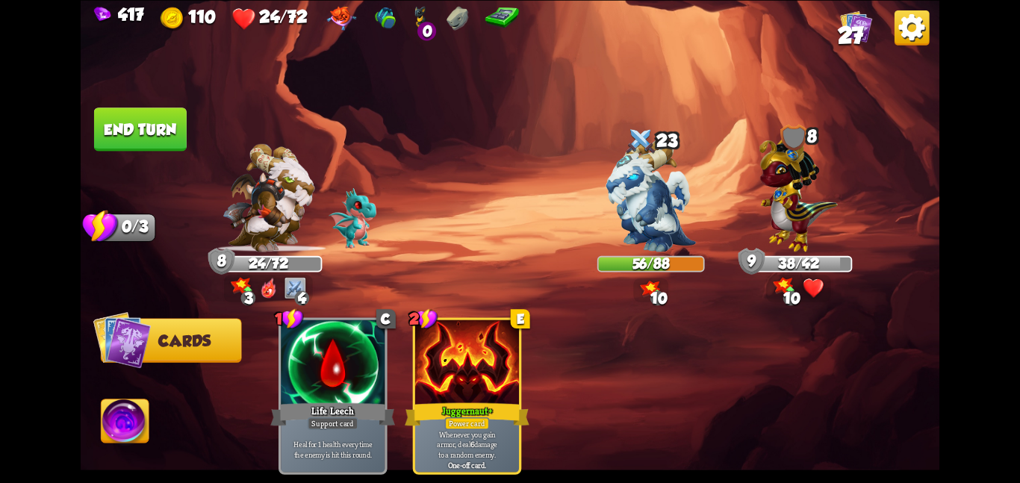
click at [134, 120] on button "End turn" at bounding box center [140, 128] width 93 height 43
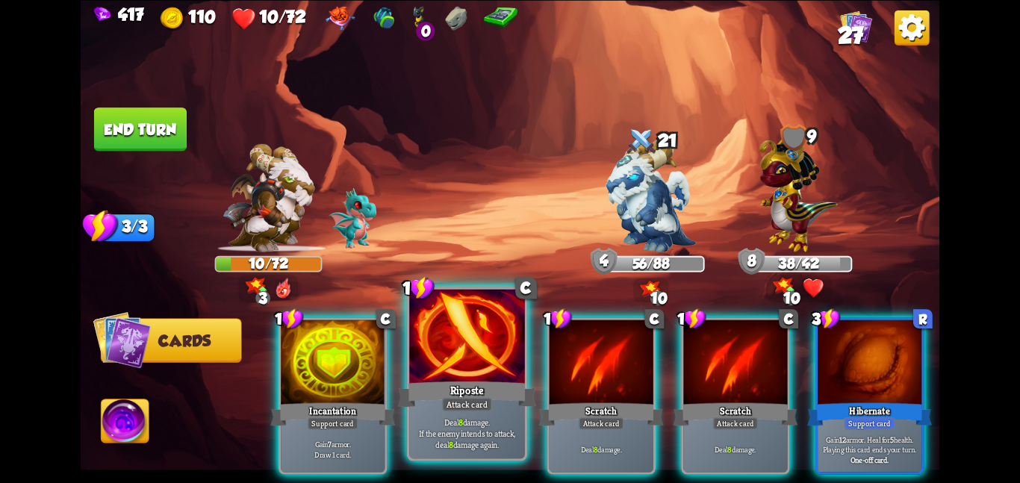
click at [500, 346] on div at bounding box center [467, 337] width 116 height 97
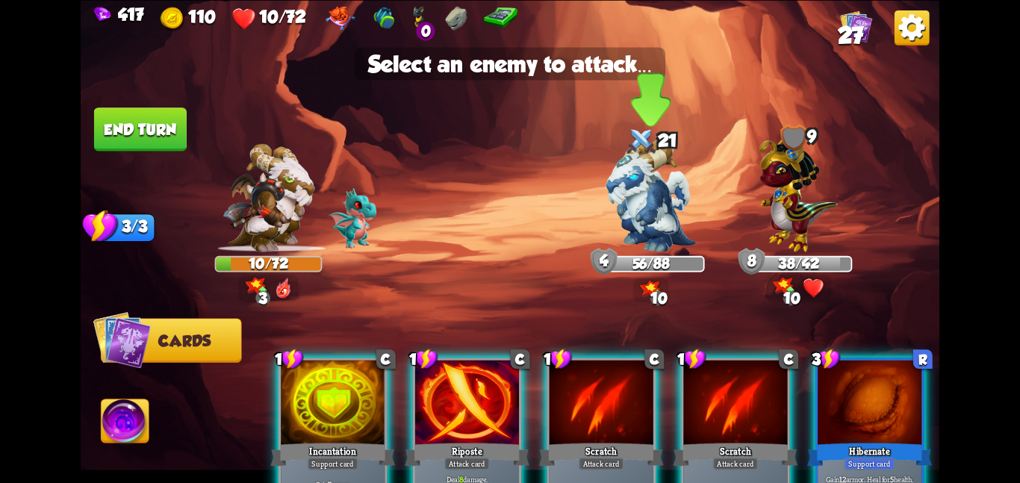
click at [611, 238] on img at bounding box center [651, 195] width 90 height 113
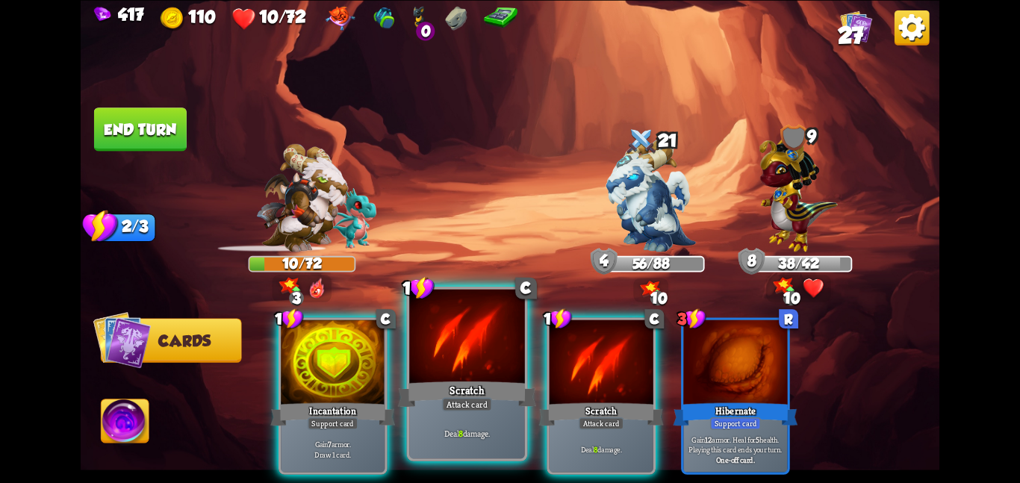
click at [521, 347] on div at bounding box center [467, 337] width 116 height 97
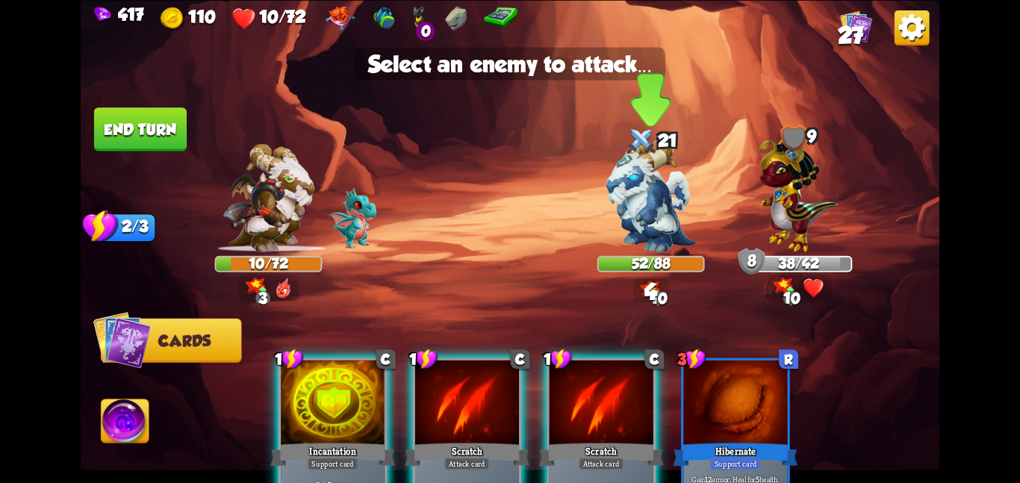
click at [649, 216] on img at bounding box center [651, 195] width 90 height 113
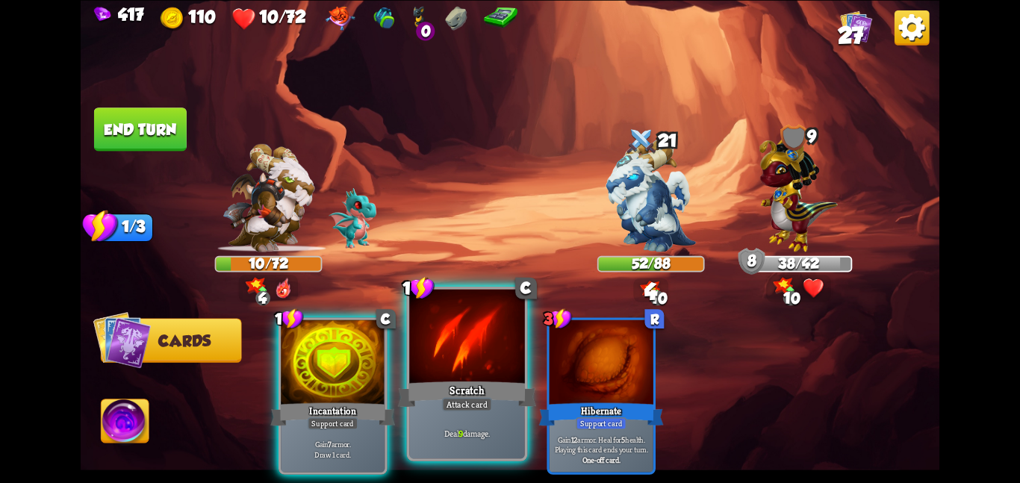
click at [502, 358] on div at bounding box center [467, 337] width 116 height 97
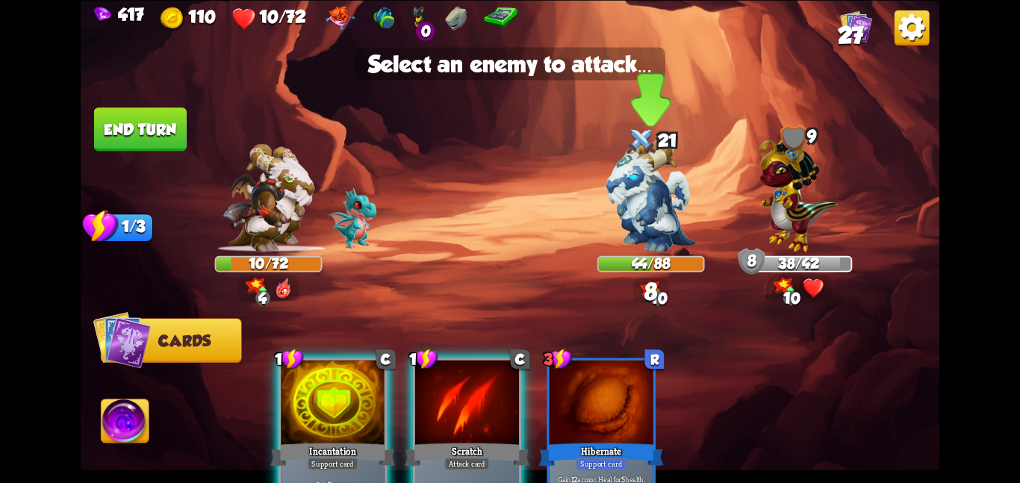
click at [618, 227] on img at bounding box center [651, 195] width 90 height 113
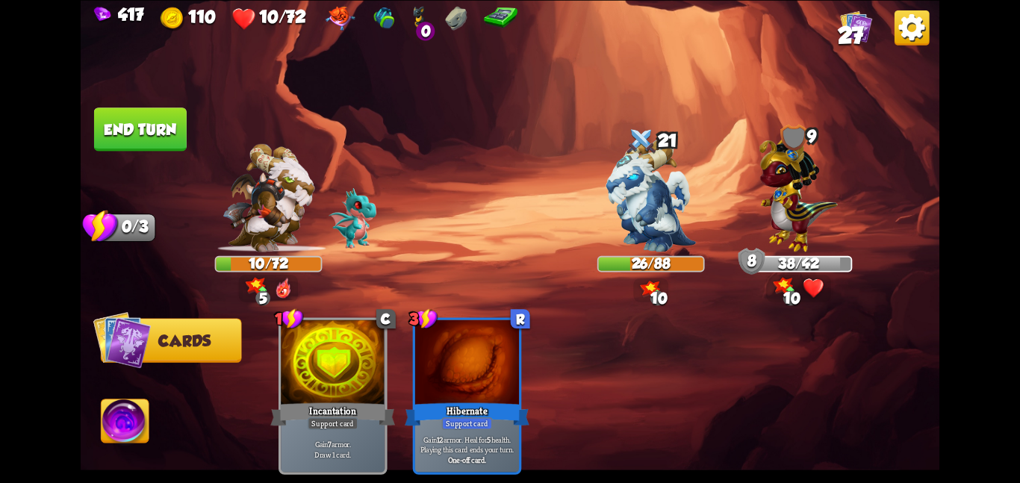
click at [149, 419] on span "Abilities" at bounding box center [138, 421] width 72 height 17
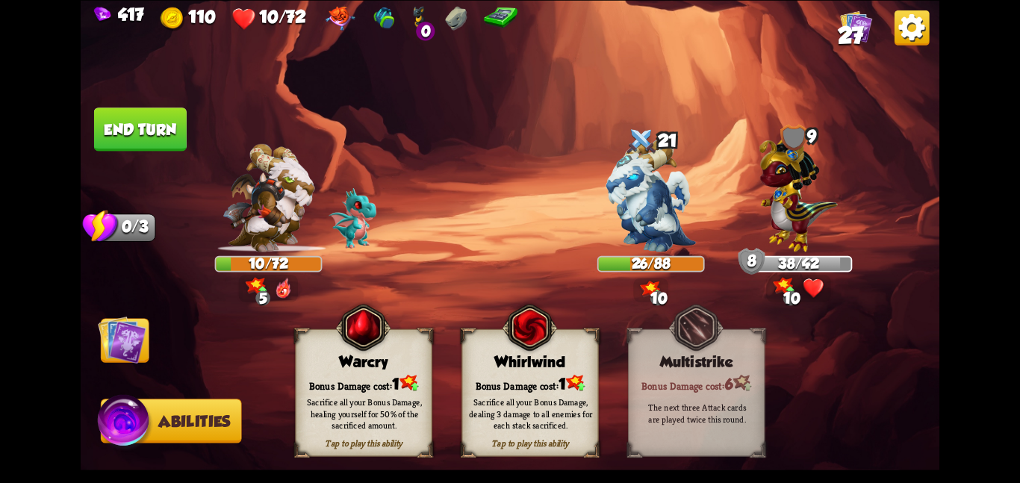
click at [530, 426] on div "Sacrifice all your Bonus Damage, dealing 3 damage to all enemies for each stack…" at bounding box center [530, 413] width 123 height 34
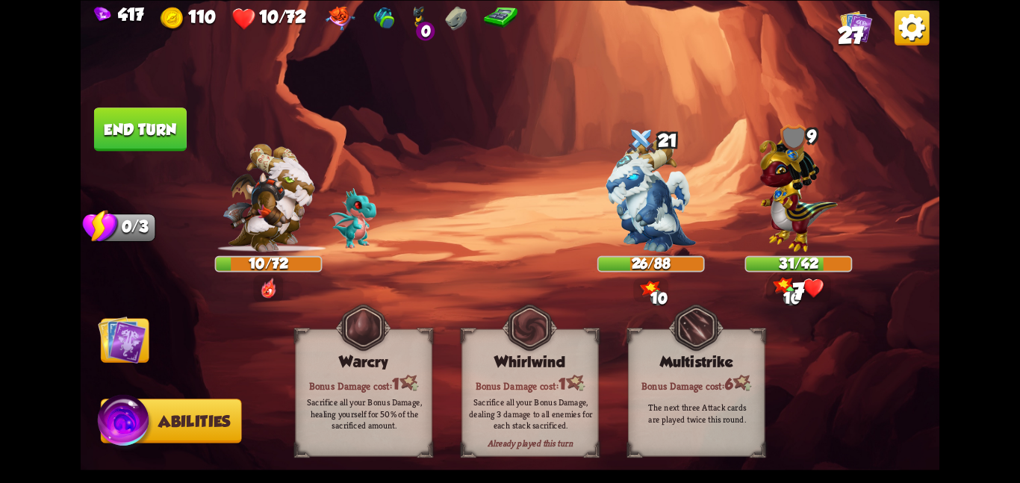
click at [158, 353] on img at bounding box center [510, 241] width 858 height 483
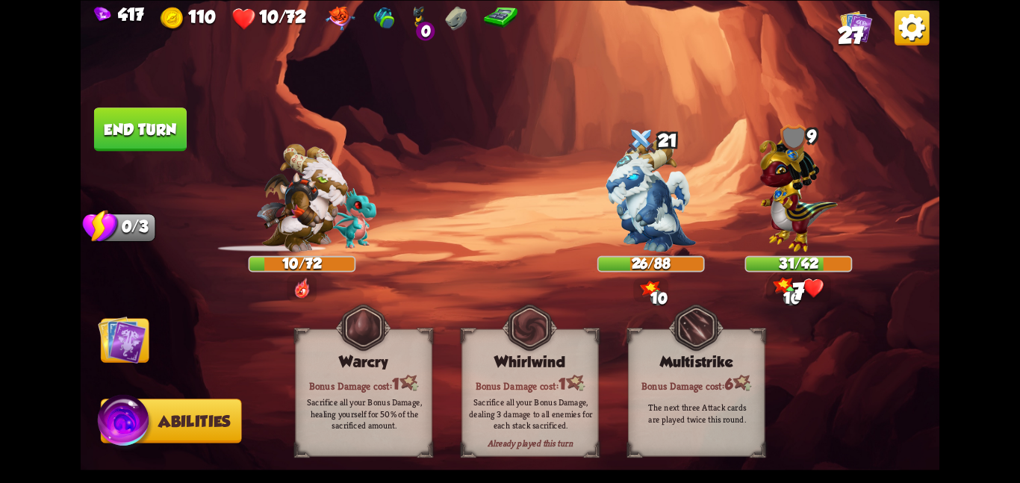
click at [134, 351] on img at bounding box center [122, 339] width 49 height 49
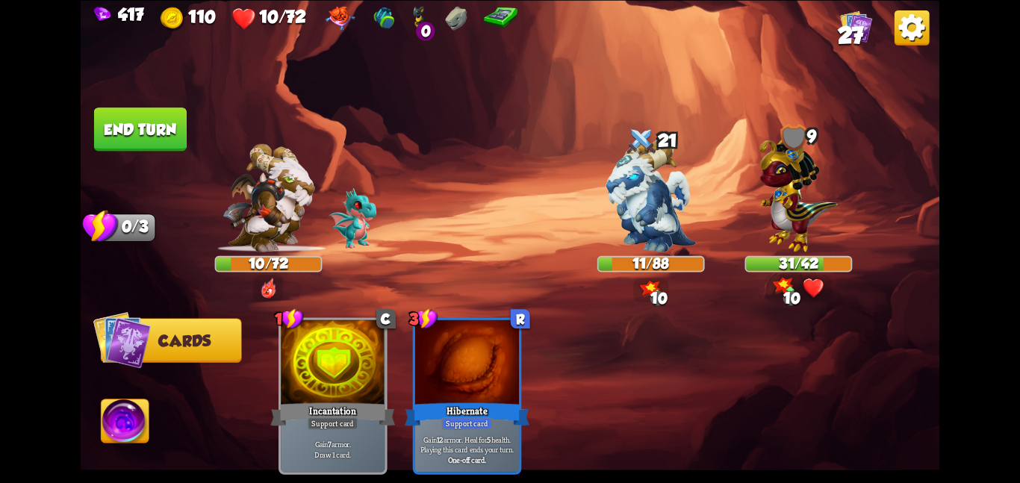
click at [152, 130] on button "End turn" at bounding box center [140, 128] width 93 height 43
